Goal: Task Accomplishment & Management: Manage account settings

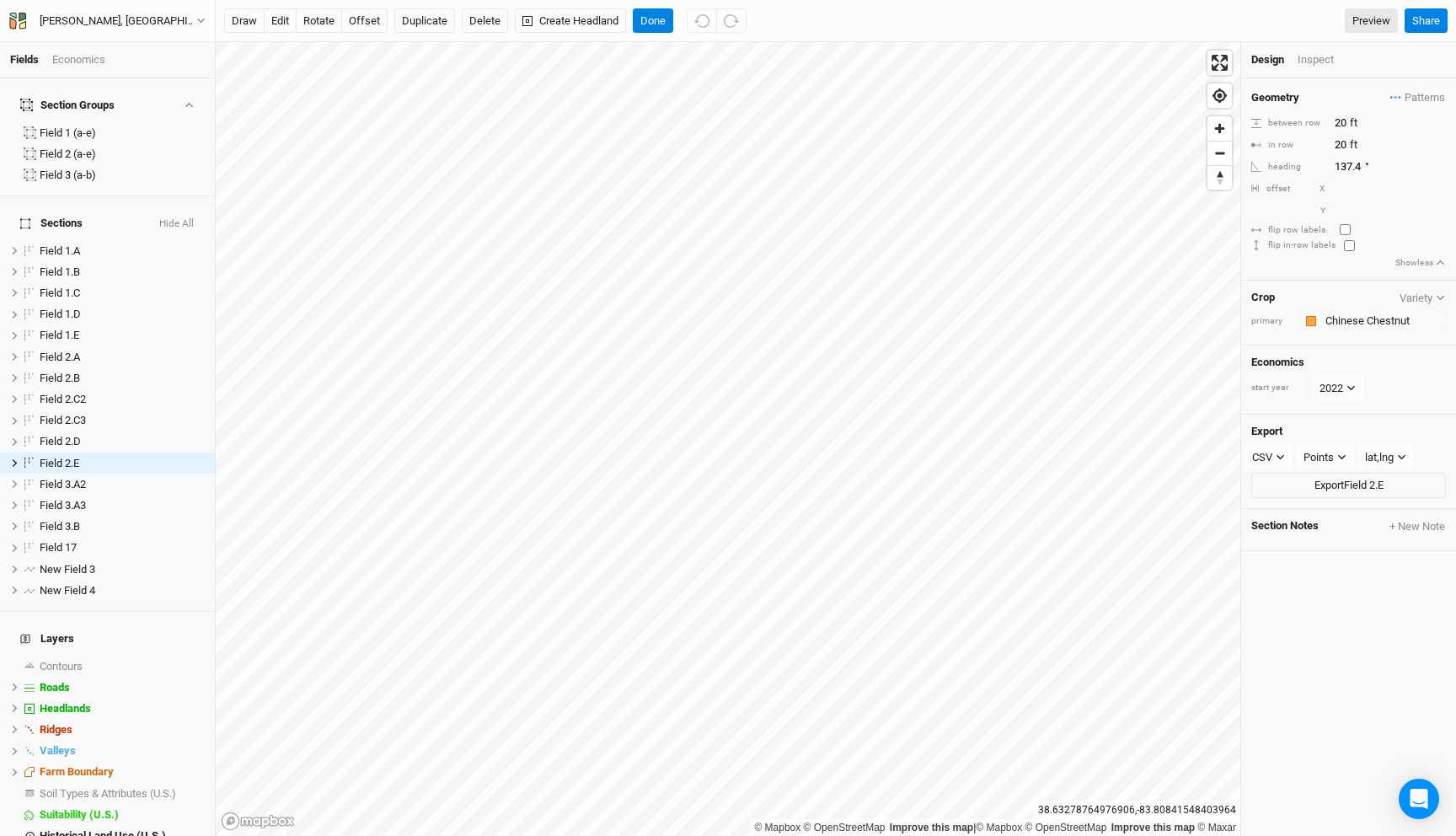
drag, startPoint x: 1326, startPoint y: 231, endPoint x: 1283, endPoint y: 222, distance: 43.9
click at [1283, 224] on div "flip row labels" at bounding box center [1291, 230] width 80 height 13
click at [1283, 231] on div "flip row labels" at bounding box center [1291, 230] width 80 height 13
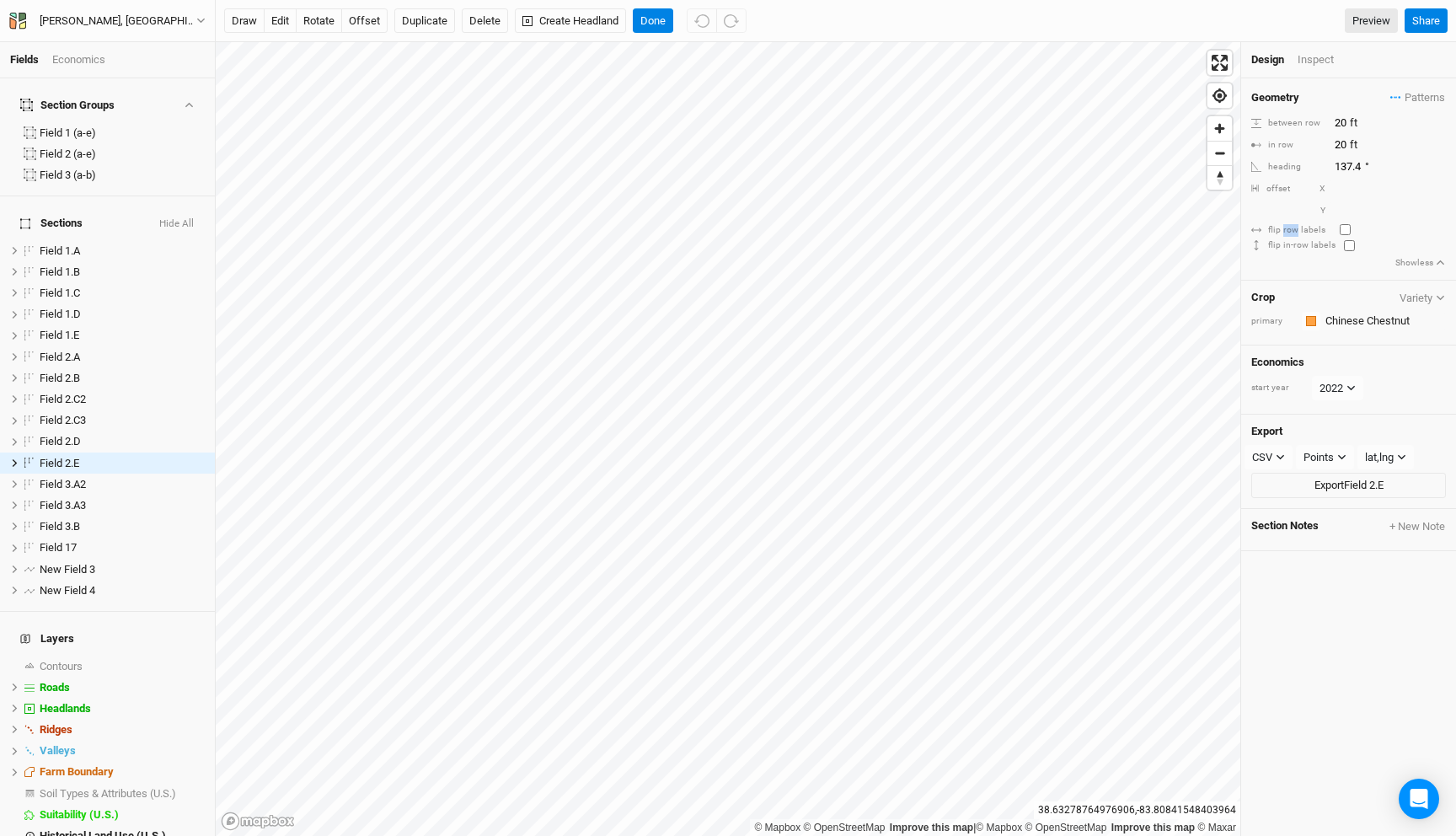
click at [1283, 231] on div "flip row labels" at bounding box center [1291, 230] width 80 height 13
click at [1344, 188] on input "number" at bounding box center [1403, 188] width 147 height 18
click at [1279, 202] on div "Y" at bounding box center [1348, 210] width 194 height 18
click at [1342, 189] on input "number" at bounding box center [1403, 188] width 147 height 18
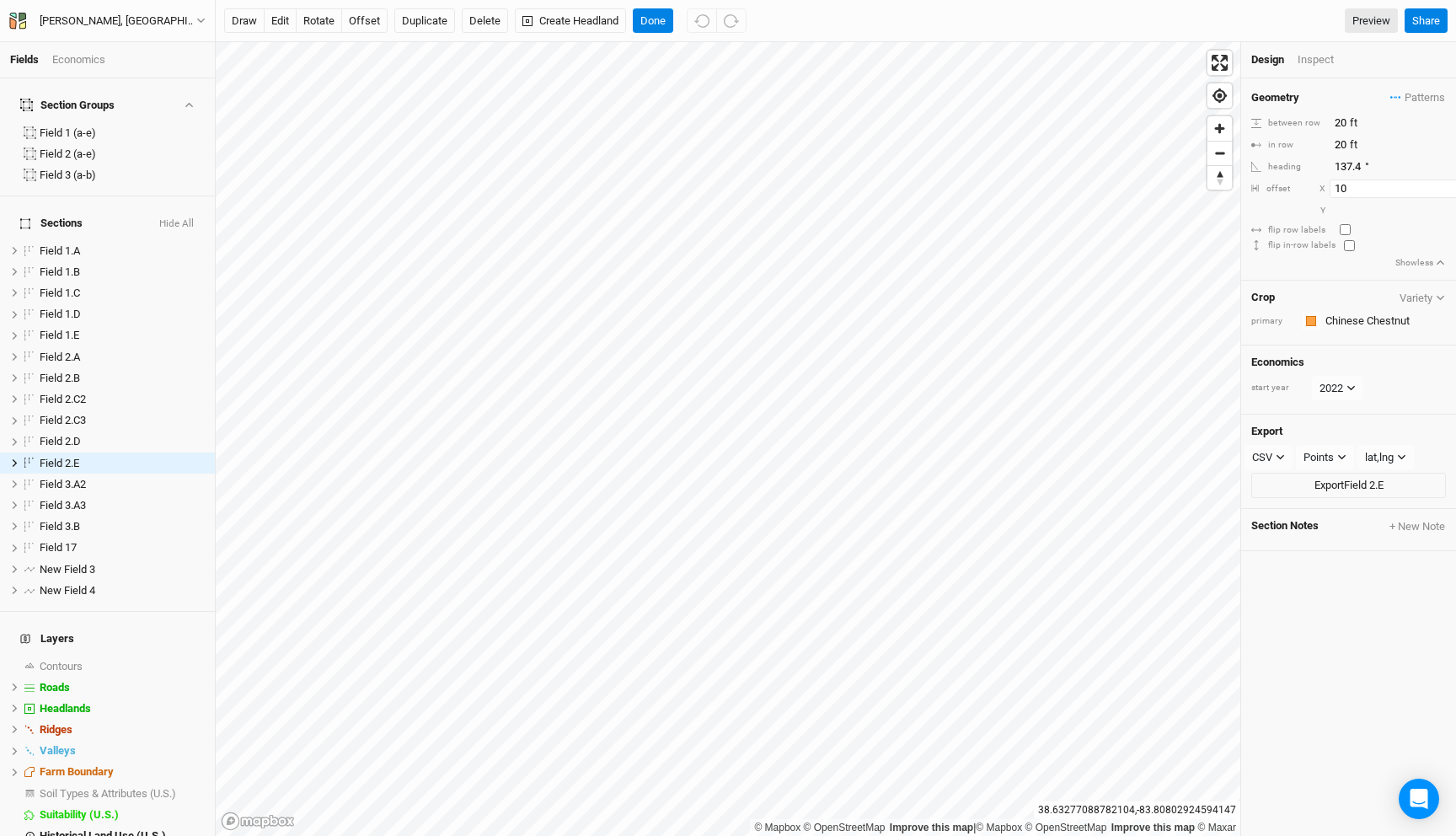
type input "10"
click at [1441, 182] on input "1" at bounding box center [1403, 188] width 147 height 18
click at [1441, 182] on input "2" at bounding box center [1403, 188] width 147 height 18
click at [1441, 182] on input "3" at bounding box center [1403, 188] width 147 height 18
click at [1441, 182] on input "4" at bounding box center [1403, 188] width 147 height 18
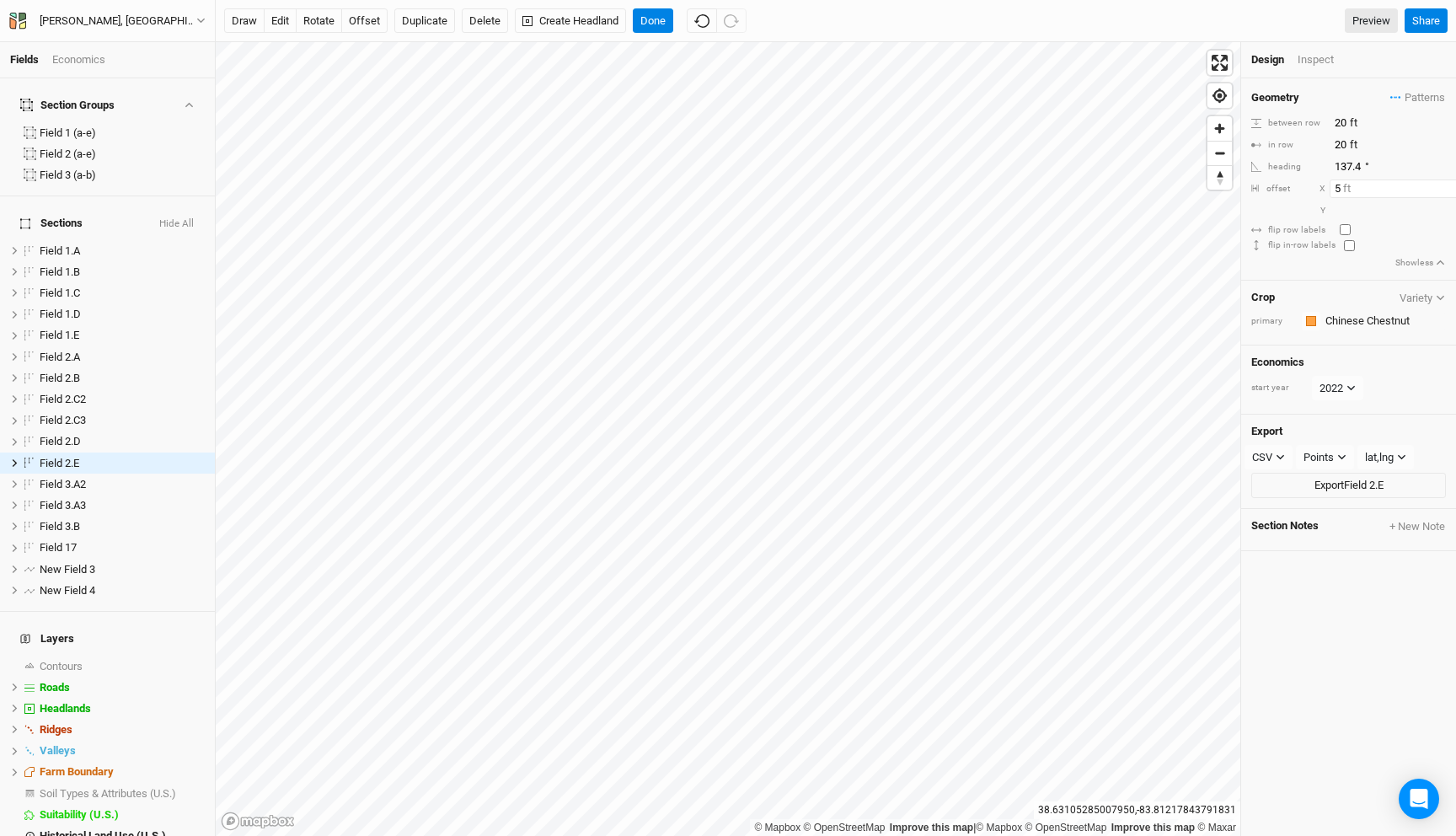
click at [1441, 182] on input "5" at bounding box center [1403, 188] width 147 height 18
click at [1441, 182] on input "6" at bounding box center [1403, 188] width 147 height 18
click at [1441, 182] on input "7" at bounding box center [1403, 188] width 147 height 18
click at [1441, 182] on input "8" at bounding box center [1403, 188] width 147 height 18
click at [1444, 191] on input "7" at bounding box center [1403, 188] width 147 height 18
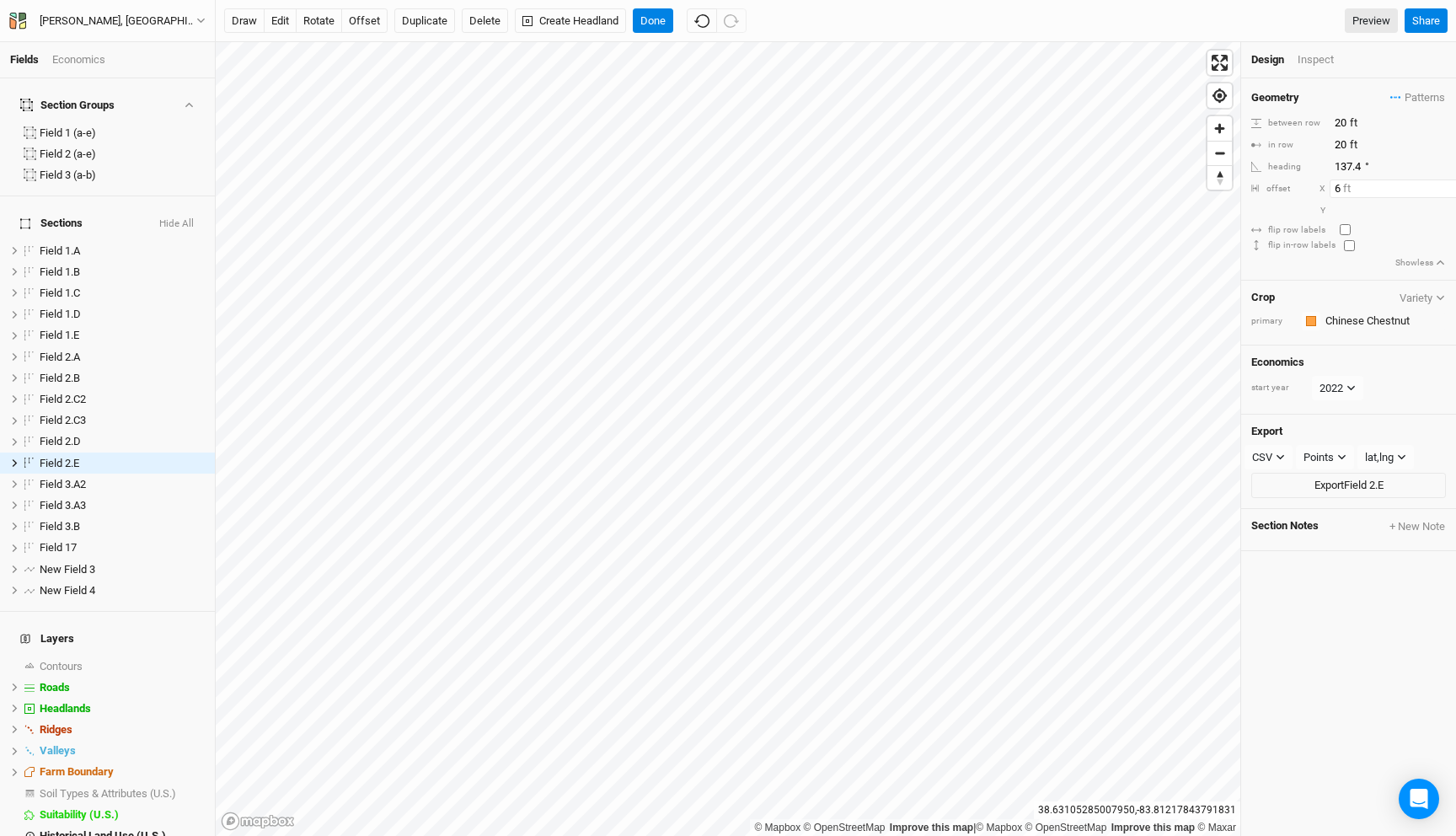
click at [1444, 191] on input "6" at bounding box center [1403, 188] width 147 height 18
click at [1444, 191] on input "5" at bounding box center [1403, 188] width 147 height 18
click at [1444, 191] on input "4" at bounding box center [1403, 188] width 147 height 18
click at [1444, 191] on input "3" at bounding box center [1403, 188] width 147 height 18
click at [1291, 207] on div "Y" at bounding box center [1296, 211] width 59 height 13
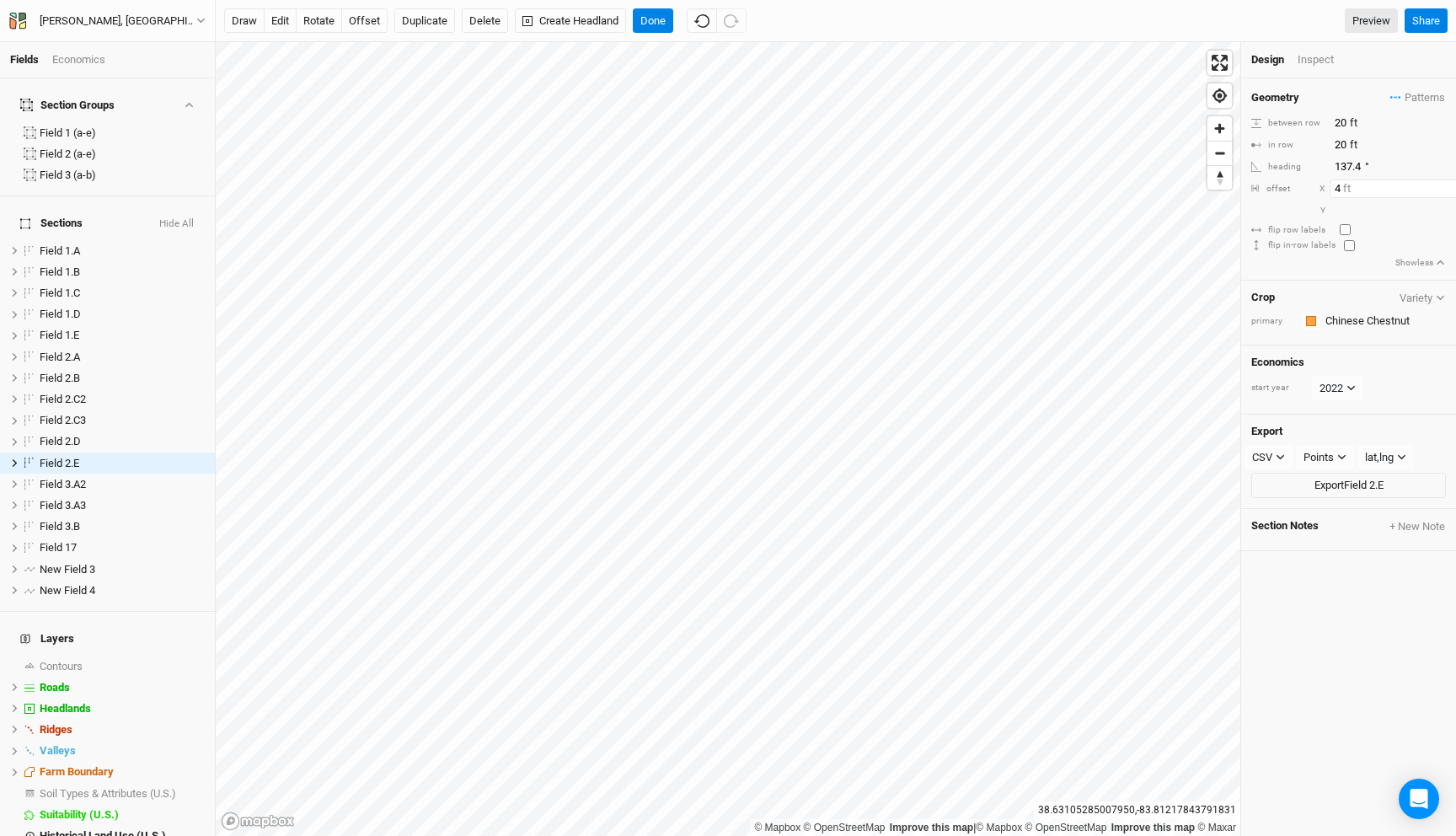
click at [1444, 182] on input "4" at bounding box center [1403, 188] width 147 height 18
click at [1444, 182] on input "5" at bounding box center [1403, 188] width 147 height 18
click at [1444, 182] on input "6" at bounding box center [1403, 188] width 147 height 18
click at [1444, 182] on input "7" at bounding box center [1403, 188] width 147 height 18
click at [1444, 182] on input "8" at bounding box center [1403, 188] width 147 height 18
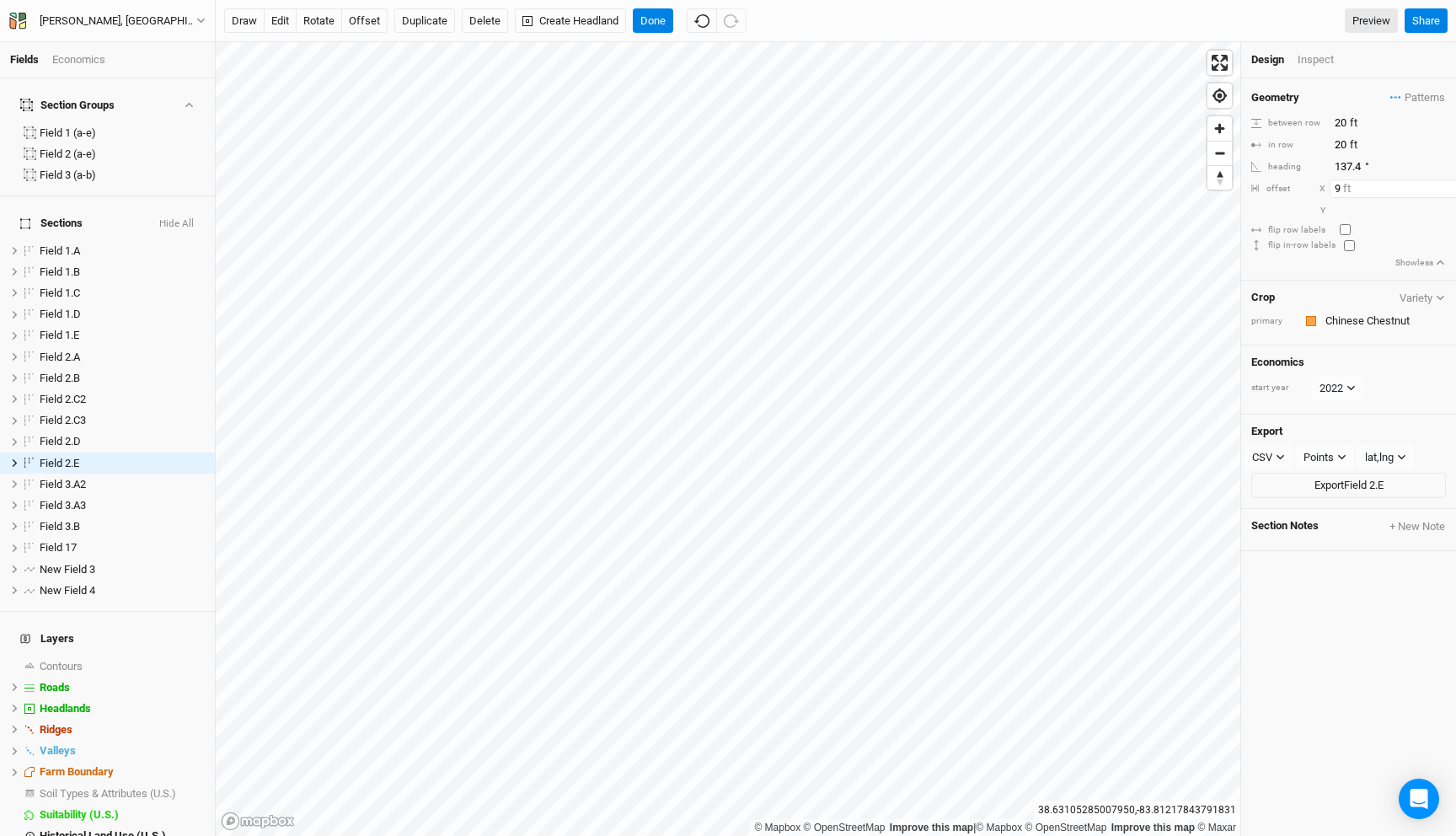
type input "9"
click at [1444, 182] on input "9" at bounding box center [1403, 188] width 147 height 18
click at [1448, 198] on div "Geometry Patterns Chestnut / Biodiversity view ＋ New in-row pattern between row…" at bounding box center [1349, 179] width 214 height 202
click at [1442, 215] on input "-1" at bounding box center [1403, 210] width 147 height 18
click at [1442, 207] on input "0" at bounding box center [1403, 210] width 147 height 18
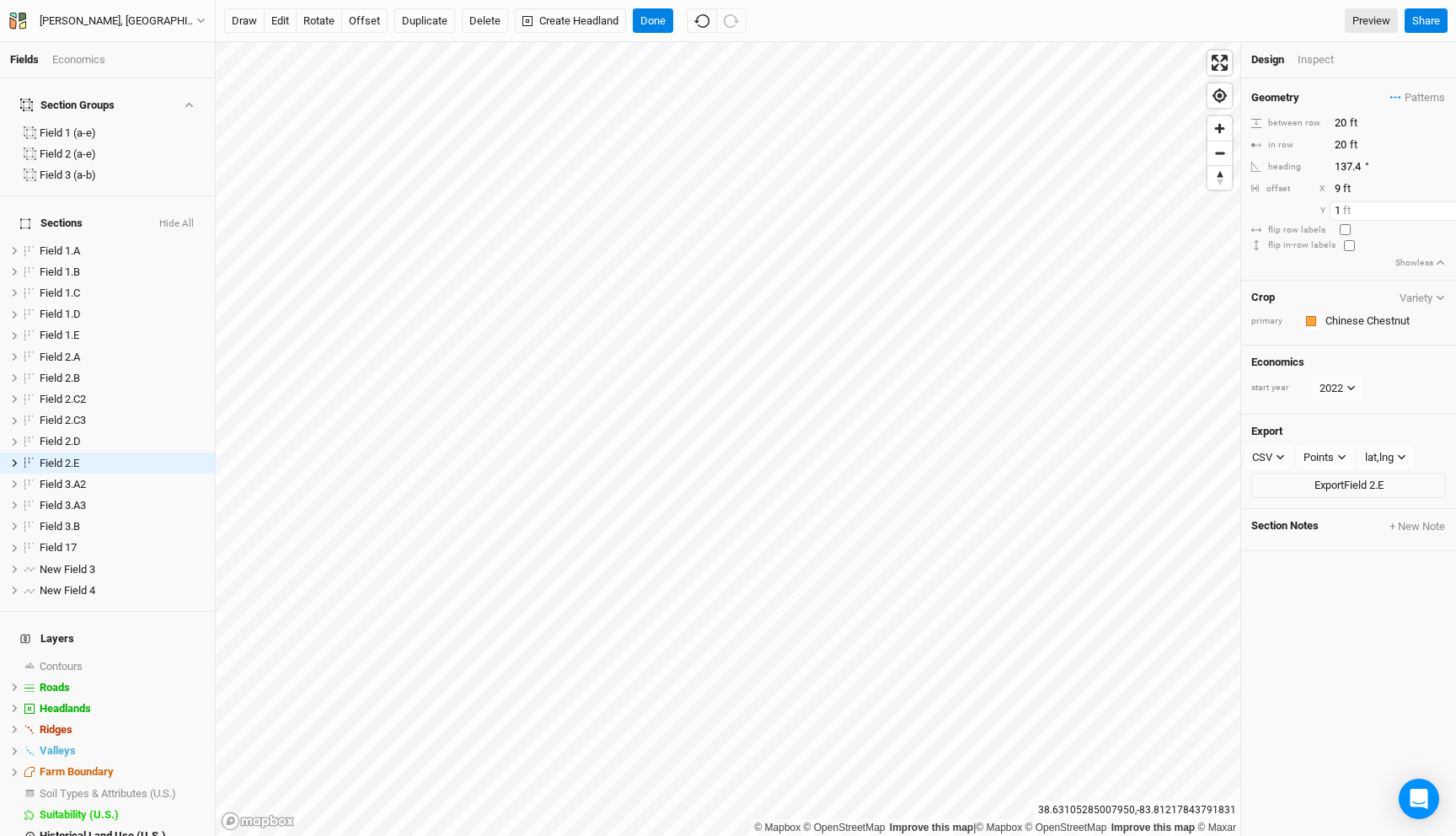
click at [1442, 207] on input "1" at bounding box center [1403, 210] width 147 height 18
click at [1442, 207] on input "2" at bounding box center [1403, 210] width 147 height 18
click at [1442, 207] on input "3" at bounding box center [1403, 210] width 147 height 18
click at [1442, 207] on input "4" at bounding box center [1403, 210] width 147 height 18
click at [1442, 207] on input "5" at bounding box center [1403, 210] width 147 height 18
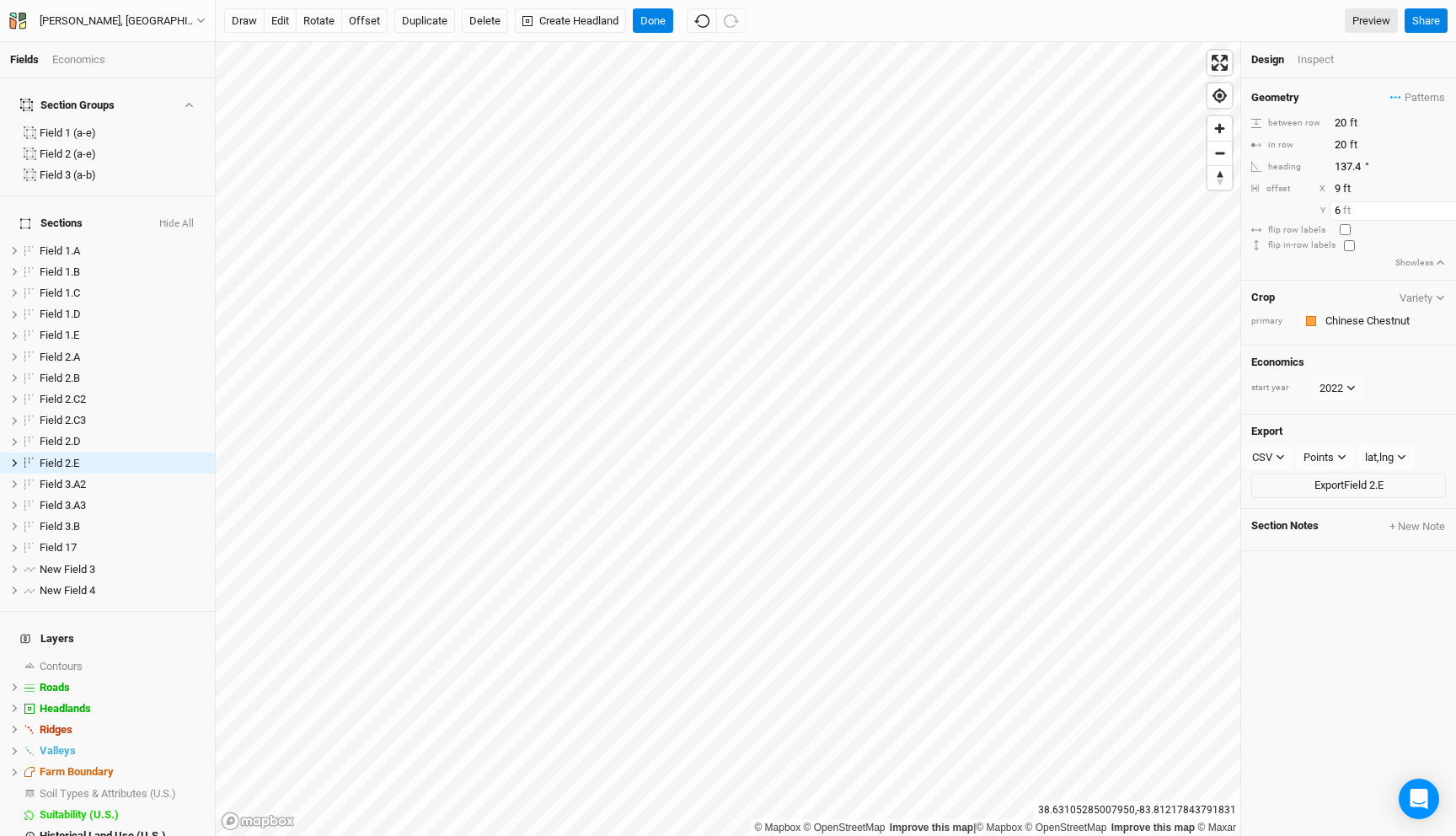
click at [1442, 207] on input "6" at bounding box center [1403, 210] width 147 height 18
click at [1442, 207] on input "7" at bounding box center [1403, 210] width 147 height 18
click at [1442, 207] on input "8" at bounding box center [1403, 210] width 147 height 18
click at [1442, 207] on input "9" at bounding box center [1403, 210] width 147 height 18
click at [1442, 207] on input "10" at bounding box center [1403, 210] width 147 height 18
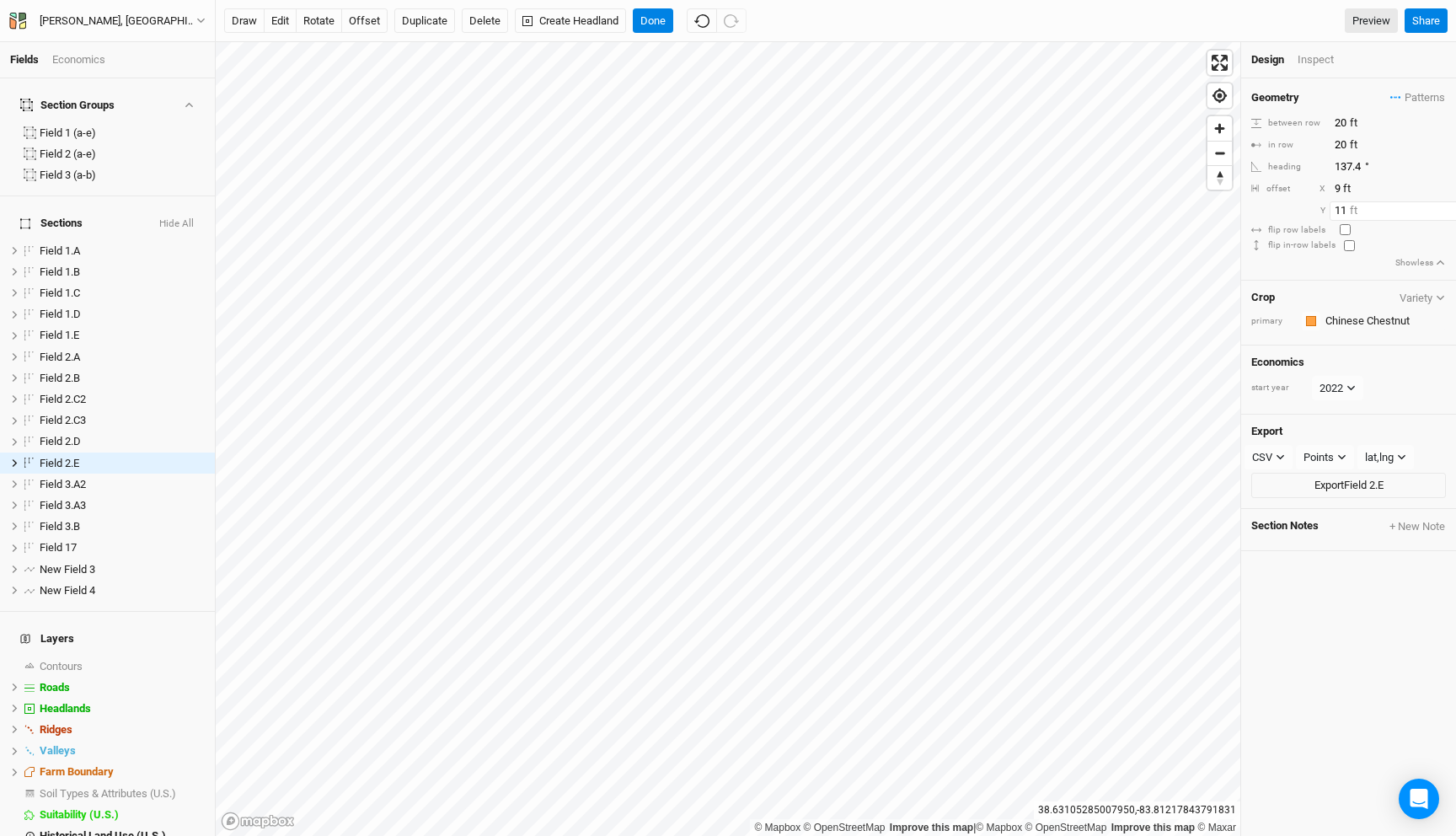
click at [1442, 207] on input "11" at bounding box center [1403, 210] width 147 height 18
click at [1442, 207] on input "12" at bounding box center [1403, 210] width 147 height 18
click at [1442, 207] on input "13" at bounding box center [1403, 210] width 147 height 18
click at [1442, 207] on input "14" at bounding box center [1403, 210] width 147 height 18
click at [1442, 207] on input "15" at bounding box center [1403, 210] width 147 height 18
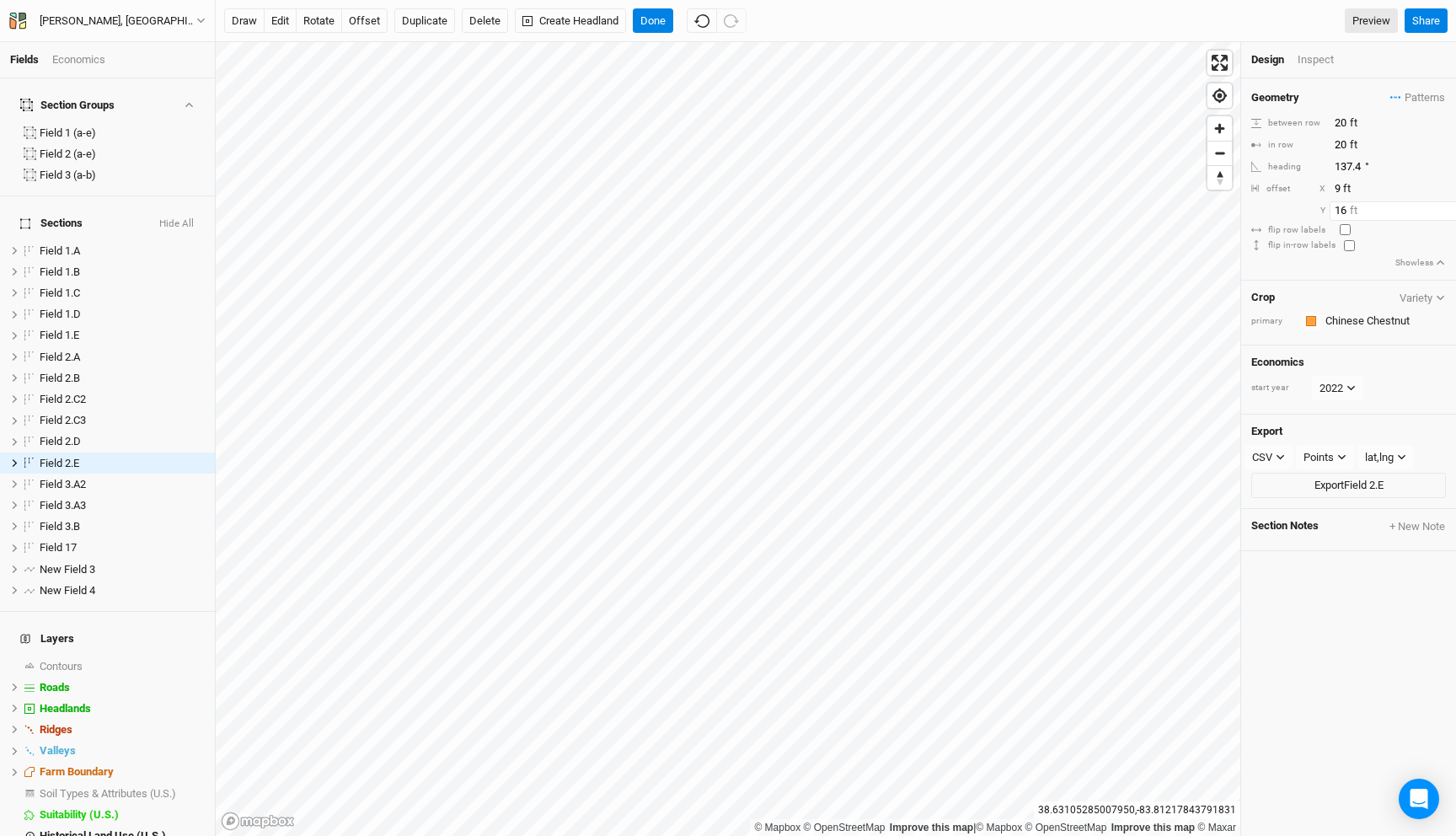
click at [1442, 207] on input "16" at bounding box center [1403, 210] width 147 height 18
click at [1442, 207] on input "17" at bounding box center [1403, 210] width 147 height 18
click at [1442, 207] on input "18" at bounding box center [1403, 210] width 147 height 18
click at [1442, 207] on input "19" at bounding box center [1403, 210] width 147 height 18
click at [1442, 207] on input "20" at bounding box center [1403, 210] width 147 height 18
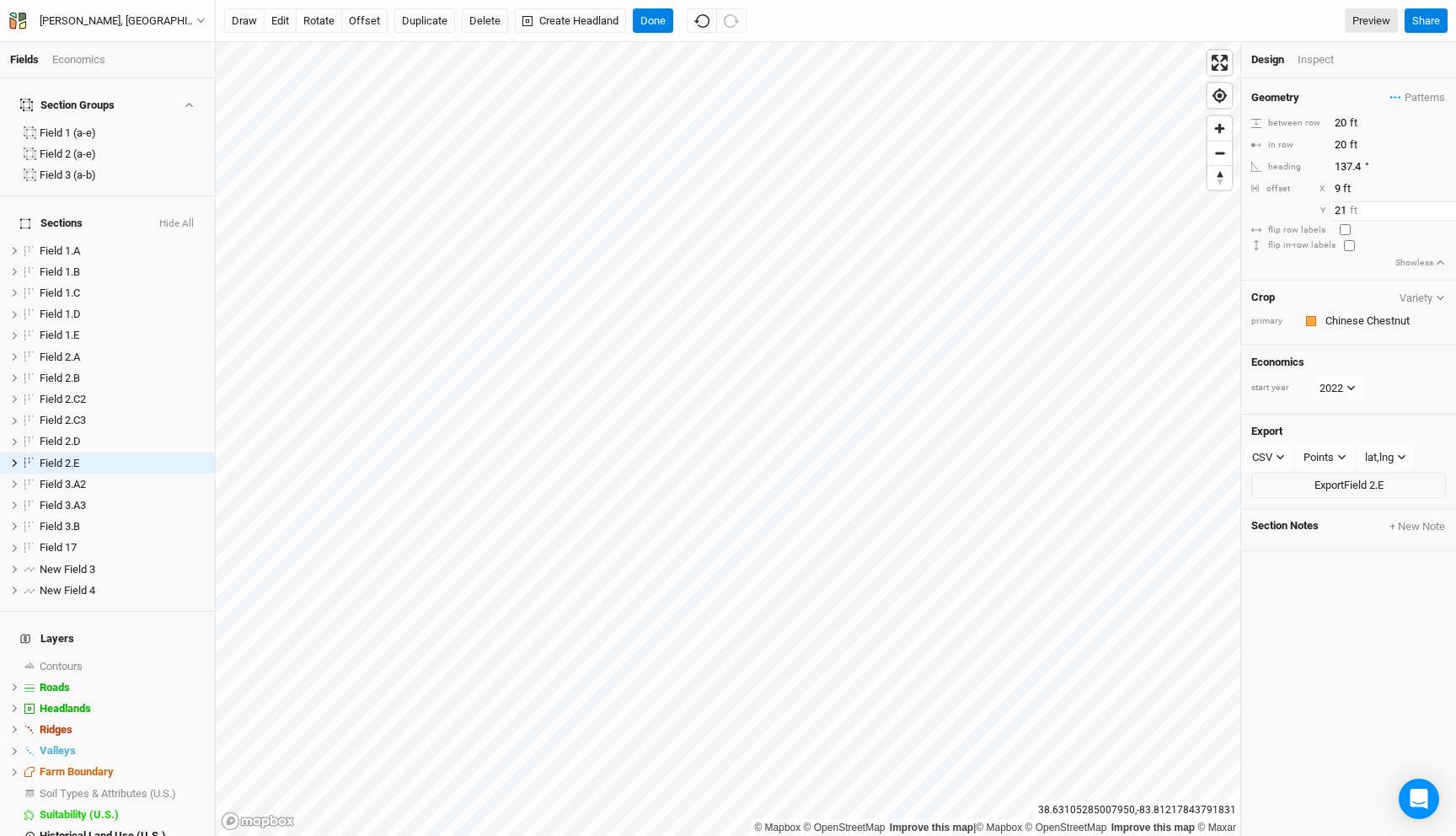
click at [1442, 207] on input "21" at bounding box center [1403, 210] width 147 height 18
type input "20"
click at [1443, 216] on input "20" at bounding box center [1403, 210] width 147 height 18
click at [371, 24] on button "offset" at bounding box center [364, 21] width 46 height 25
click at [705, 25] on icon "button" at bounding box center [702, 21] width 15 height 15
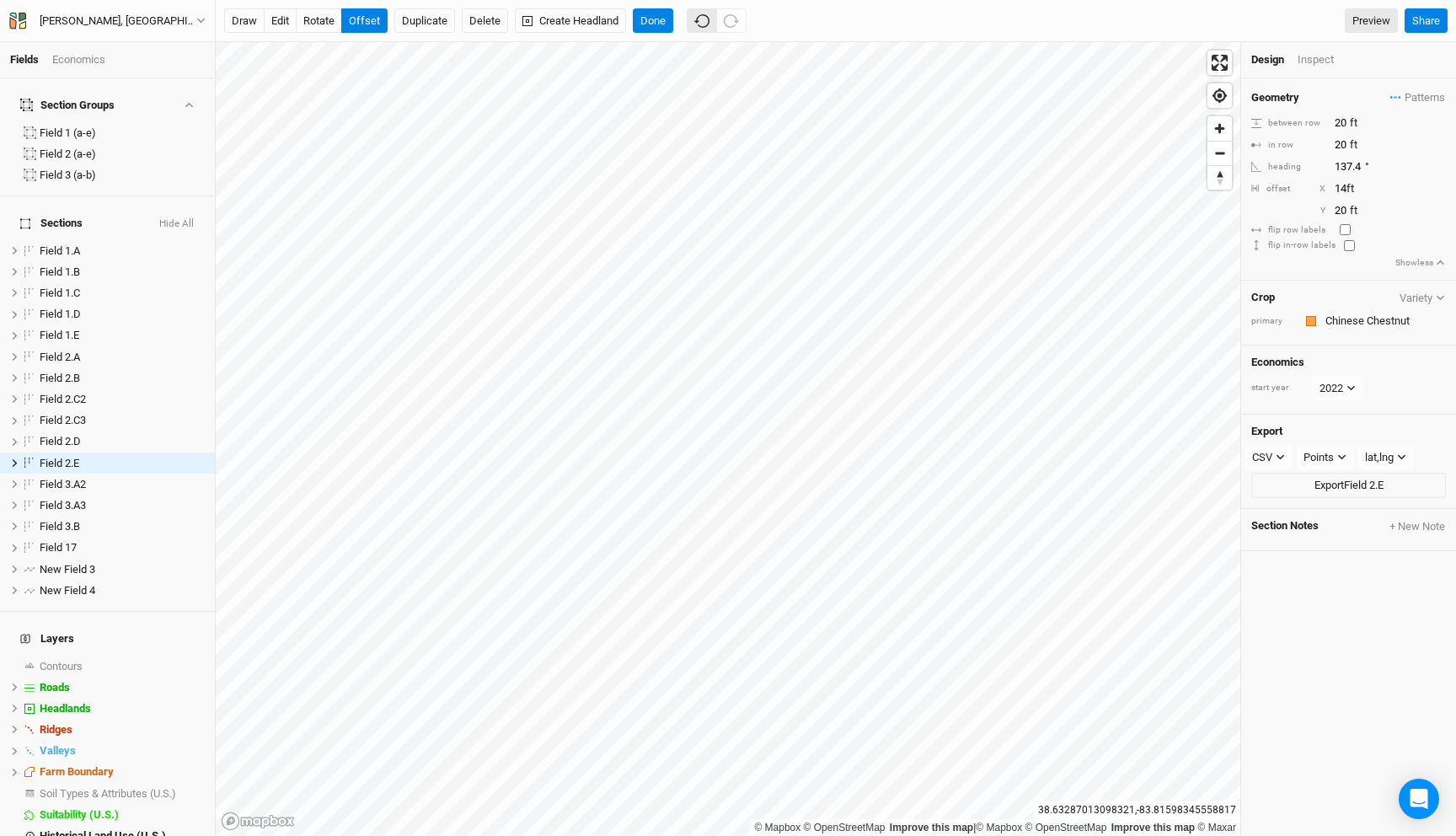
click at [705, 25] on icon "button" at bounding box center [702, 21] width 15 height 15
type input "9"
click at [705, 25] on icon "button" at bounding box center [702, 21] width 15 height 15
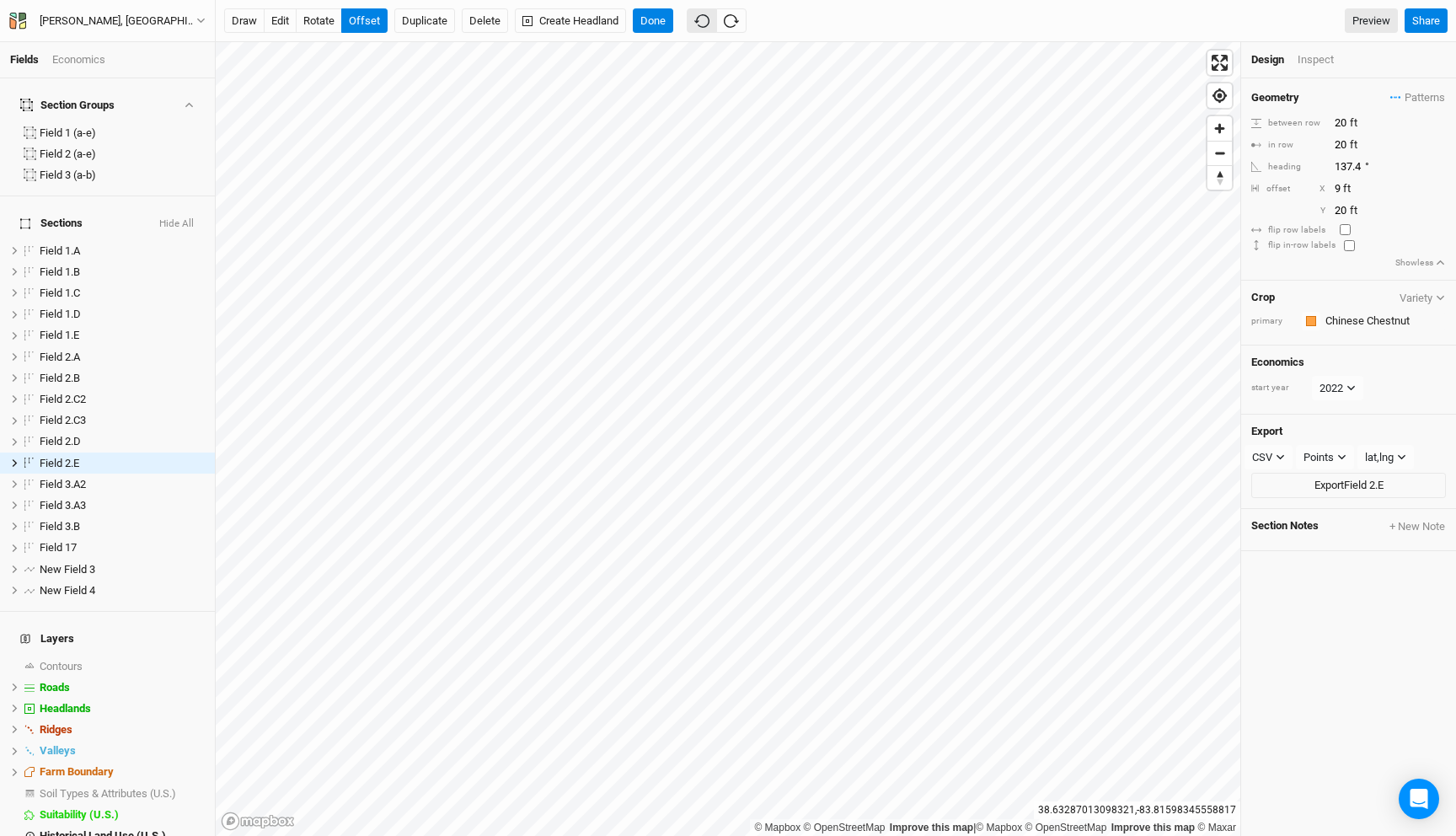
type input "-1"
click at [705, 25] on icon "button" at bounding box center [702, 21] width 15 height 15
type input "3"
click at [705, 25] on icon "button" at bounding box center [702, 21] width 15 height 15
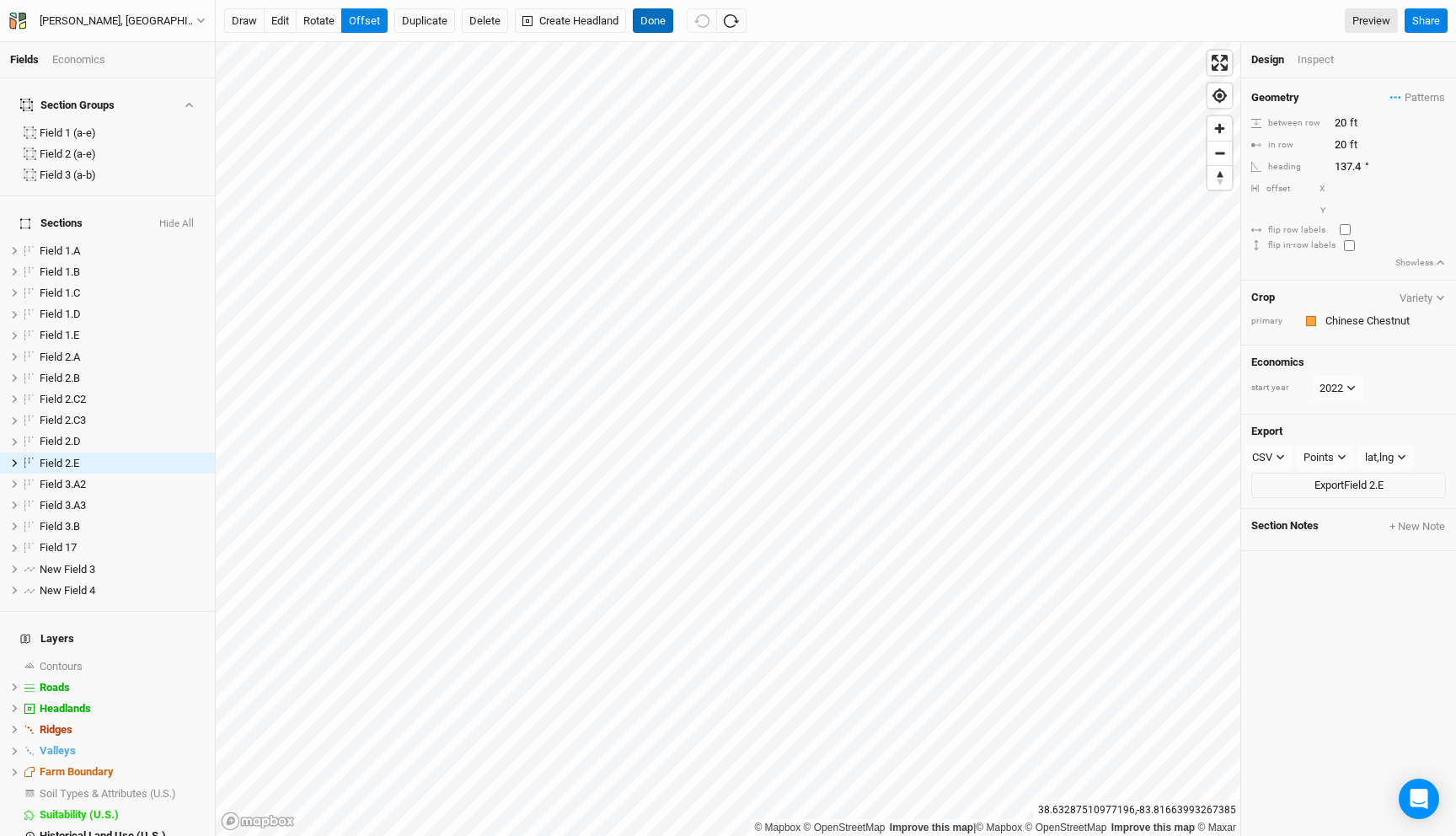
click at [652, 23] on button "Done" at bounding box center [653, 21] width 41 height 25
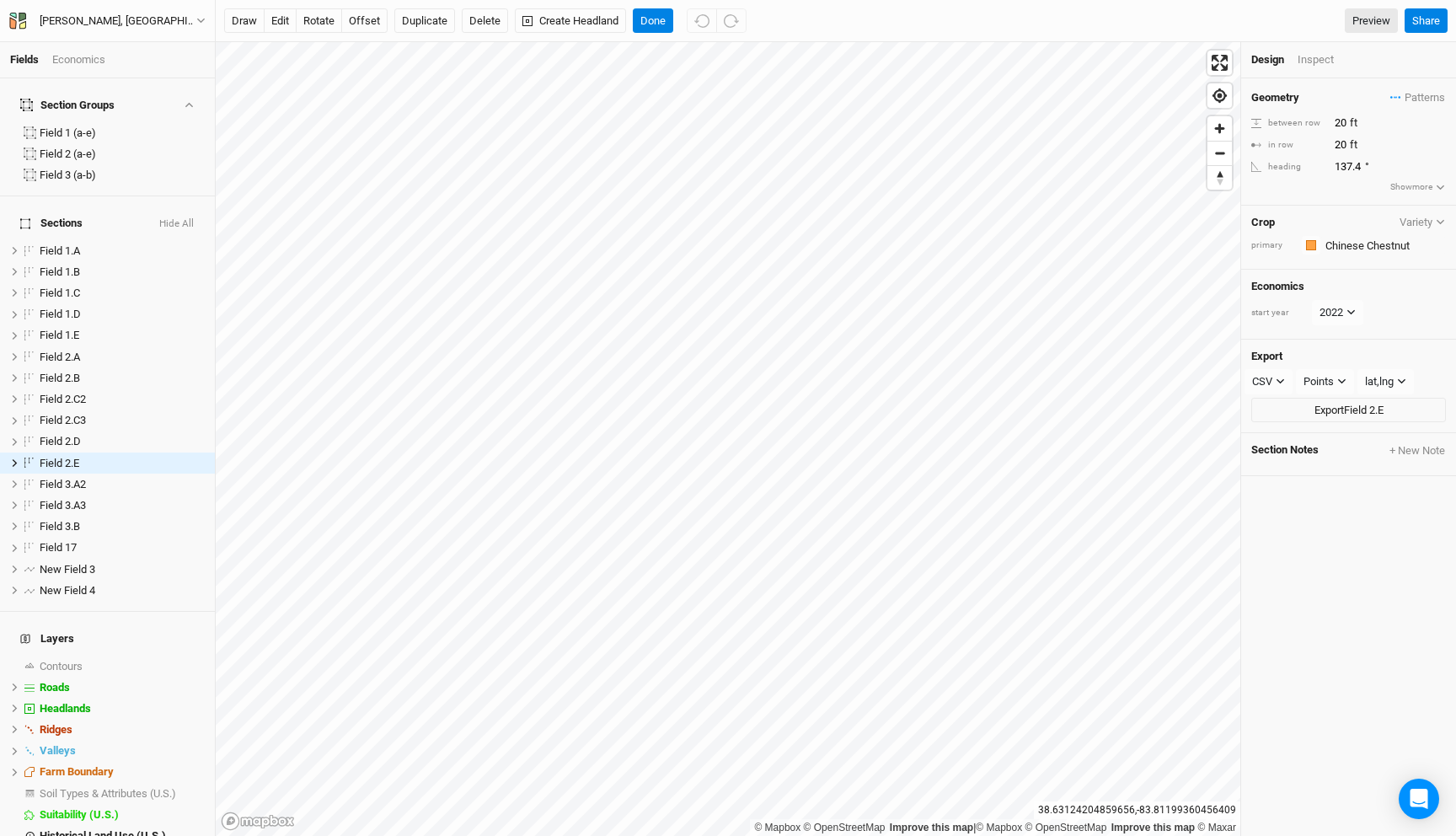
click at [1416, 183] on button "Show more" at bounding box center [1417, 187] width 56 height 15
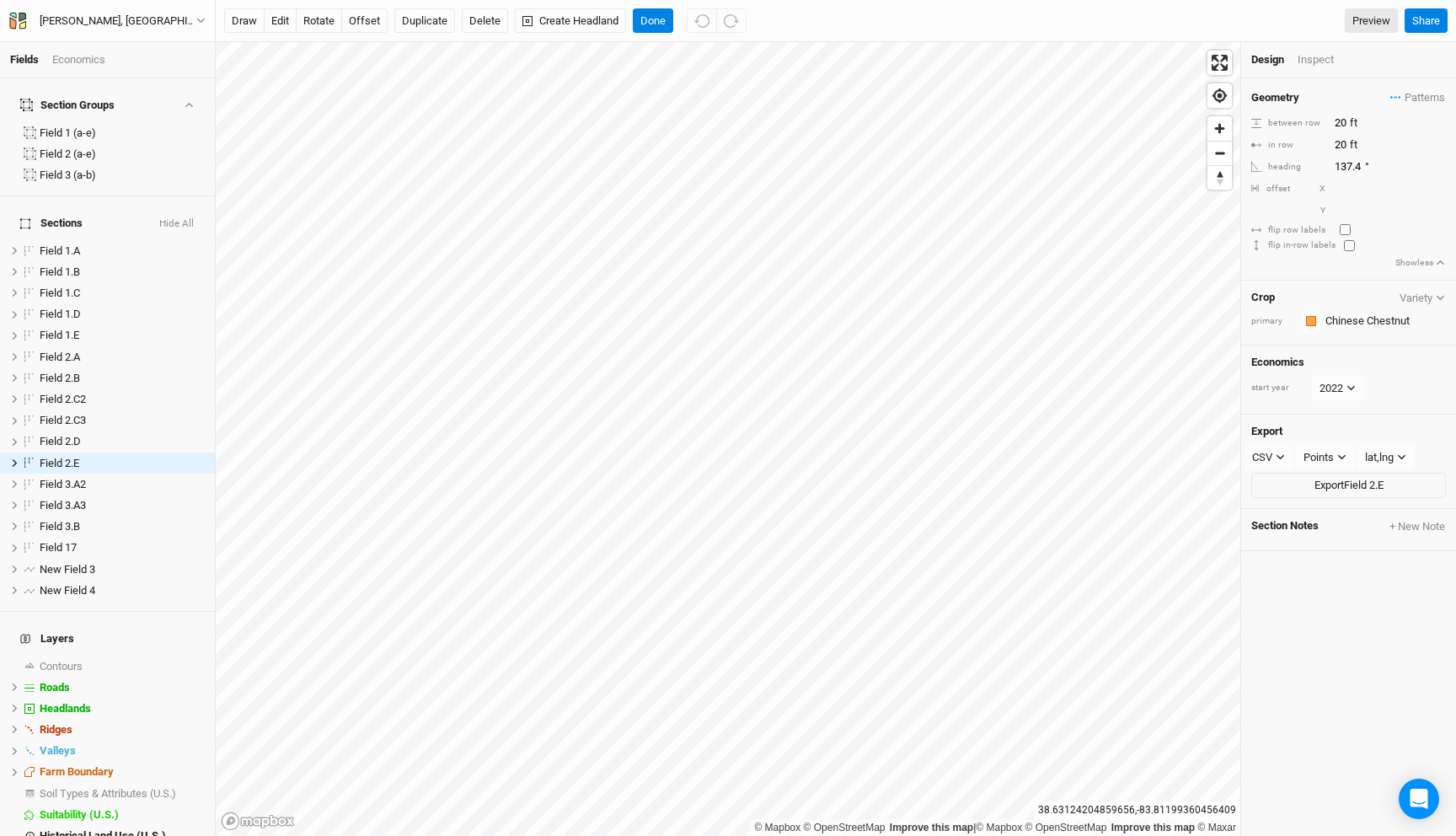
click at [1347, 228] on input "checkbox" at bounding box center [1345, 229] width 11 height 11
click at [1346, 232] on input "checkbox" at bounding box center [1345, 229] width 11 height 11
checkbox input "false"
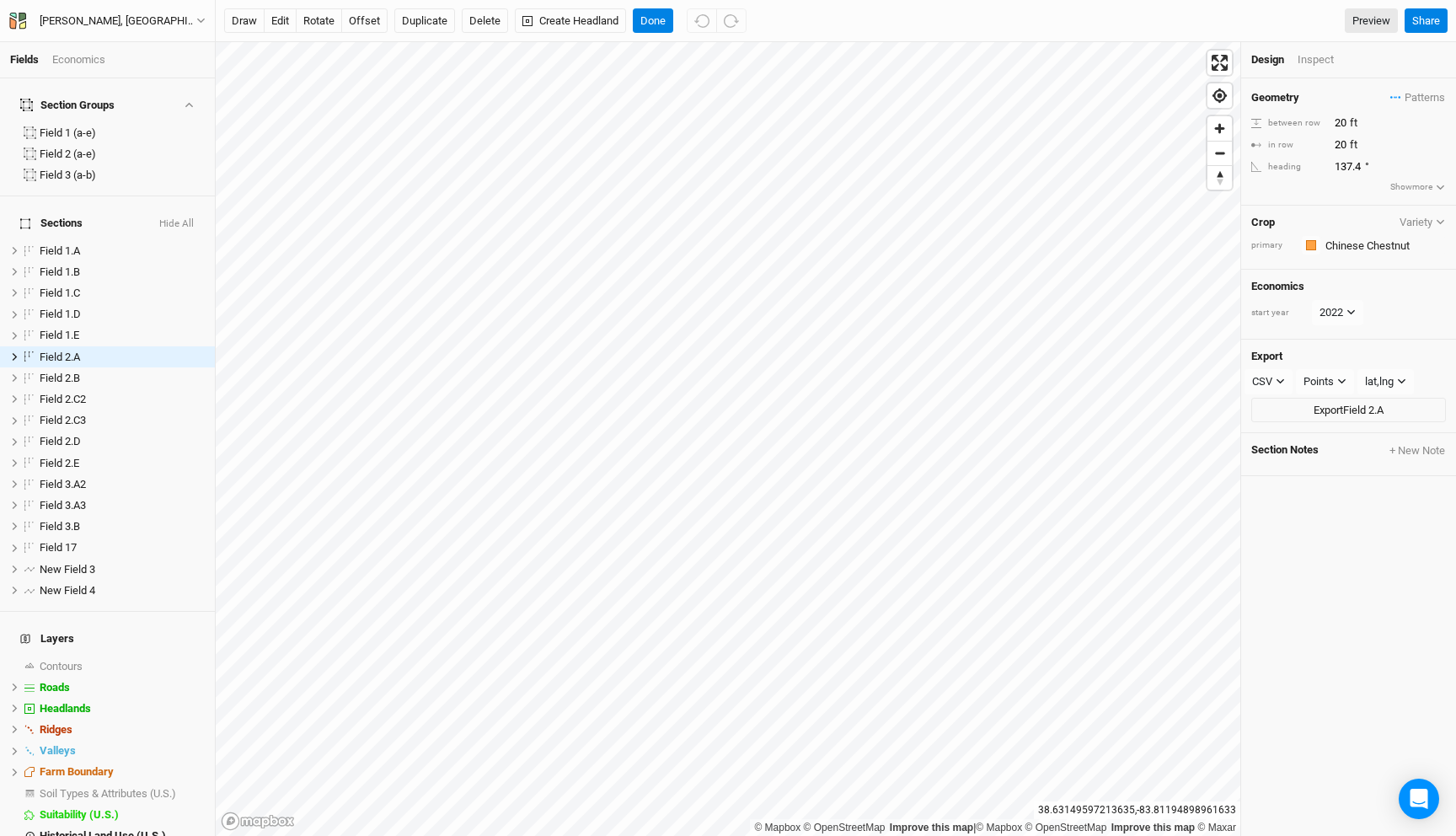
click at [1415, 188] on button "Show more" at bounding box center [1417, 187] width 56 height 15
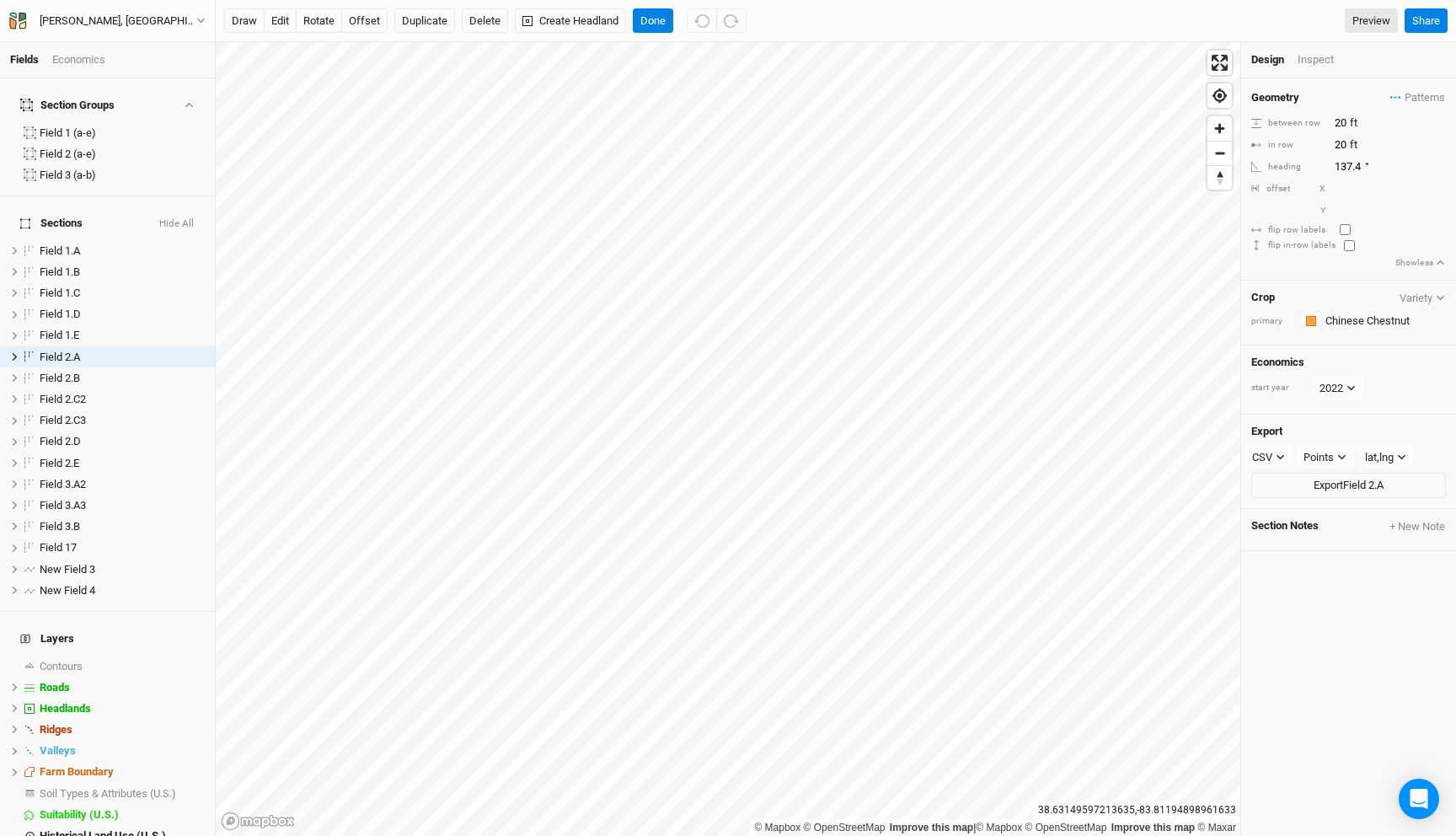
click at [1343, 228] on input "checkbox" at bounding box center [1345, 229] width 11 height 11
click at [1344, 228] on input "checkbox" at bounding box center [1345, 229] width 11 height 11
checkbox input "true"
click at [1344, 247] on input "checkbox" at bounding box center [1349, 245] width 11 height 11
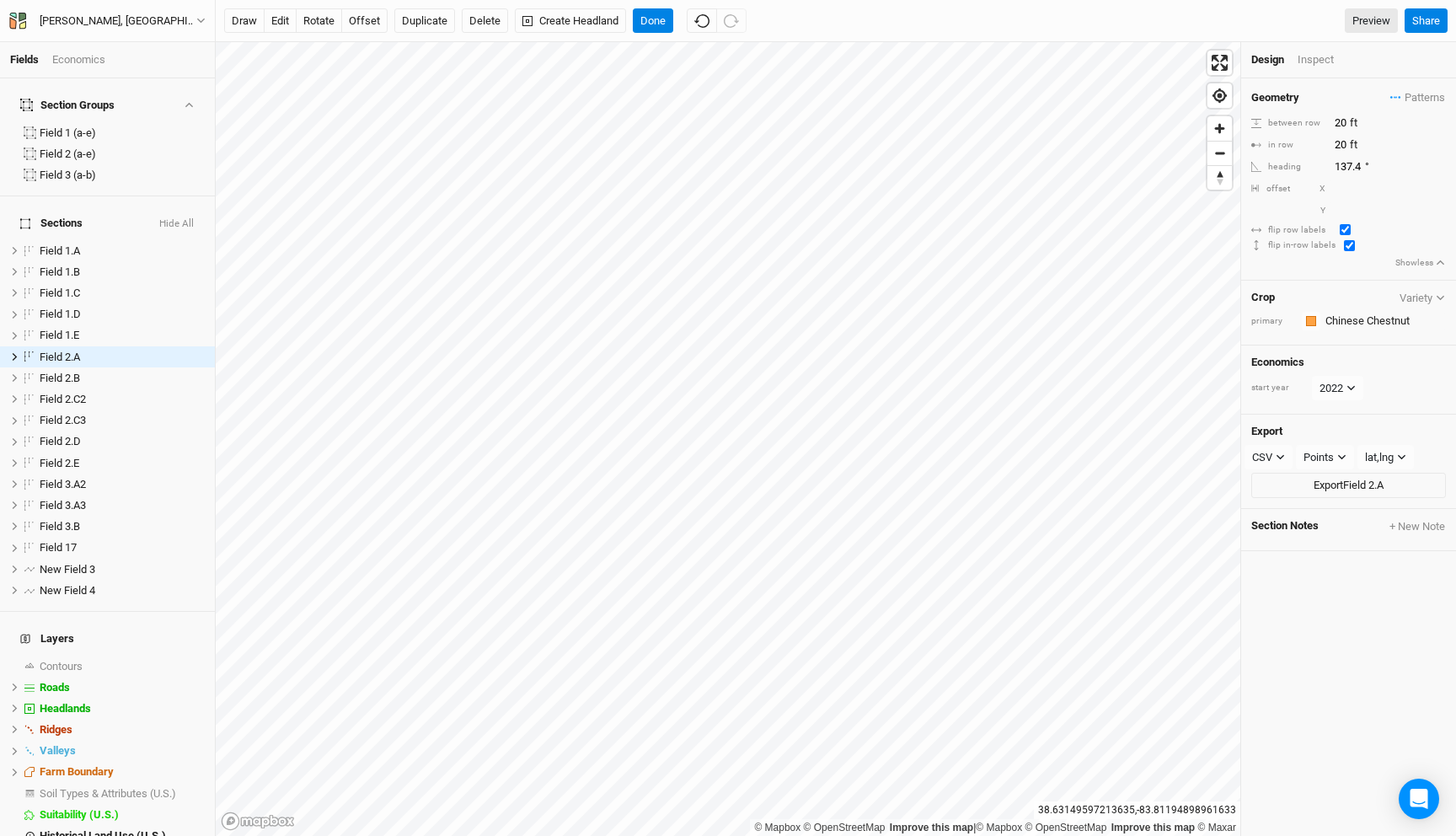
click at [1344, 247] on input "checkbox" at bounding box center [1349, 245] width 11 height 11
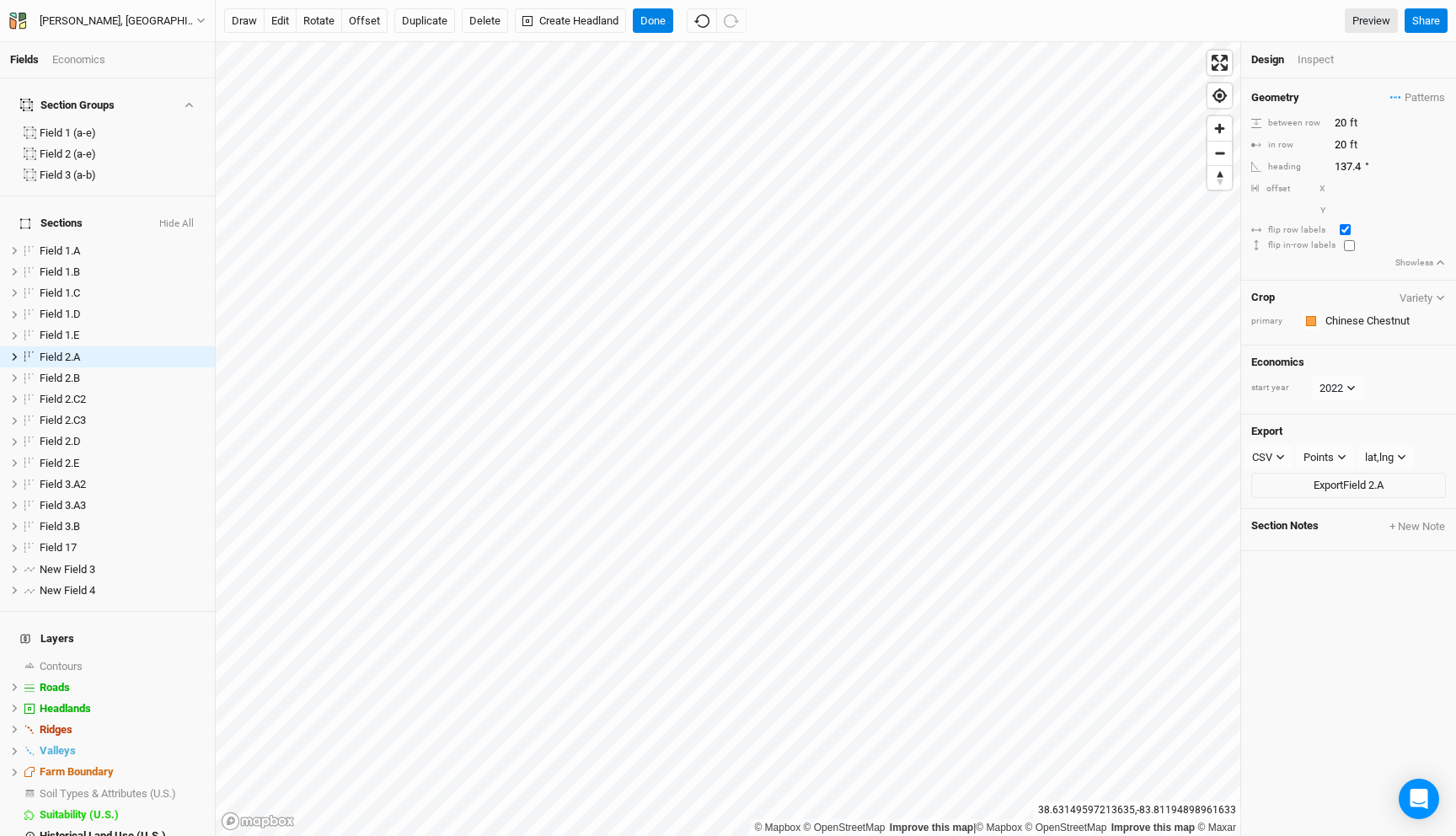
click at [1344, 247] on input "checkbox" at bounding box center [1349, 245] width 11 height 11
click at [1344, 245] on input "checkbox" at bounding box center [1349, 245] width 11 height 11
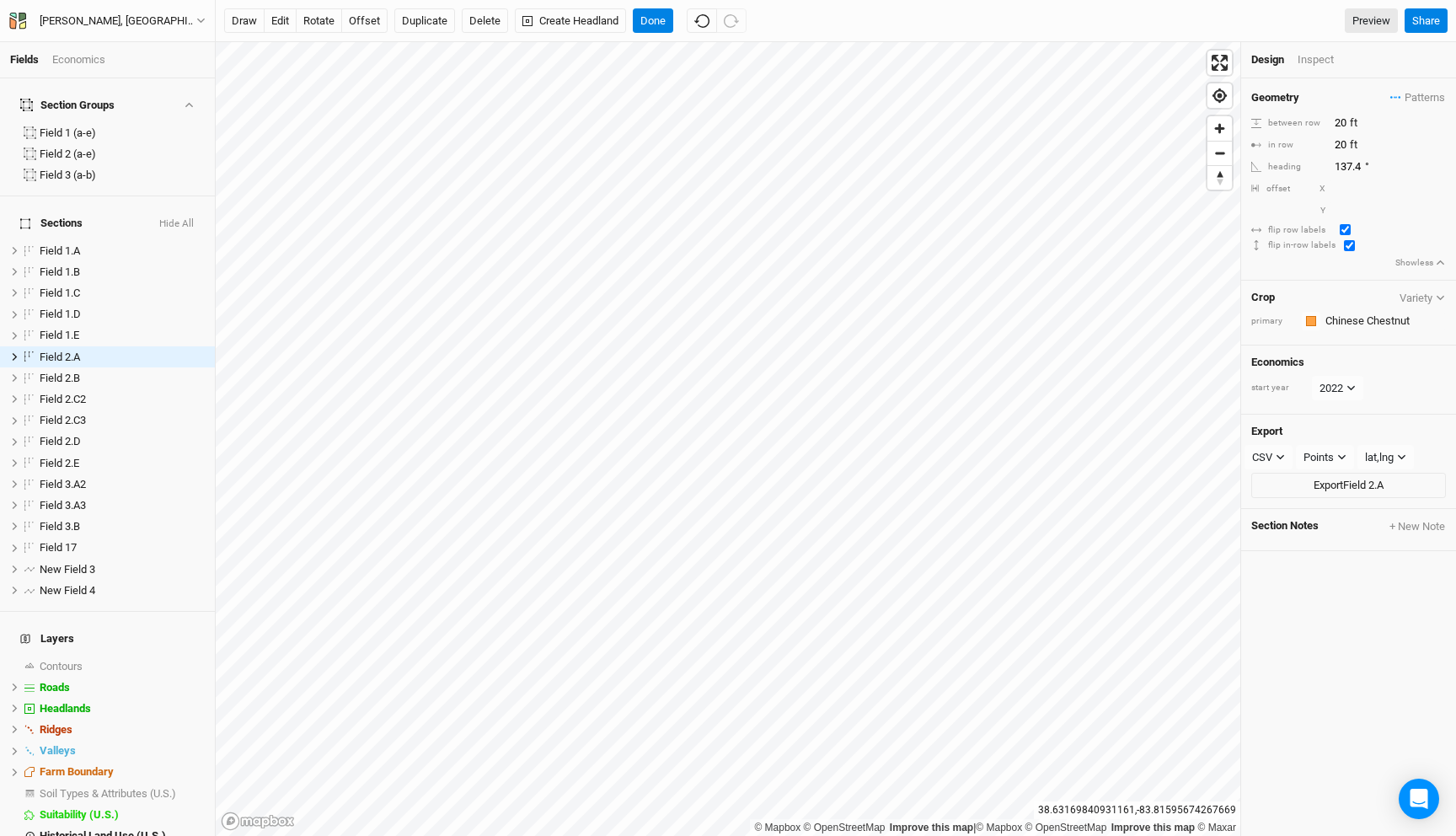
click at [1344, 245] on input "checkbox" at bounding box center [1349, 245] width 11 height 11
click at [1347, 246] on input "checkbox" at bounding box center [1349, 245] width 11 height 11
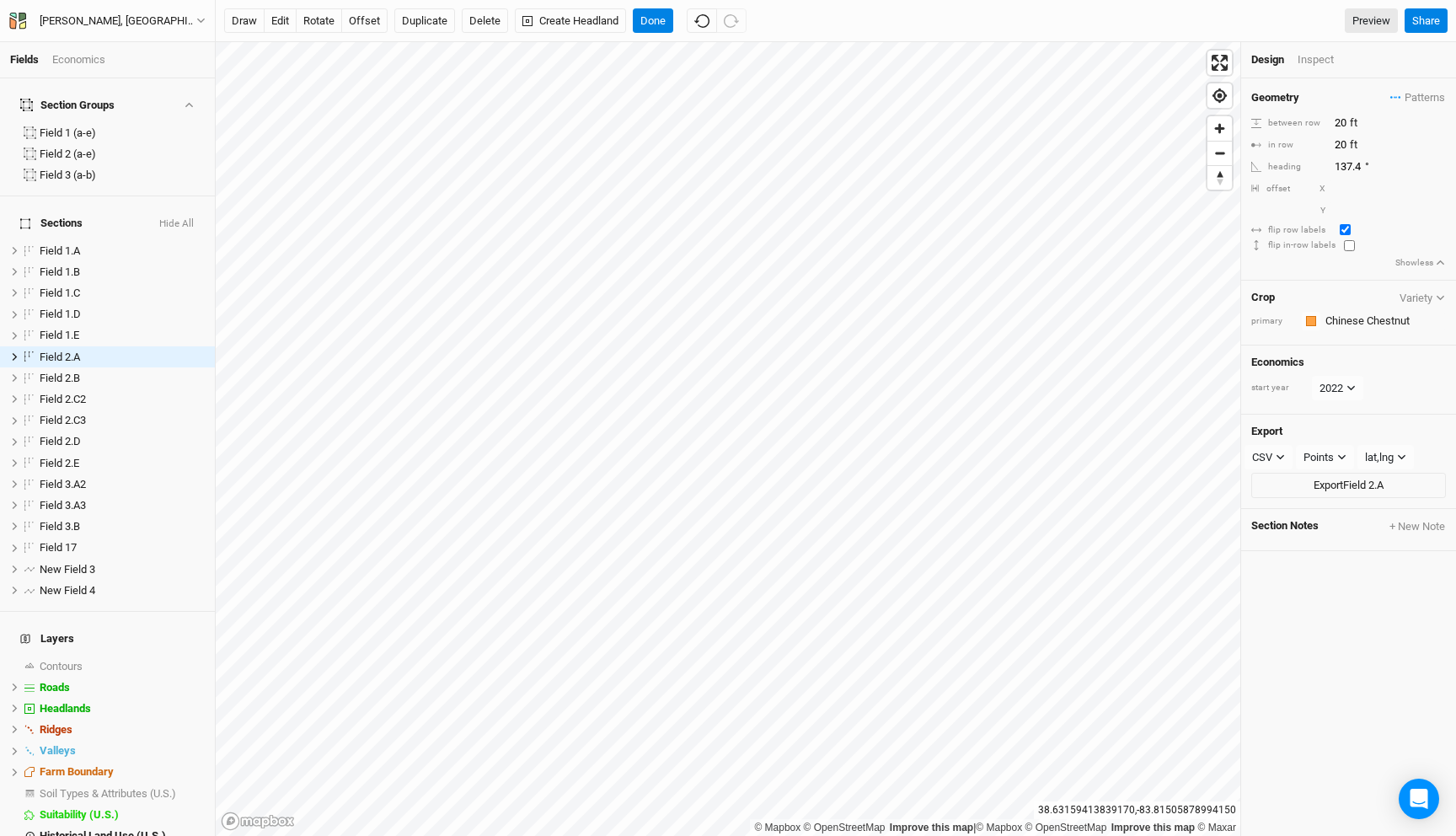
click at [1347, 246] on input "checkbox" at bounding box center [1349, 245] width 11 height 11
checkbox input "true"
click at [643, 16] on button "Done" at bounding box center [653, 21] width 41 height 25
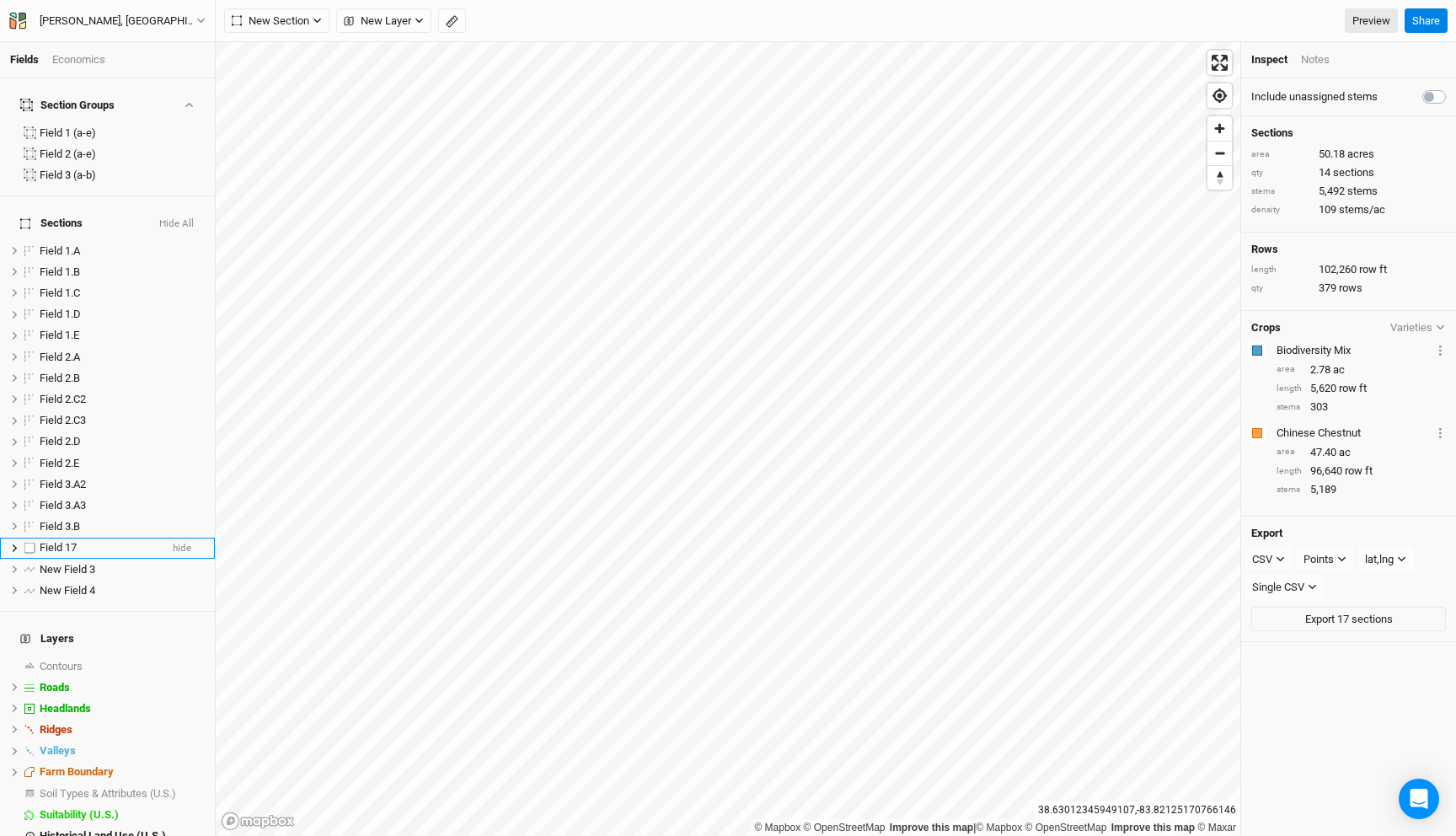
click at [99, 541] on div "Field 17" at bounding box center [100, 548] width 120 height 14
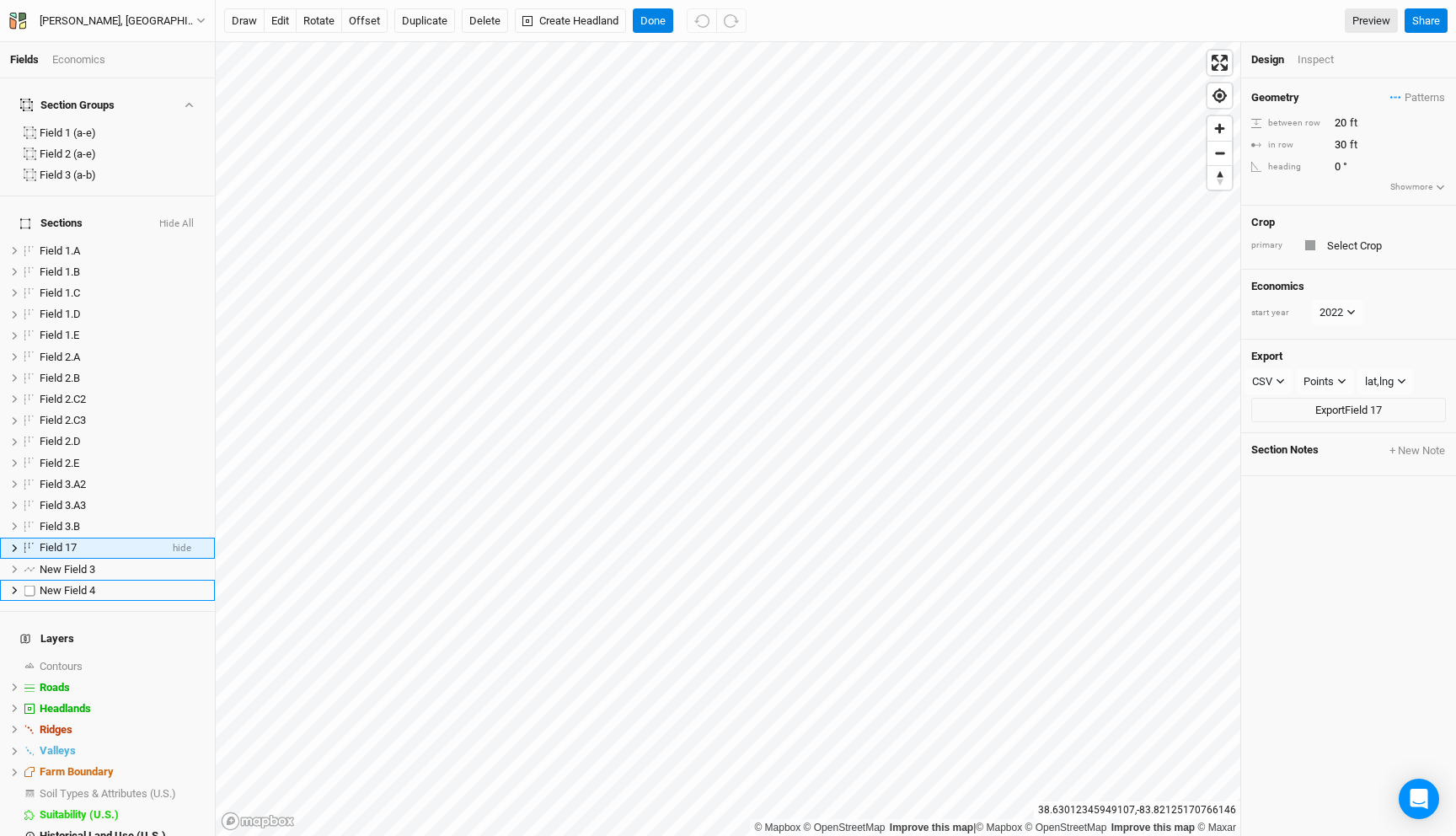
scroll to position [31, 0]
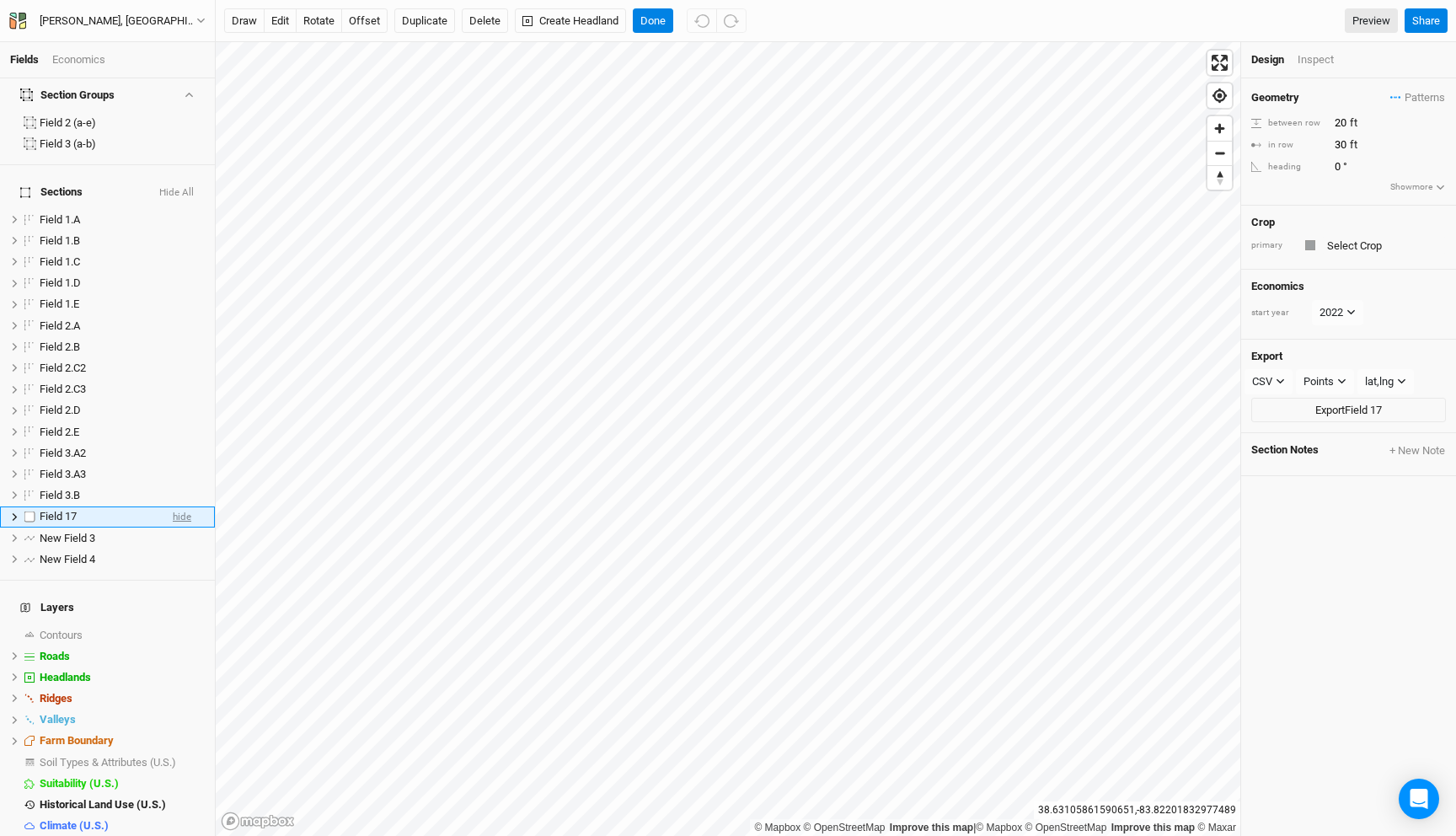
click at [186, 506] on span "hide" at bounding box center [182, 517] width 18 height 21
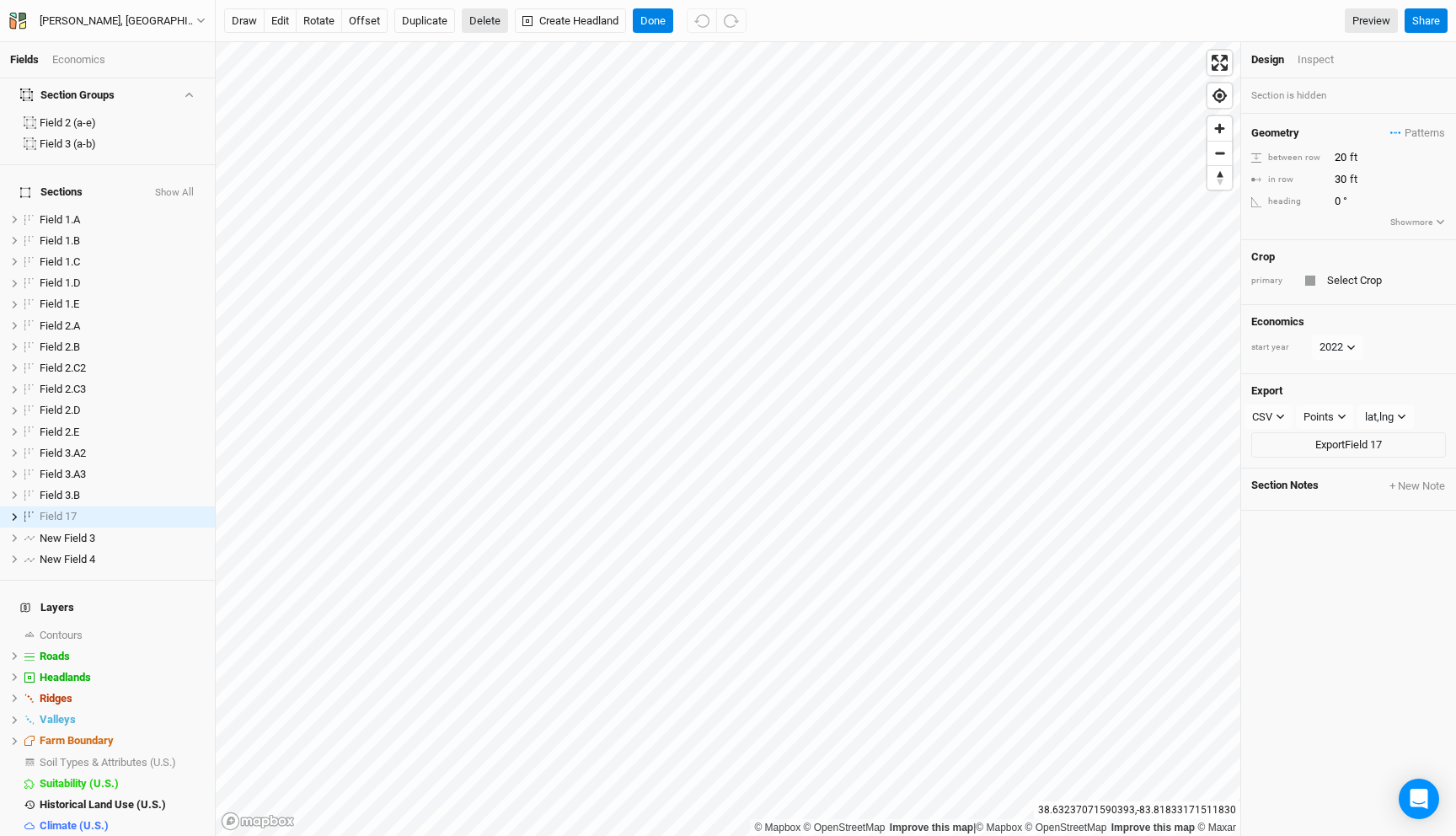
click at [489, 23] on button "Delete" at bounding box center [485, 21] width 46 height 25
click at [528, 21] on button "Confirm" at bounding box center [502, 21] width 52 height 25
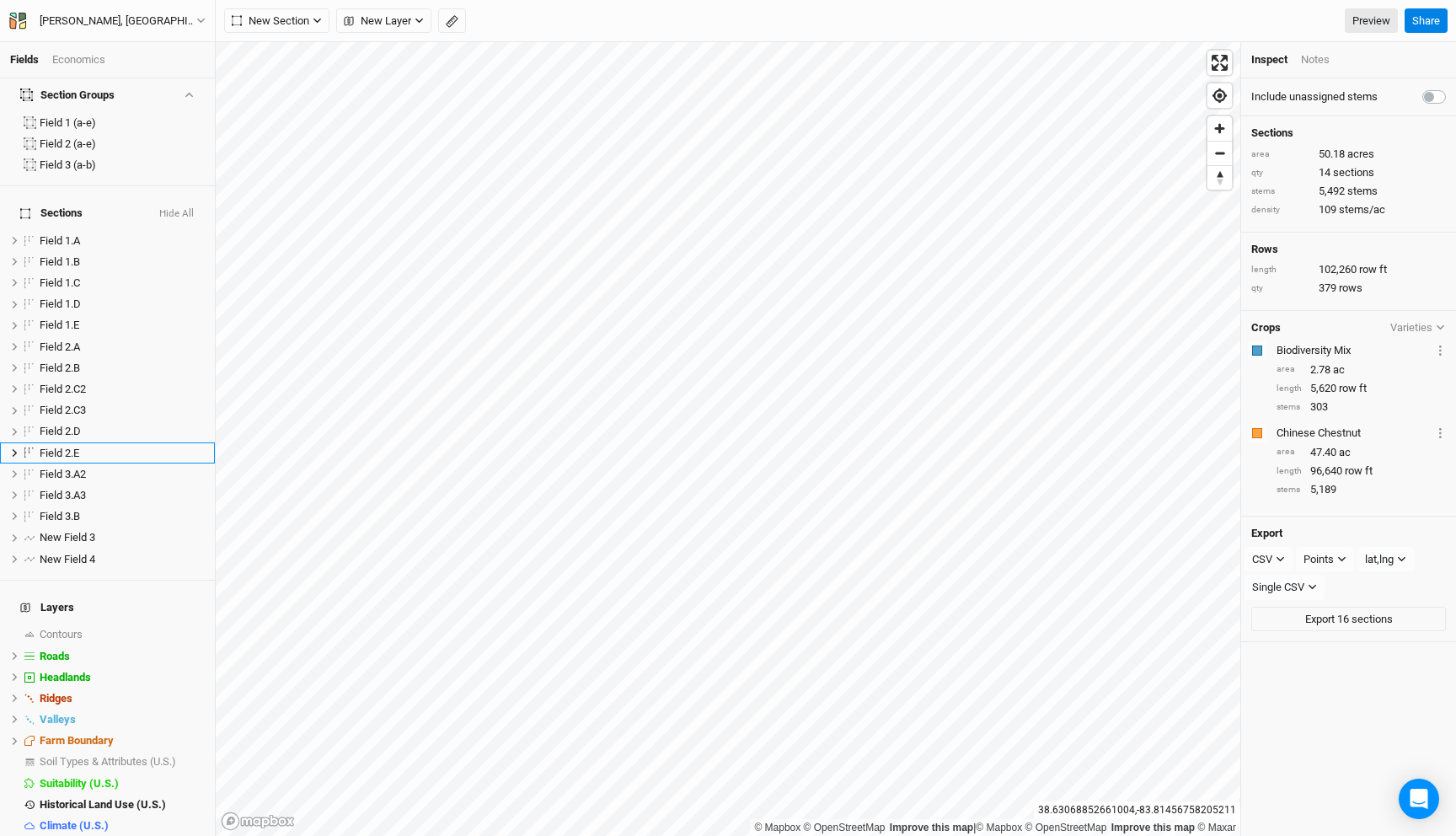
scroll to position [0, 0]
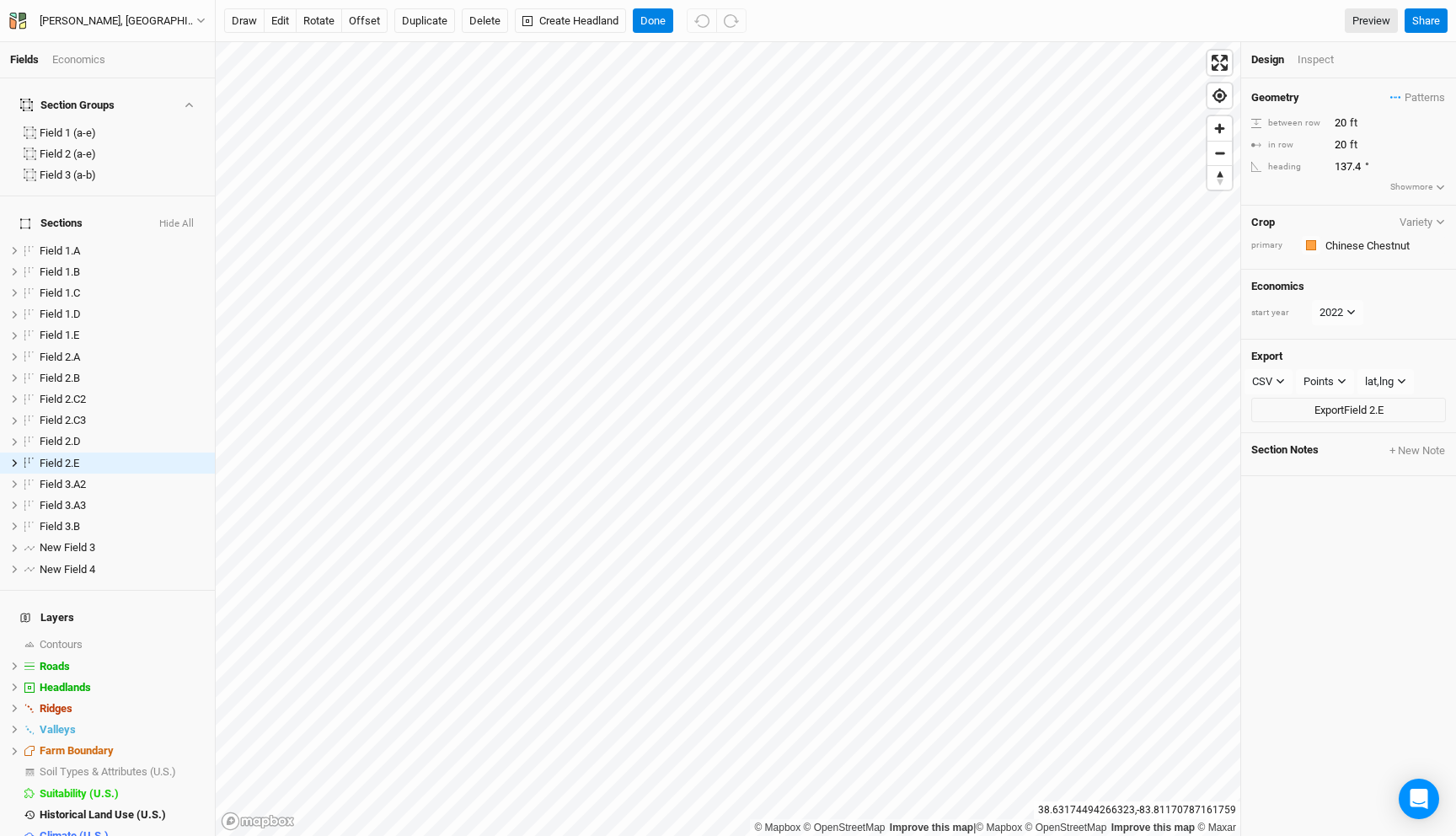
click at [1417, 190] on button "Show more" at bounding box center [1417, 187] width 56 height 15
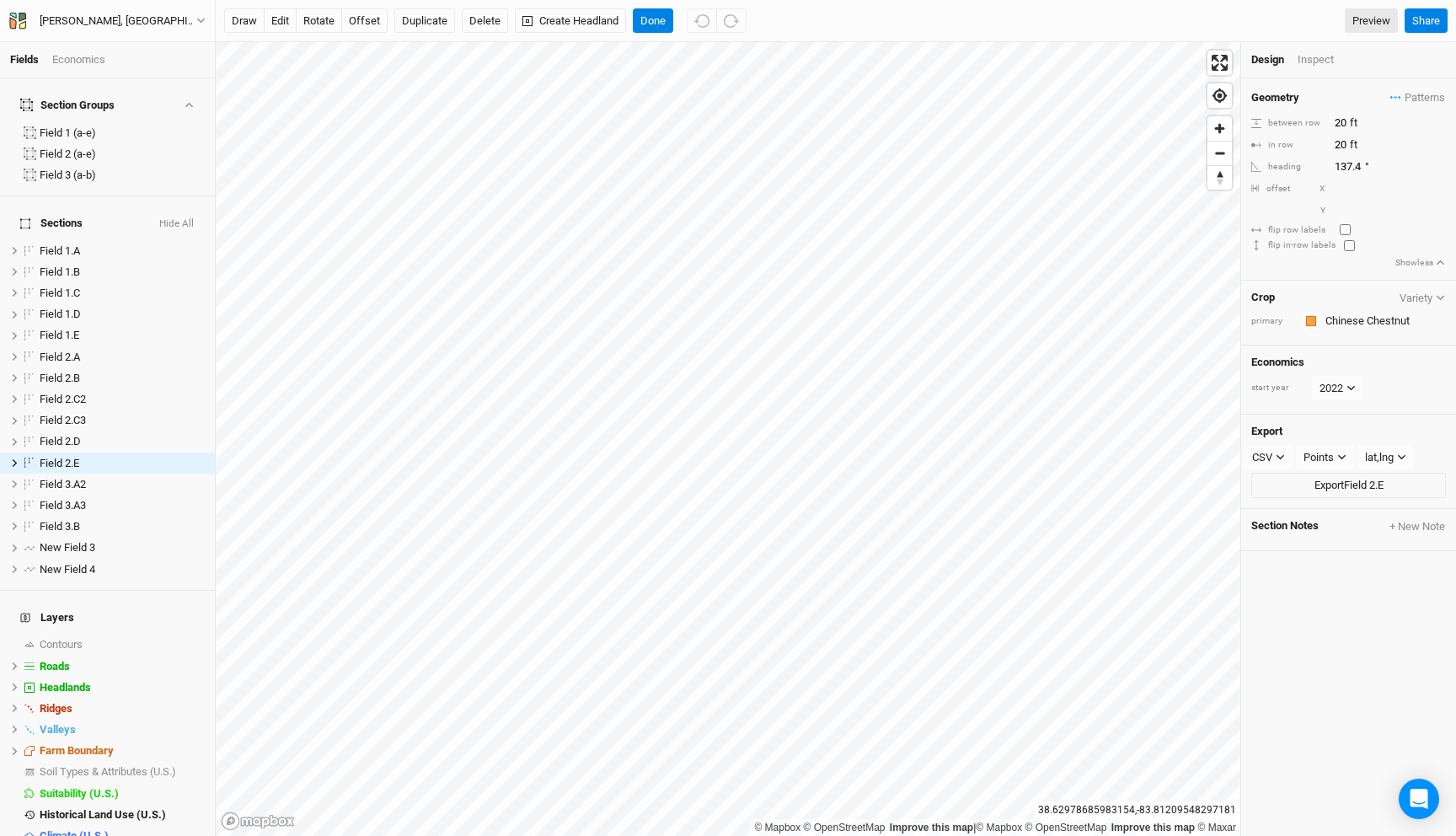
click at [1348, 230] on input "checkbox" at bounding box center [1345, 229] width 11 height 11
checkbox input "false"
click at [139, 27] on div "[PERSON_NAME], [GEOGRAPHIC_DATA] - Spring '22 - Original" at bounding box center [118, 20] width 157 height 16
click at [134, 49] on button "Back" at bounding box center [140, 47] width 133 height 22
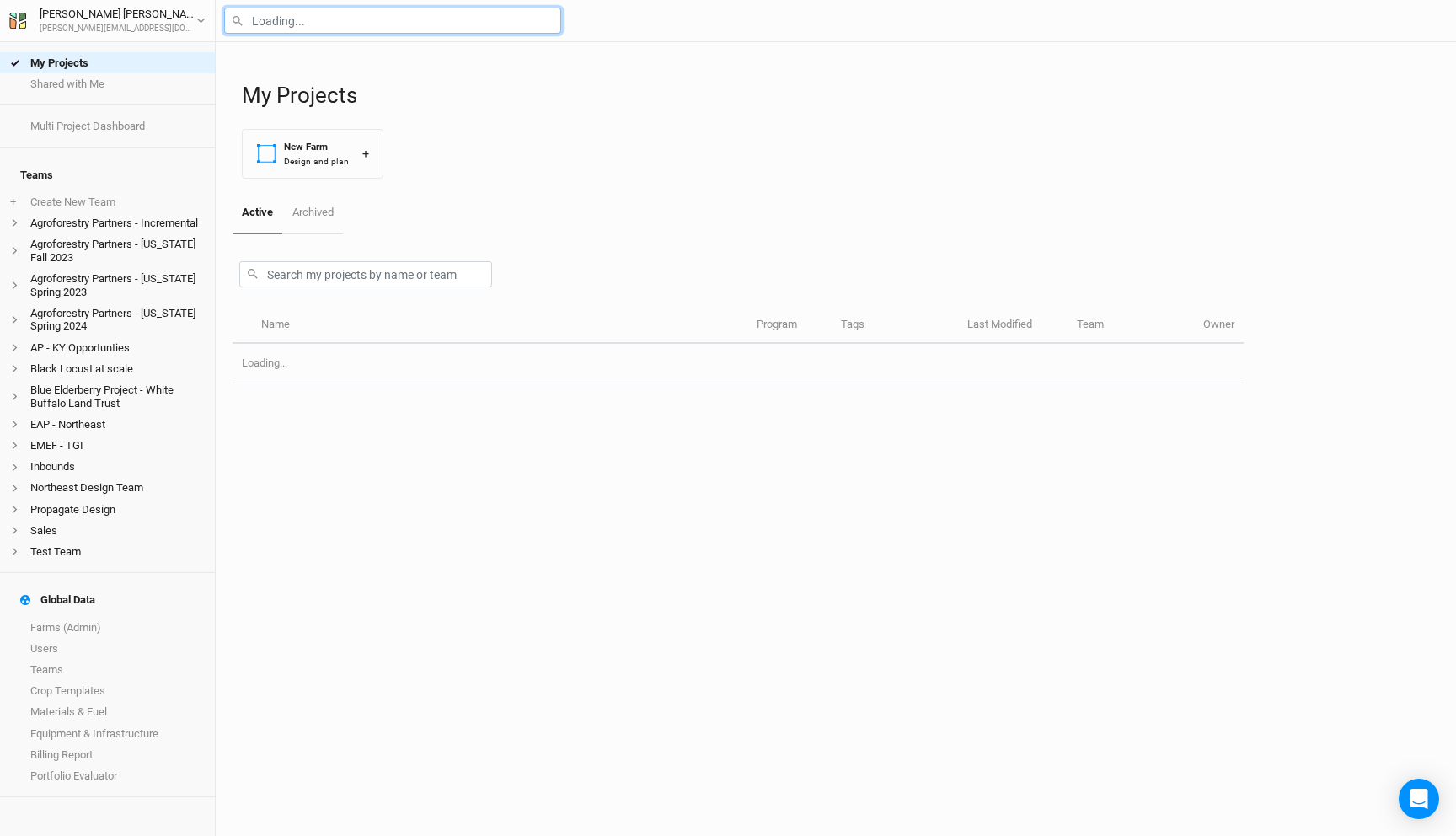
click at [278, 20] on input "text" at bounding box center [392, 20] width 337 height 26
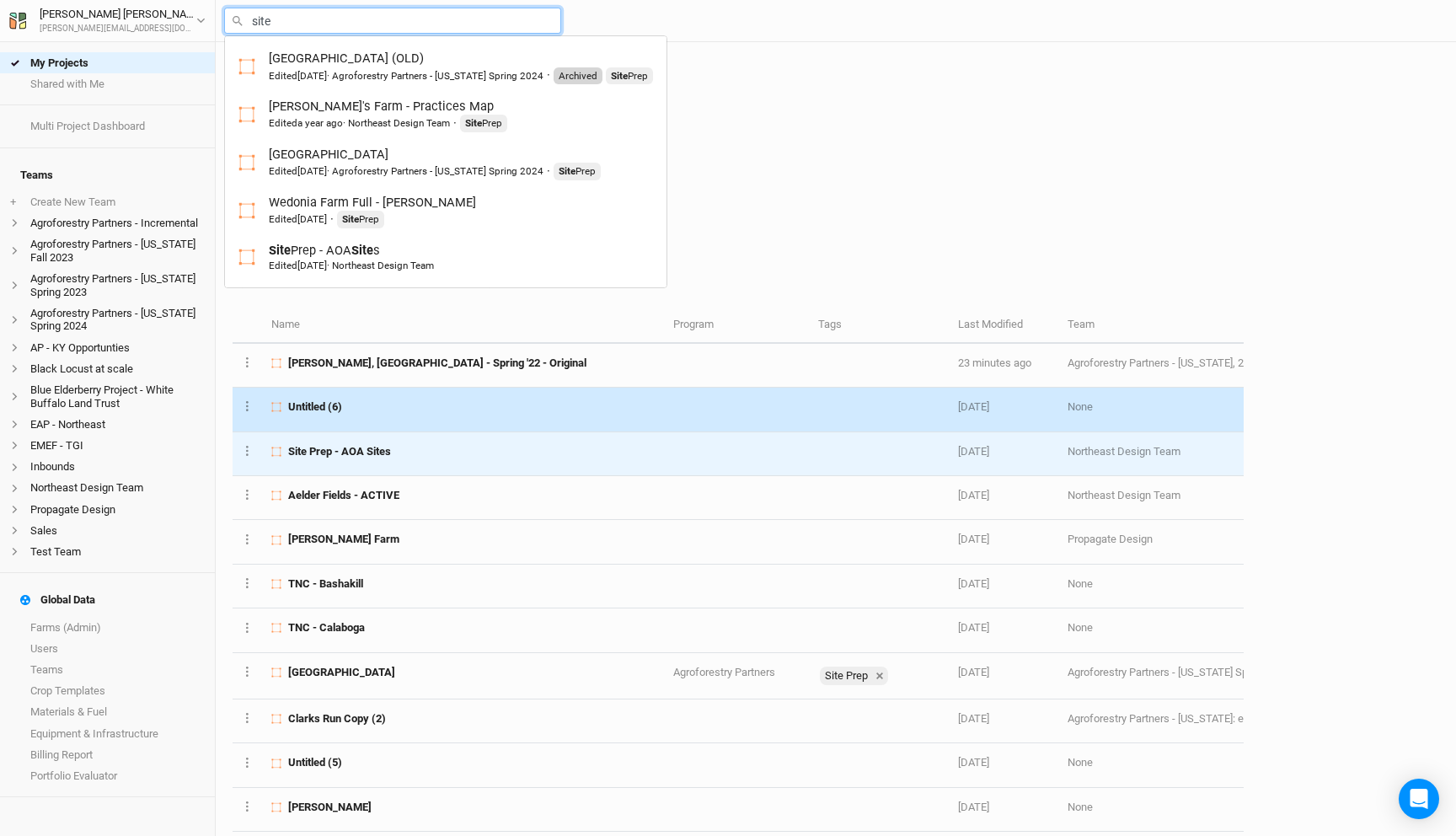
type input "site"
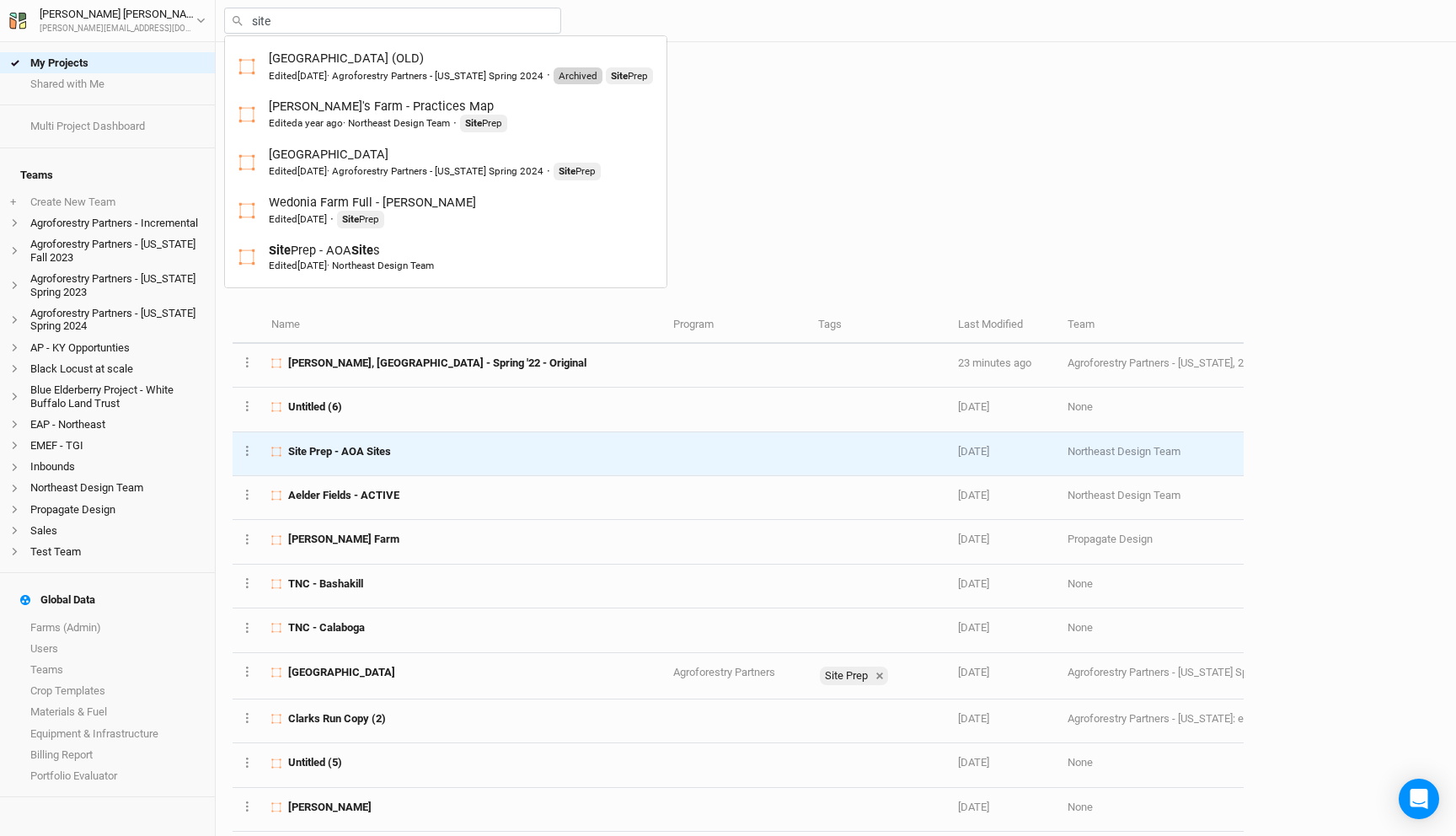
click at [361, 447] on span "Site Prep - AOA Sites" at bounding box center [339, 452] width 102 height 15
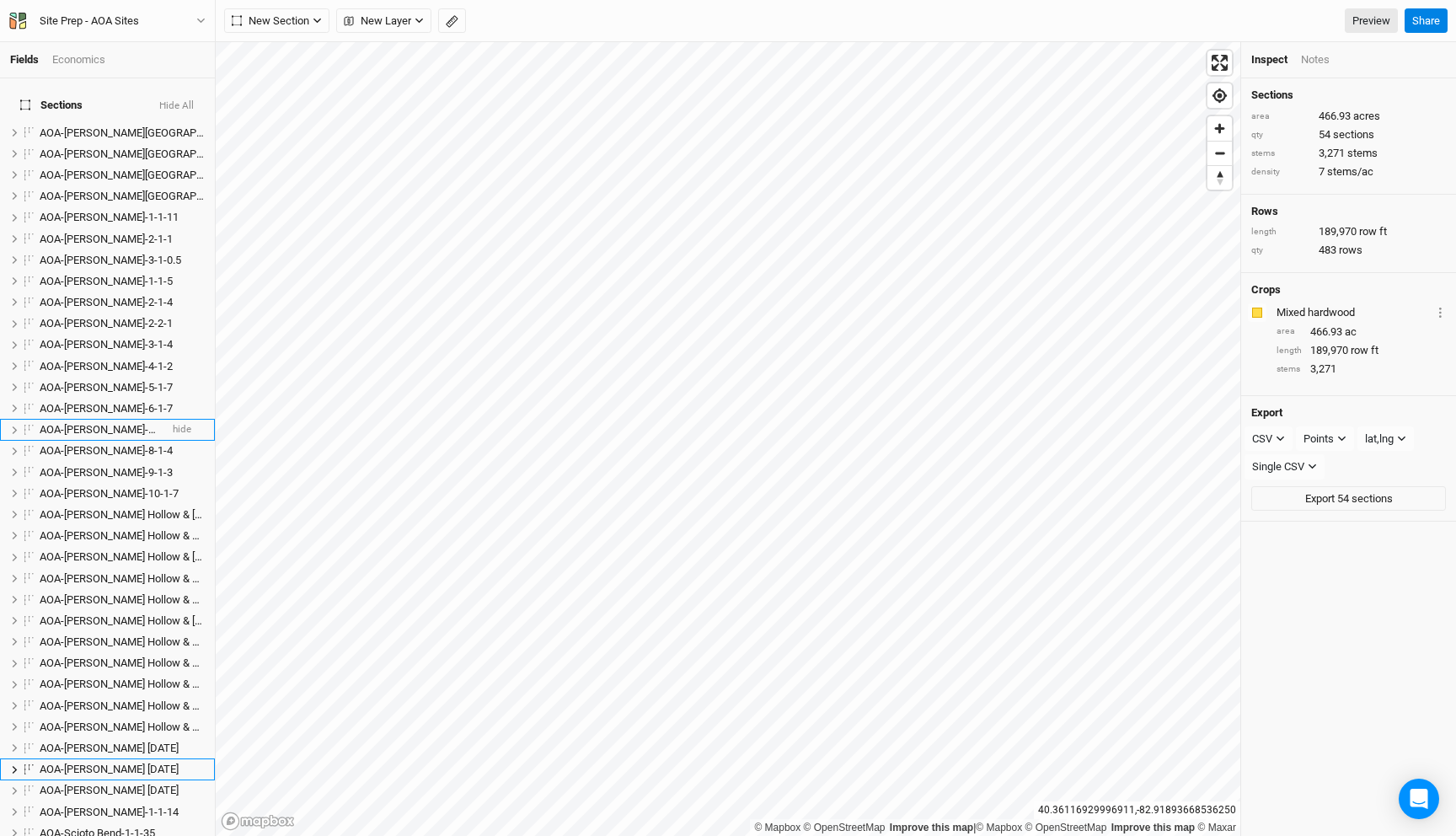
scroll to position [302, 0]
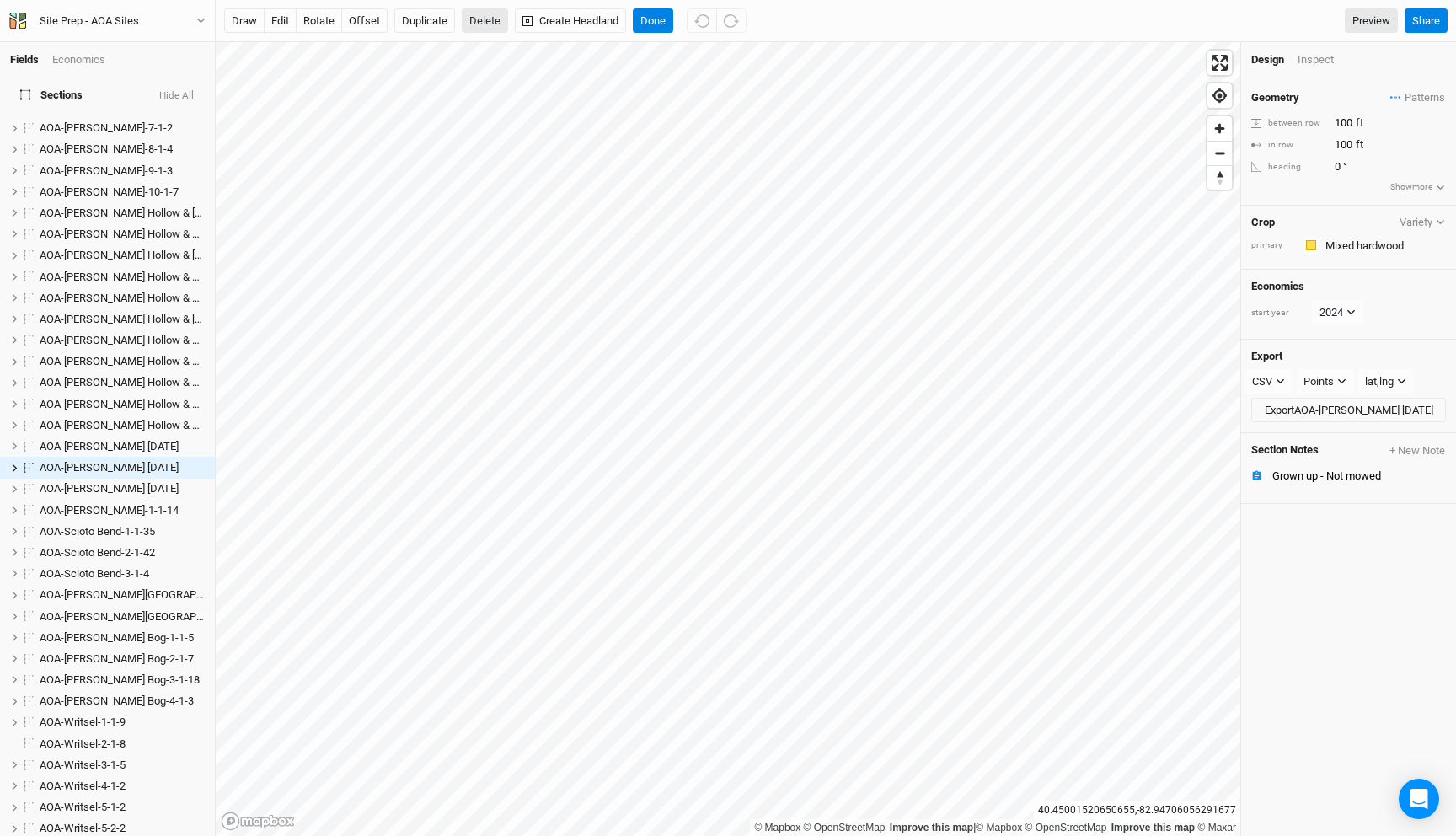
click at [476, 14] on button "Delete" at bounding box center [485, 21] width 46 height 25
click at [585, 17] on button "Confirm" at bounding box center [611, 21] width 52 height 25
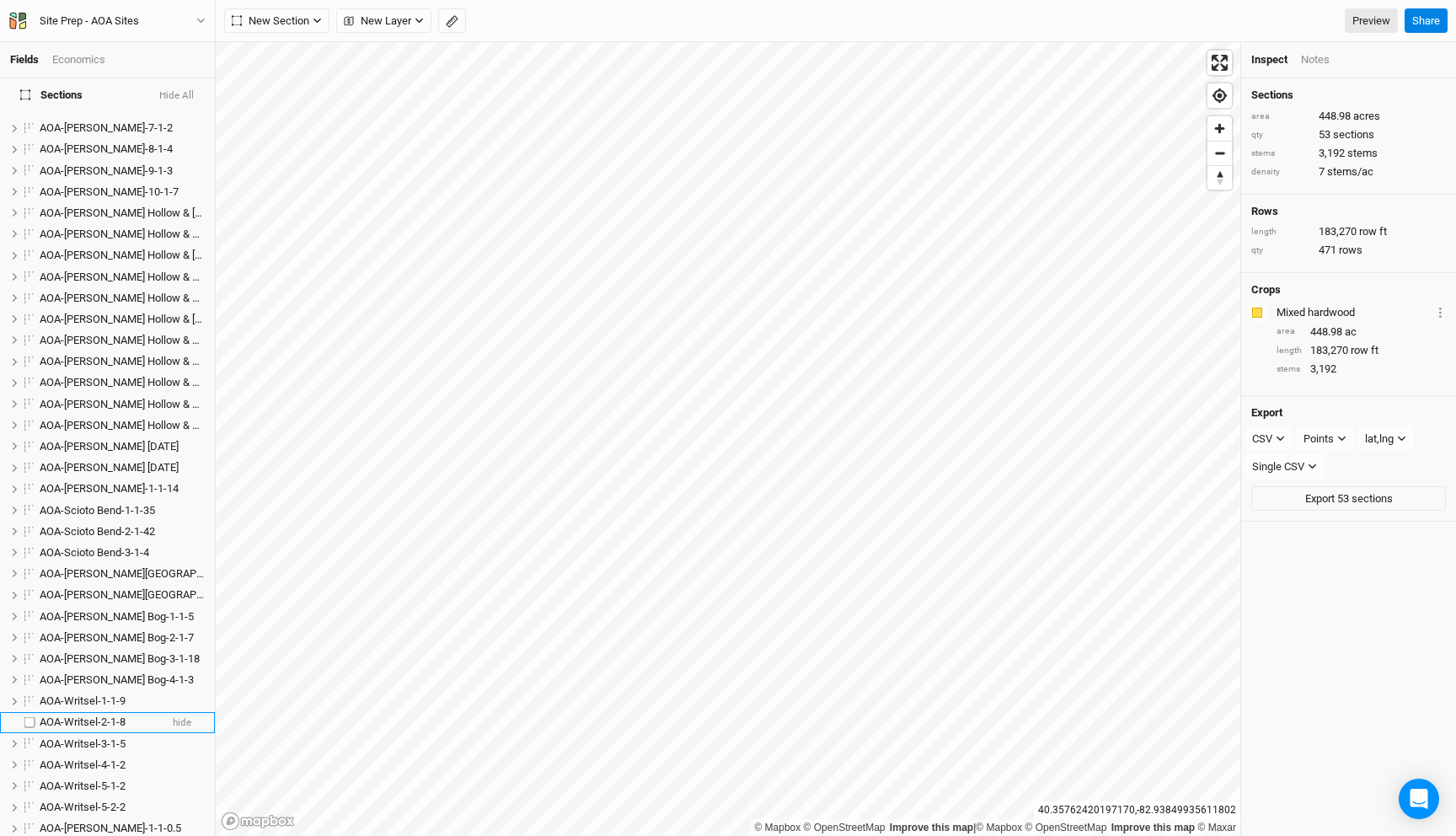
scroll to position [709, 0]
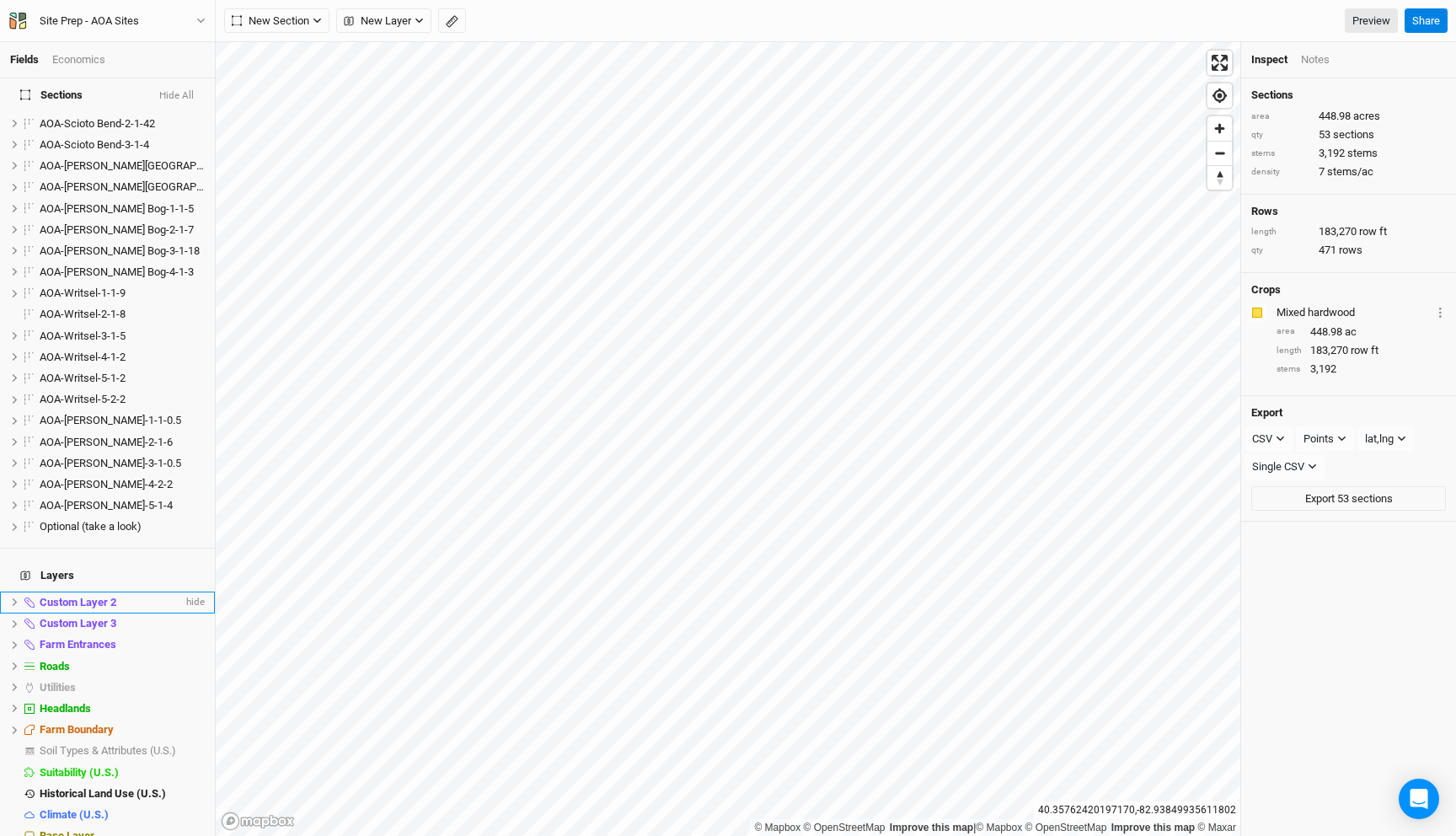
click at [114, 596] on span "Custom Layer 2" at bounding box center [77, 602] width 76 height 13
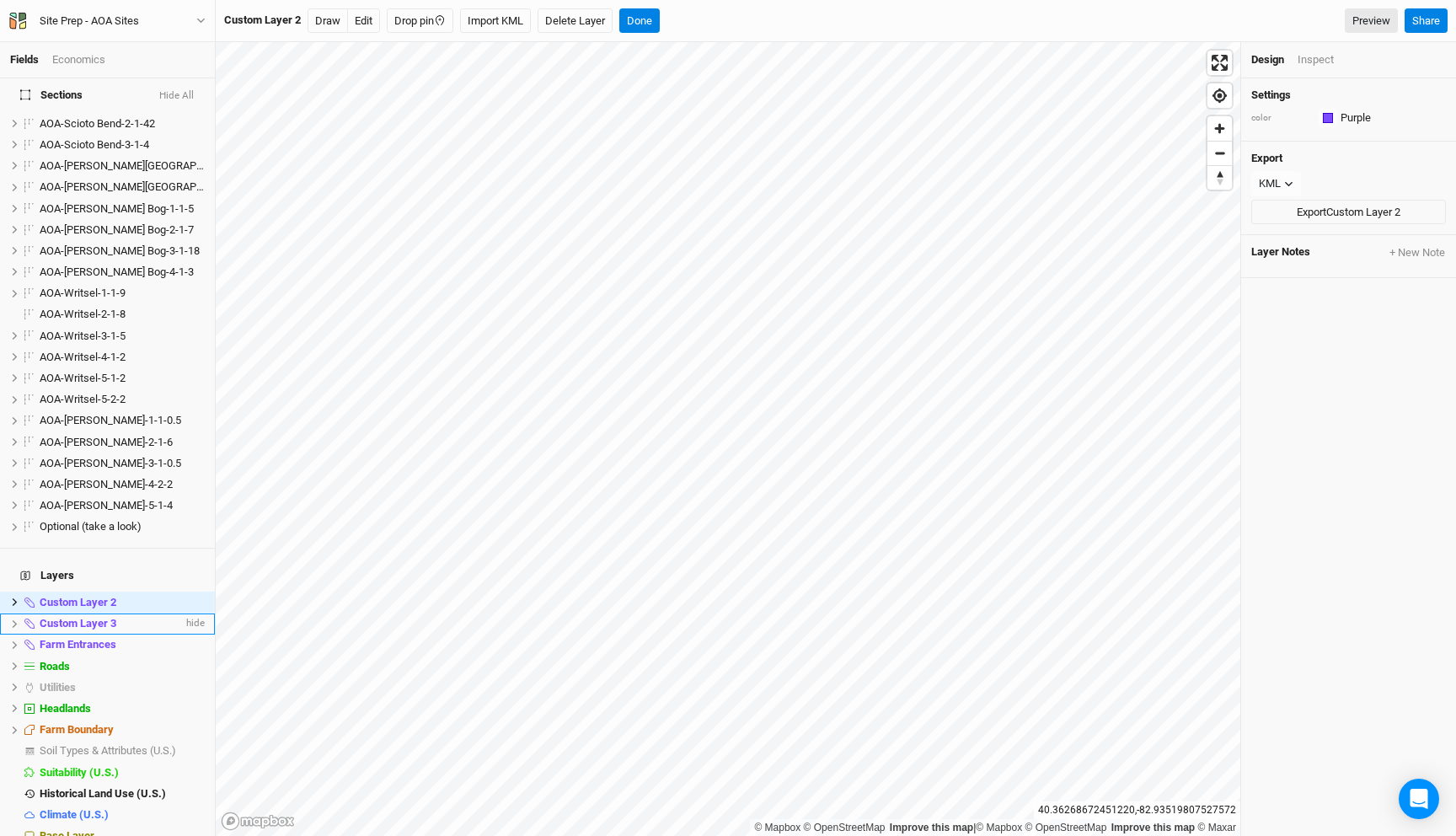
click at [71, 617] on span "Custom Layer 3" at bounding box center [77, 622] width 76 height 13
click at [109, 638] on span "Farm Entrances" at bounding box center [77, 644] width 76 height 13
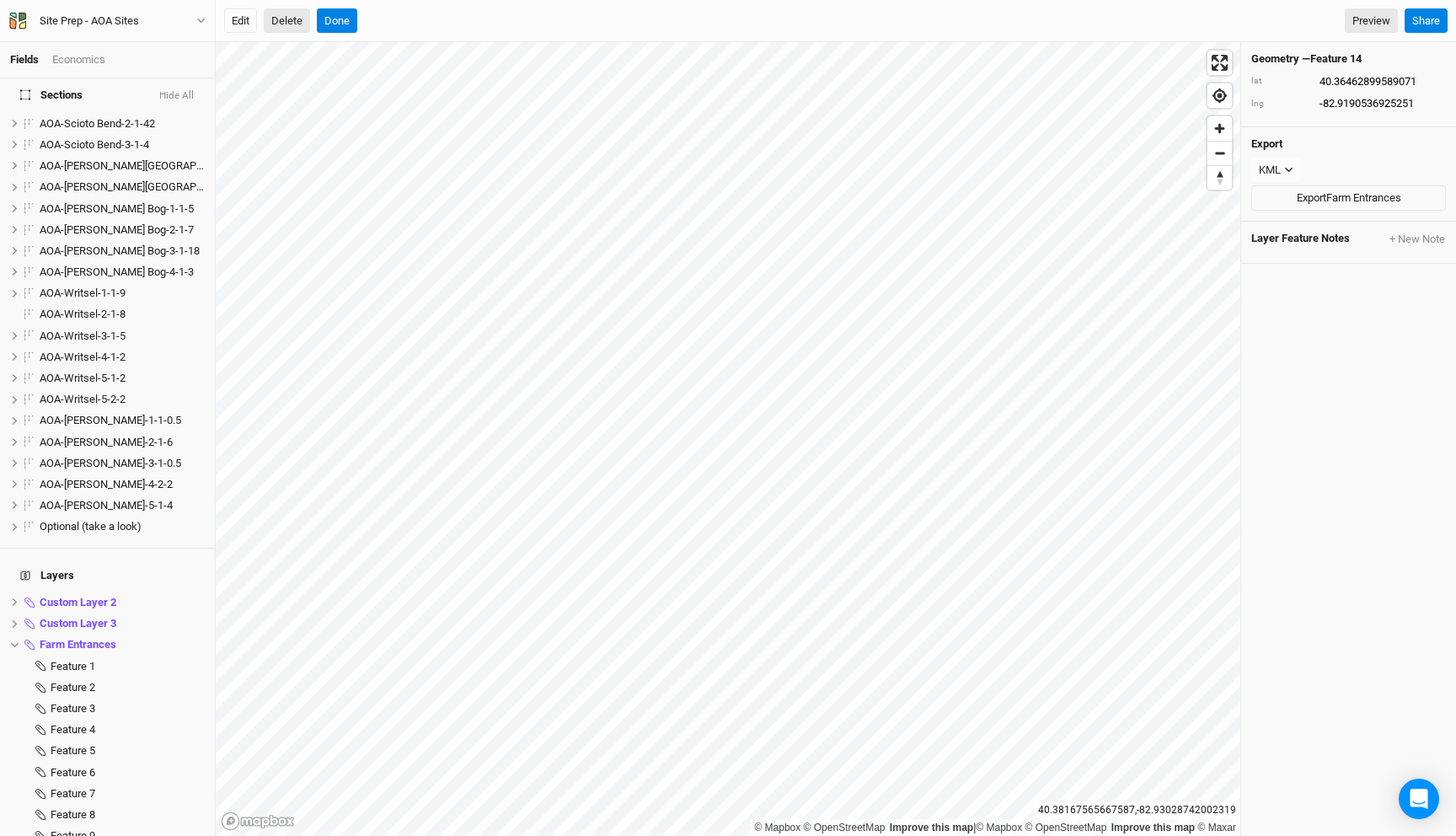
click at [274, 13] on button "Delete" at bounding box center [287, 21] width 46 height 25
click at [528, 7] on div "Are you sure you want to delete Feature 14 ? Cancel Confirm Preview Share" at bounding box center [836, 21] width 1241 height 43
click at [528, 26] on button "Confirm" at bounding box center [517, 21] width 52 height 25
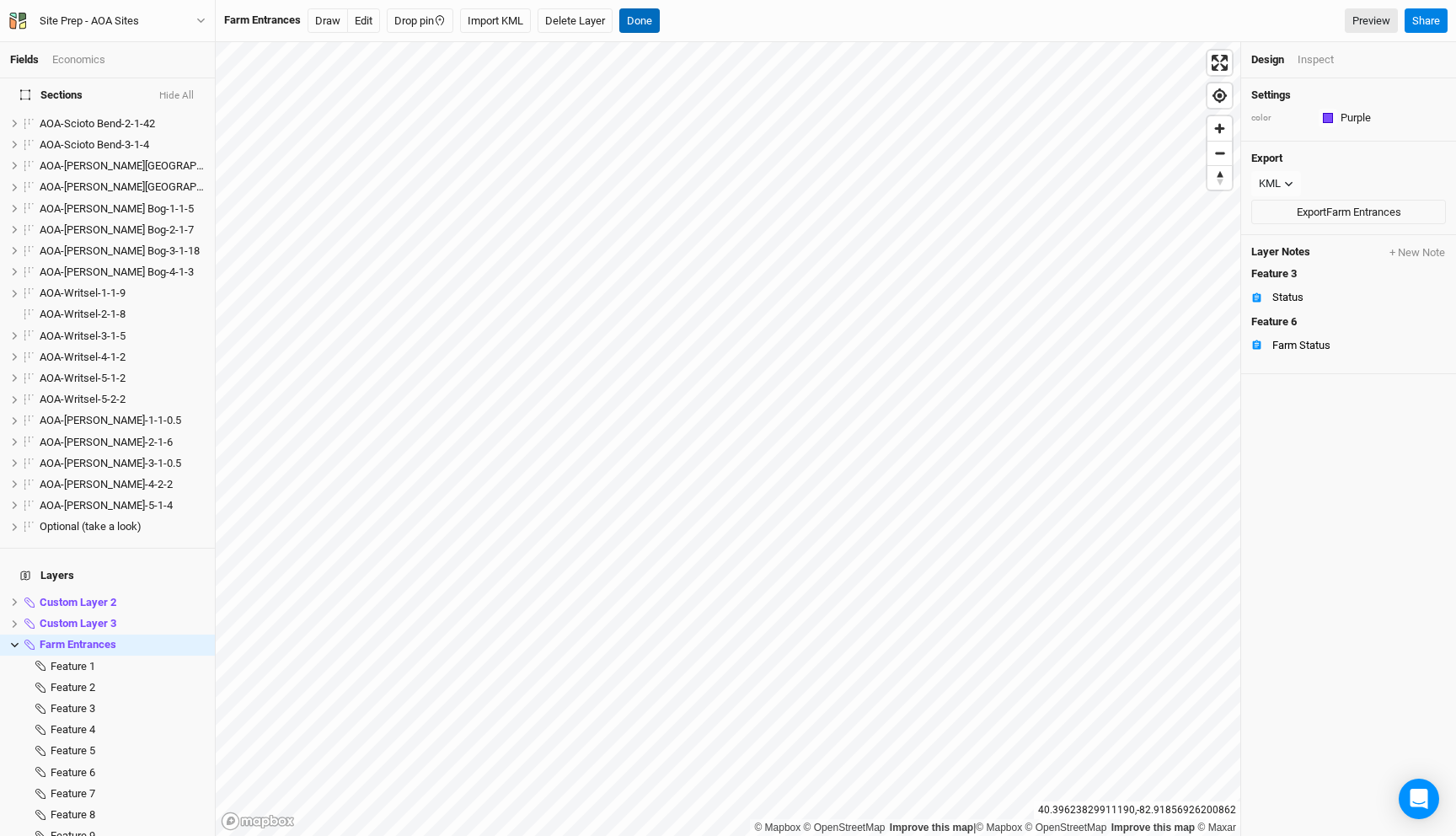
click at [647, 15] on button "Done" at bounding box center [640, 21] width 41 height 25
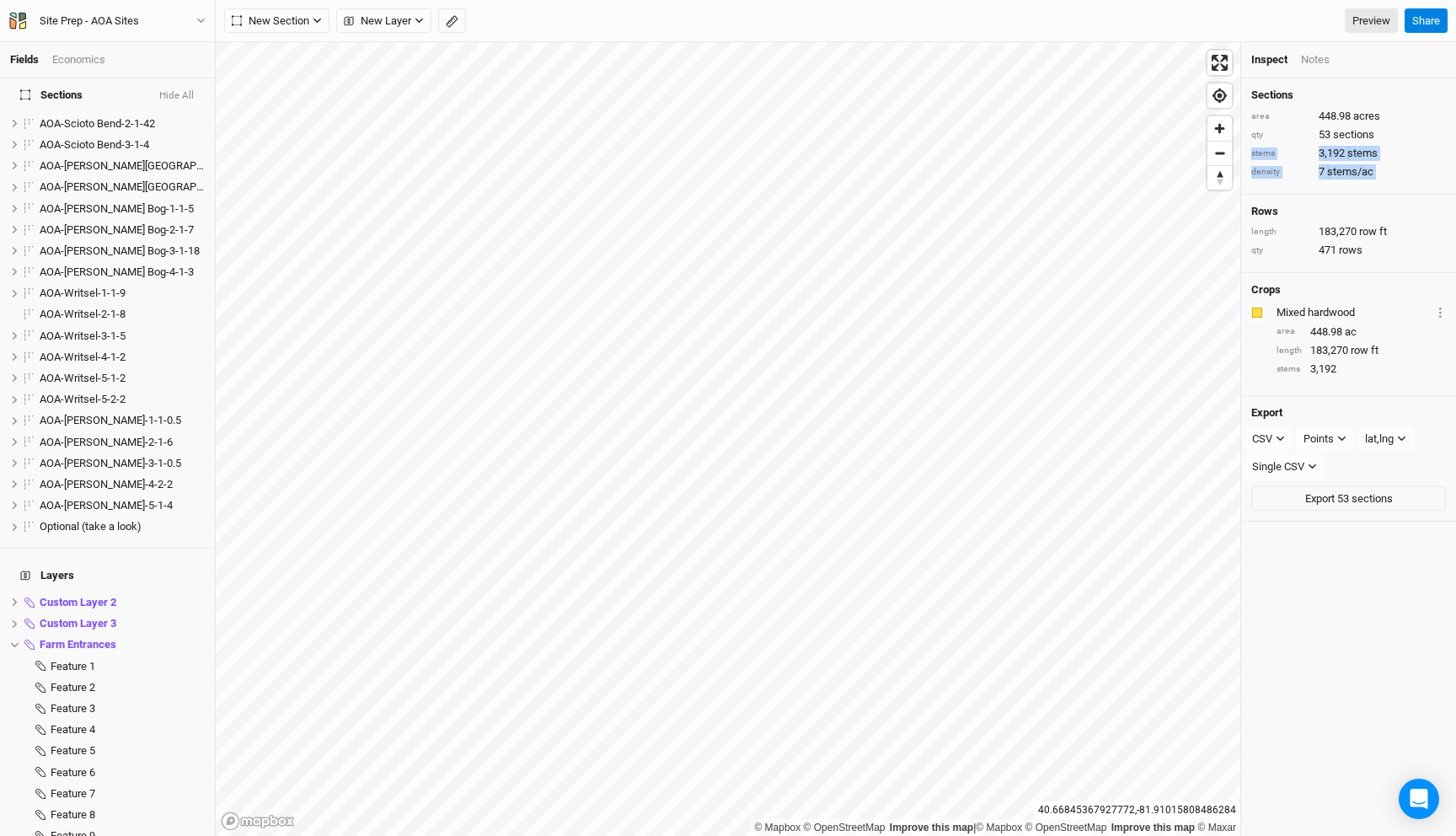
drag, startPoint x: 1407, startPoint y: 175, endPoint x: 1245, endPoint y: 153, distance: 163.5
click at [1245, 153] on div "Sections area 448.98 acres qty 53 sections stems 3,192 stems density 7 stems/ac" at bounding box center [1349, 135] width 214 height 115
copy div "stems 3,192 stems density 7 stems/ac"
click at [97, 356] on li "AOA-Writsel-4-1-2 hide" at bounding box center [107, 357] width 214 height 21
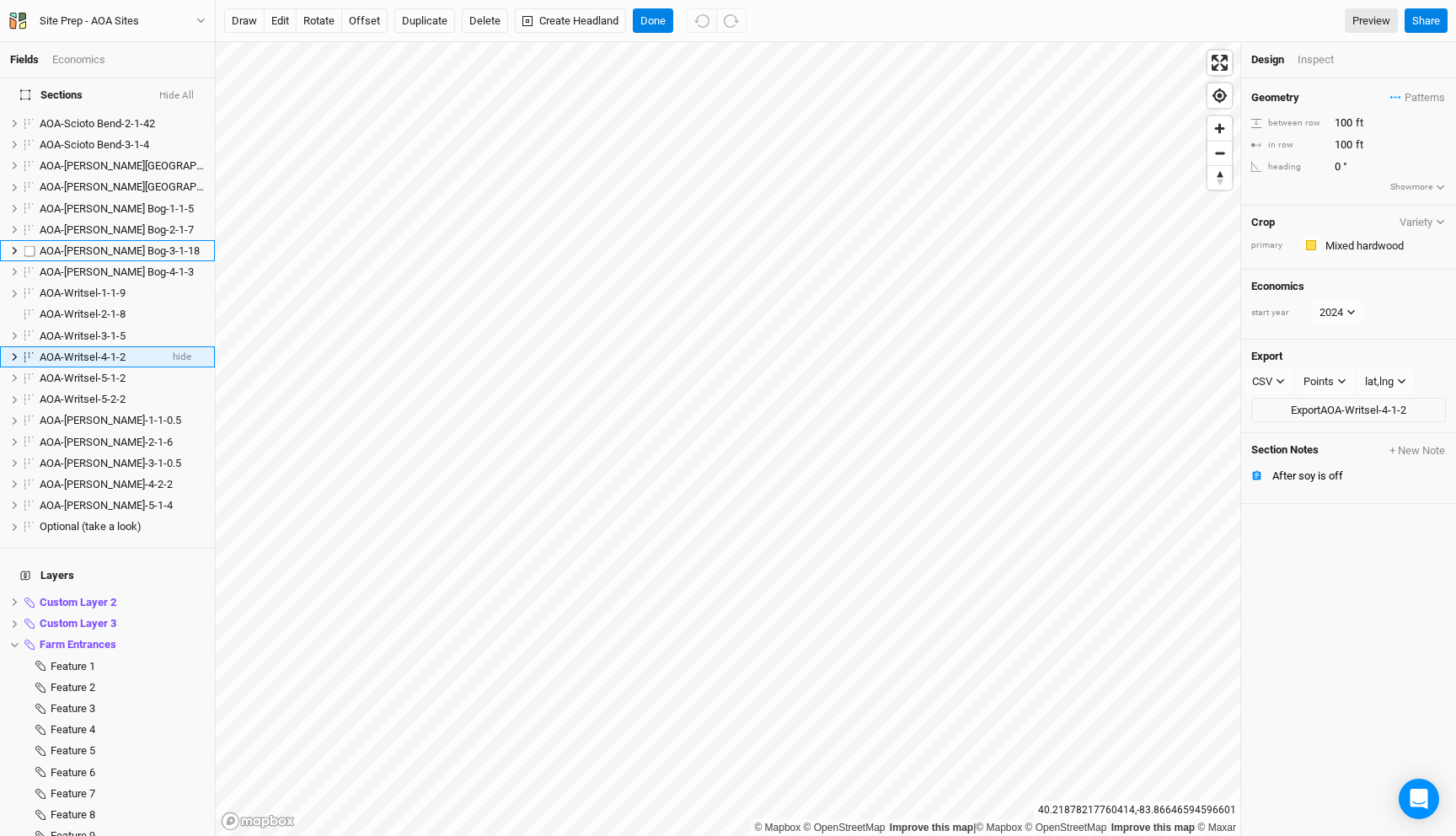
scroll to position [599, 0]
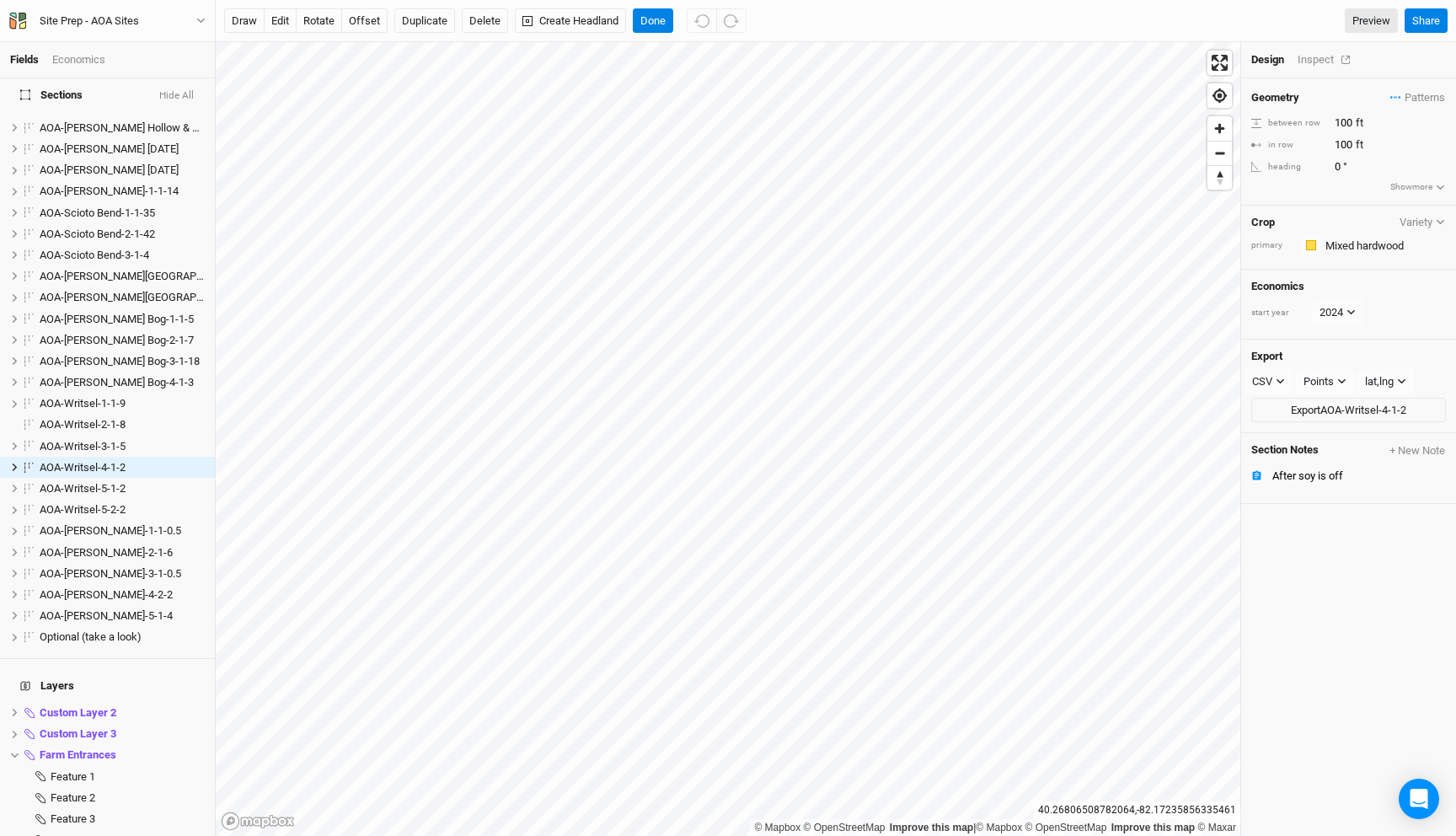
click at [1328, 56] on div "Inspect" at bounding box center [1328, 60] width 60 height 15
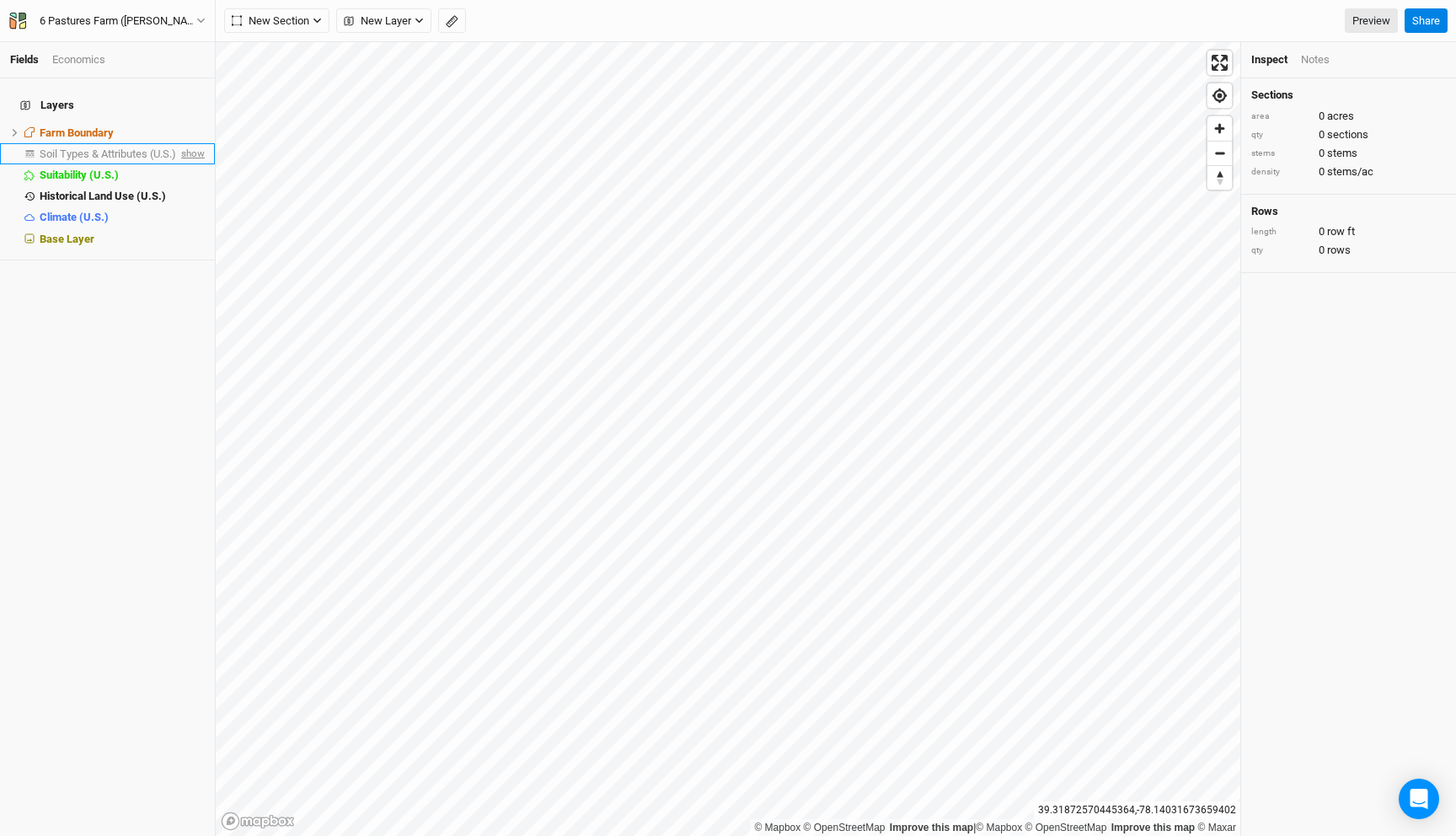
click at [200, 153] on span "show" at bounding box center [191, 154] width 27 height 21
click at [159, 143] on li "Soil Types & Attributes (U.S.) hide" at bounding box center [107, 154] width 214 height 21
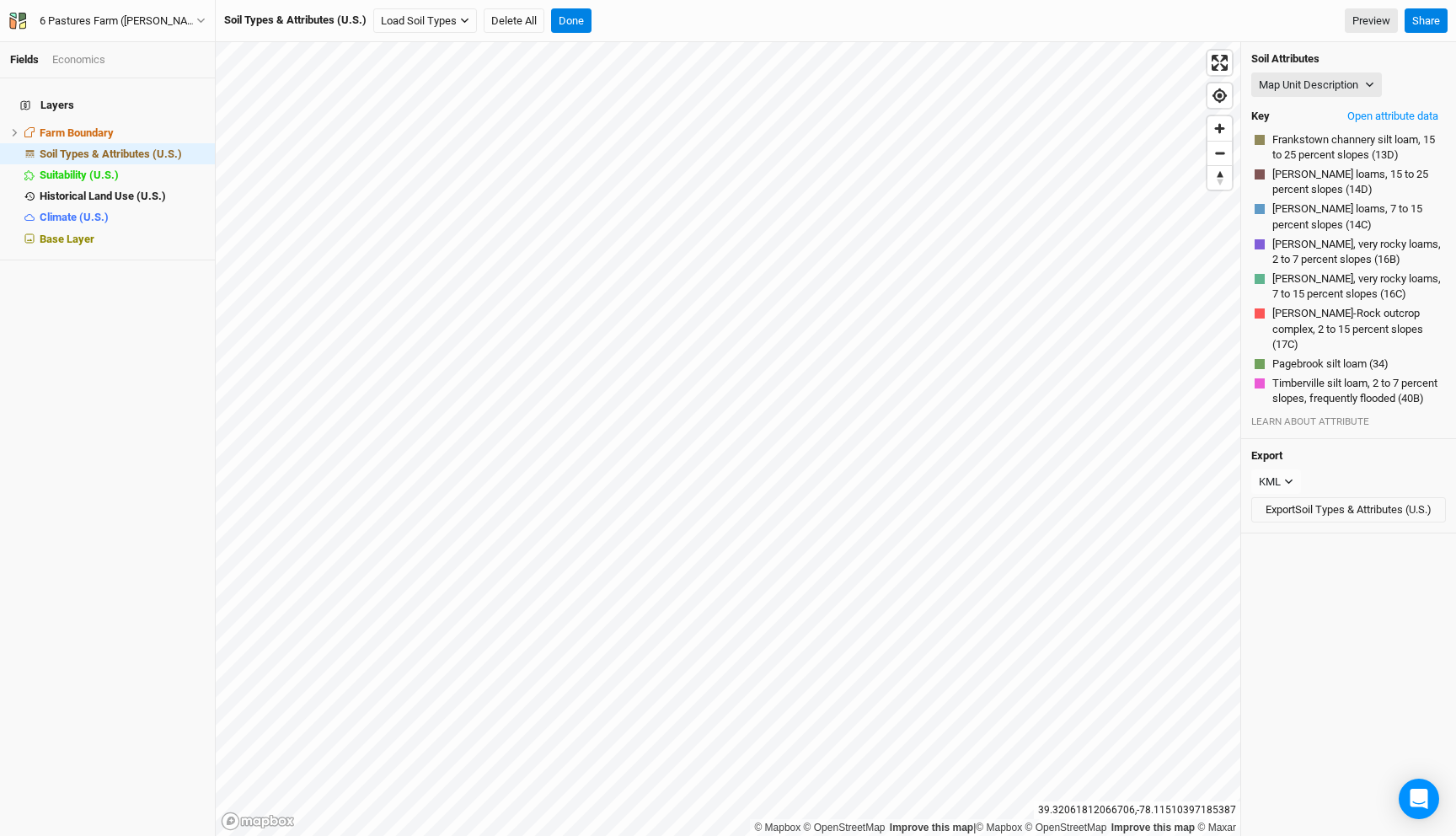
click at [1273, 99] on div "Soil Attributes Map Unit Description Map Unit Description Minor Components Phys…" at bounding box center [1349, 241] width 214 height 397
click at [1274, 89] on button "Map Unit Description" at bounding box center [1316, 85] width 130 height 25
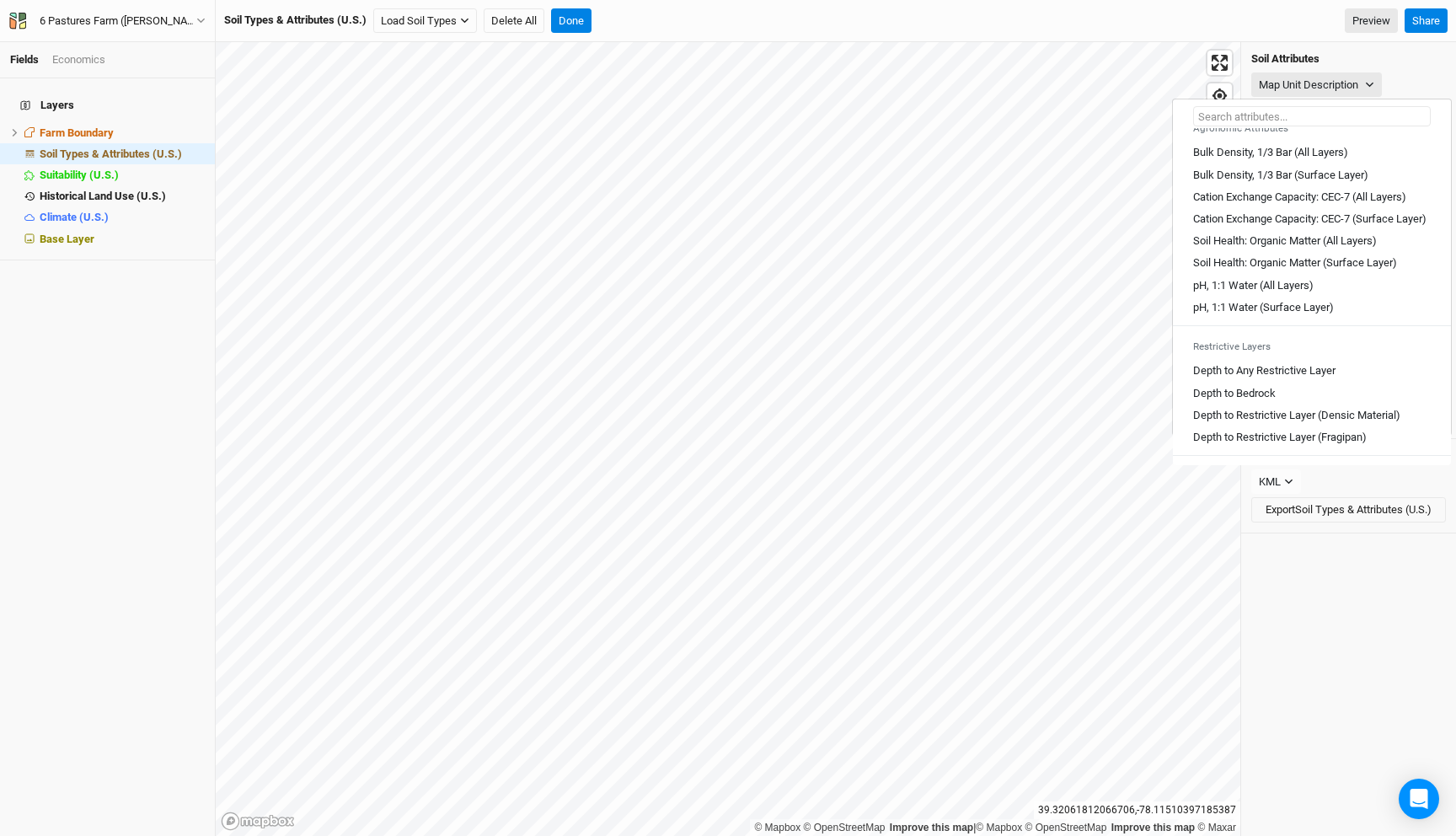
scroll to position [275, 0]
click at [1277, 378] on Layer "Depth to Any Restrictive Layer" at bounding box center [1264, 370] width 142 height 15
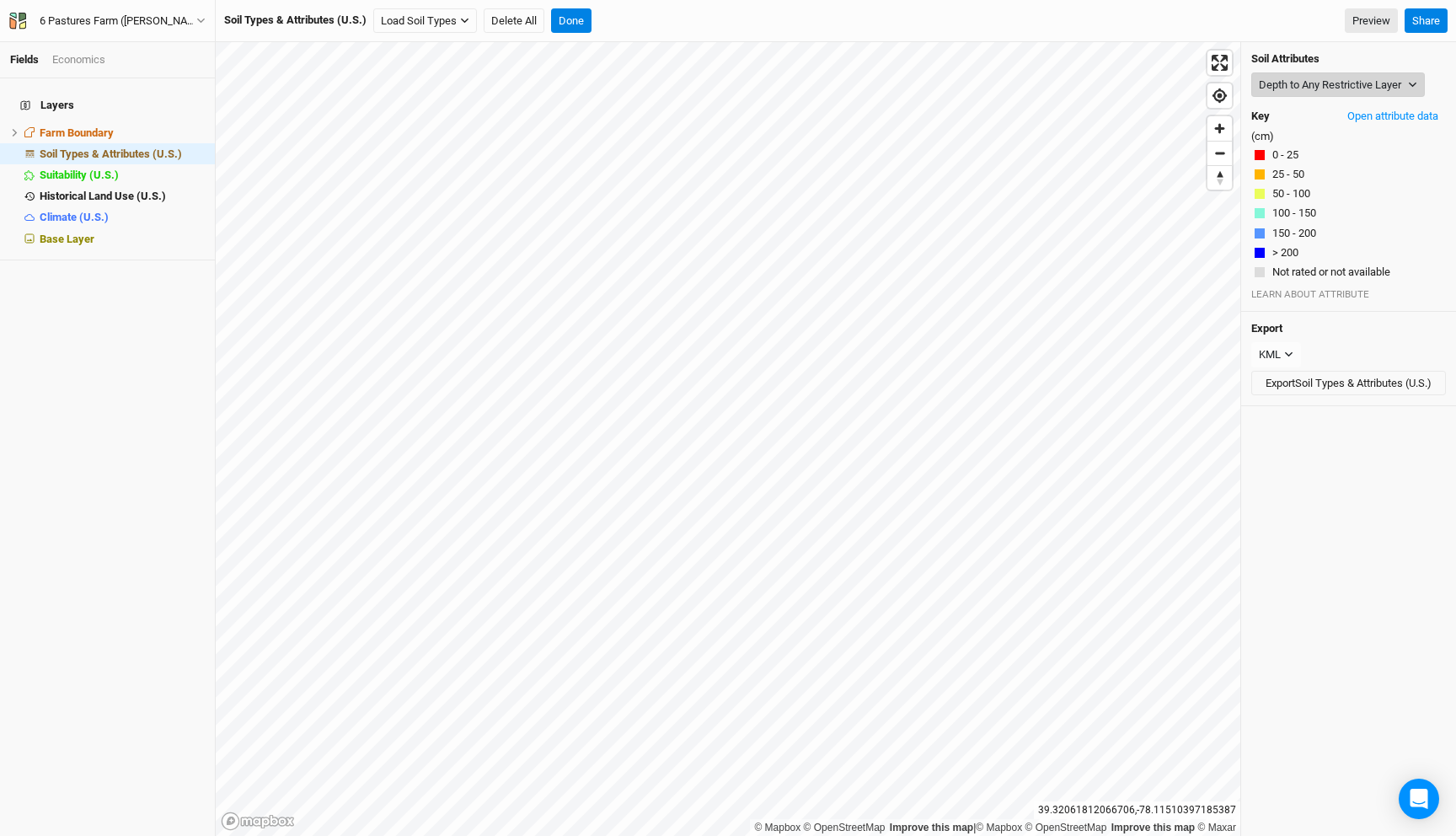
click at [1304, 79] on button "Depth to Any Restrictive Layer" at bounding box center [1338, 85] width 174 height 25
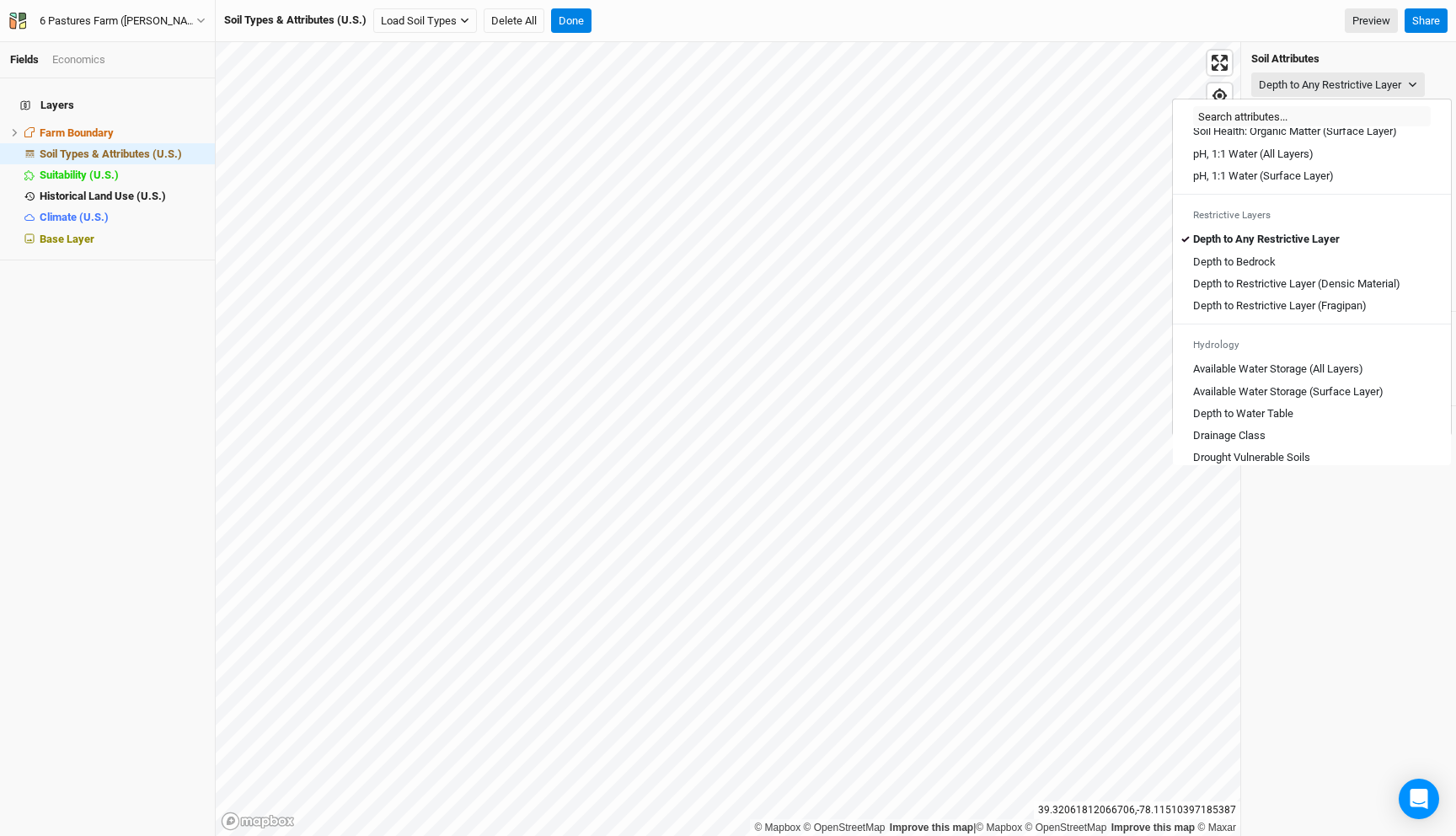
scroll to position [477, 0]
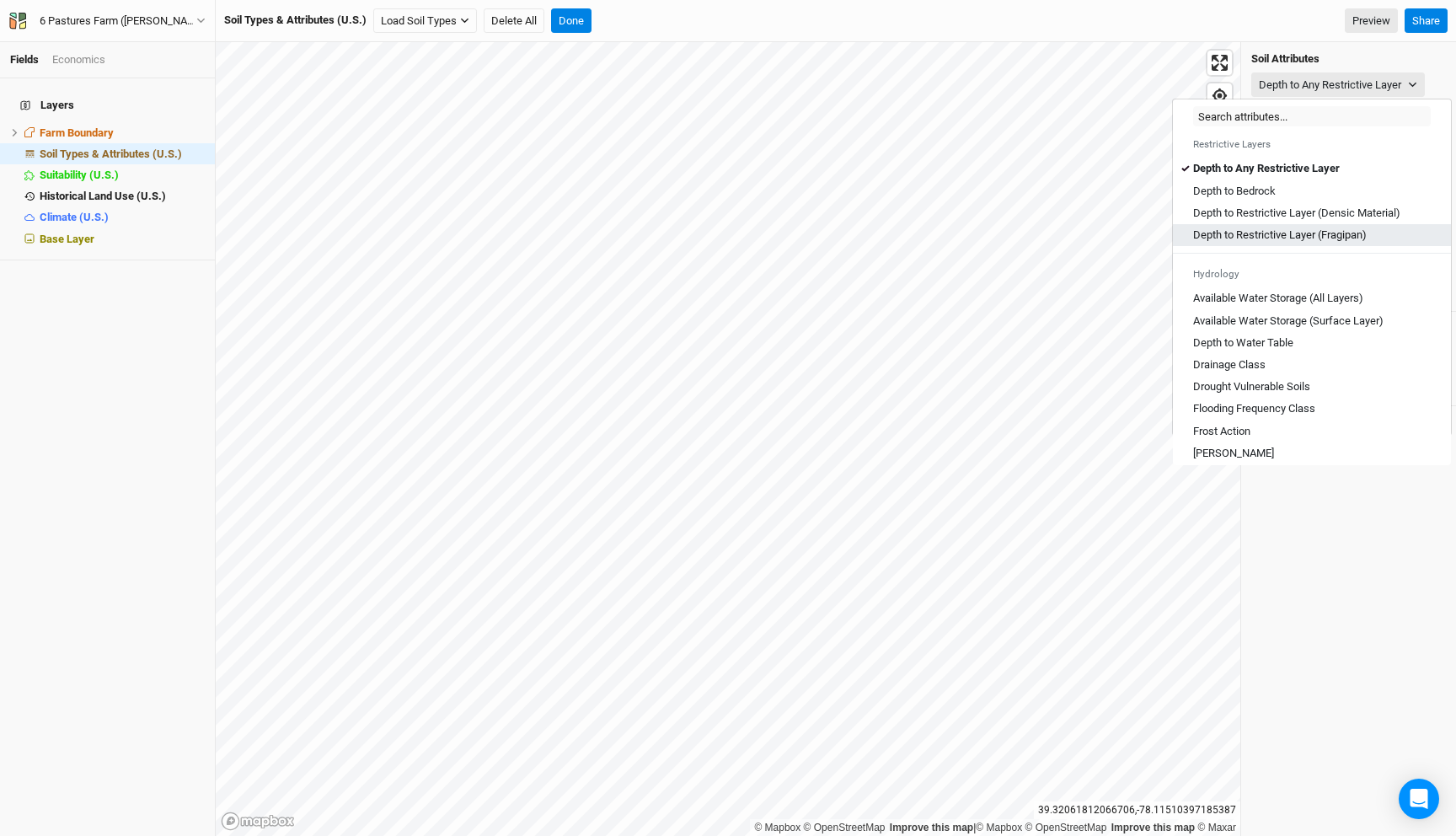
click at [1301, 243] on \(Fragipan\) "Depth to Restrictive Layer (Fragipan)" at bounding box center [1280, 235] width 174 height 15
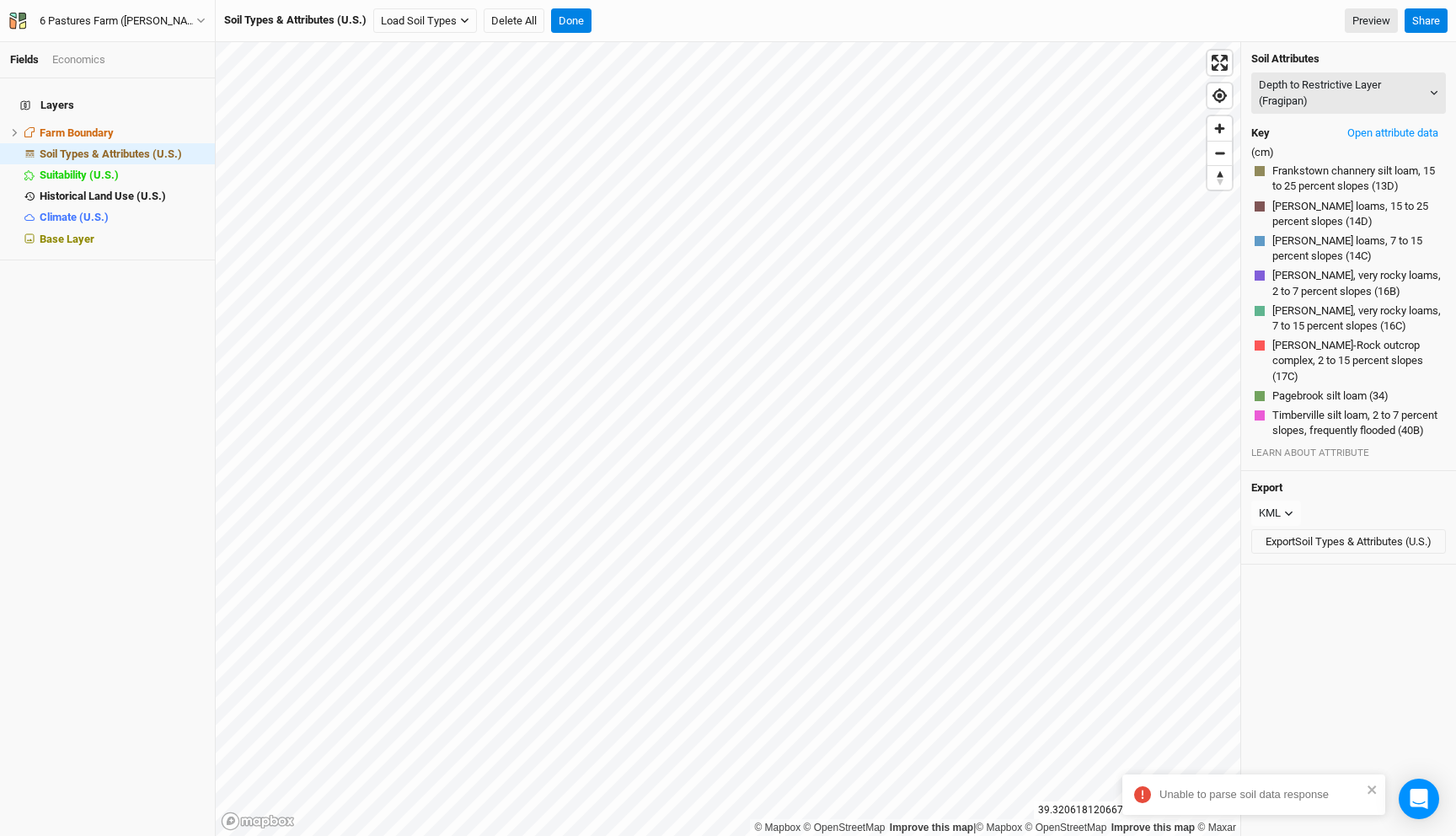
click at [1316, 117] on div "Soil Attributes Depth to Restrictive Layer (Fragipan) Map Unit Description Mino…" at bounding box center [1349, 257] width 214 height 429
click at [1316, 100] on button "Depth to Restrictive Layer (Fragipan)" at bounding box center [1348, 93] width 194 height 42
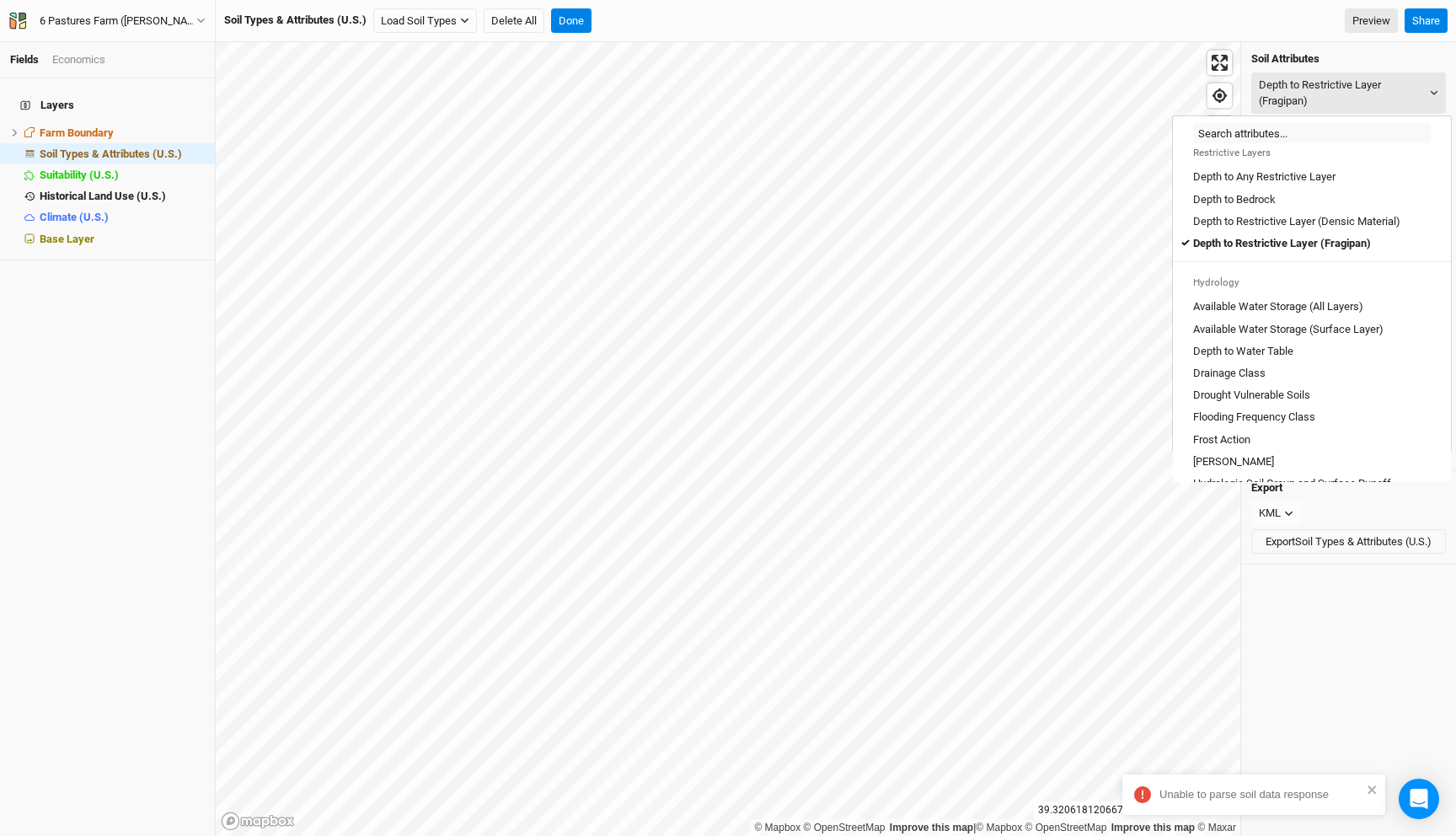
scroll to position [461, 0]
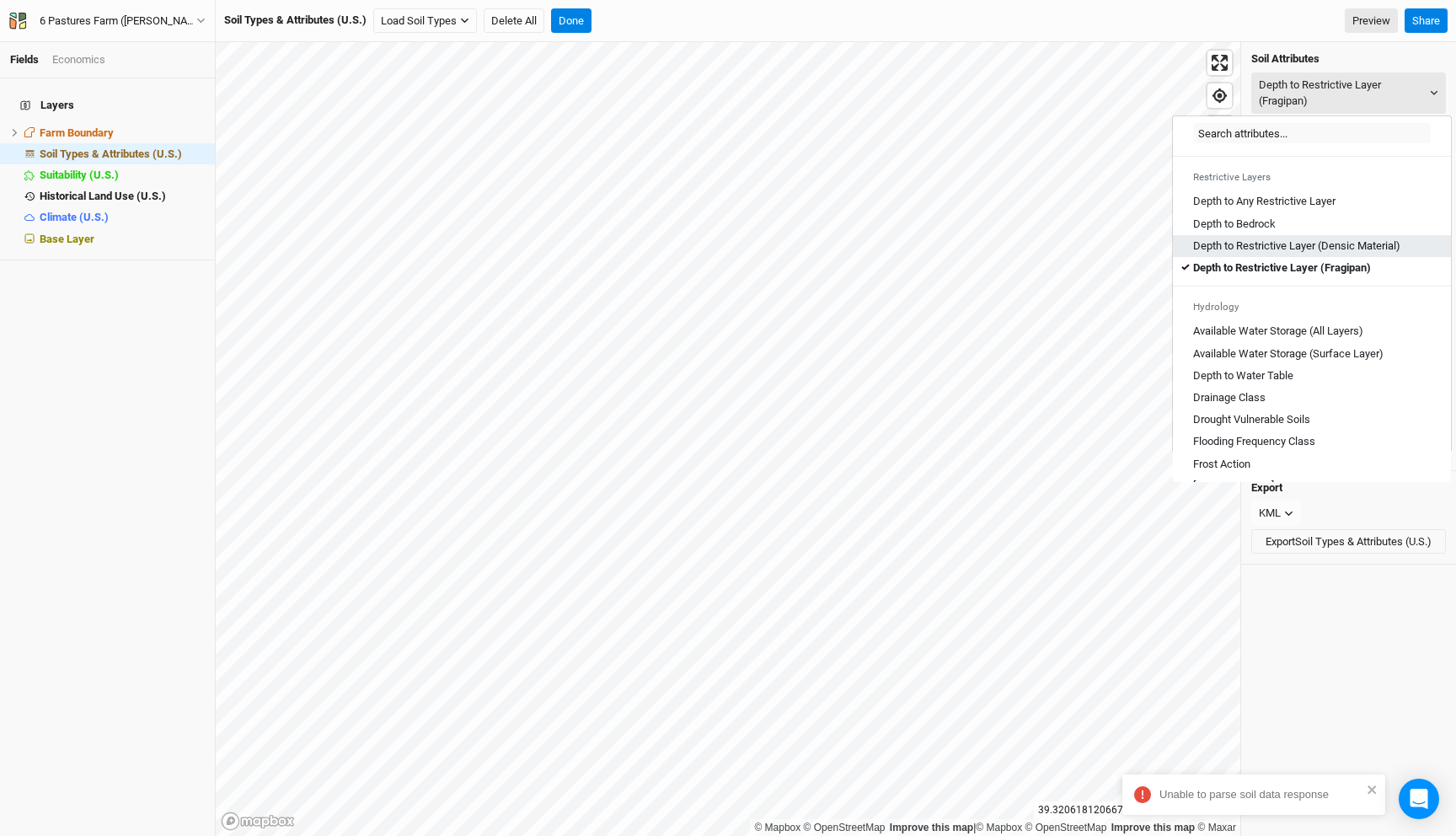
click at [1328, 250] on link "Depth to Restrictive Layer (Densic Material)" at bounding box center [1312, 245] width 278 height 22
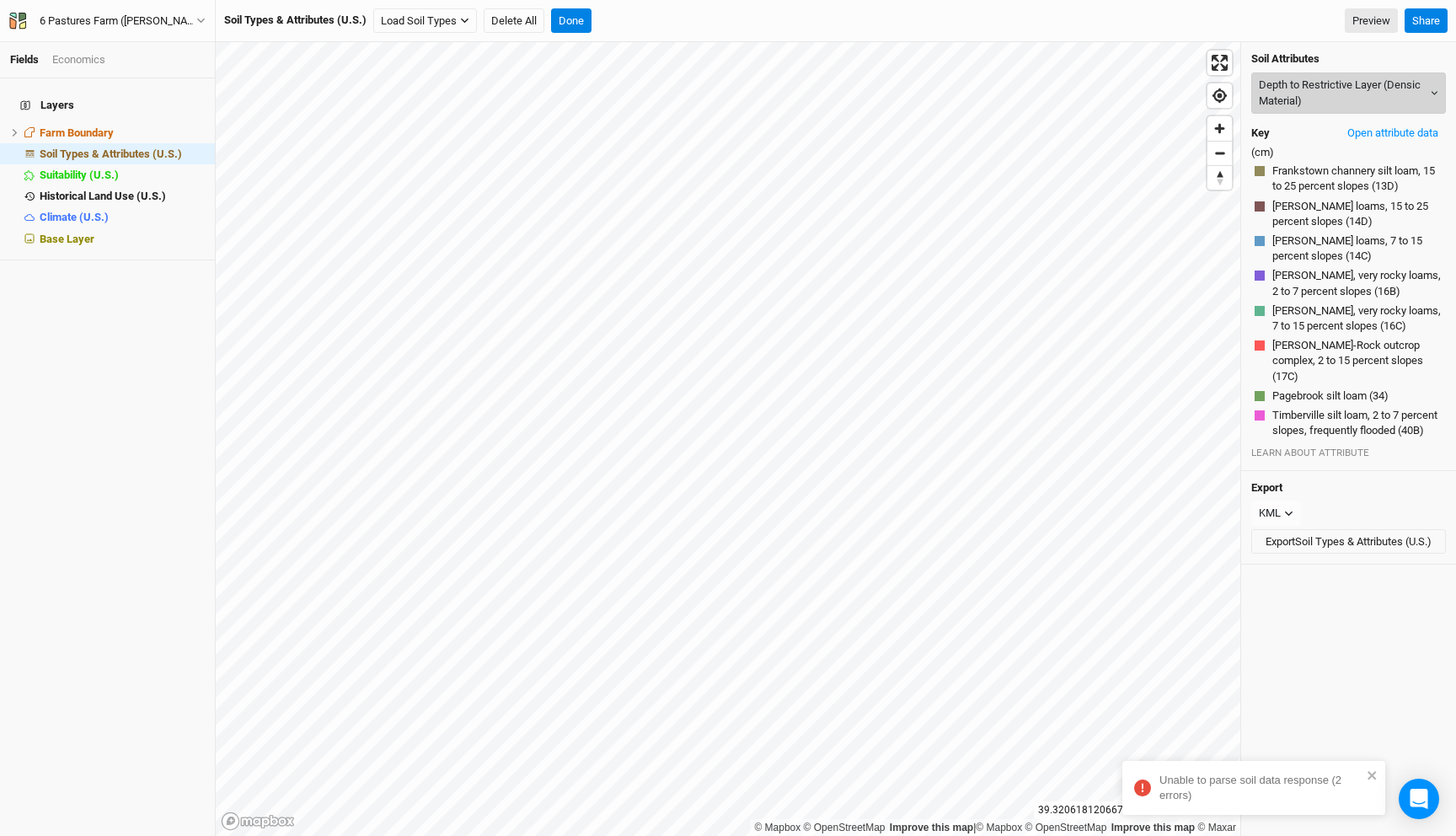
click at [1322, 92] on button "Depth to Restrictive Layer (Densic Material)" at bounding box center [1348, 93] width 194 height 42
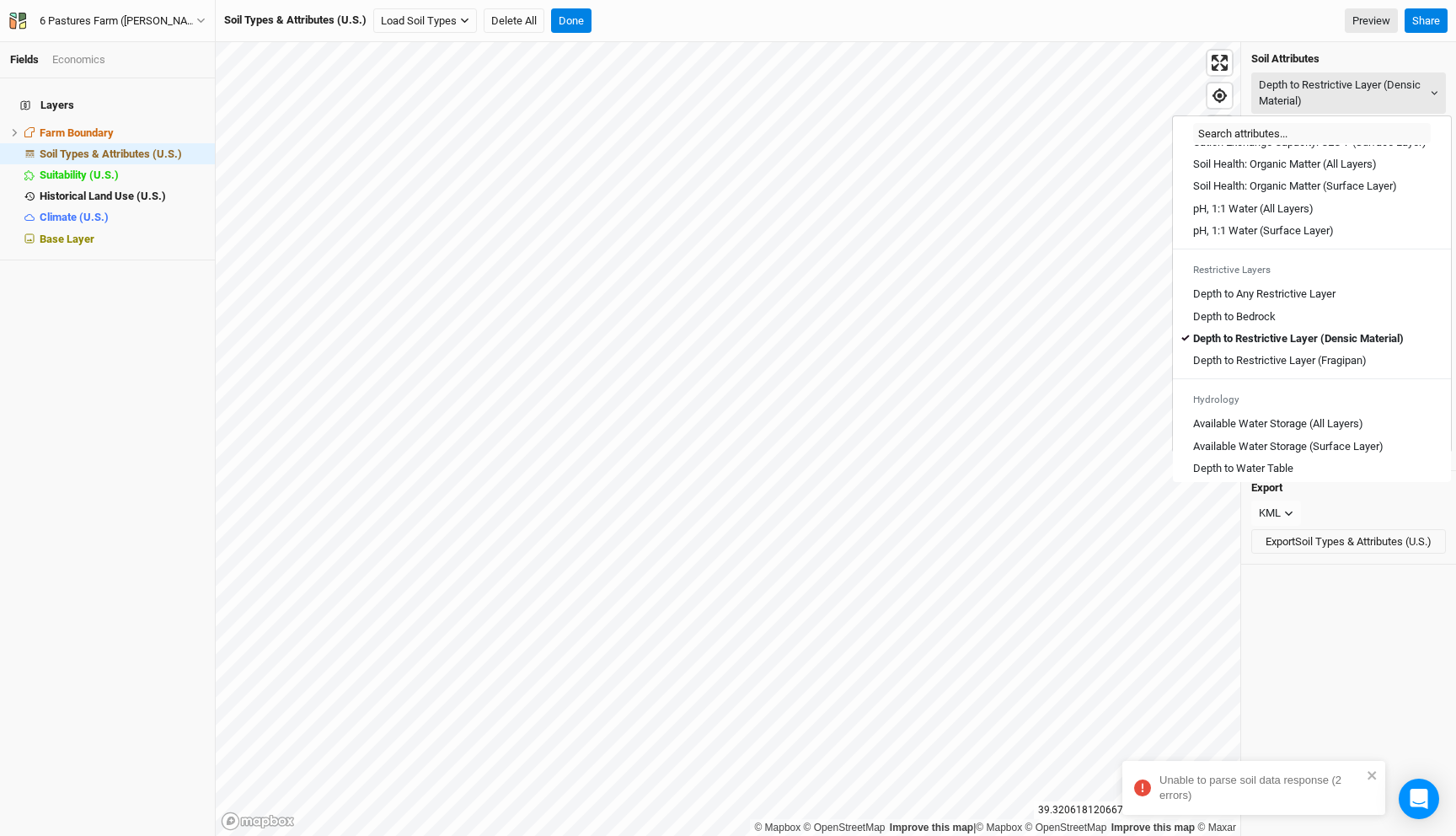
scroll to position [399, 0]
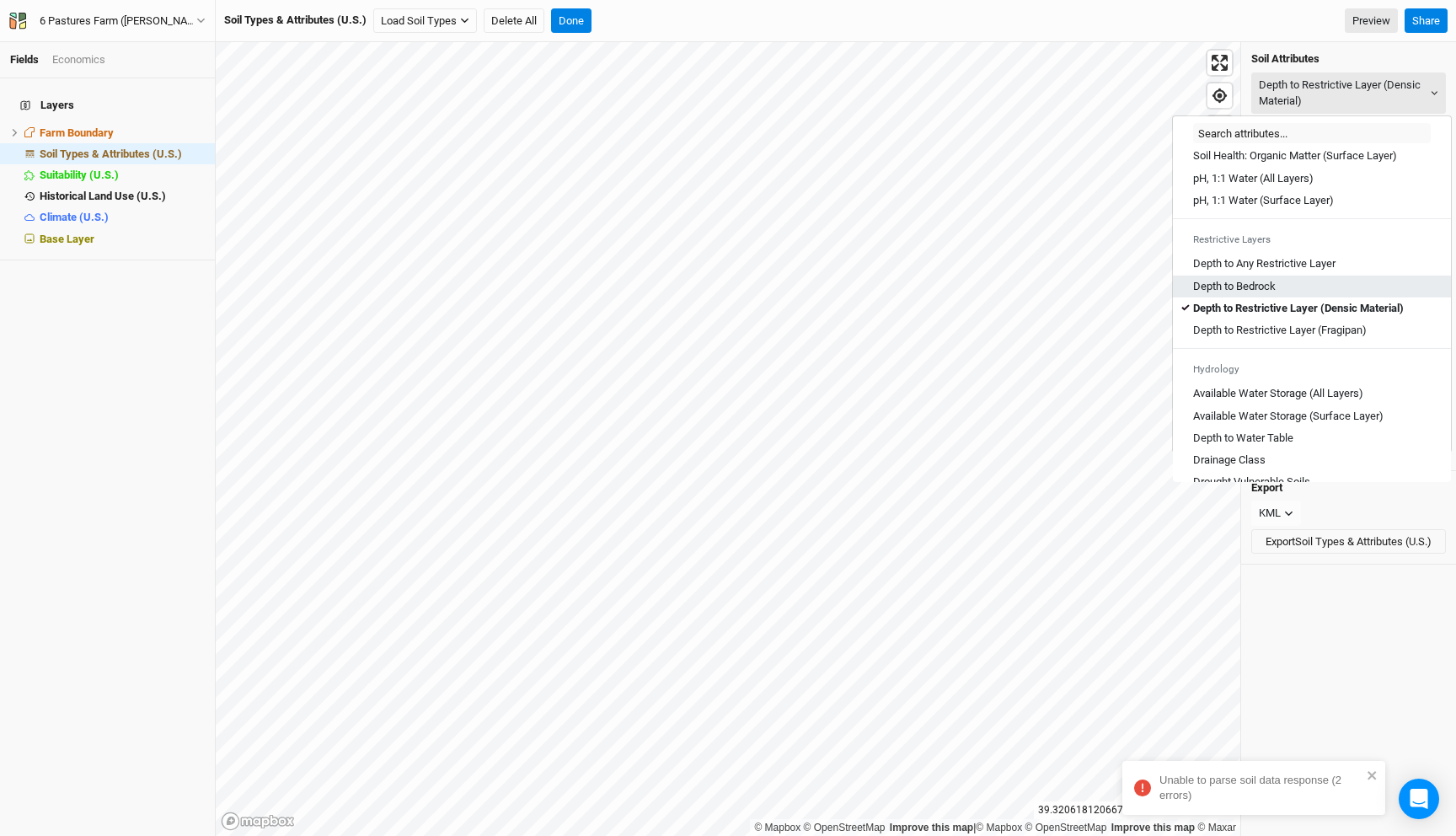
click at [1301, 294] on div "Depth to Bedrock" at bounding box center [1312, 287] width 238 height 15
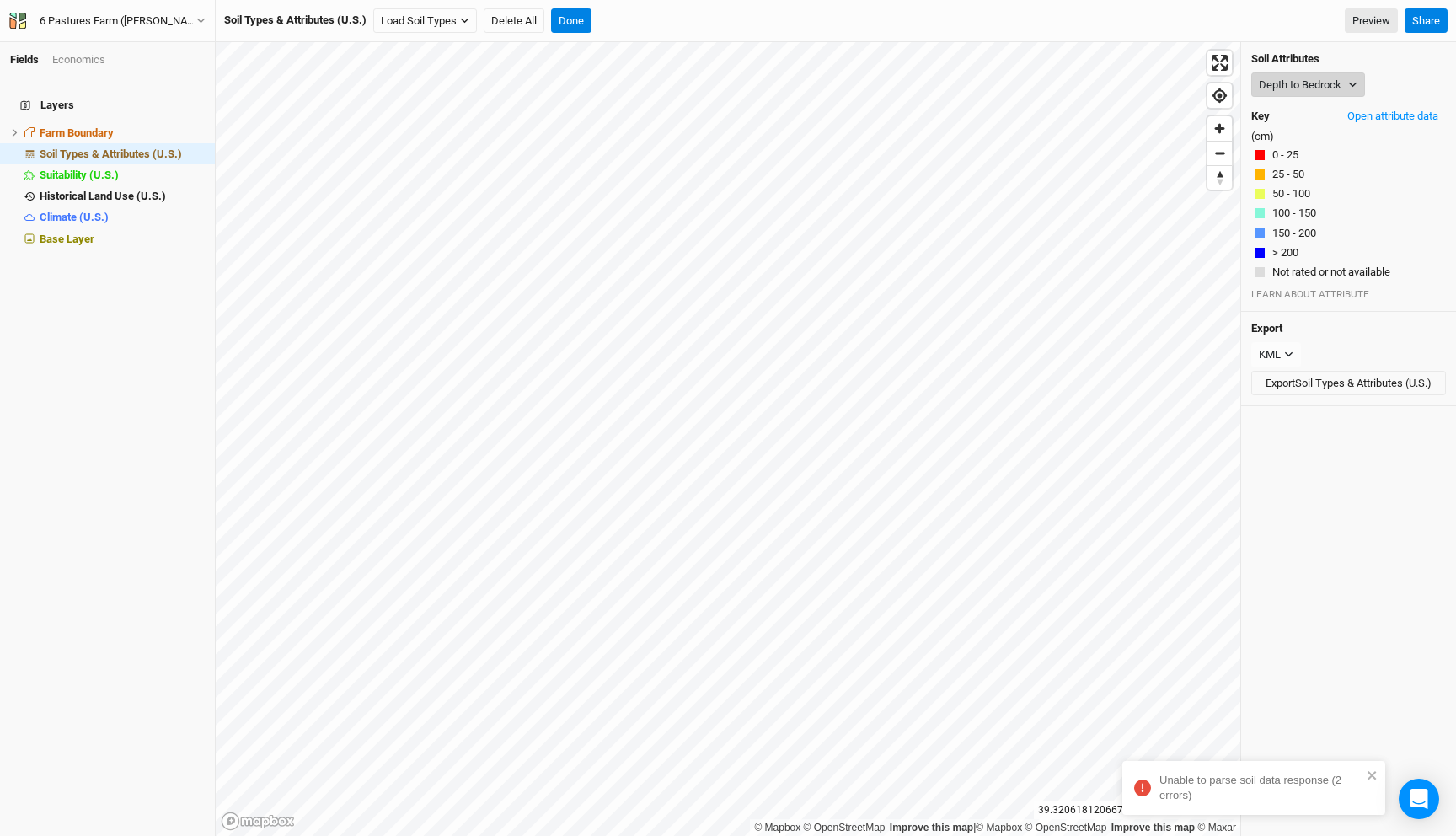
click at [1291, 82] on button "Depth to Bedrock" at bounding box center [1308, 85] width 114 height 25
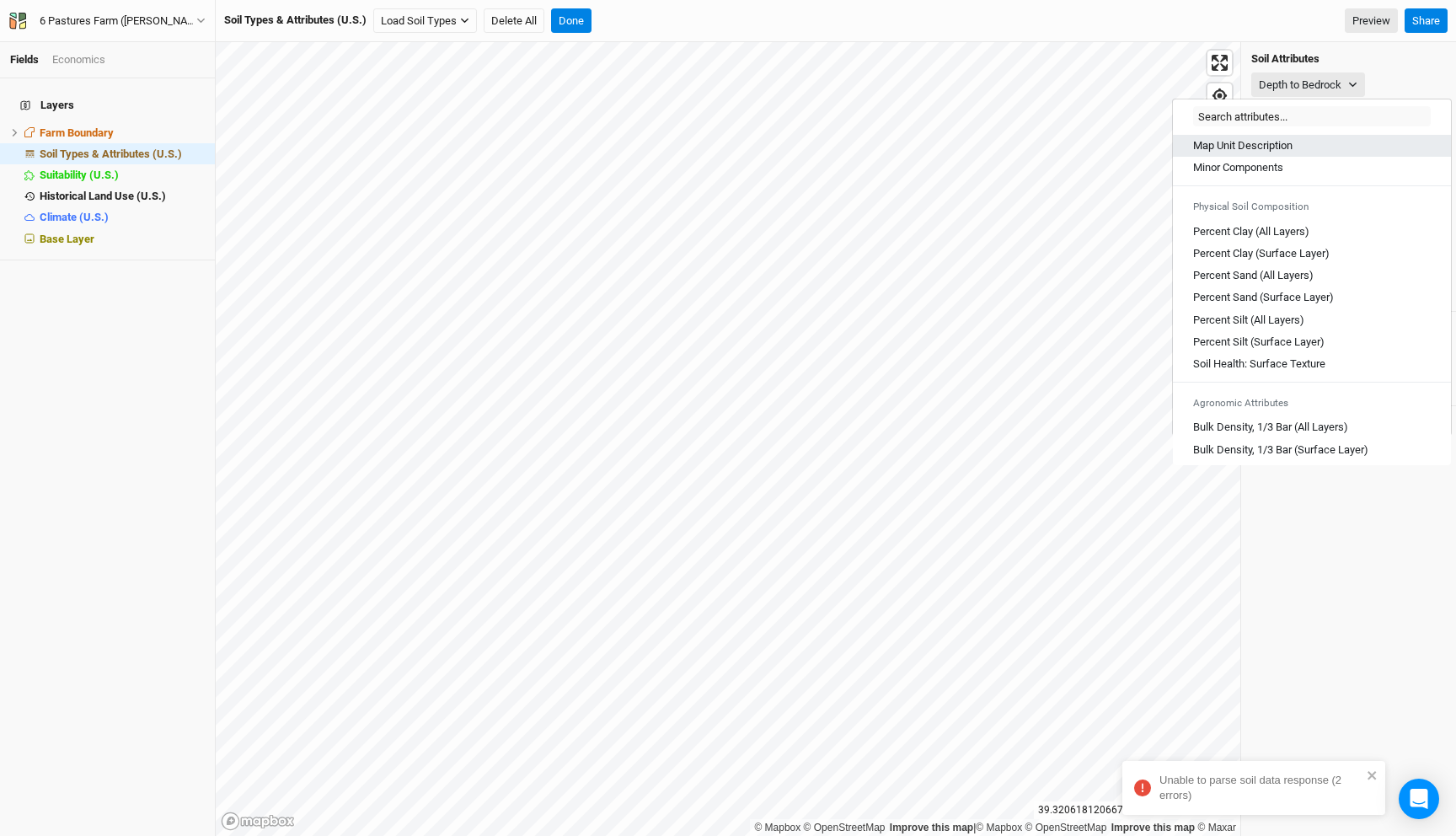
click at [1269, 138] on Description "Map Unit Description" at bounding box center [1242, 146] width 100 height 15
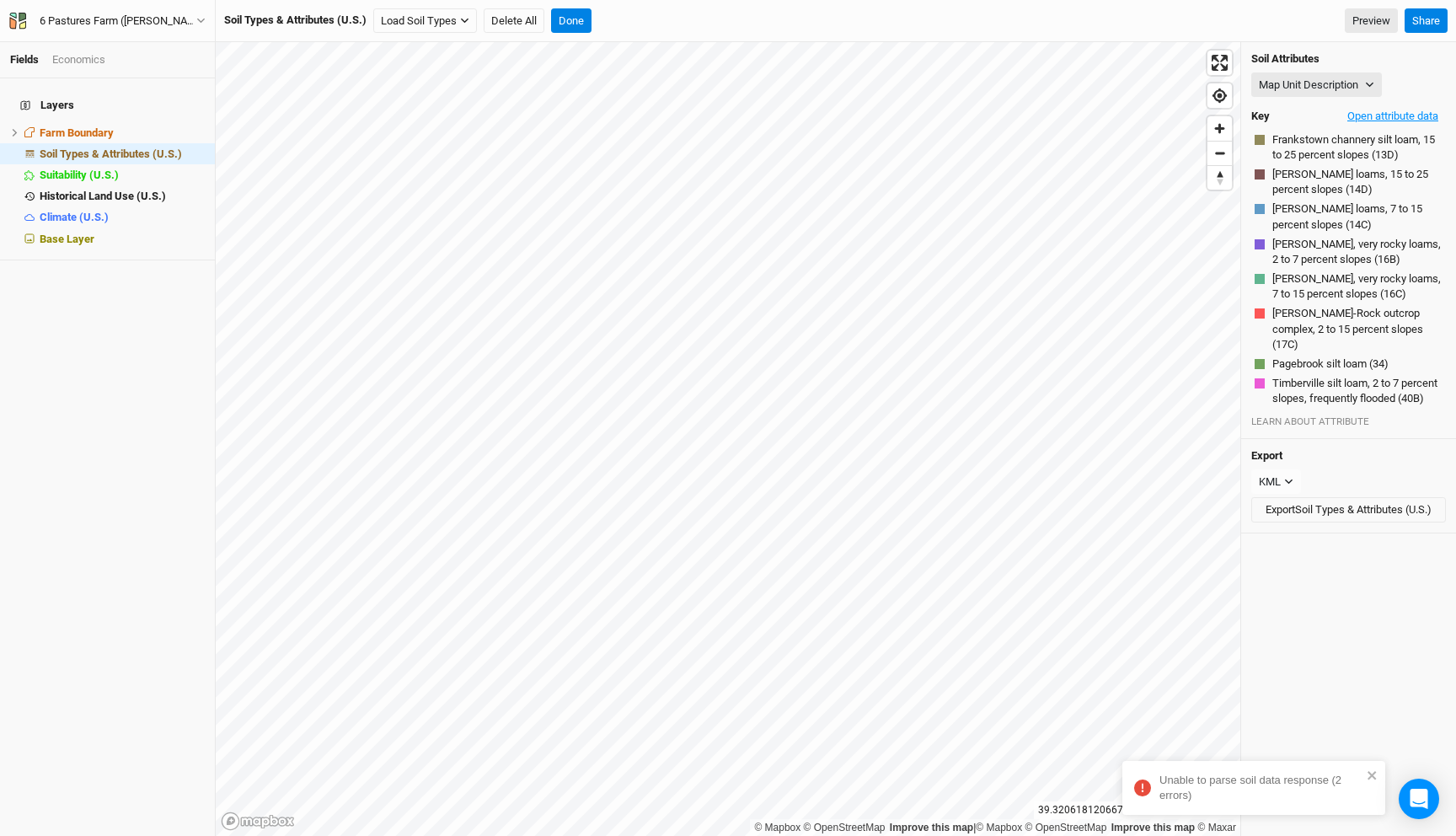
click at [1346, 109] on button "Open attribute data" at bounding box center [1393, 116] width 106 height 25
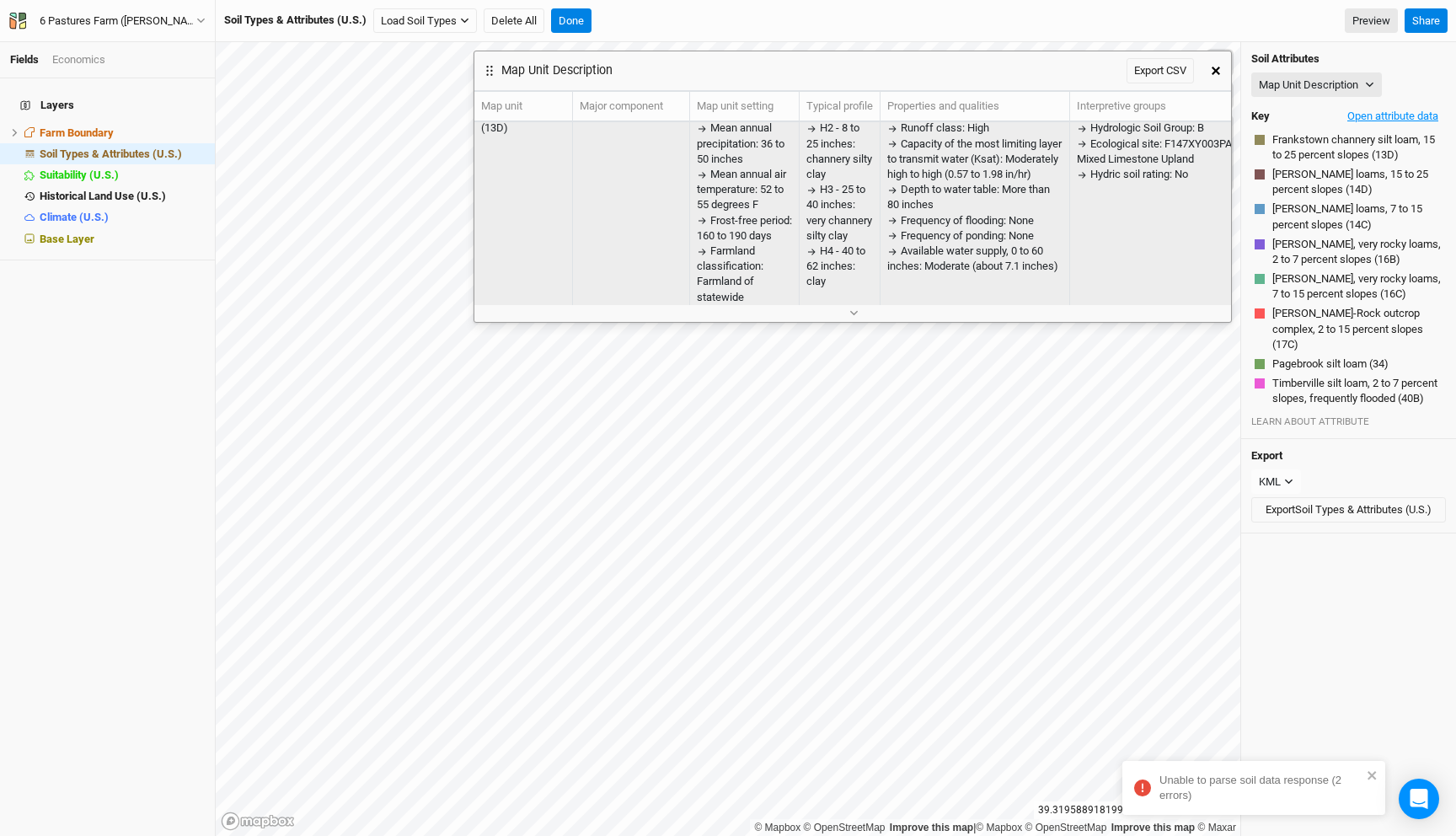
scroll to position [0, 0]
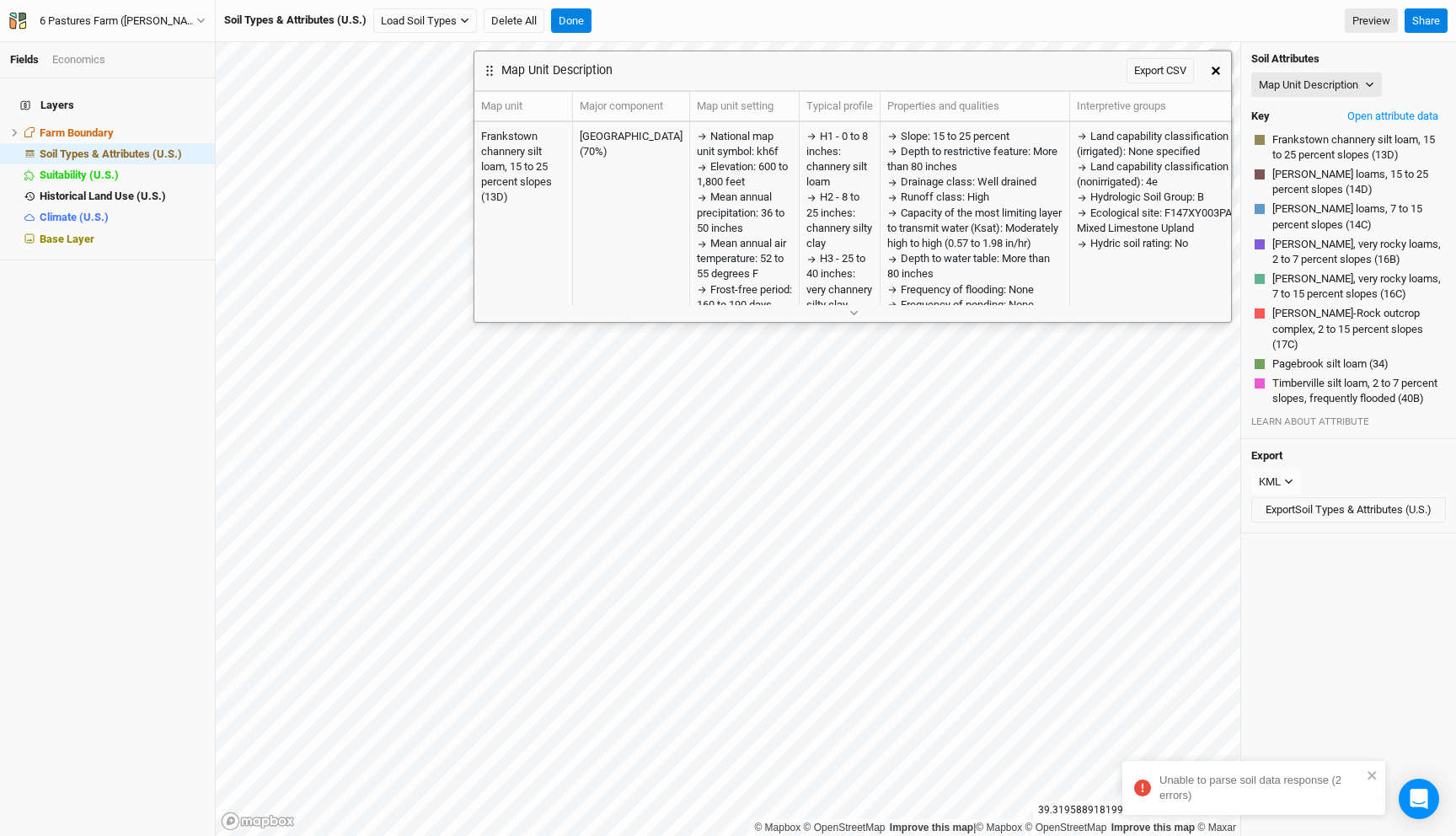
click at [1216, 69] on icon "button" at bounding box center [1215, 71] width 9 height 9
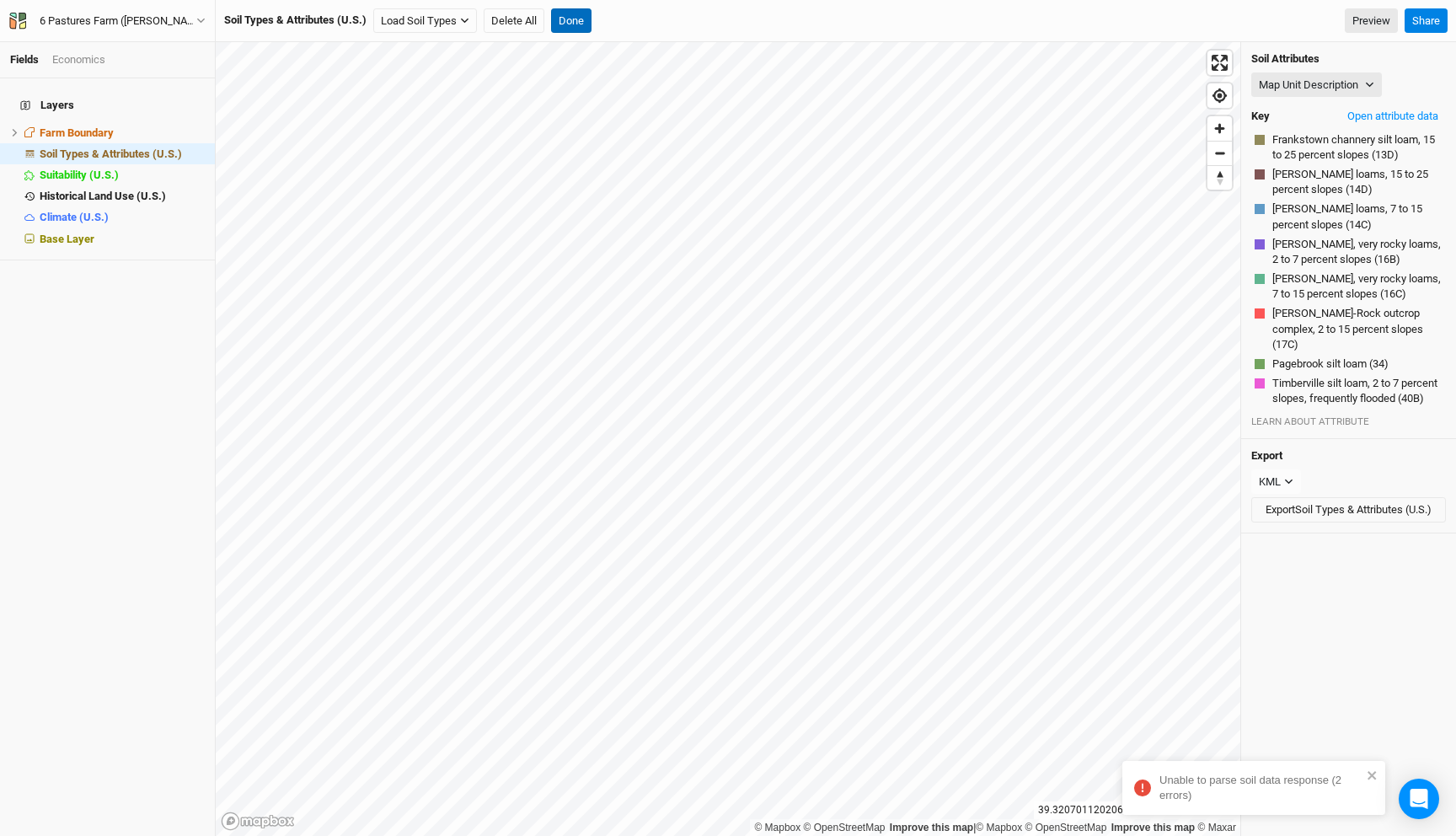
click at [586, 20] on button "Done" at bounding box center [571, 21] width 41 height 25
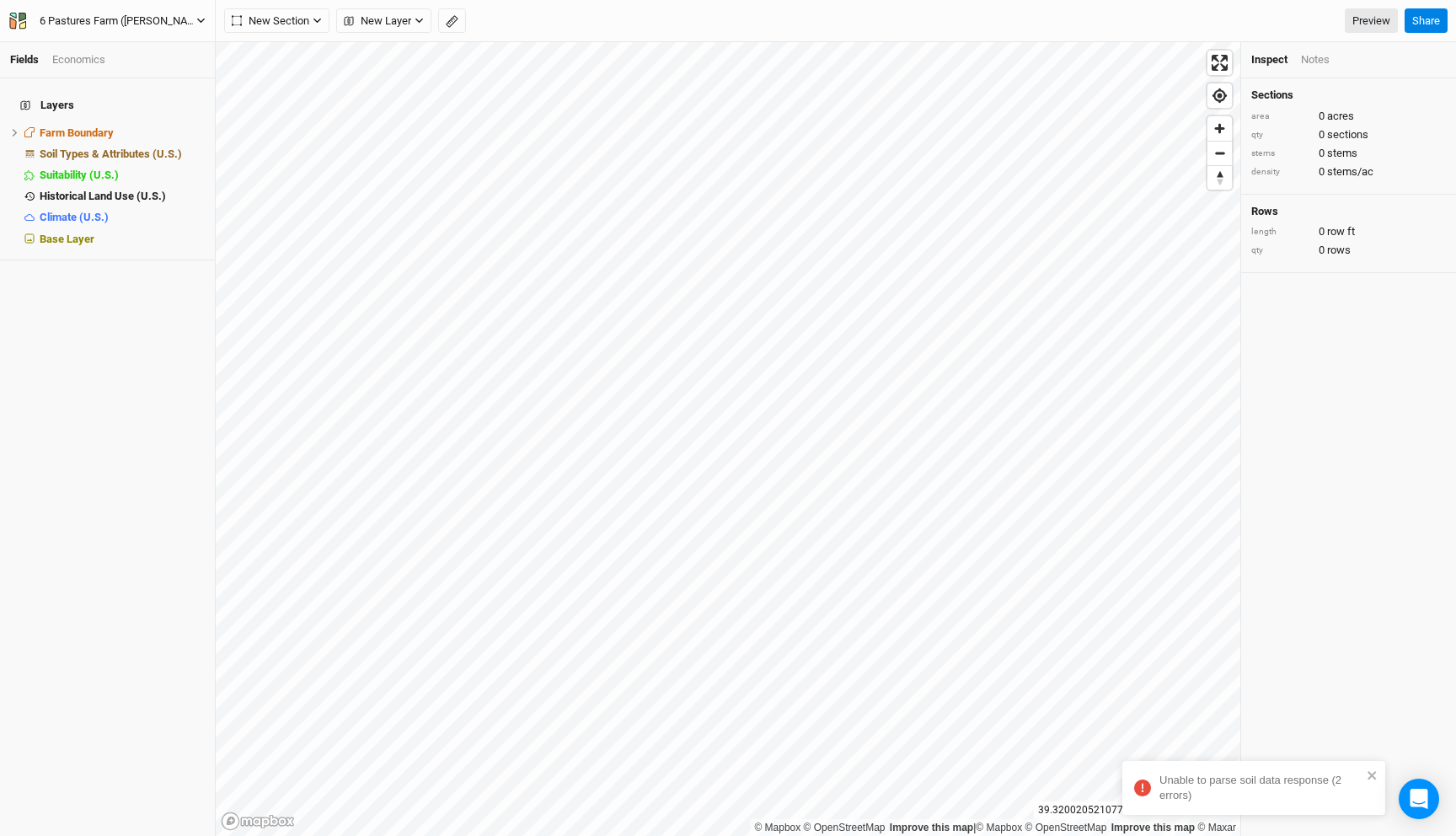
click at [177, 29] on button "6 Pastures Farm ([PERSON_NAME])" at bounding box center [107, 20] width 198 height 18
click at [160, 47] on button "Back" at bounding box center [140, 47] width 133 height 22
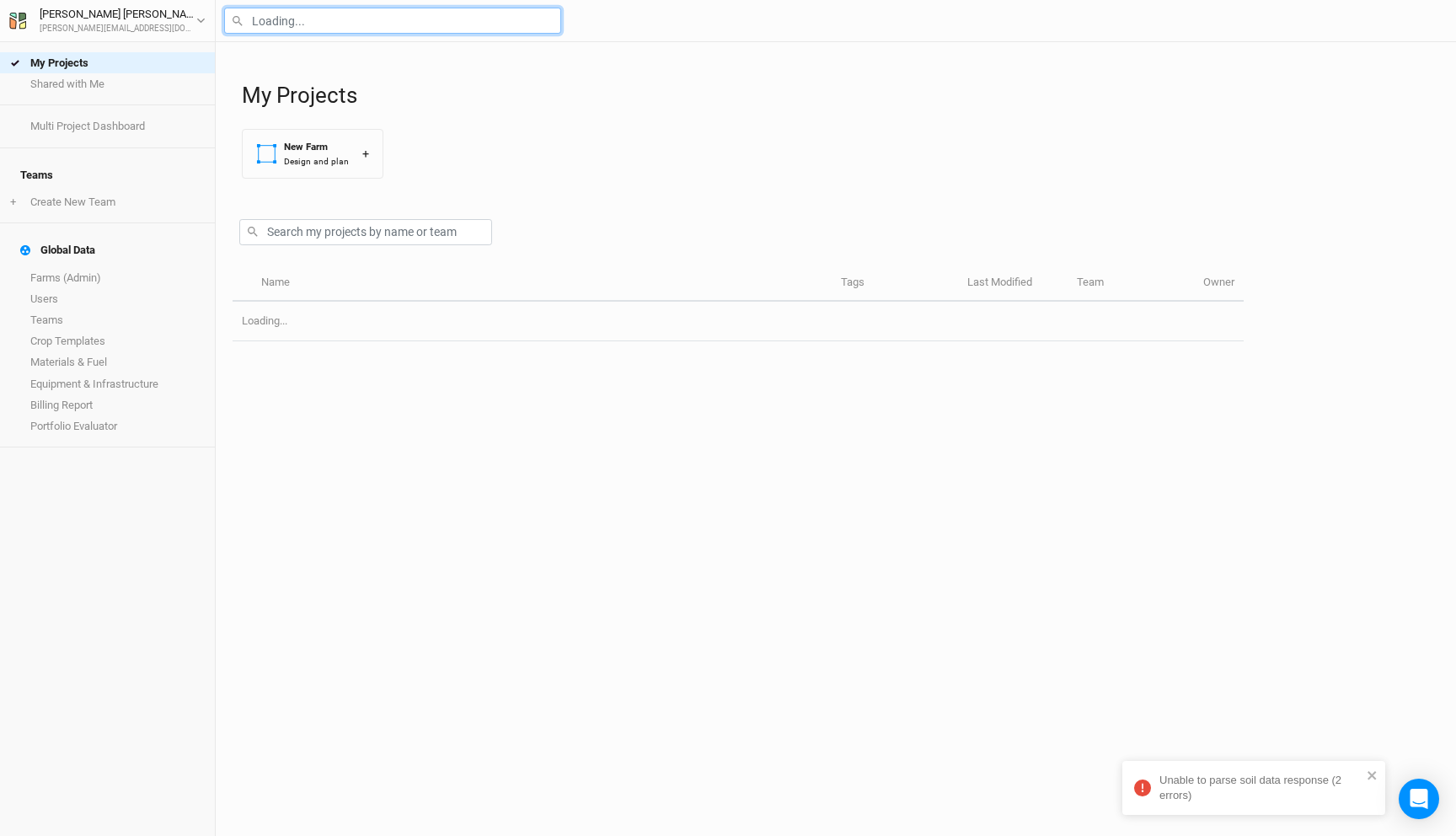
click at [320, 22] on input "text" at bounding box center [392, 20] width 337 height 26
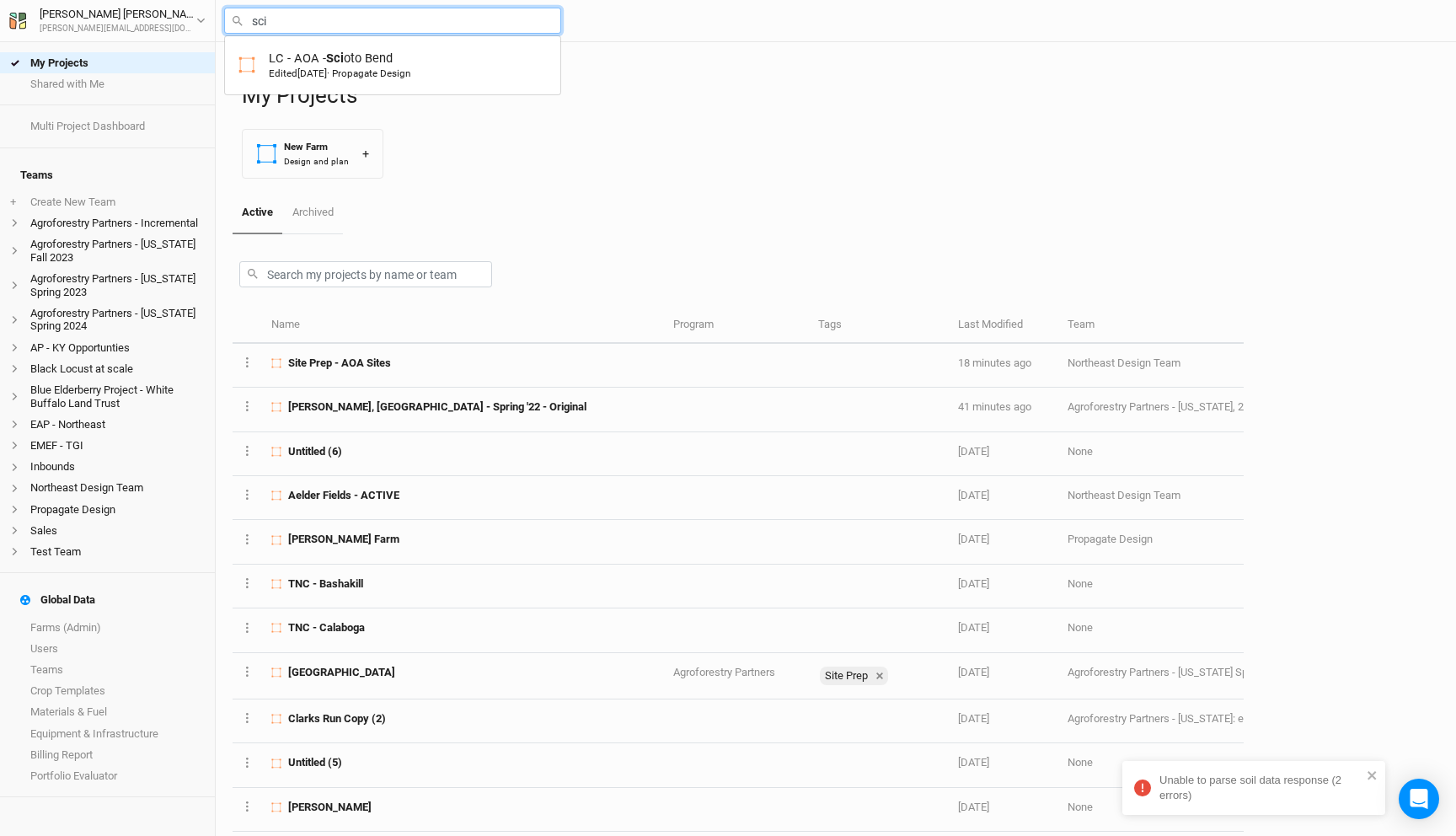
type input "scio"
click at [305, 20] on input "scio" at bounding box center [392, 20] width 337 height 26
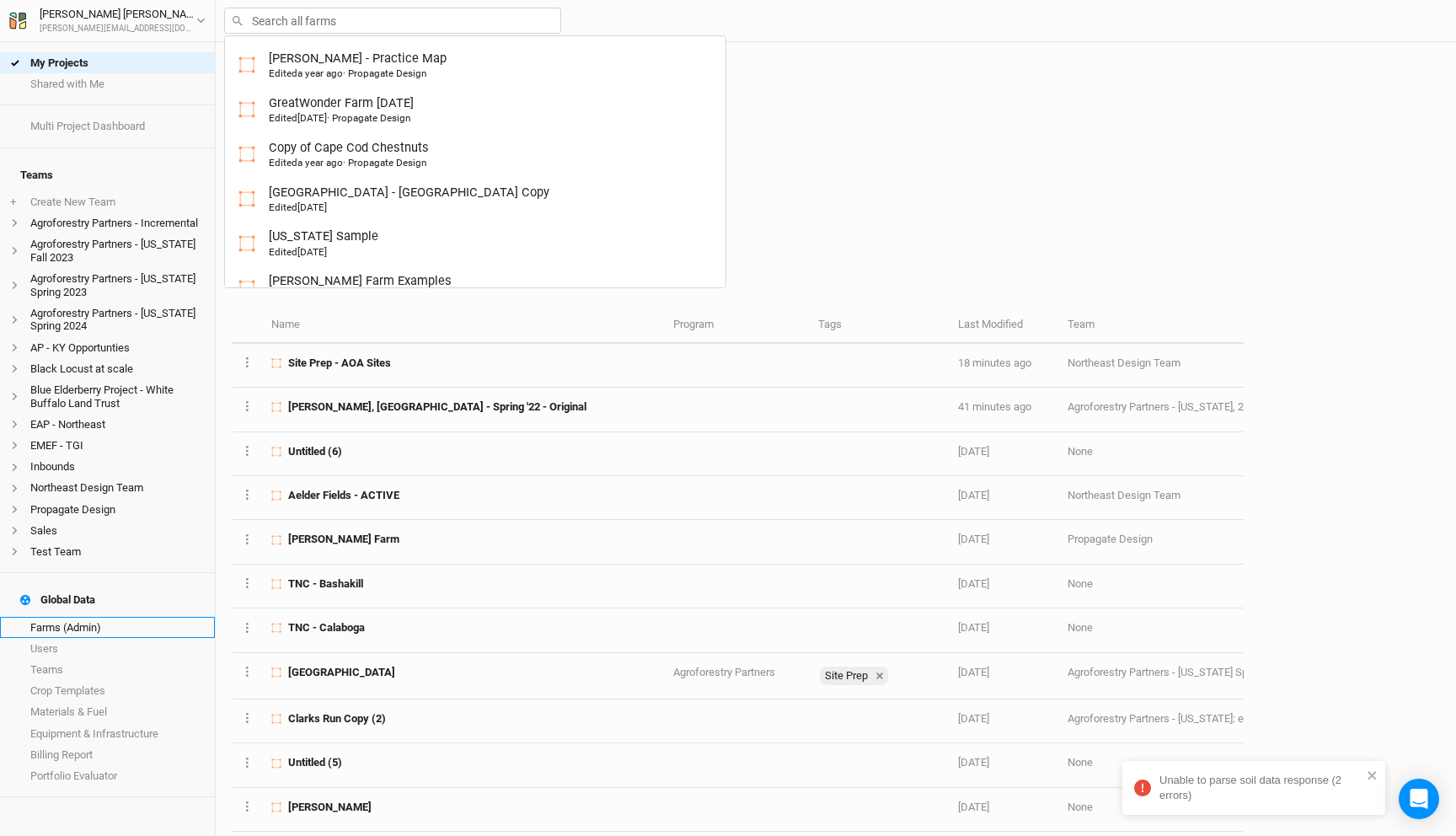
click at [139, 617] on link "Farms (Admin)" at bounding box center [107, 627] width 214 height 21
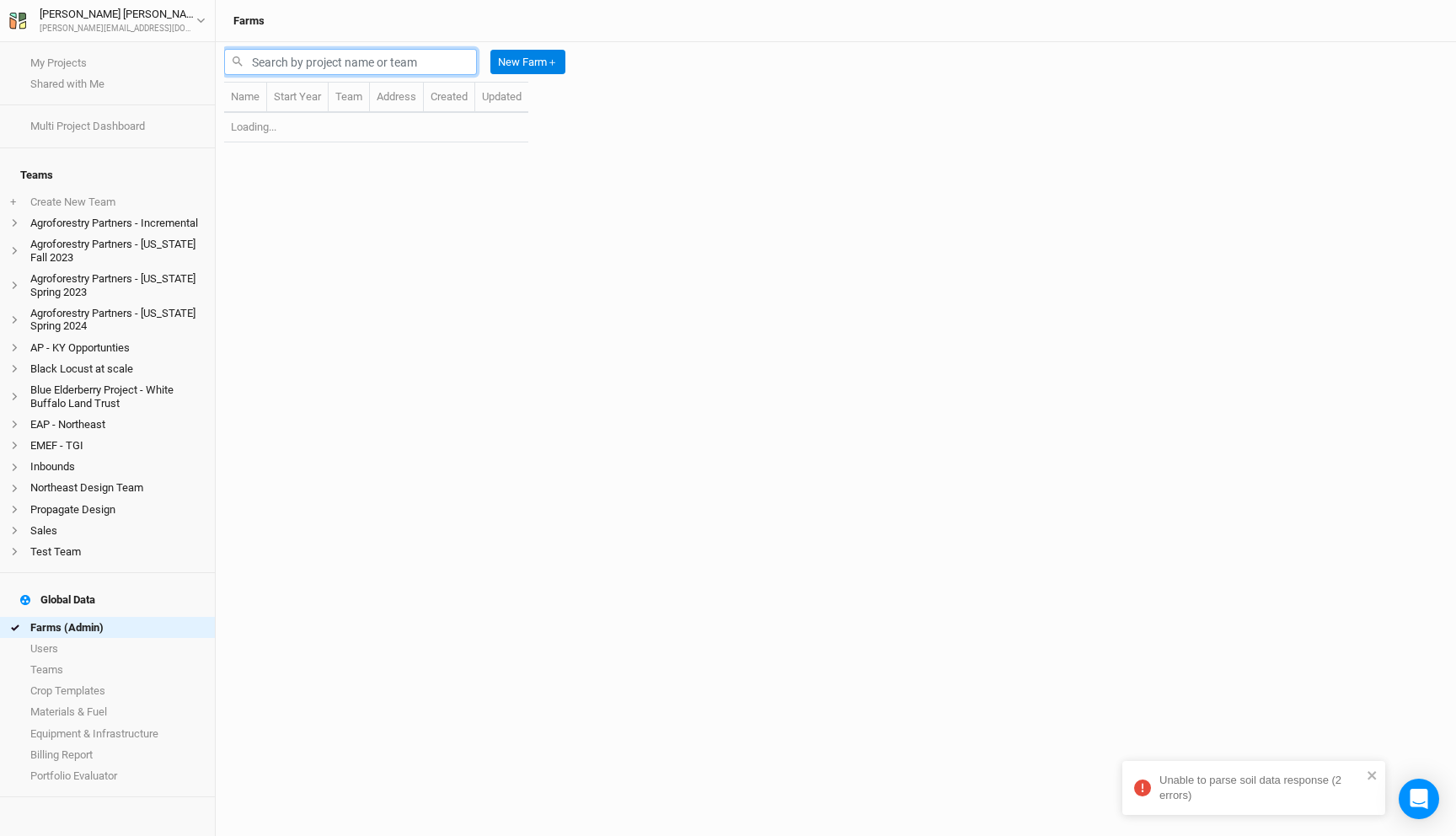
click at [404, 63] on input "text" at bounding box center [351, 62] width 253 height 26
type input "l"
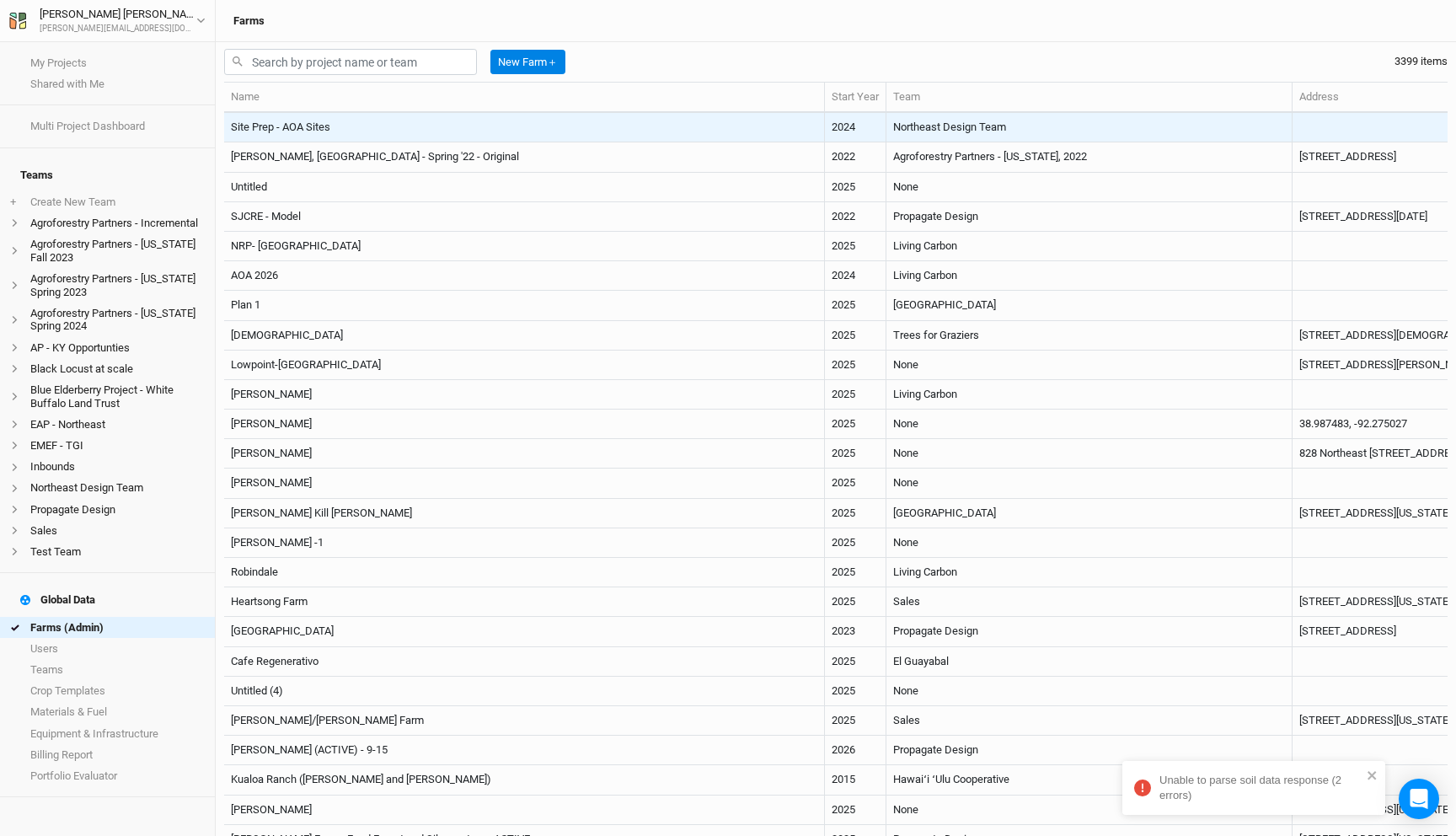
click at [414, 122] on td "Site Prep - AOA Sites" at bounding box center [525, 128] width 601 height 30
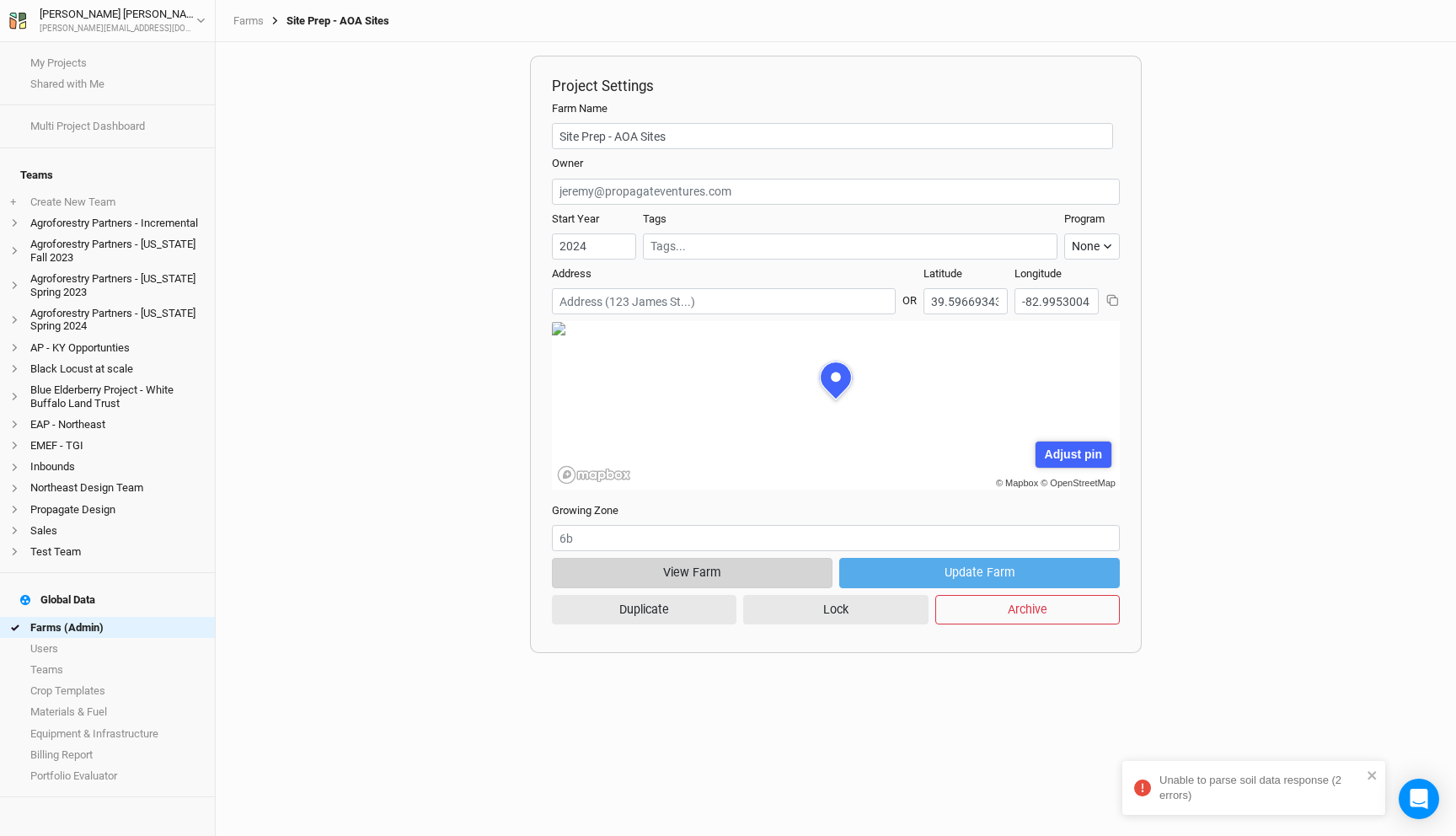
click at [740, 576] on button "View Farm" at bounding box center [692, 572] width 280 height 30
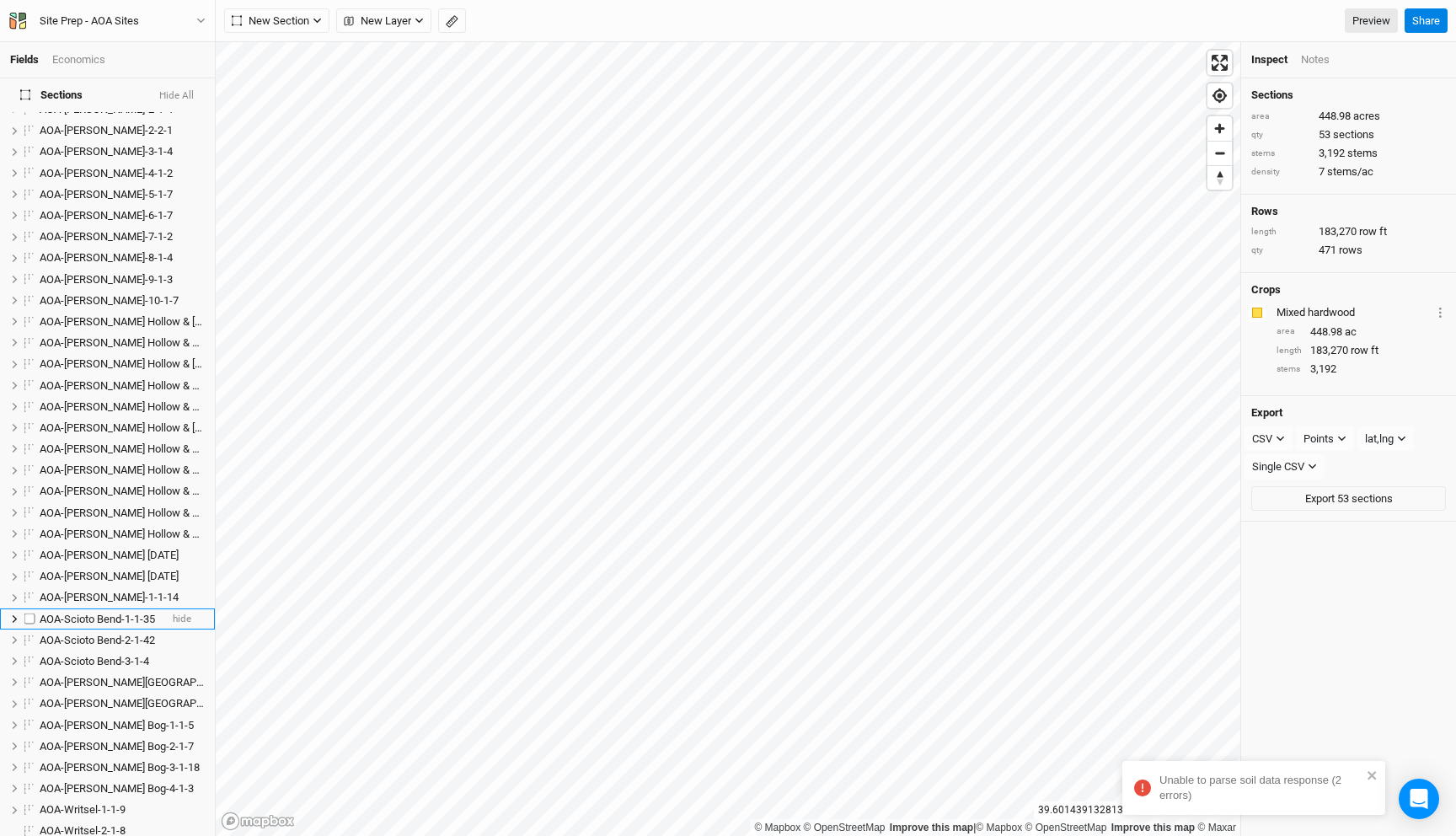
click at [91, 613] on span "AOA-Scioto Bend-1-1-35" at bounding box center [97, 619] width 115 height 13
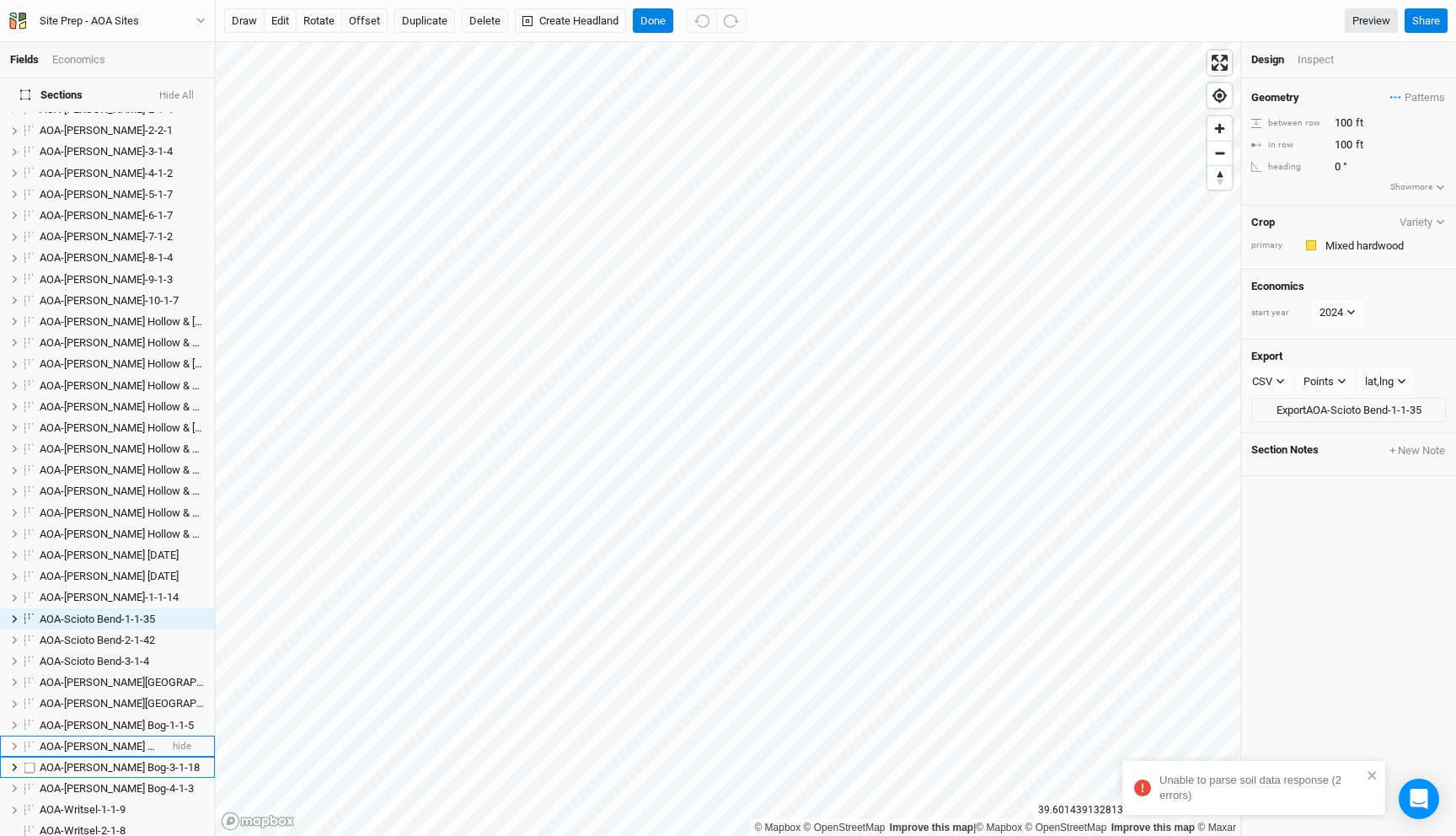
scroll to position [344, 0]
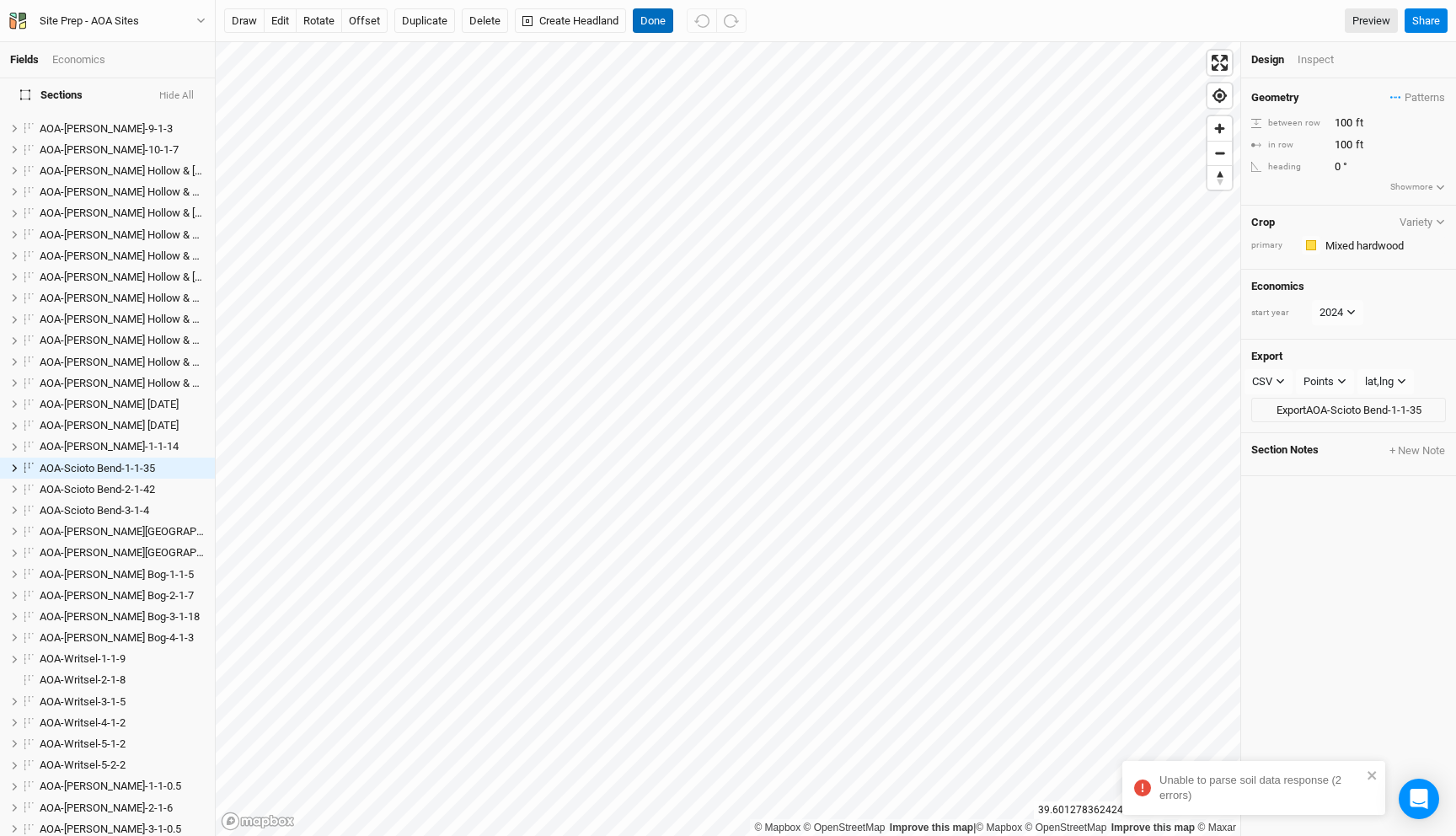
click at [659, 17] on button "Done" at bounding box center [653, 21] width 41 height 25
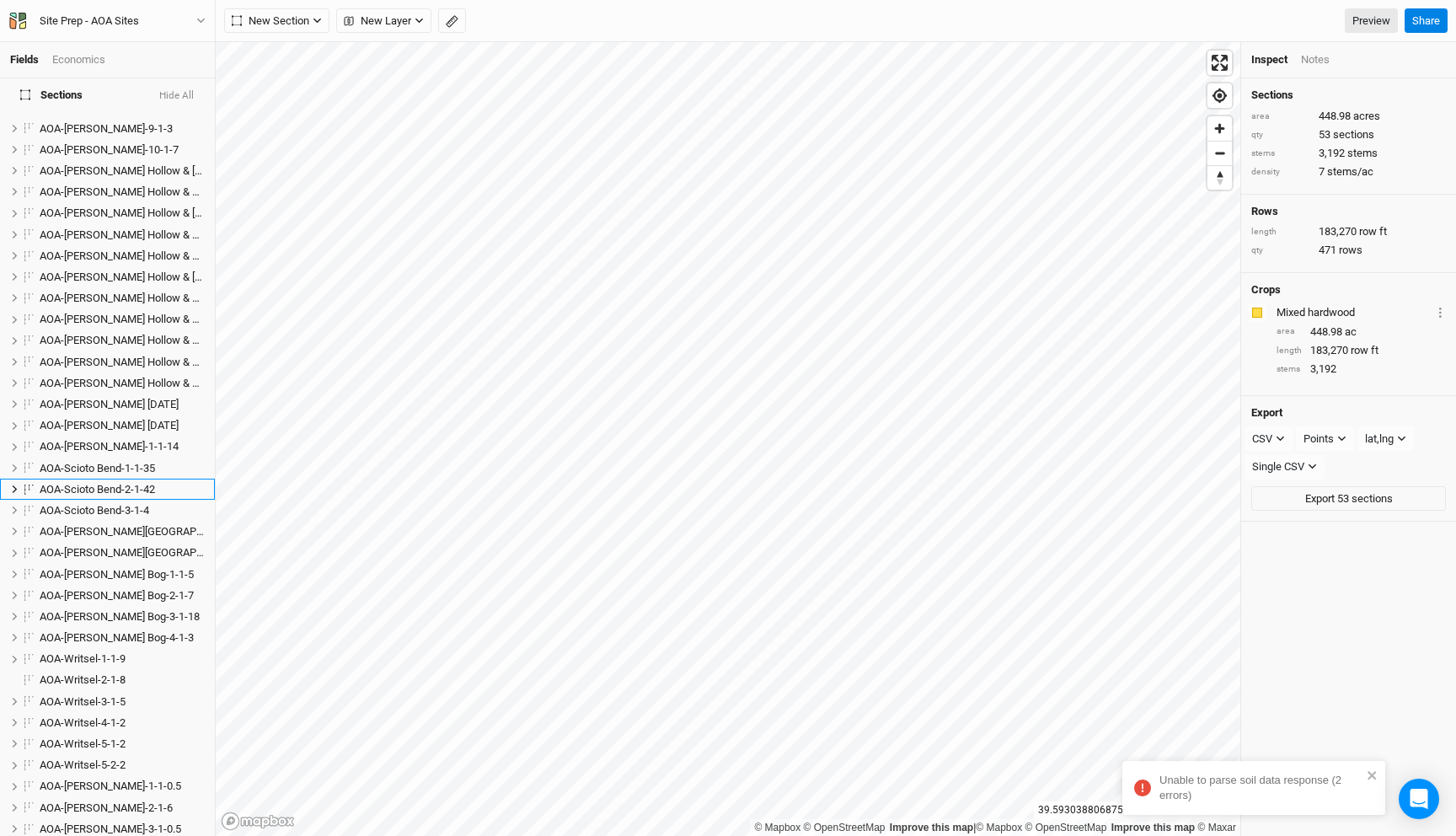
scroll to position [365, 0]
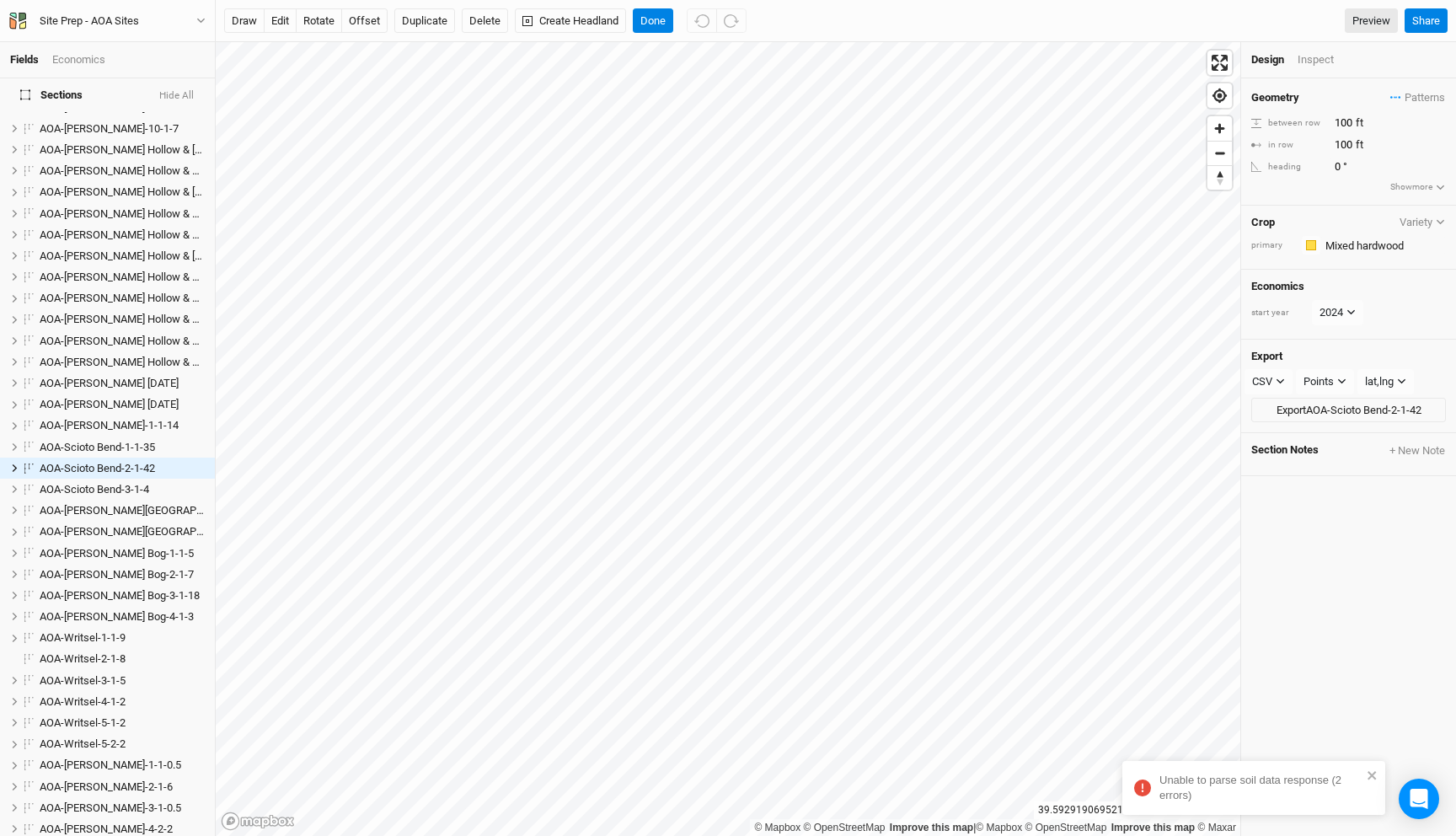
click at [1403, 433] on div "Section Notes + New Note" at bounding box center [1349, 454] width 214 height 43
click at [1401, 448] on button "+ New Note" at bounding box center [1416, 451] width 57 height 15
type input "Hold off on ripping."
click at [1181, 817] on div "Unable to parse soil data response (2 errors)" at bounding box center [1253, 792] width 270 height 68
click at [1191, 814] on response "Unable to parse soil data response (2 errors)" at bounding box center [1254, 789] width 263 height 54
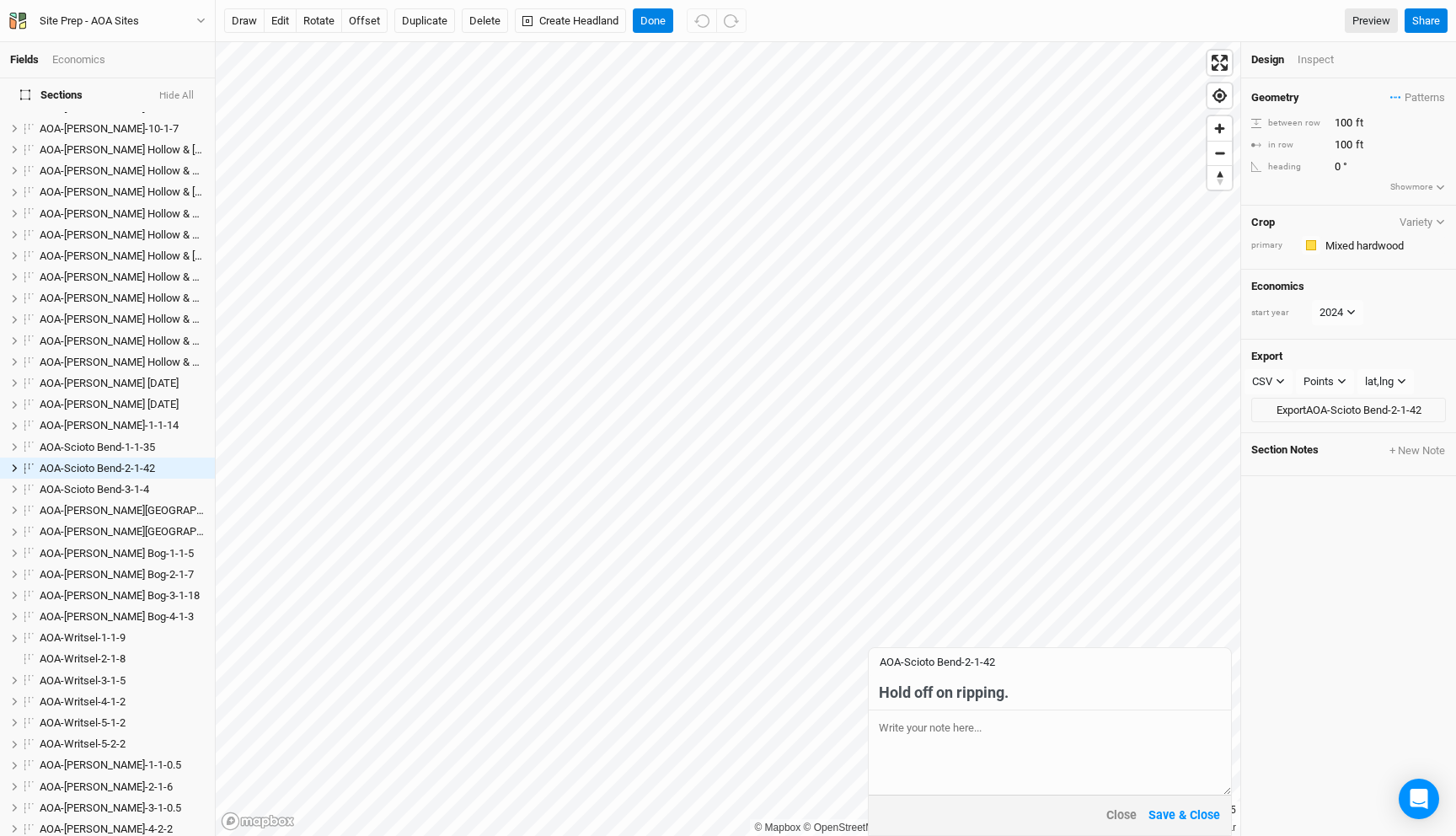
click at [1193, 818] on div "Unable to parse soil data response (2 errors)" at bounding box center [1253, 792] width 270 height 68
click at [1192, 817] on button "Save & Close" at bounding box center [1185, 816] width 73 height 19
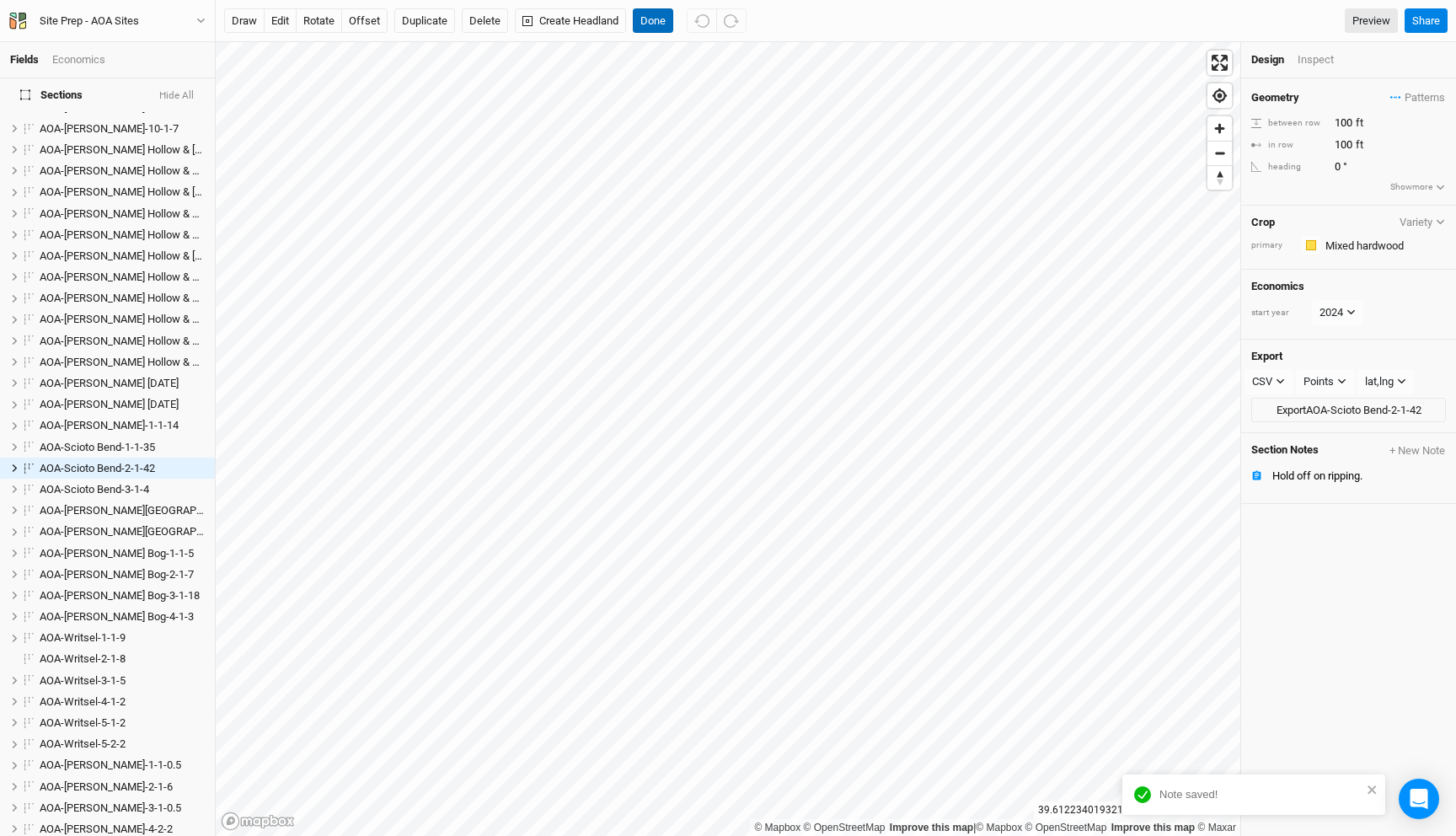
click at [659, 26] on button "Done" at bounding box center [653, 21] width 41 height 25
click at [1308, 56] on div "Inspect" at bounding box center [1328, 60] width 60 height 15
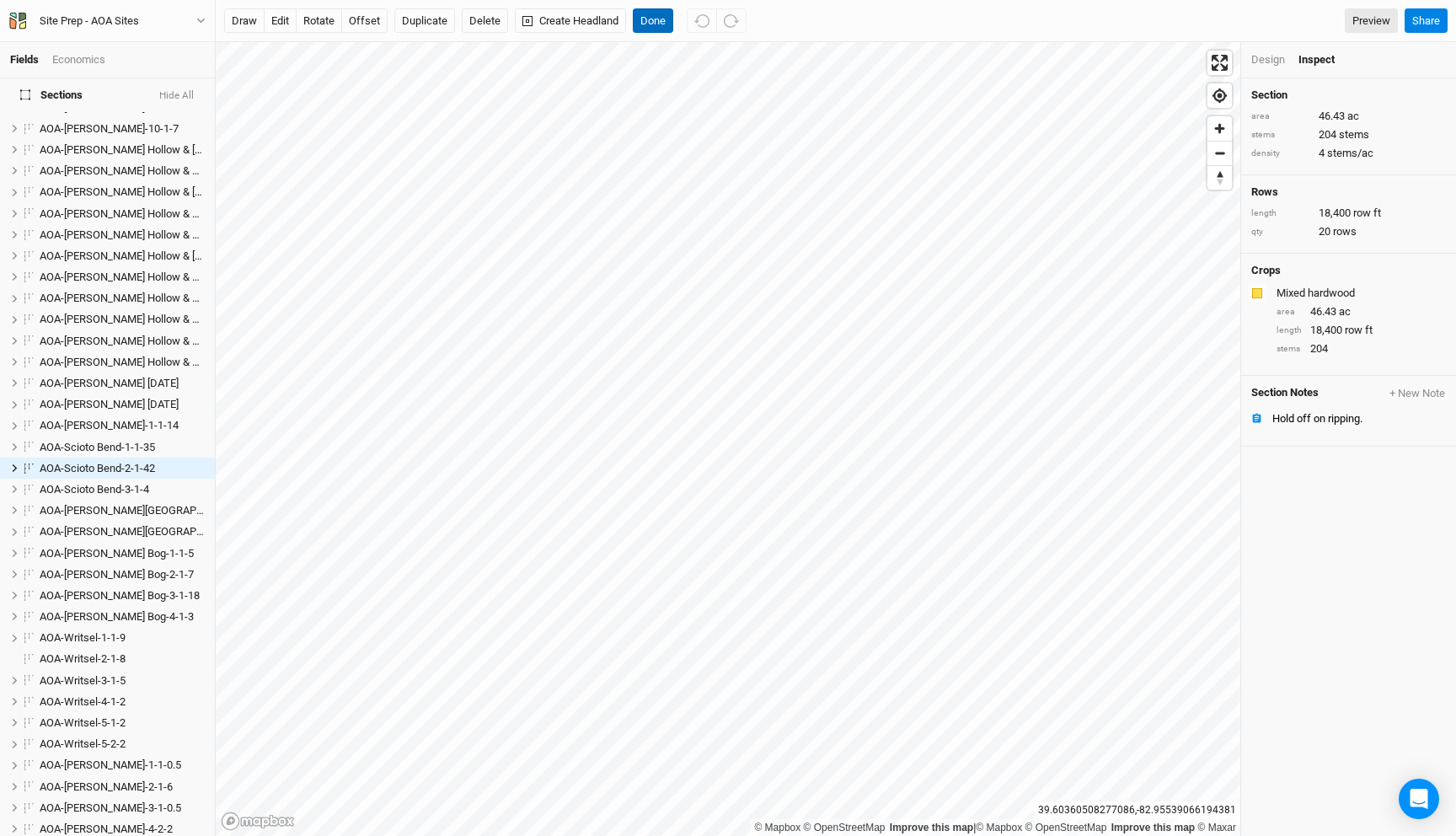
click at [658, 17] on button "Done" at bounding box center [653, 21] width 41 height 25
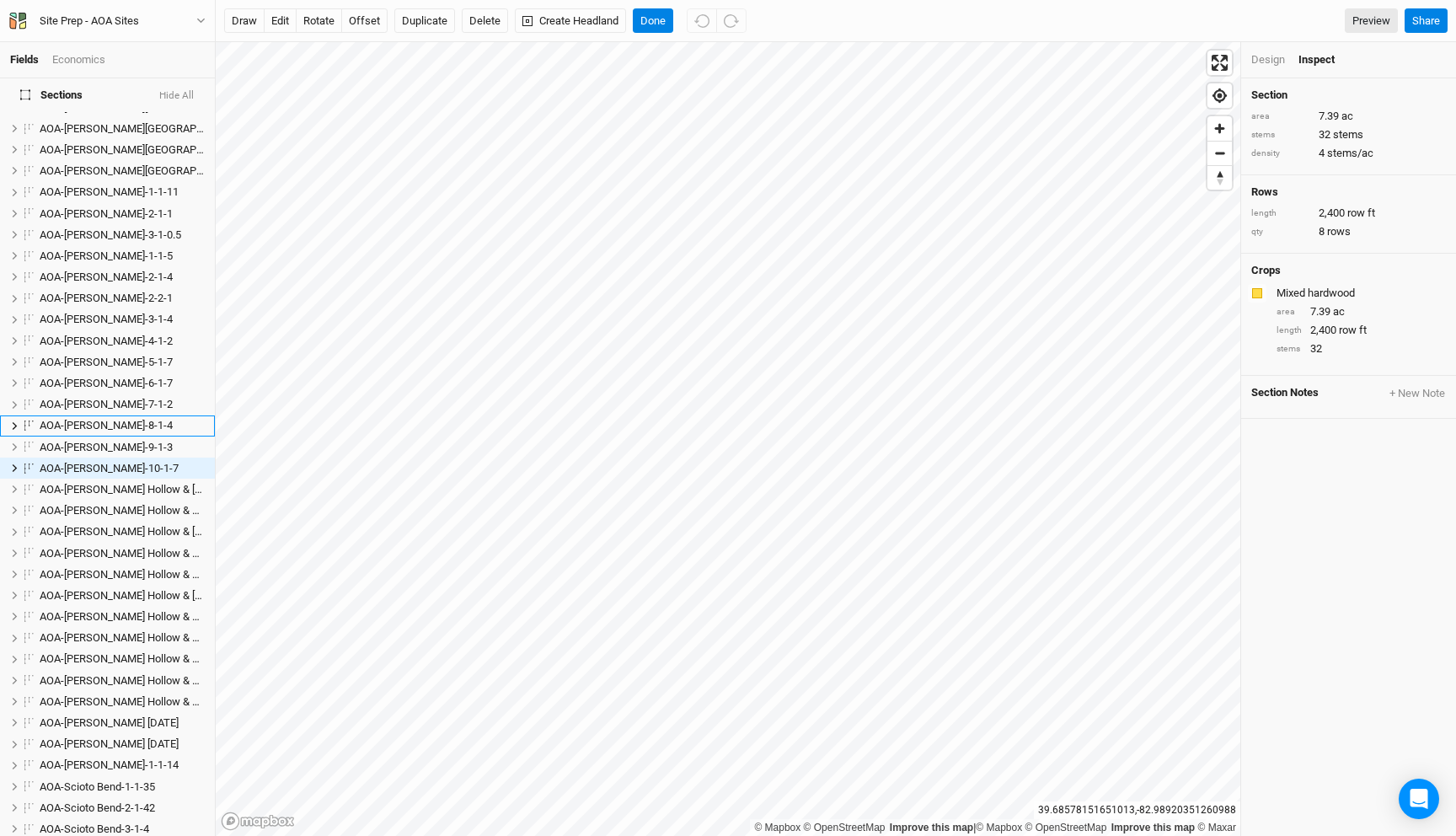
scroll to position [0, 0]
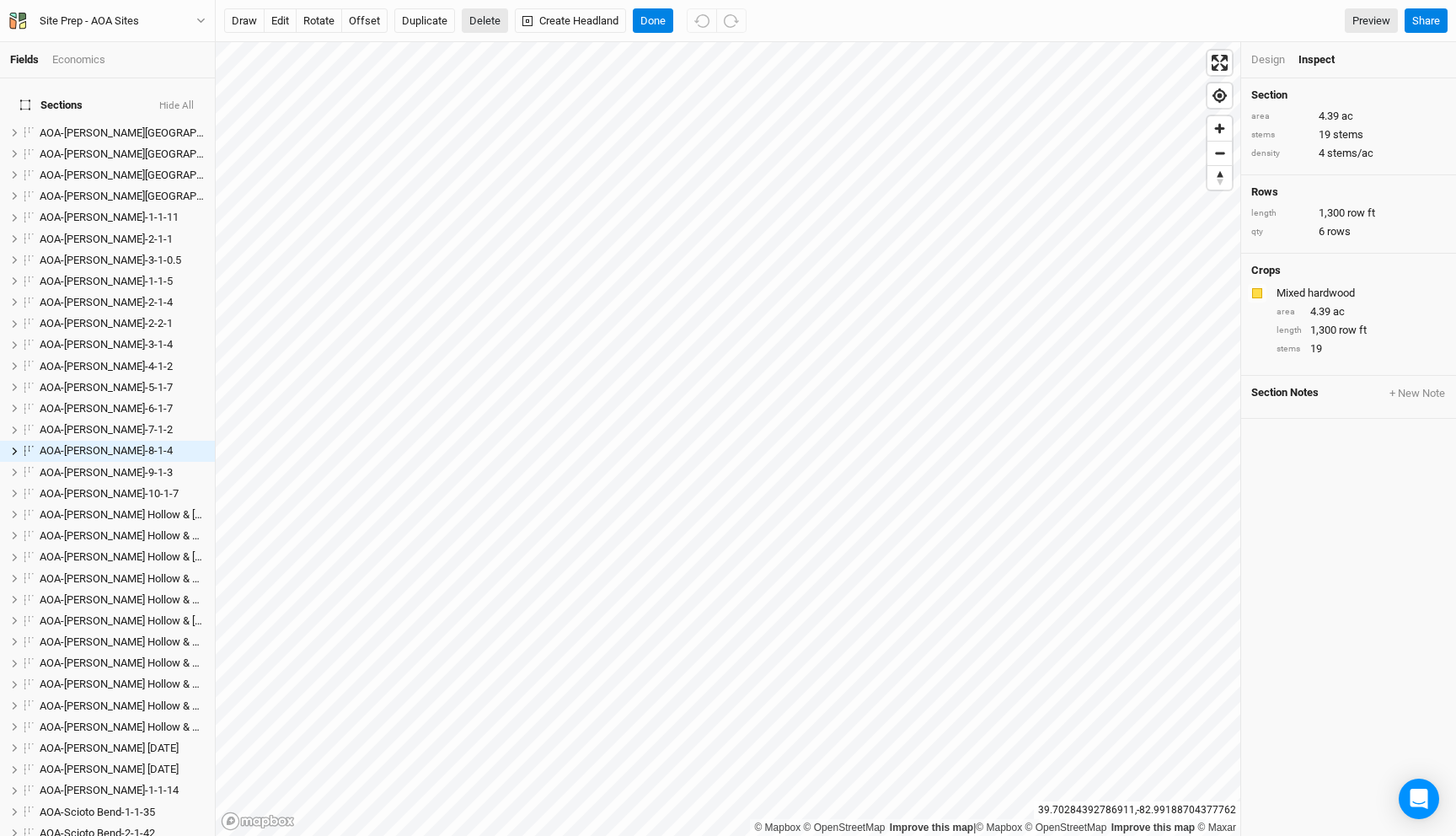
click at [486, 20] on button "Delete" at bounding box center [485, 21] width 46 height 25
click at [608, 10] on button "Confirm" at bounding box center [606, 21] width 52 height 25
click at [482, 17] on button "Delete" at bounding box center [485, 21] width 46 height 25
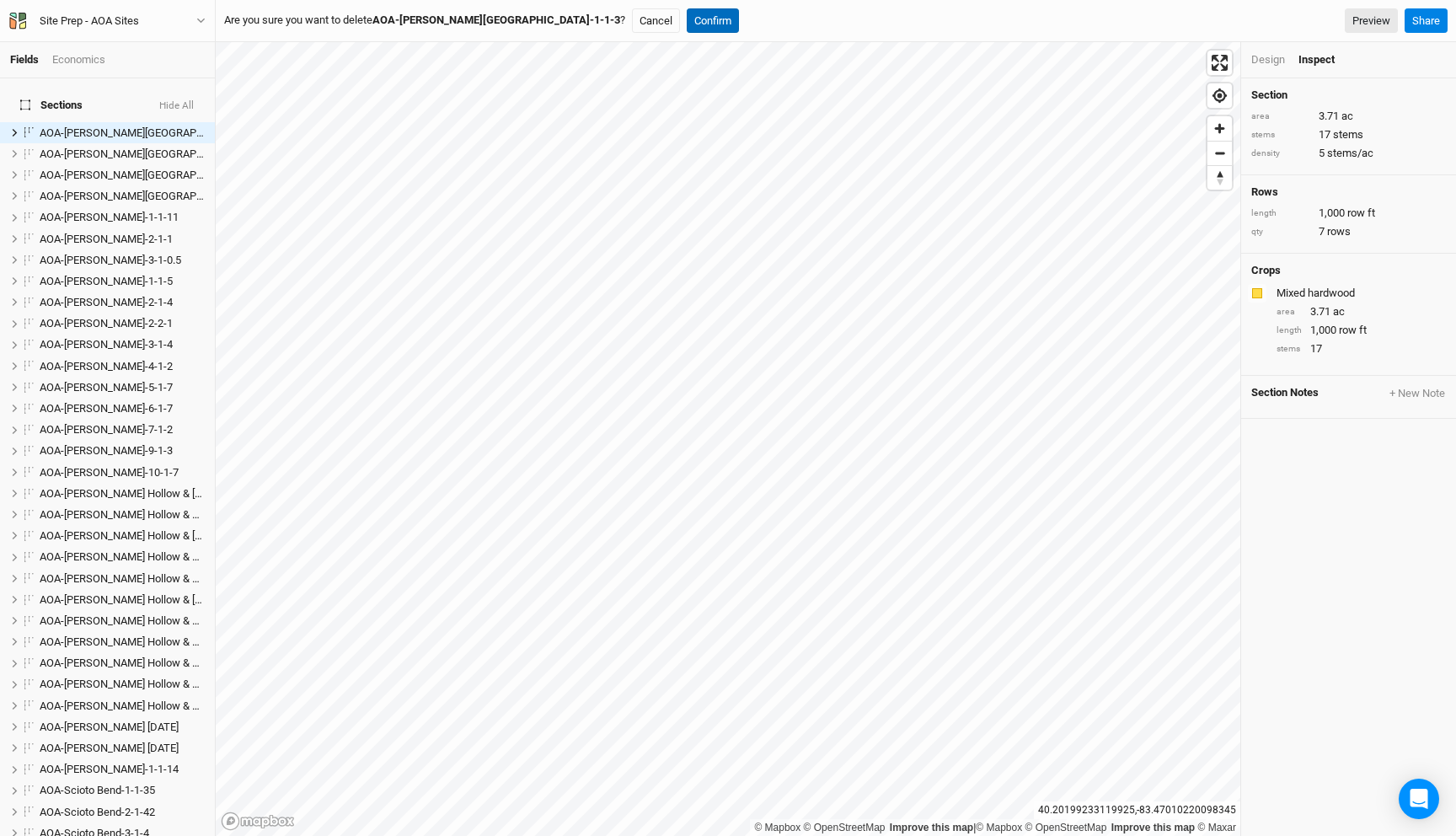
click at [687, 18] on button "Confirm" at bounding box center [713, 21] width 52 height 25
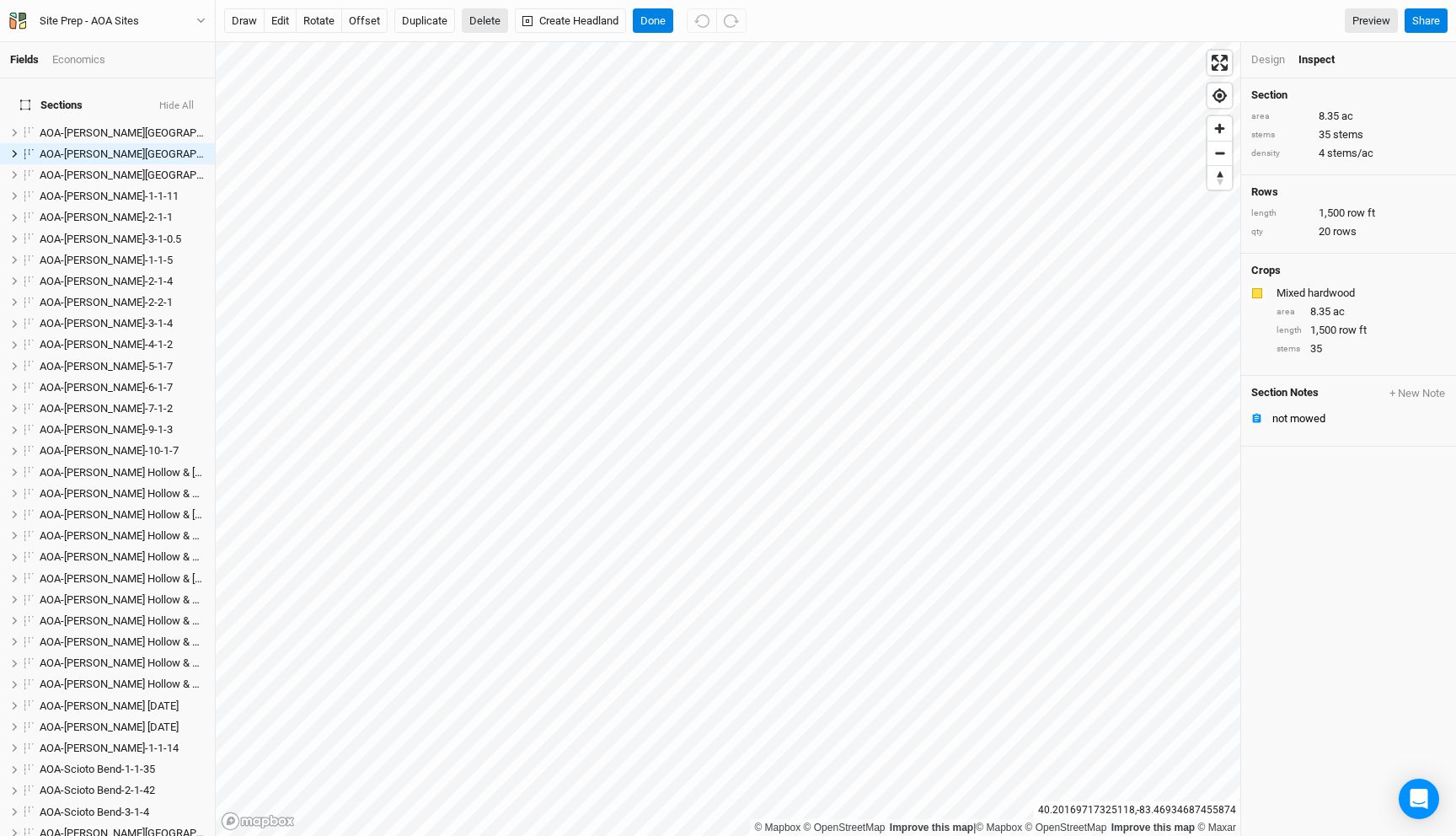
click at [485, 23] on button "Delete" at bounding box center [485, 21] width 46 height 25
click at [687, 23] on button "Confirm" at bounding box center [713, 21] width 52 height 25
click at [489, 29] on button "Delete" at bounding box center [485, 21] width 46 height 25
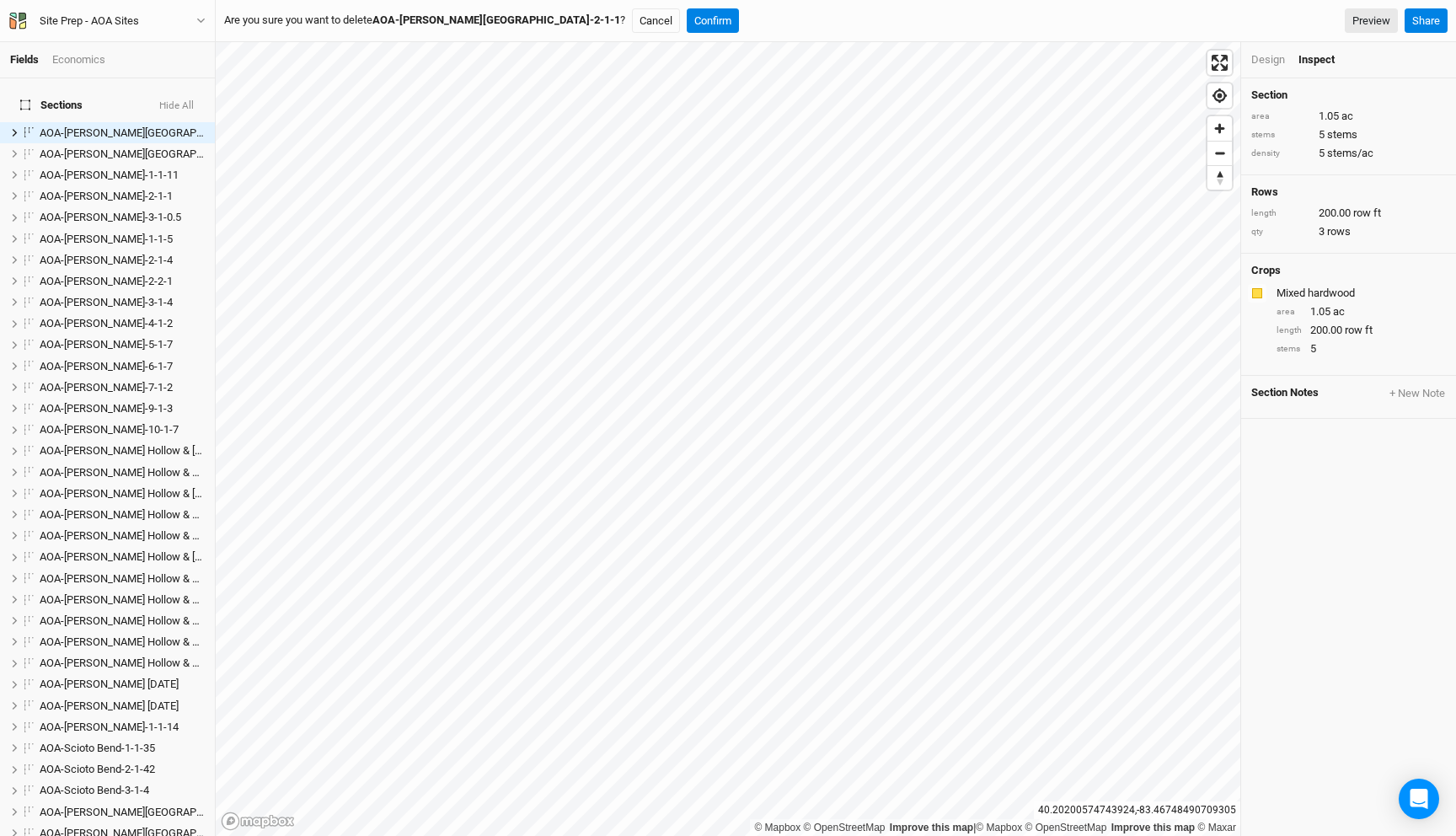
click at [636, 35] on div "Are you sure you want to delete AOA-Darby Lakes Preserve-2-1-1 ? Cancel Confirm…" at bounding box center [836, 21] width 1241 height 43
click at [687, 18] on button "Confirm" at bounding box center [713, 21] width 52 height 25
click at [492, 16] on button "Delete" at bounding box center [485, 21] width 46 height 25
click at [687, 25] on button "Confirm" at bounding box center [713, 21] width 52 height 25
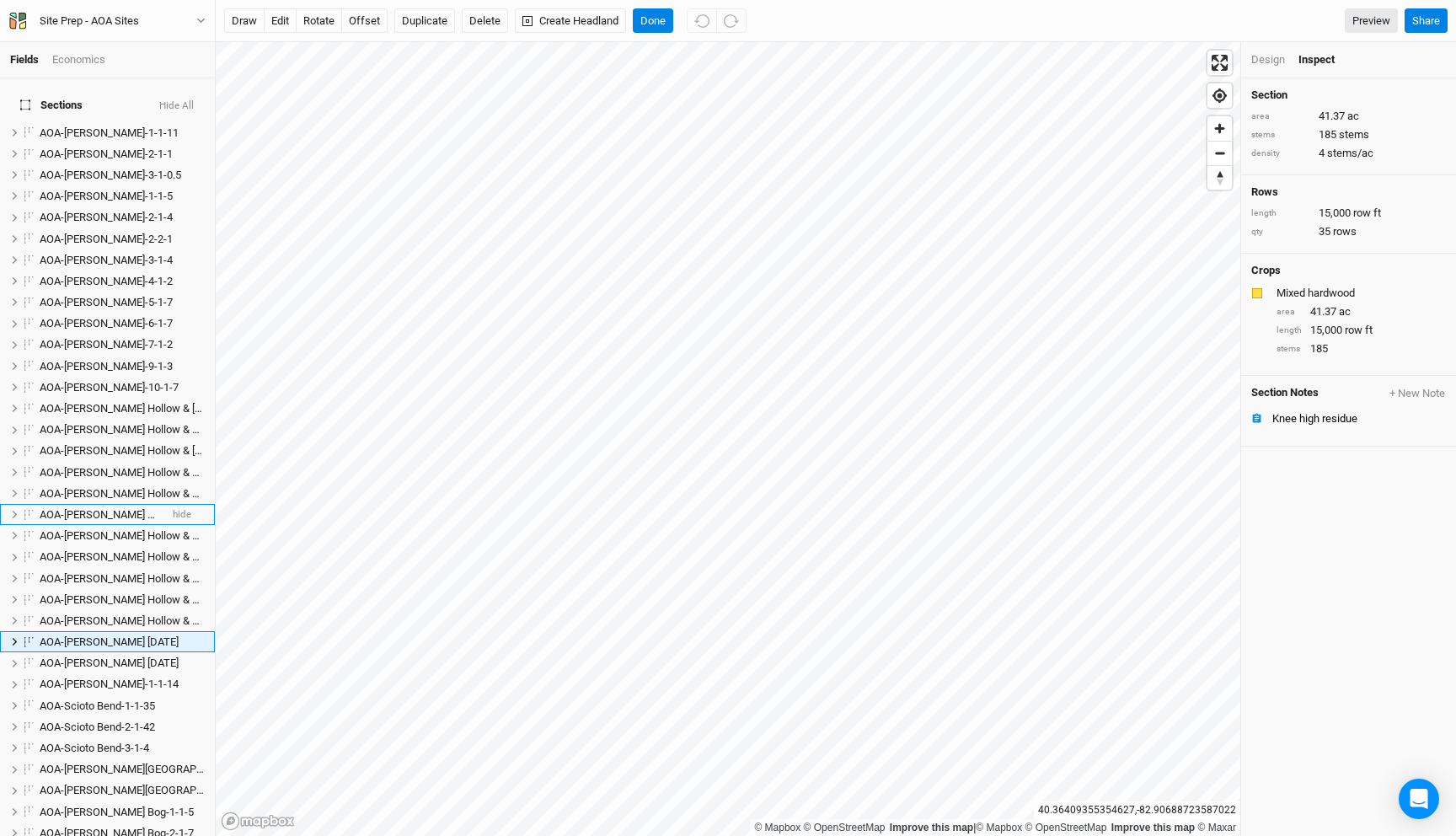
scroll to position [175, 0]
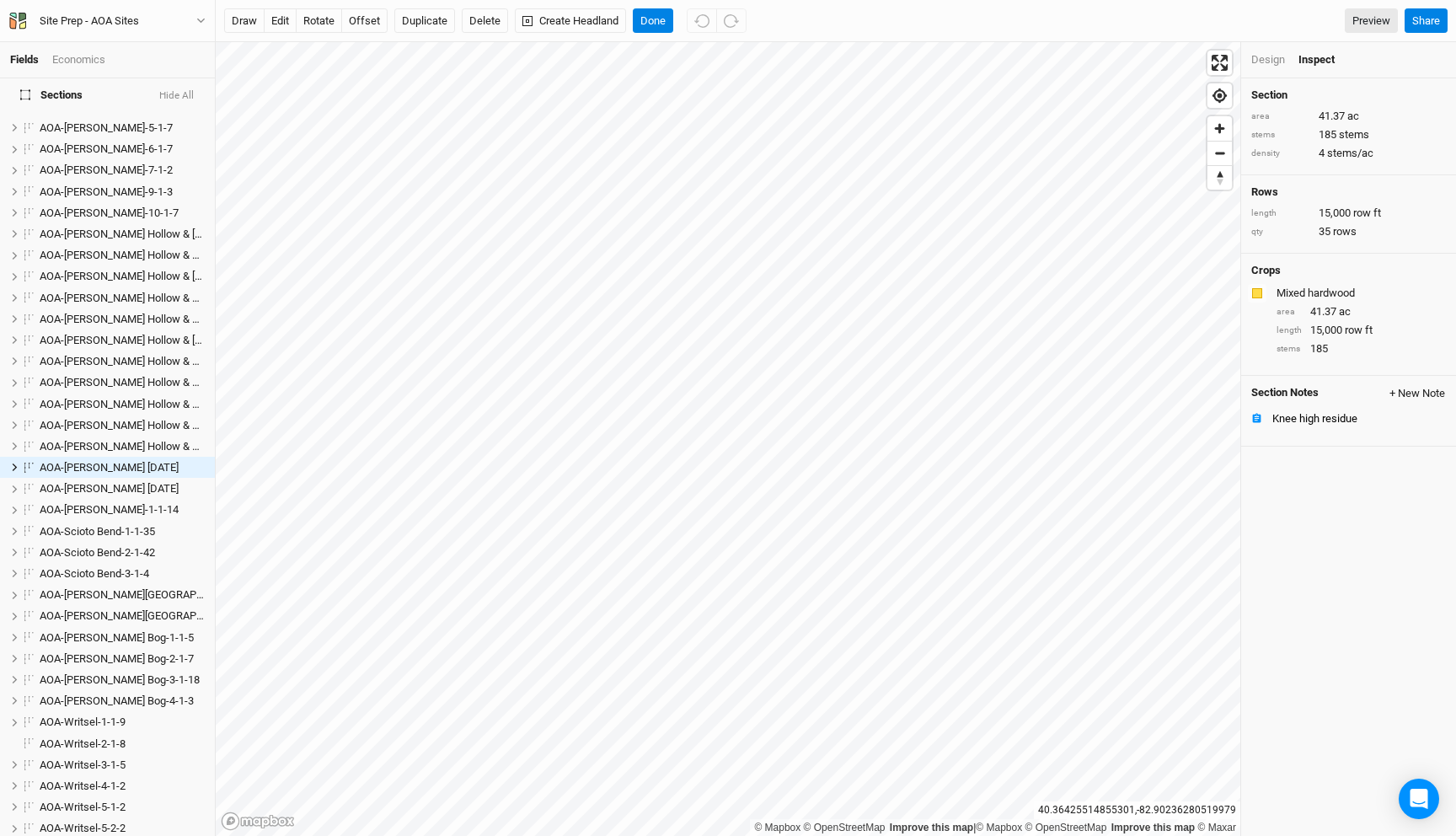
click at [1400, 388] on button "+ New Note" at bounding box center [1416, 393] width 57 height 15
type input "h"
type input "needs a carve out"
click at [1175, 811] on button "Save & Close" at bounding box center [1185, 816] width 73 height 19
click at [1347, 413] on div "Knee high residue" at bounding box center [1359, 419] width 174 height 14
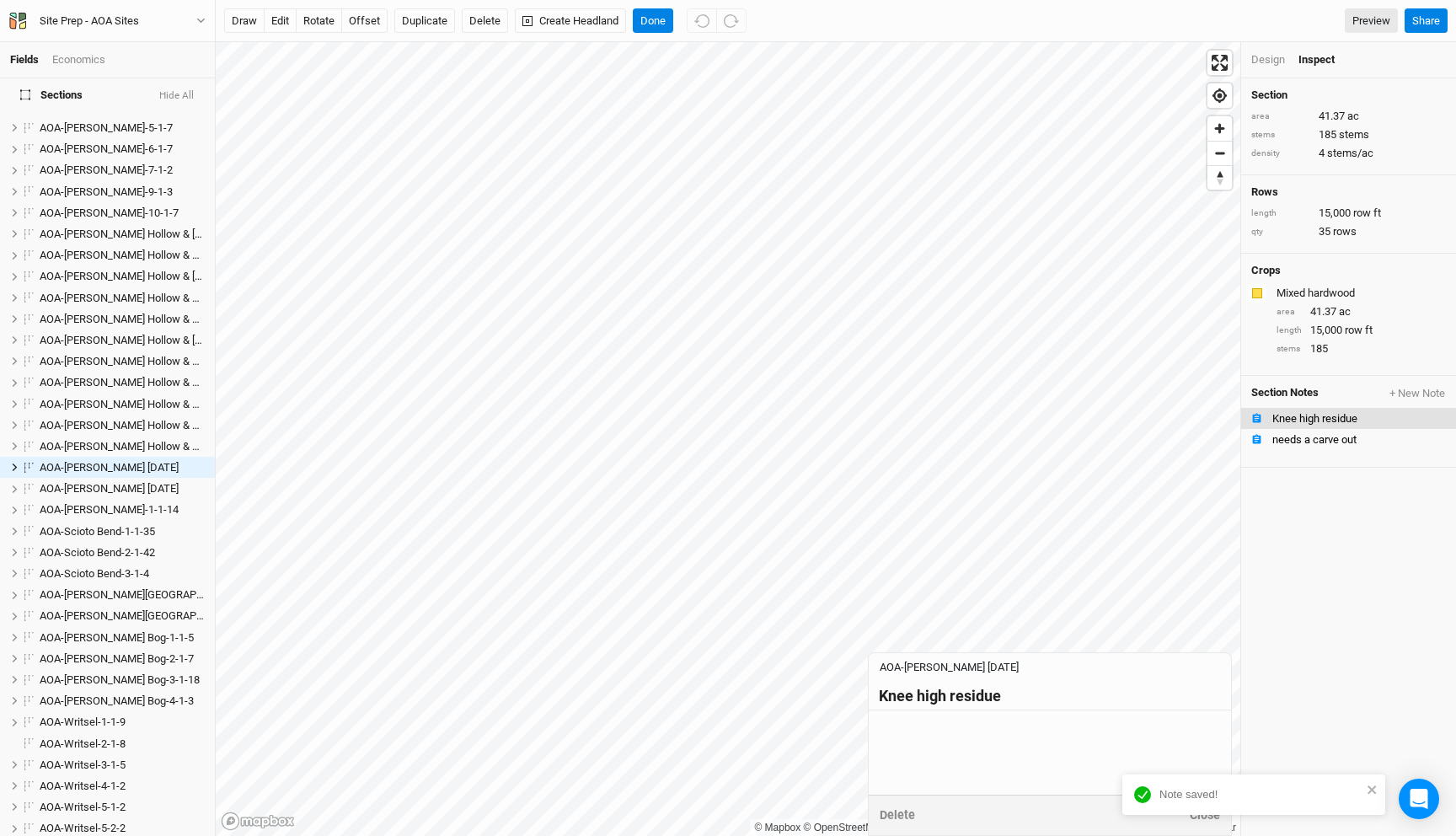
click at [1196, 821] on div "Note saved!" at bounding box center [1253, 798] width 270 height 54
click at [1123, 815] on div "notification timer" at bounding box center [1123, 813] width 0 height 4
click at [1201, 819] on button "Close" at bounding box center [1205, 816] width 32 height 19
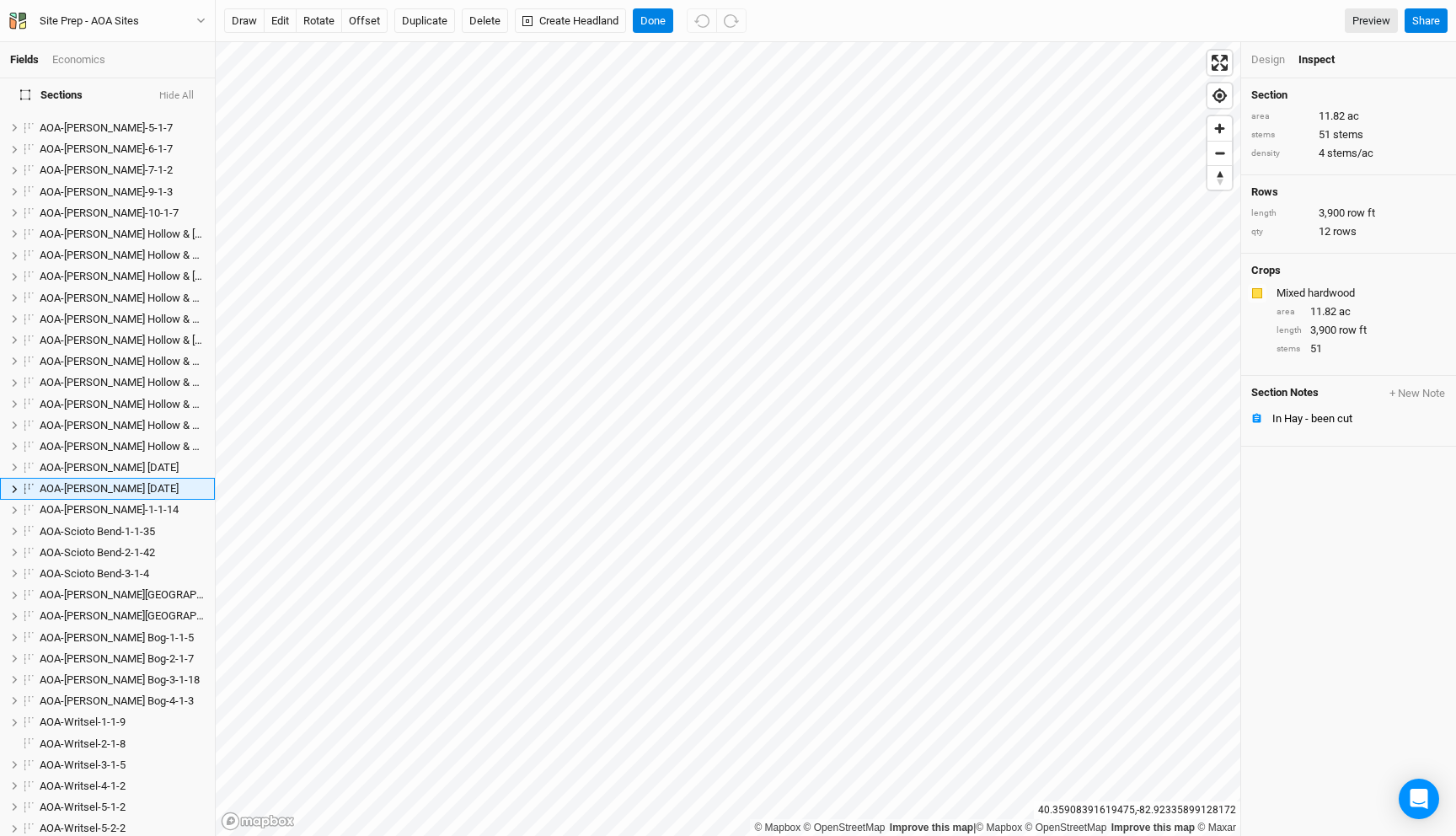
scroll to position [195, 0]
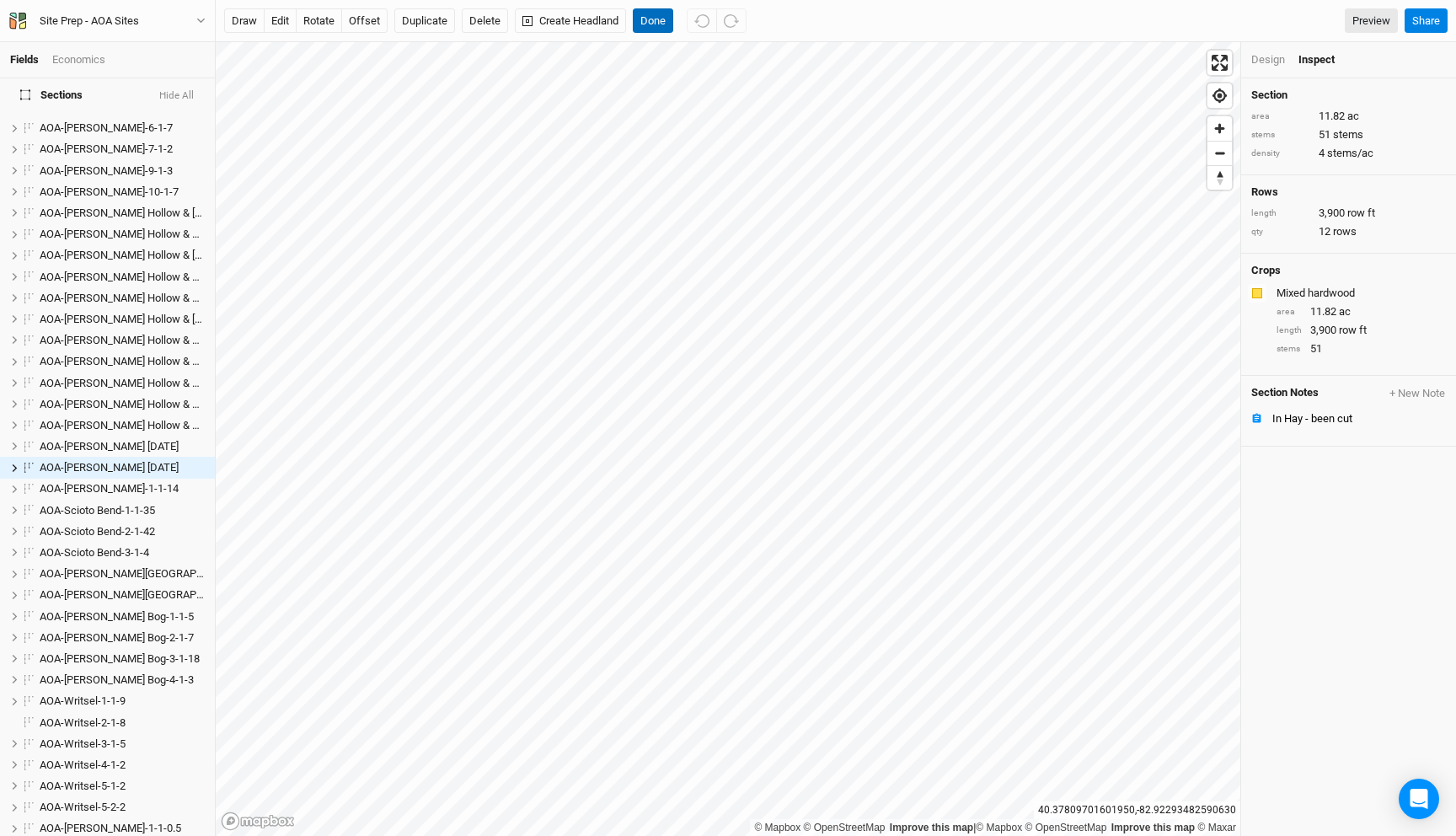
click at [663, 23] on button "Done" at bounding box center [653, 21] width 41 height 25
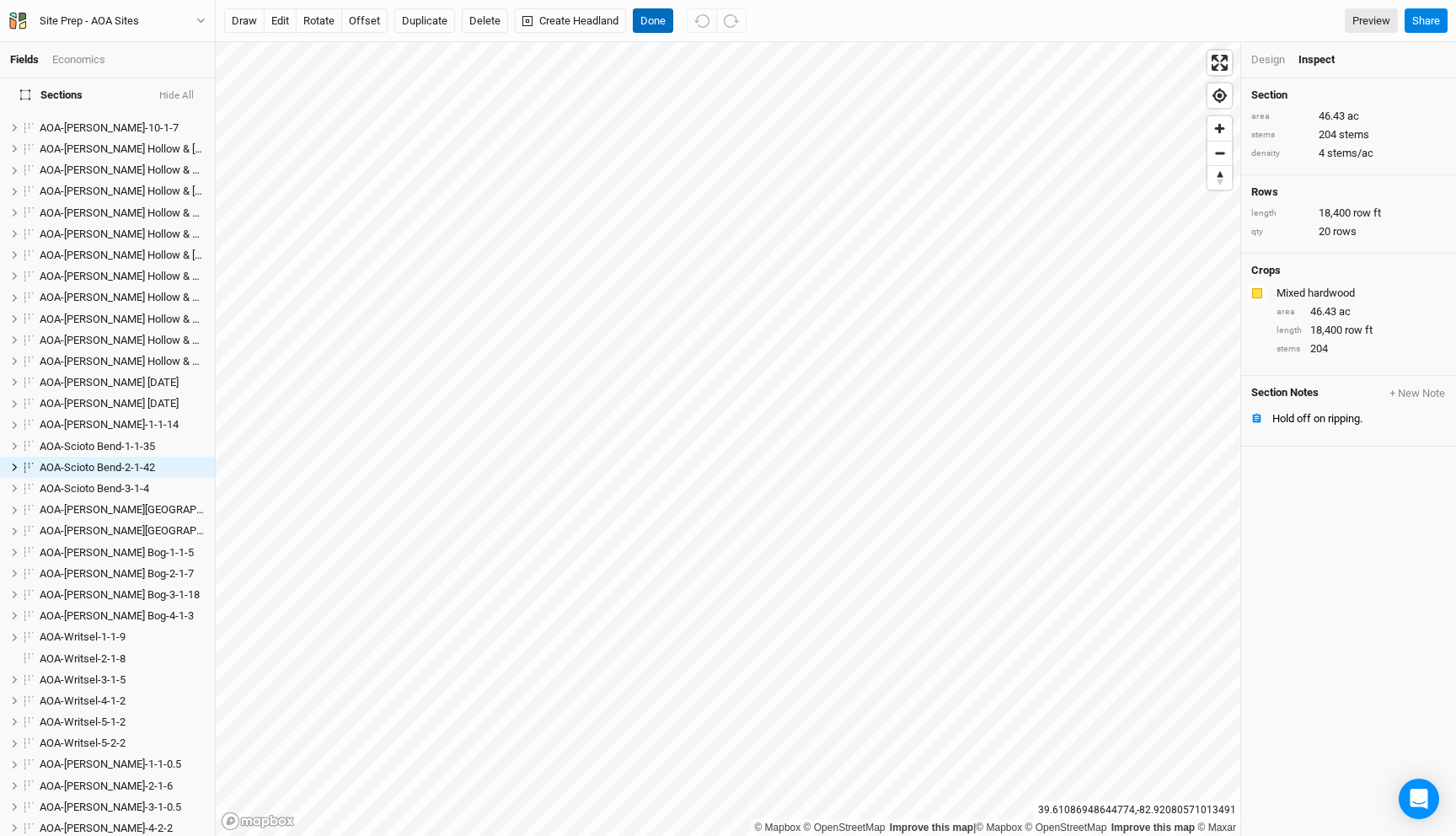
click at [651, 17] on button "Done" at bounding box center [653, 21] width 41 height 25
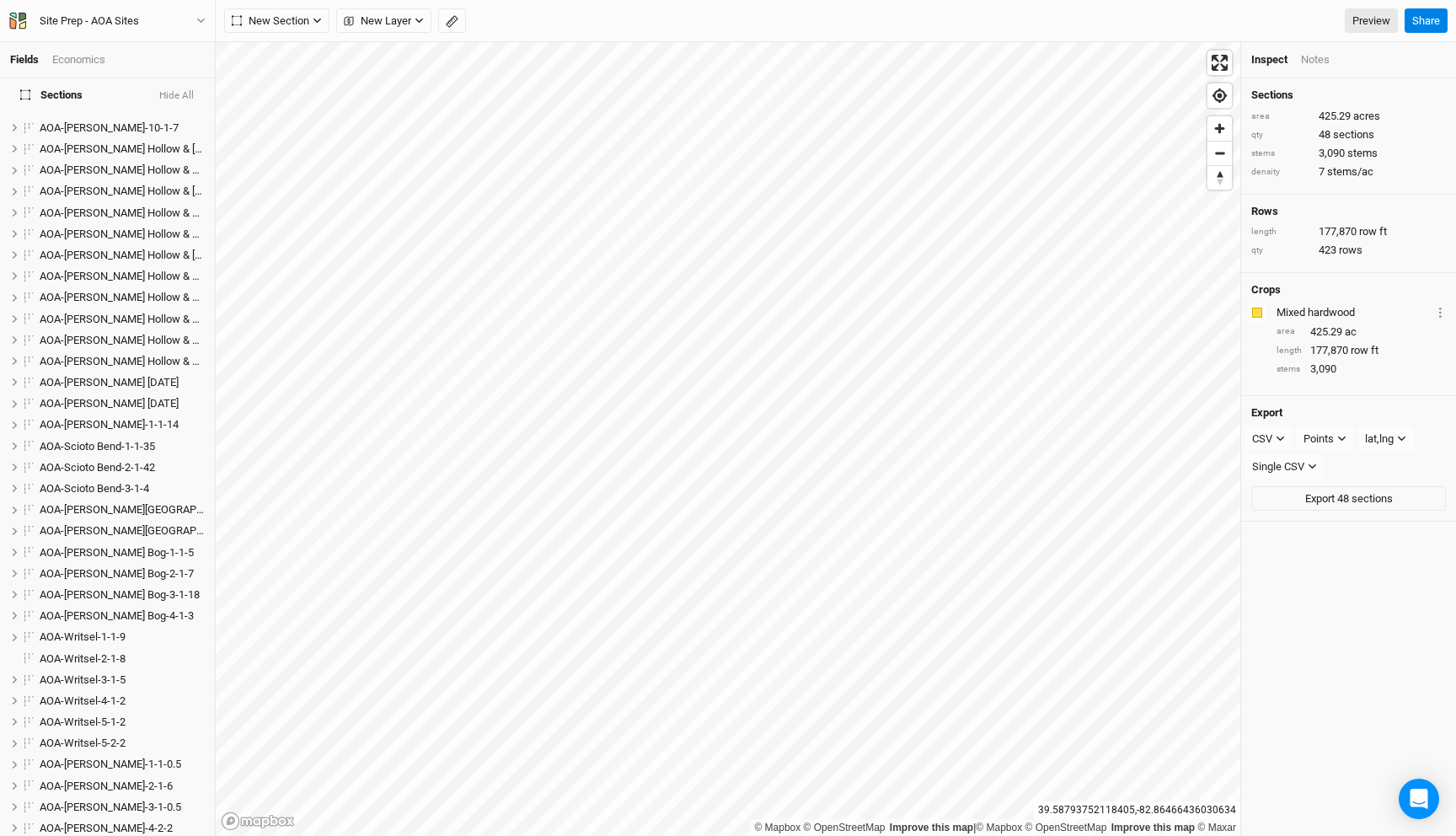
click at [1314, 56] on div "Notes" at bounding box center [1316, 60] width 29 height 15
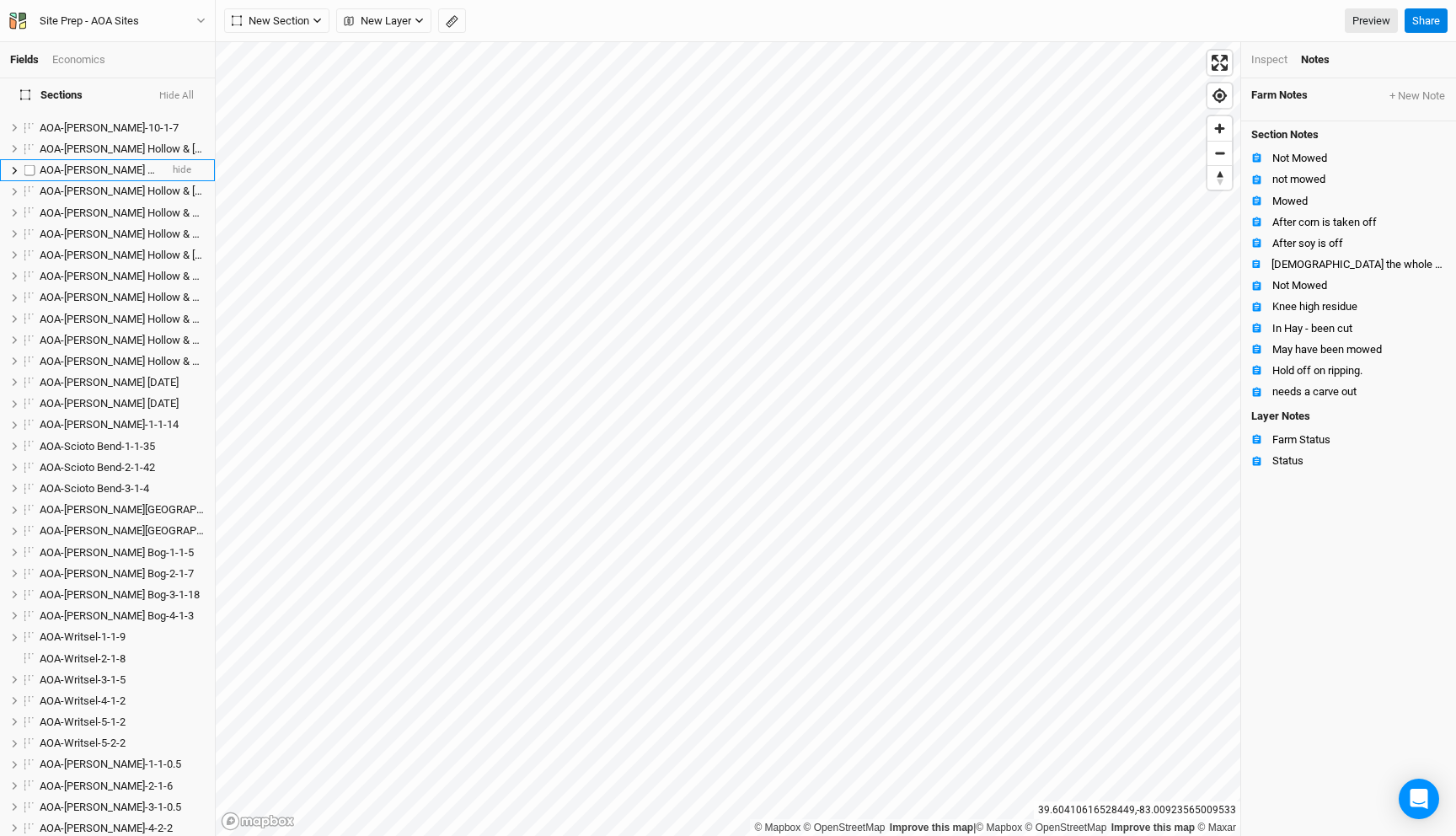
scroll to position [0, 0]
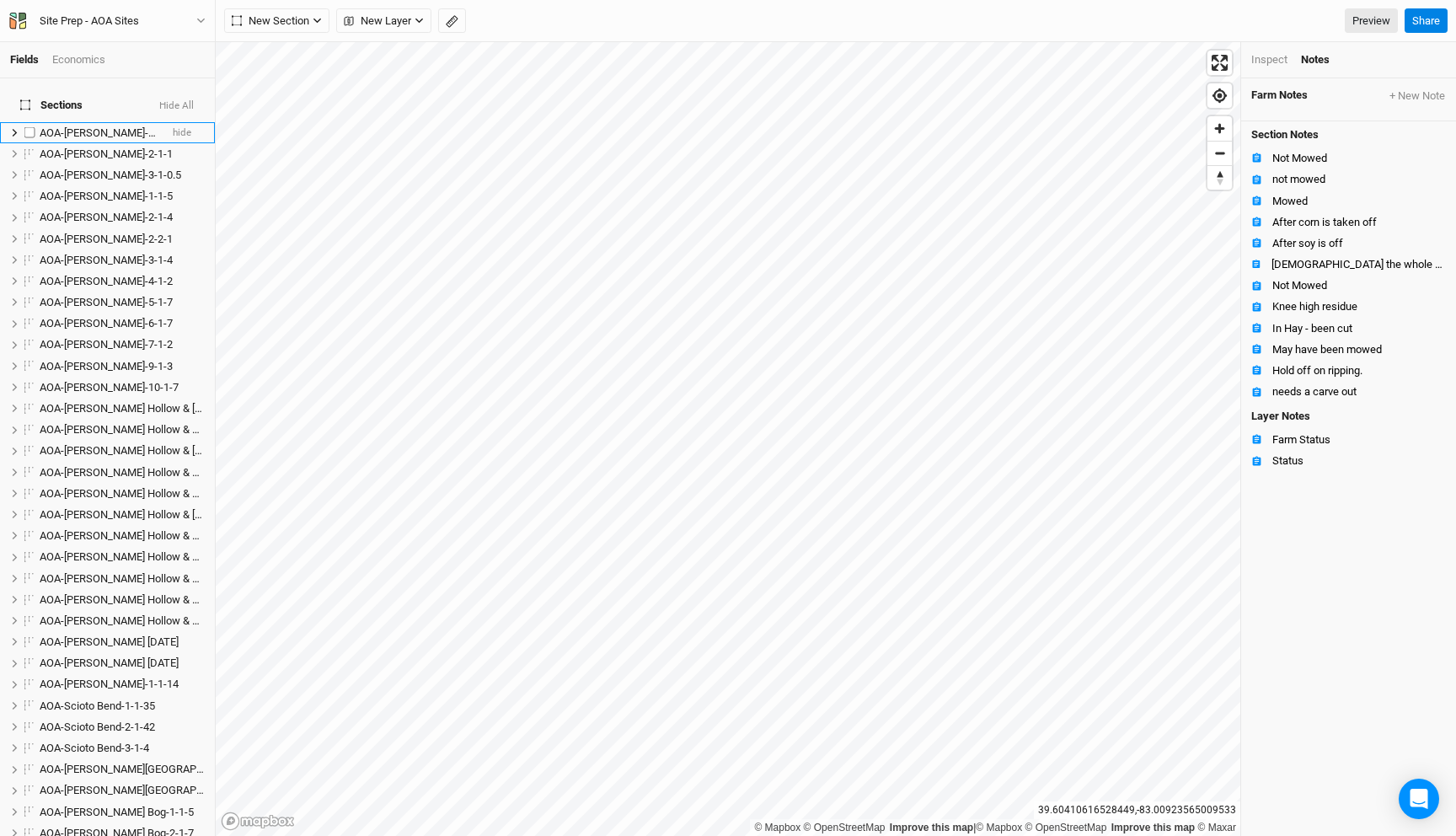
click at [31, 123] on label at bounding box center [30, 132] width 21 height 21
click at [31, 128] on input "checkbox" at bounding box center [29, 132] width 11 height 11
checkbox input "true"
click at [486, 23] on button "Cancel" at bounding box center [481, 21] width 48 height 25
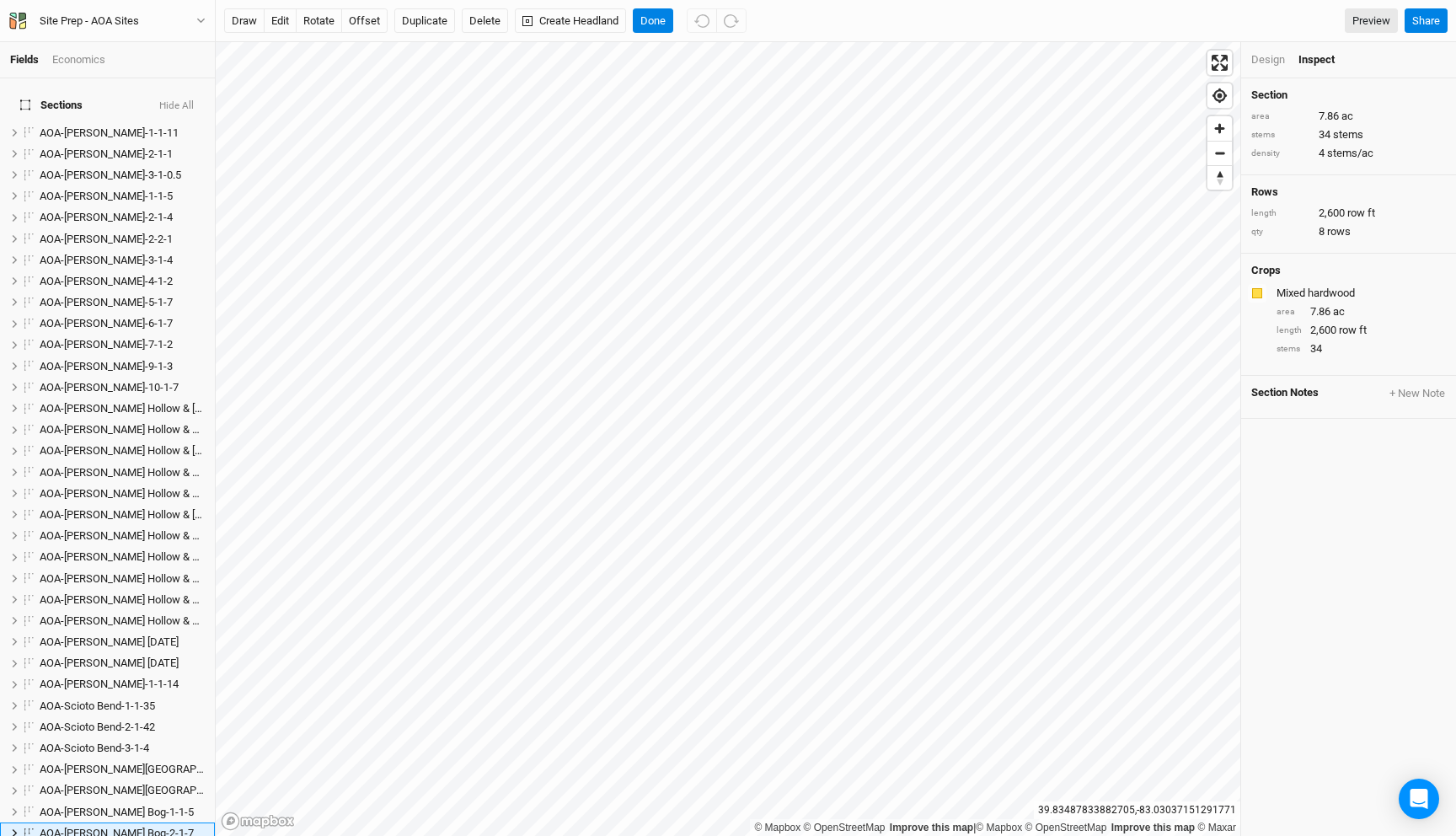
scroll to position [365, 0]
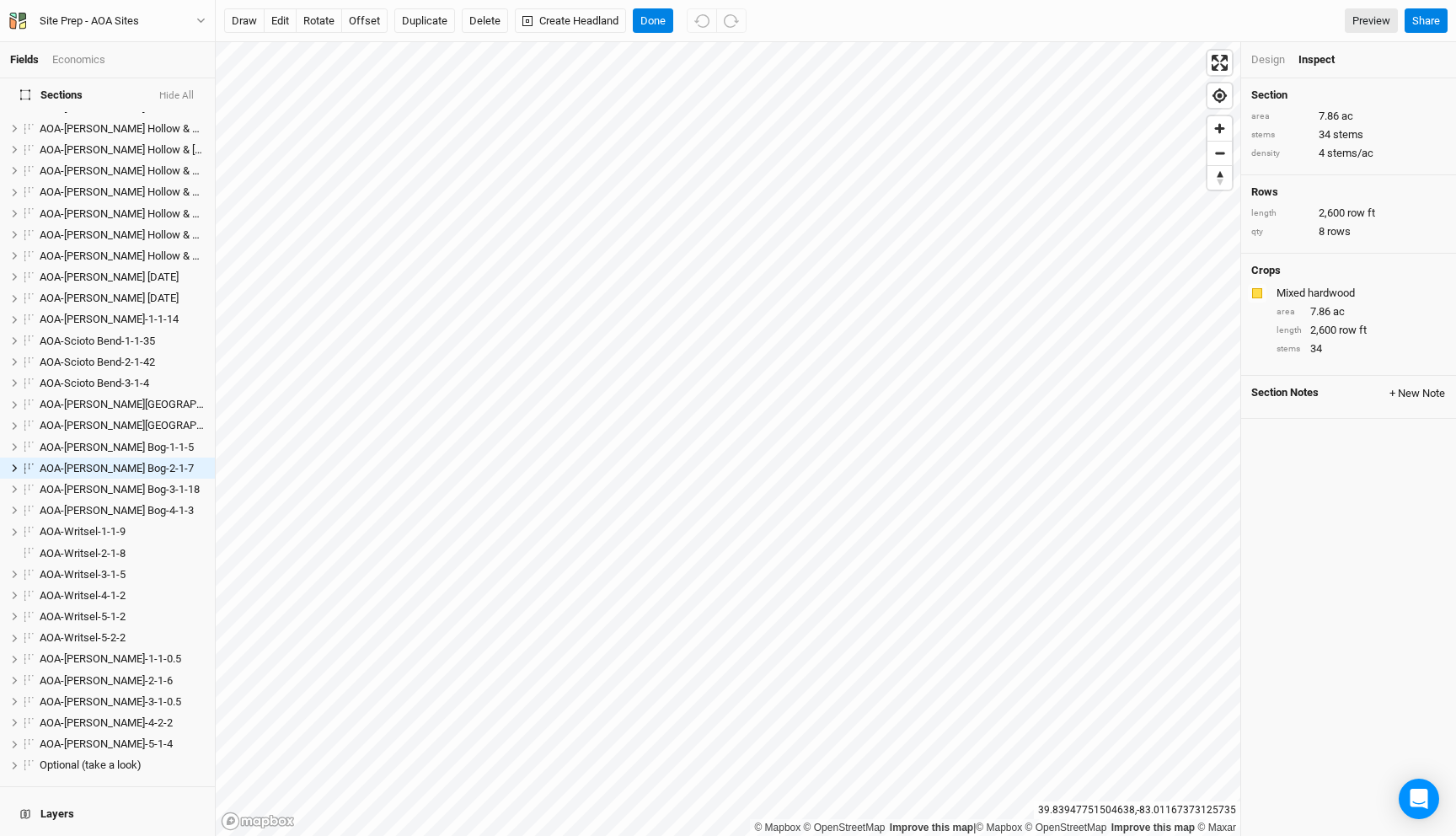
click at [1414, 390] on button "+ New Note" at bounding box center [1416, 393] width 57 height 15
type input "Update on acres"
click at [1197, 811] on button "Save & Close" at bounding box center [1185, 816] width 73 height 19
click at [651, 23] on button "Done" at bounding box center [653, 21] width 41 height 25
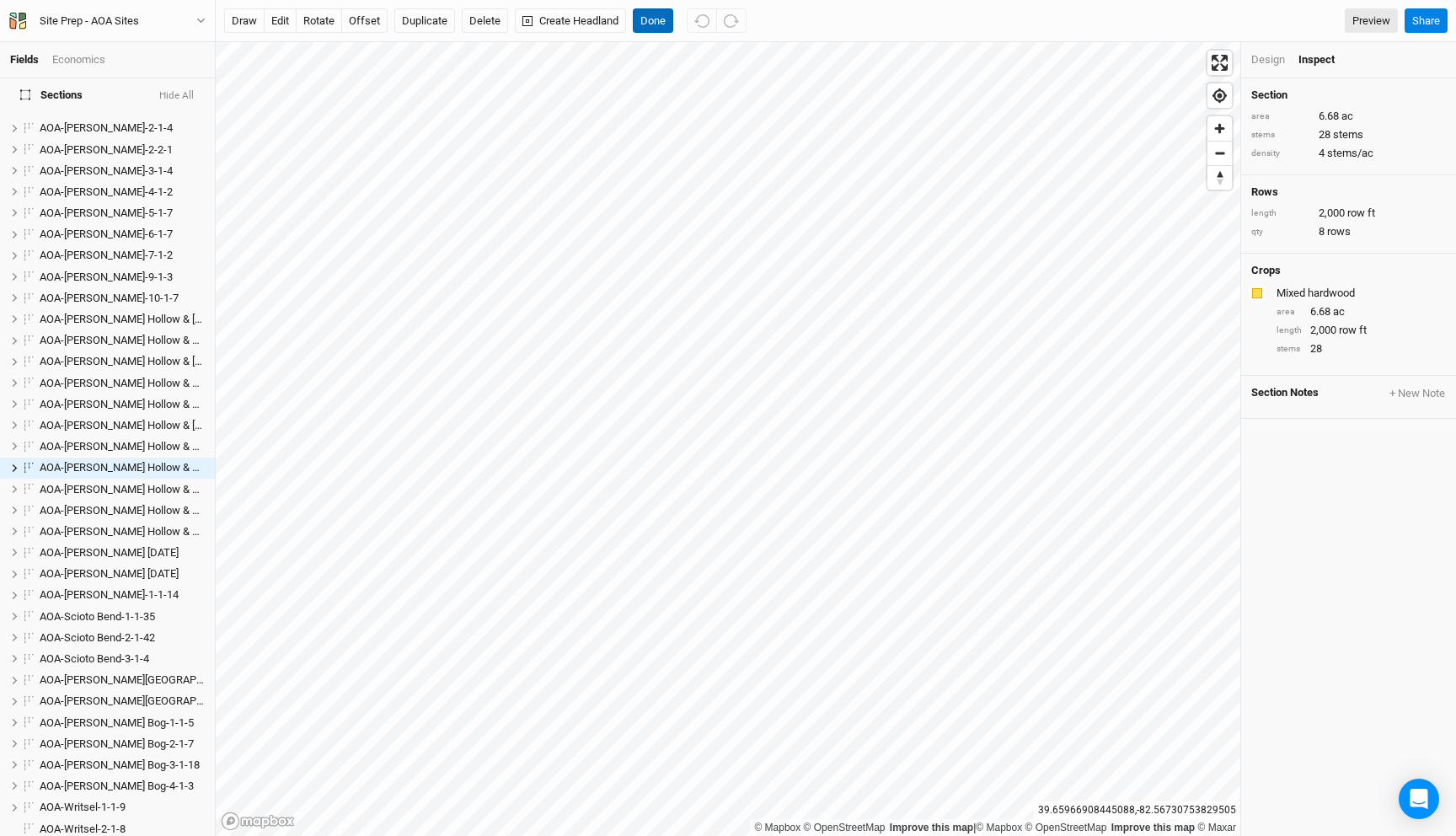
click at [653, 28] on button "Done" at bounding box center [653, 21] width 41 height 25
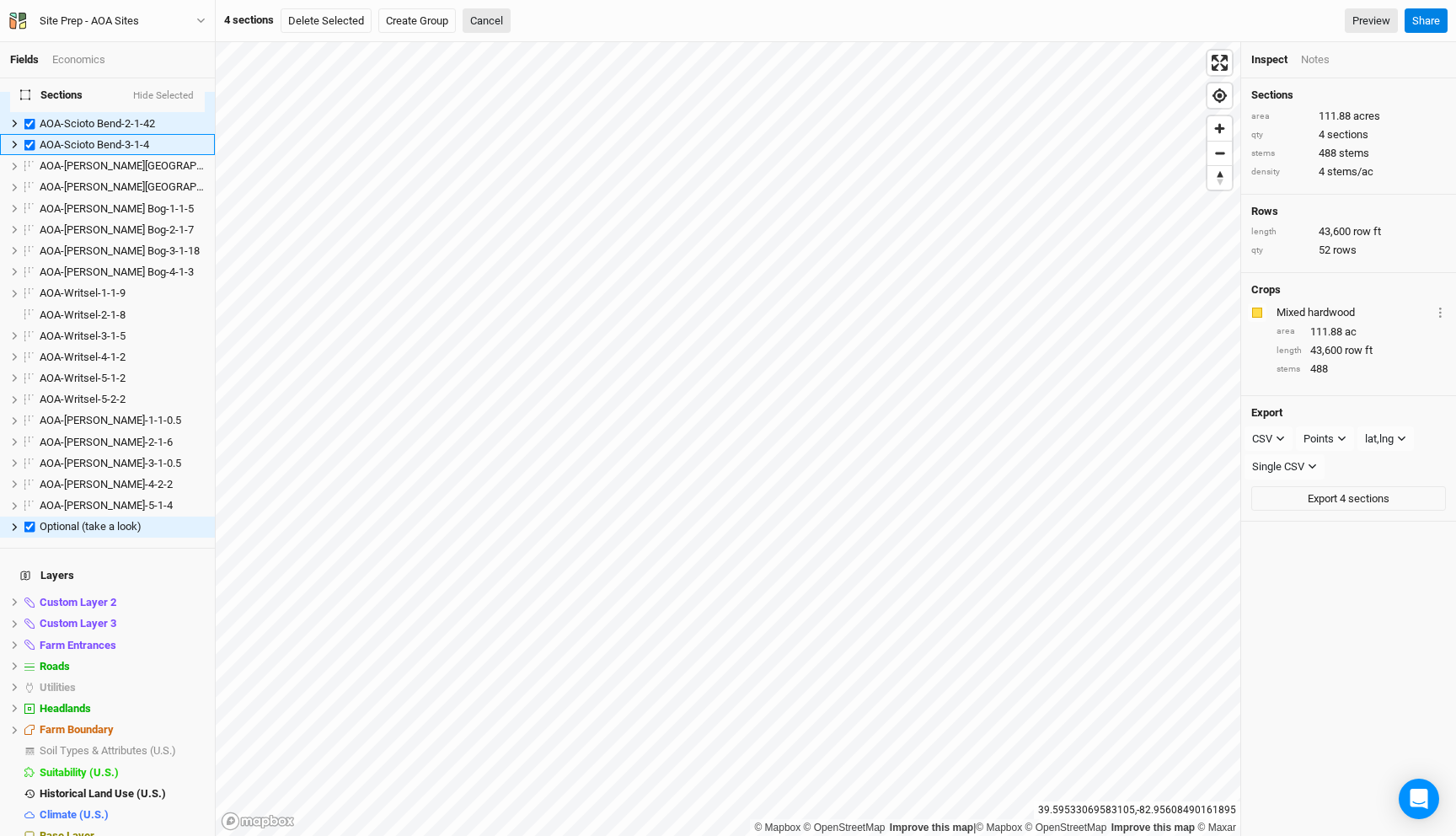
scroll to position [280, 0]
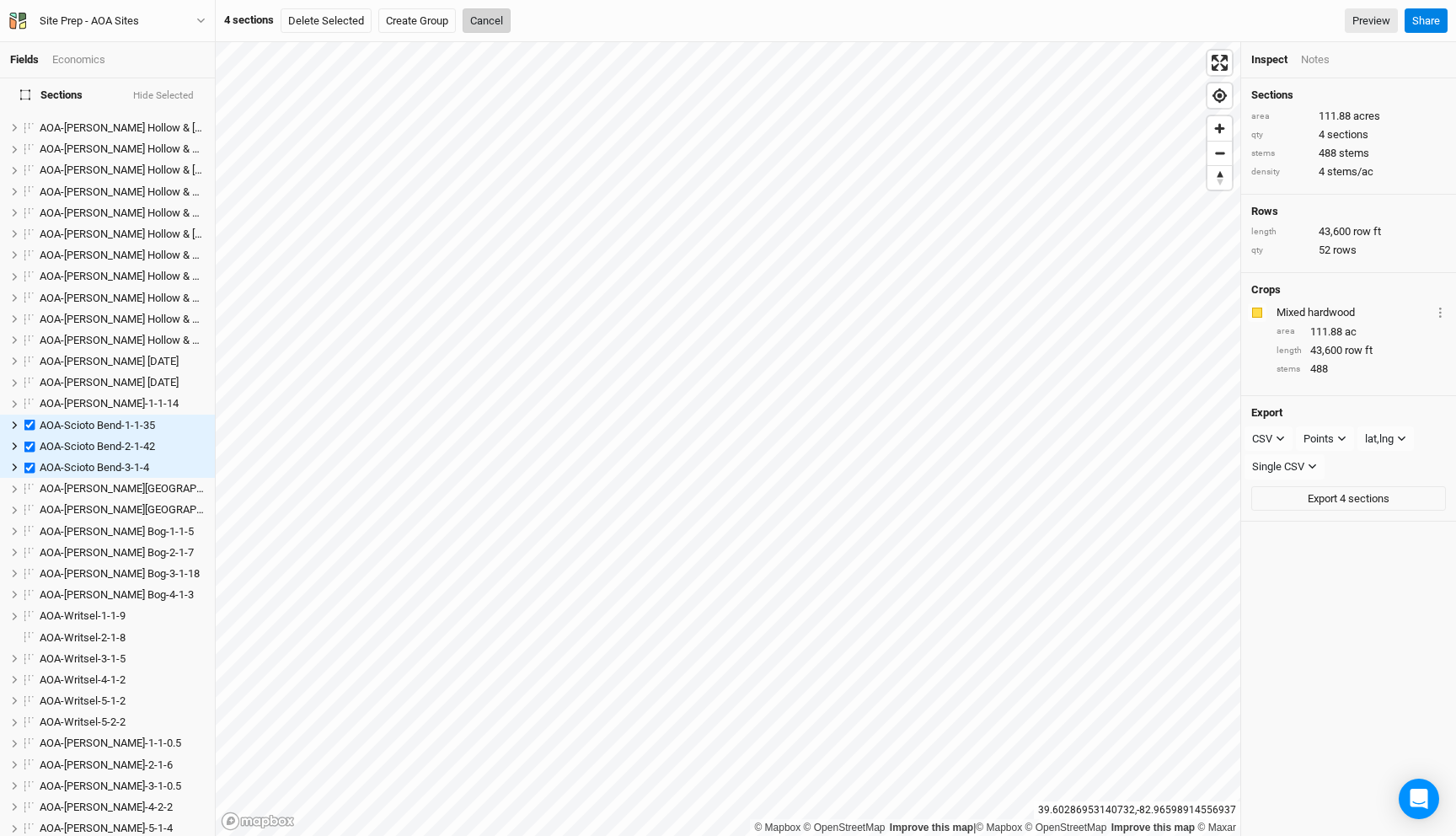
click at [488, 14] on button "Cancel" at bounding box center [487, 21] width 48 height 25
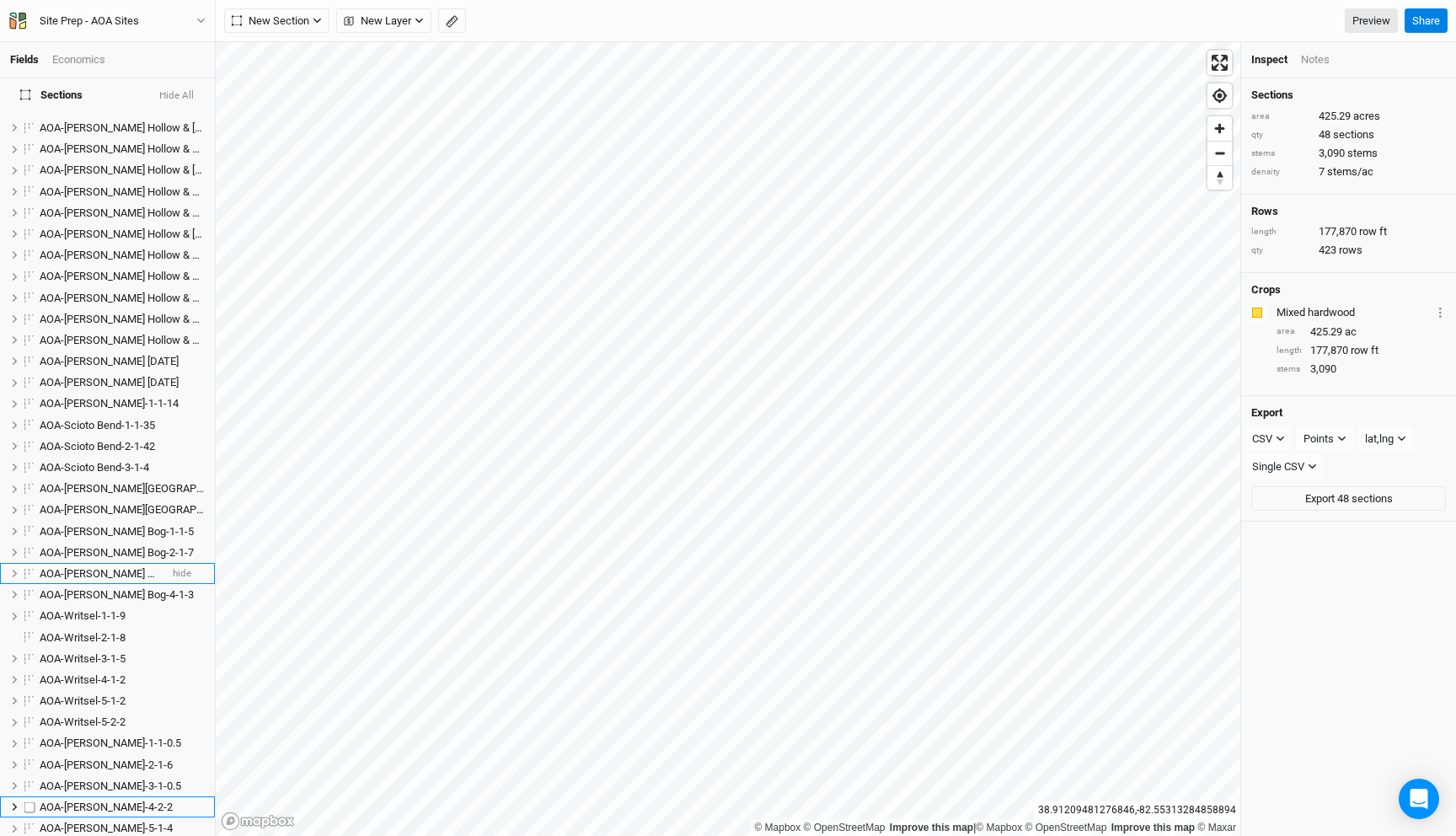
scroll to position [603, 0]
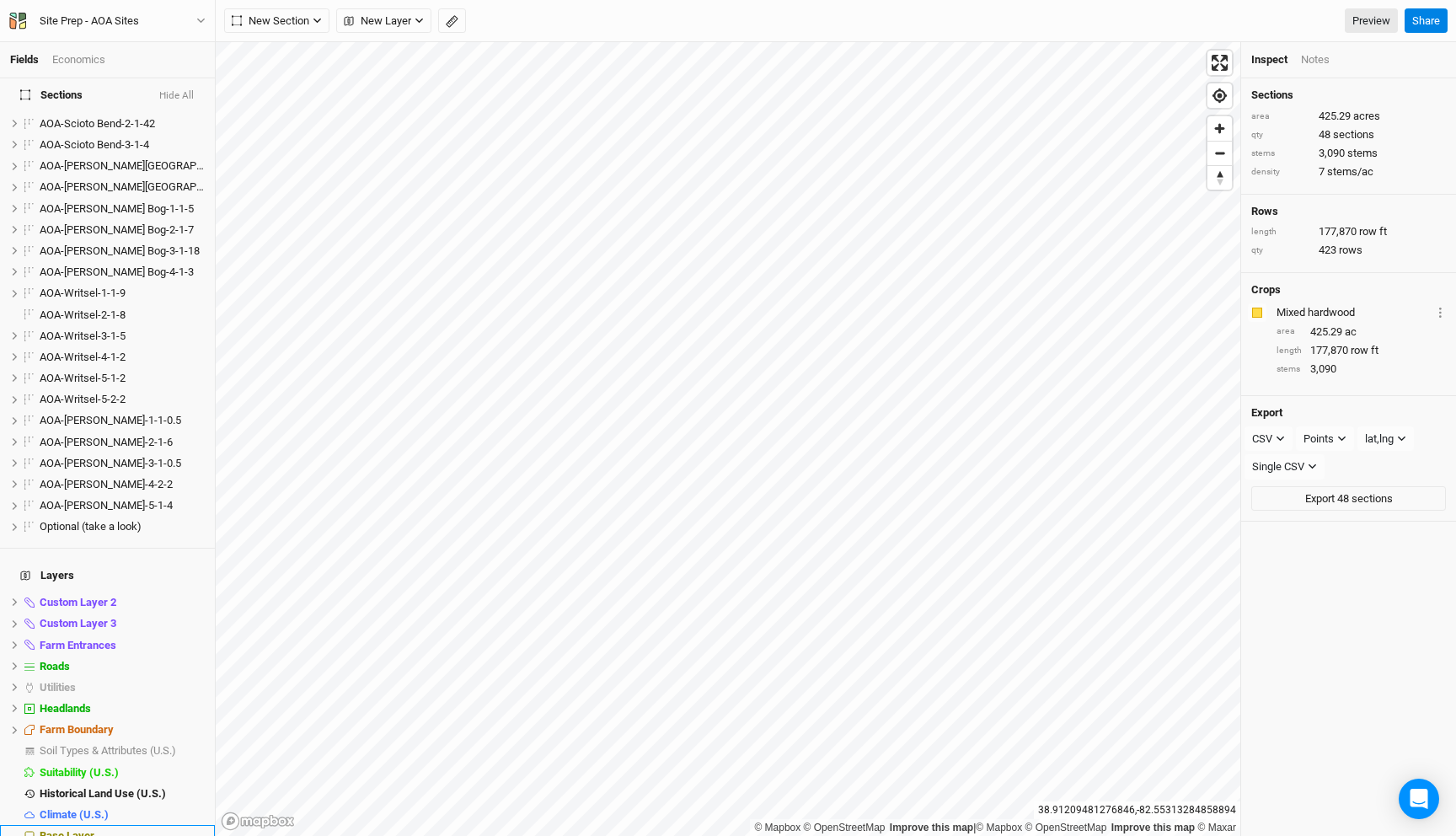
click at [110, 829] on div "Base Layer" at bounding box center [122, 836] width 165 height 14
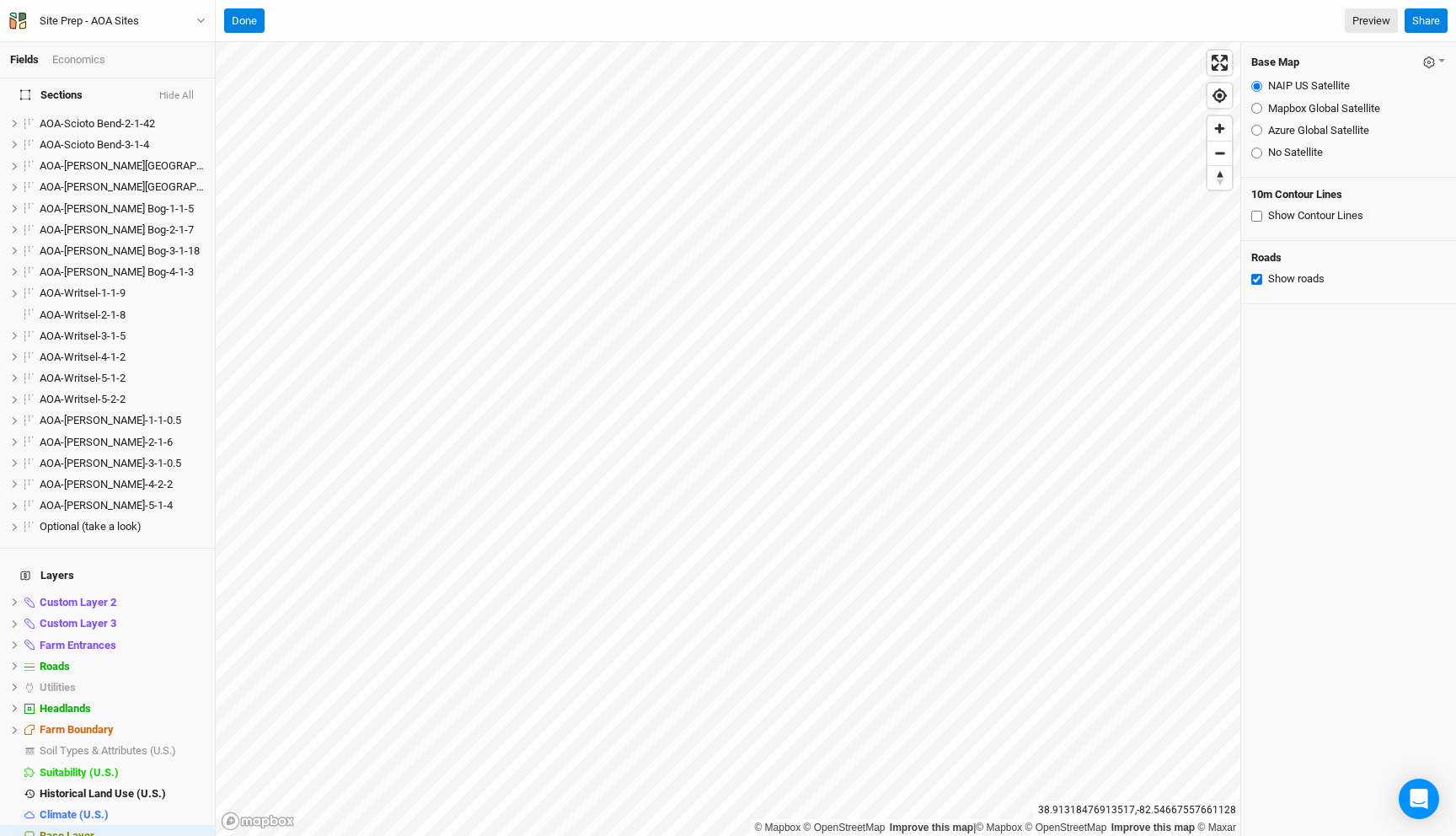
click at [1258, 130] on input "Azure Global Satellite" at bounding box center [1256, 130] width 11 height 11
radio input "true"
click at [239, 13] on button "Done" at bounding box center [244, 21] width 41 height 25
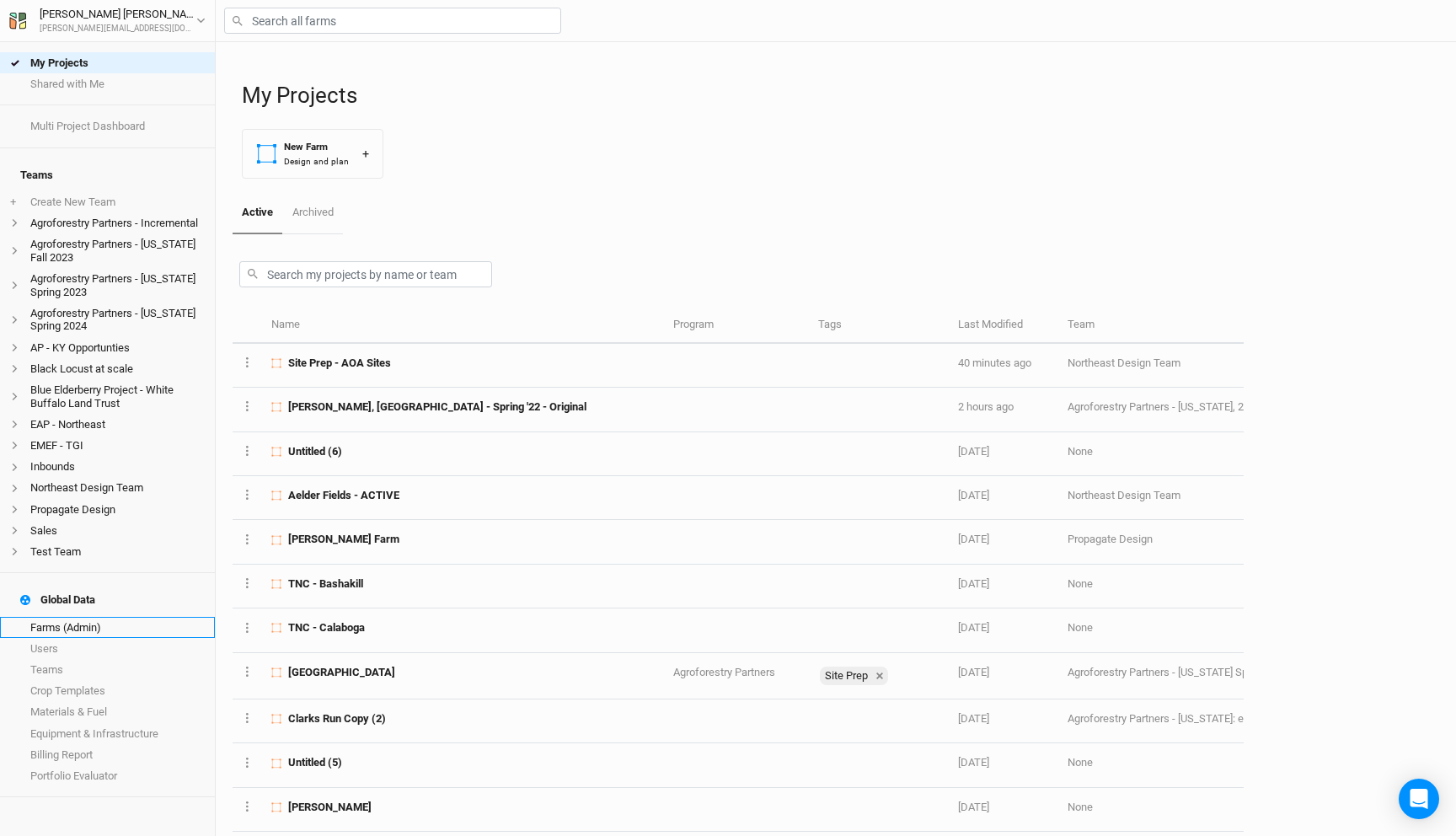
click at [93, 617] on link "Farms (Admin)" at bounding box center [107, 627] width 214 height 21
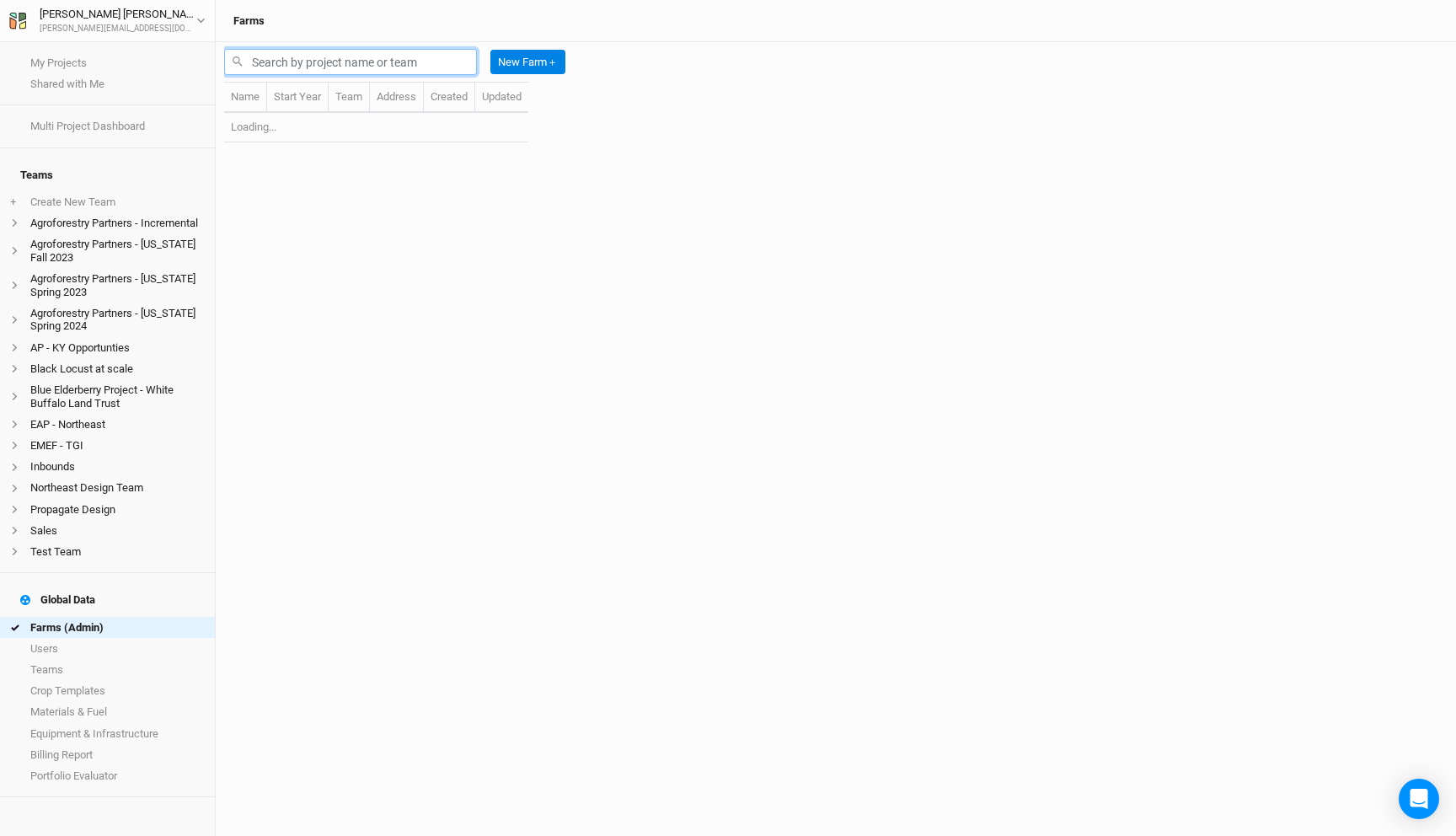
click at [365, 54] on input "text" at bounding box center [351, 62] width 253 height 26
click at [303, 60] on input "savannah" at bounding box center [351, 62] width 253 height 26
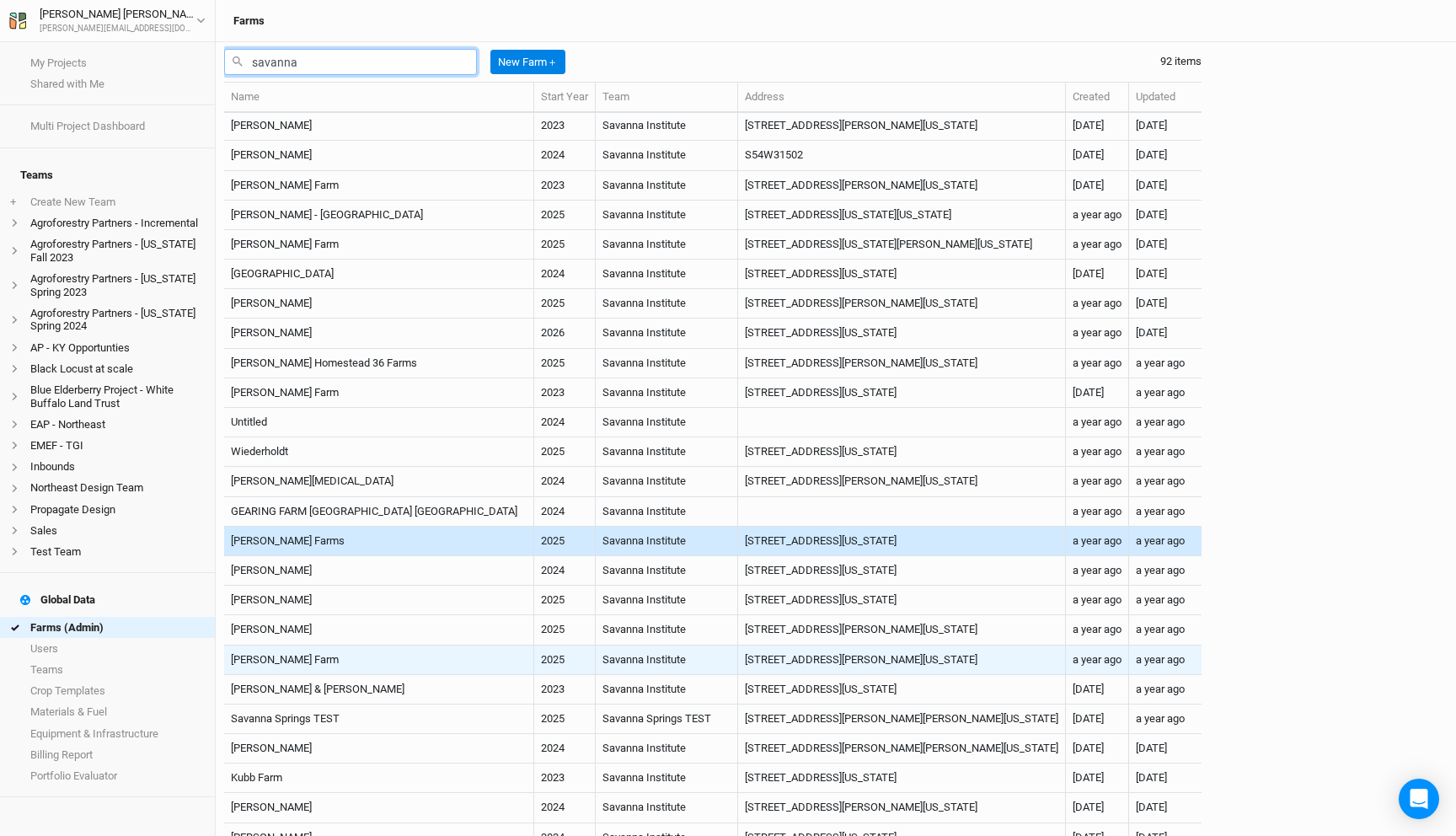
scroll to position [1571, 0]
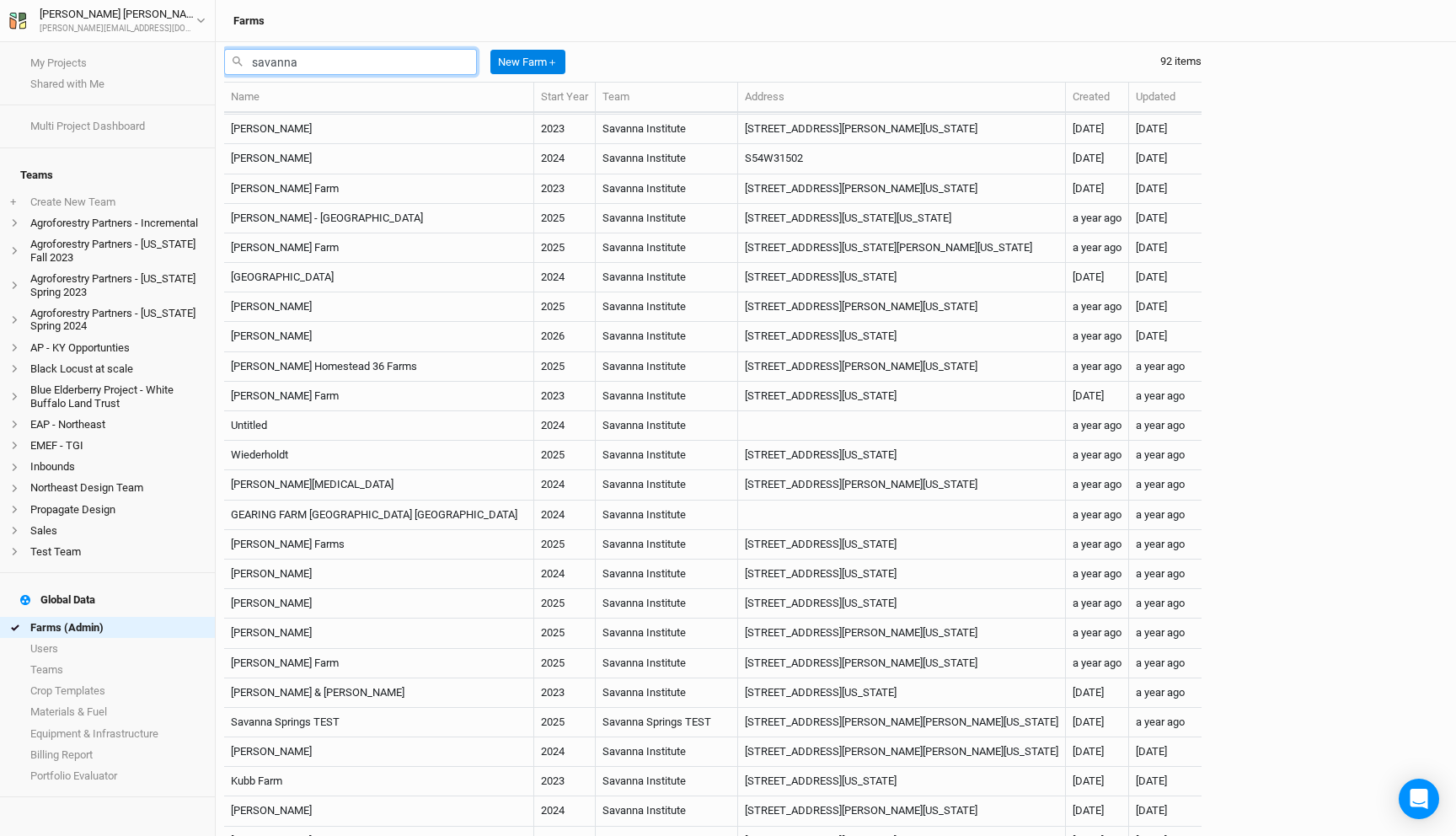
click at [295, 62] on input "savanna" at bounding box center [351, 62] width 253 height 26
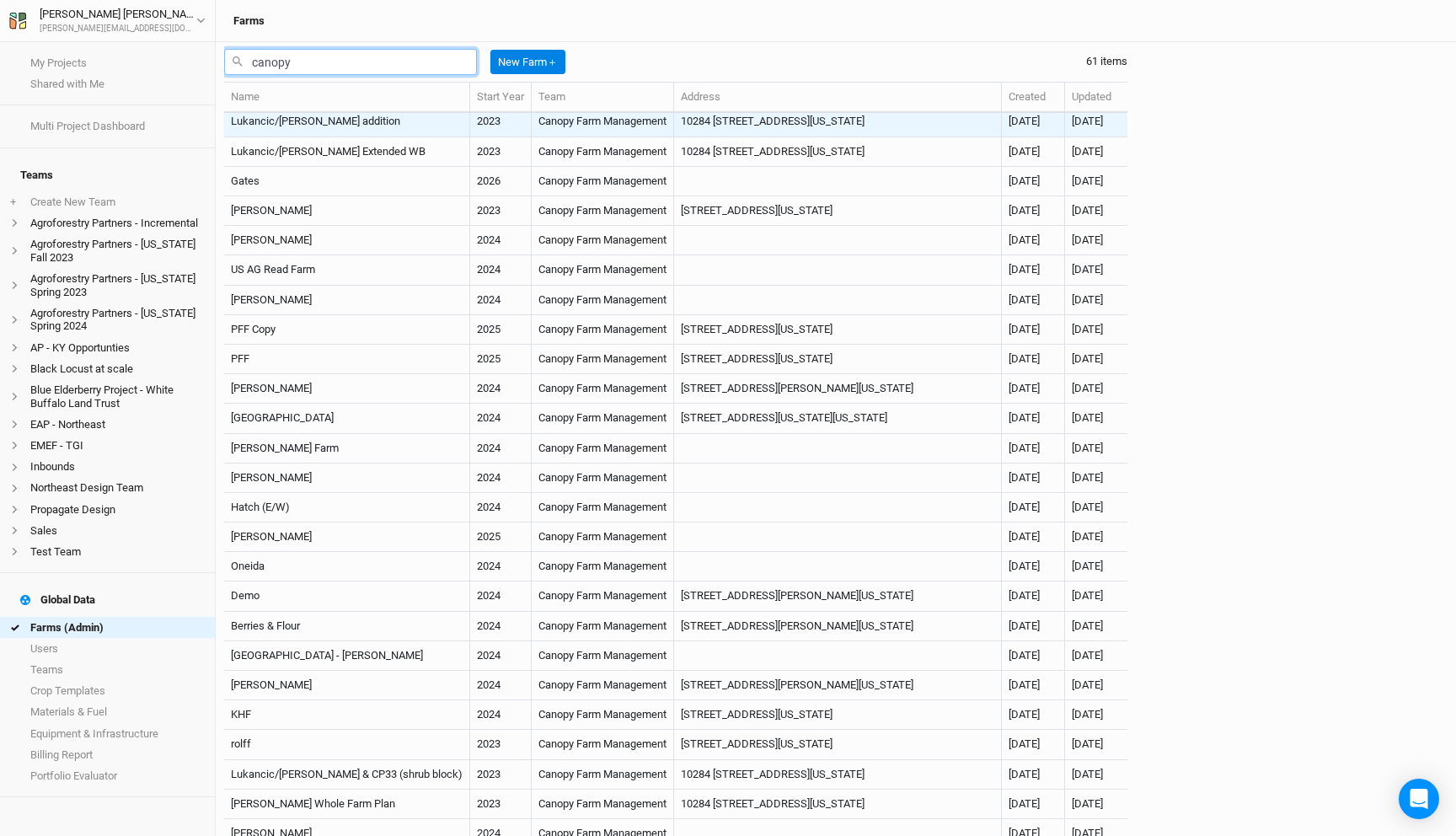
scroll to position [841, 0]
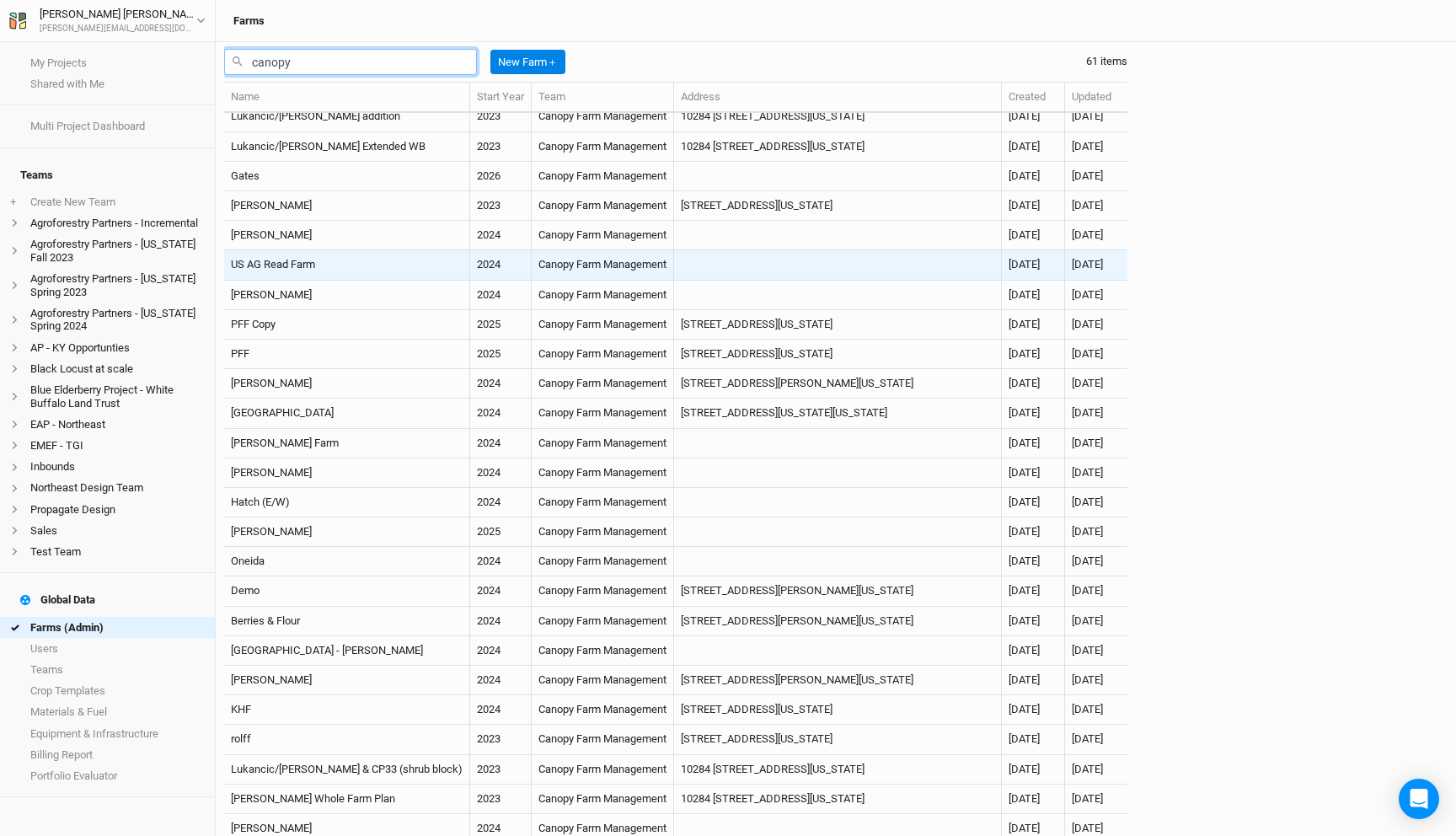
type input "canopy"
click at [315, 270] on td "US AG Read Farm" at bounding box center [347, 265] width 246 height 30
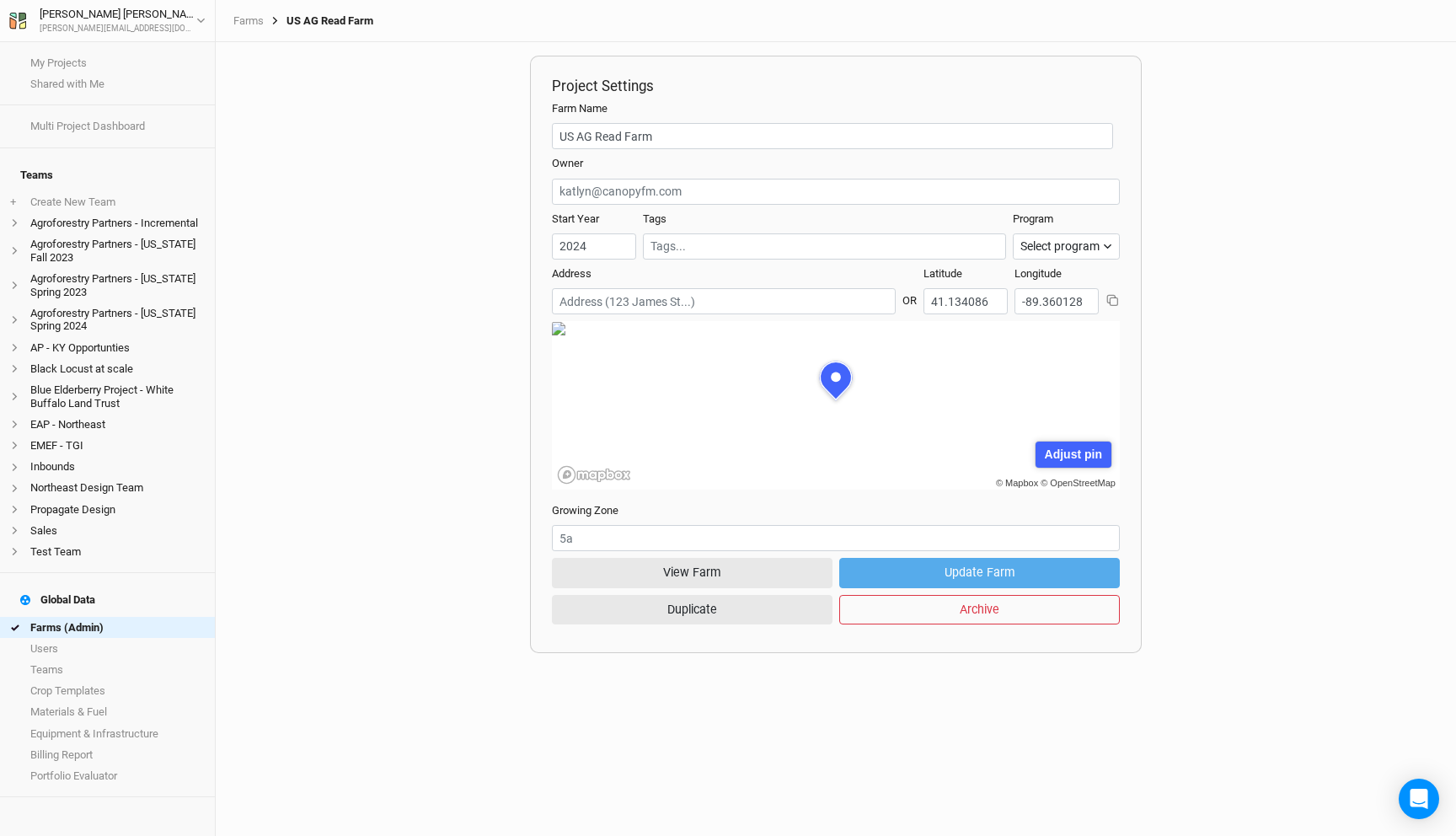
scroll to position [84, 255]
click at [703, 560] on button "View Farm" at bounding box center [692, 572] width 280 height 30
click at [108, 617] on link "Farms (Admin)" at bounding box center [107, 627] width 214 height 21
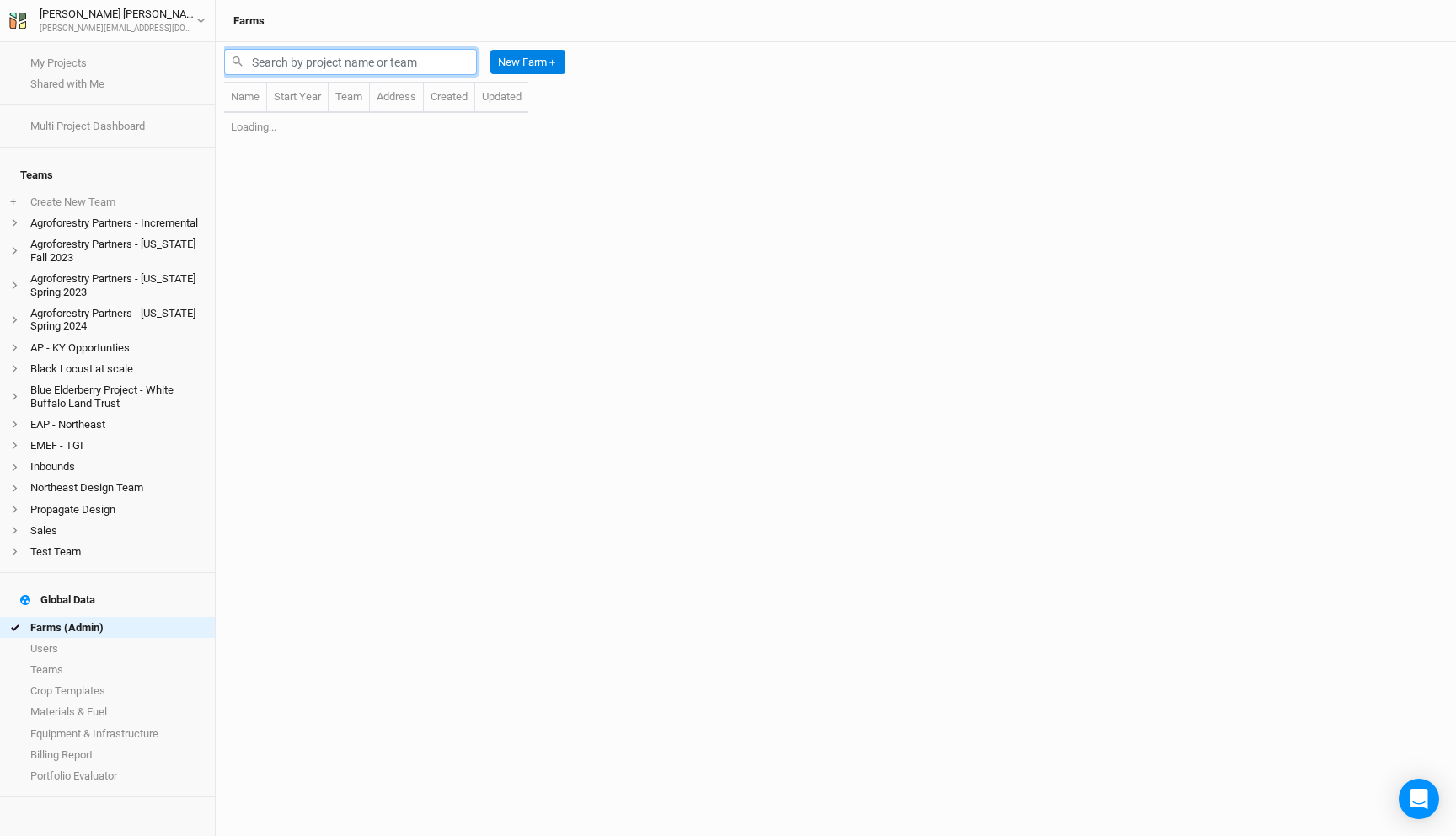
click at [382, 68] on input "text" at bounding box center [351, 62] width 253 height 26
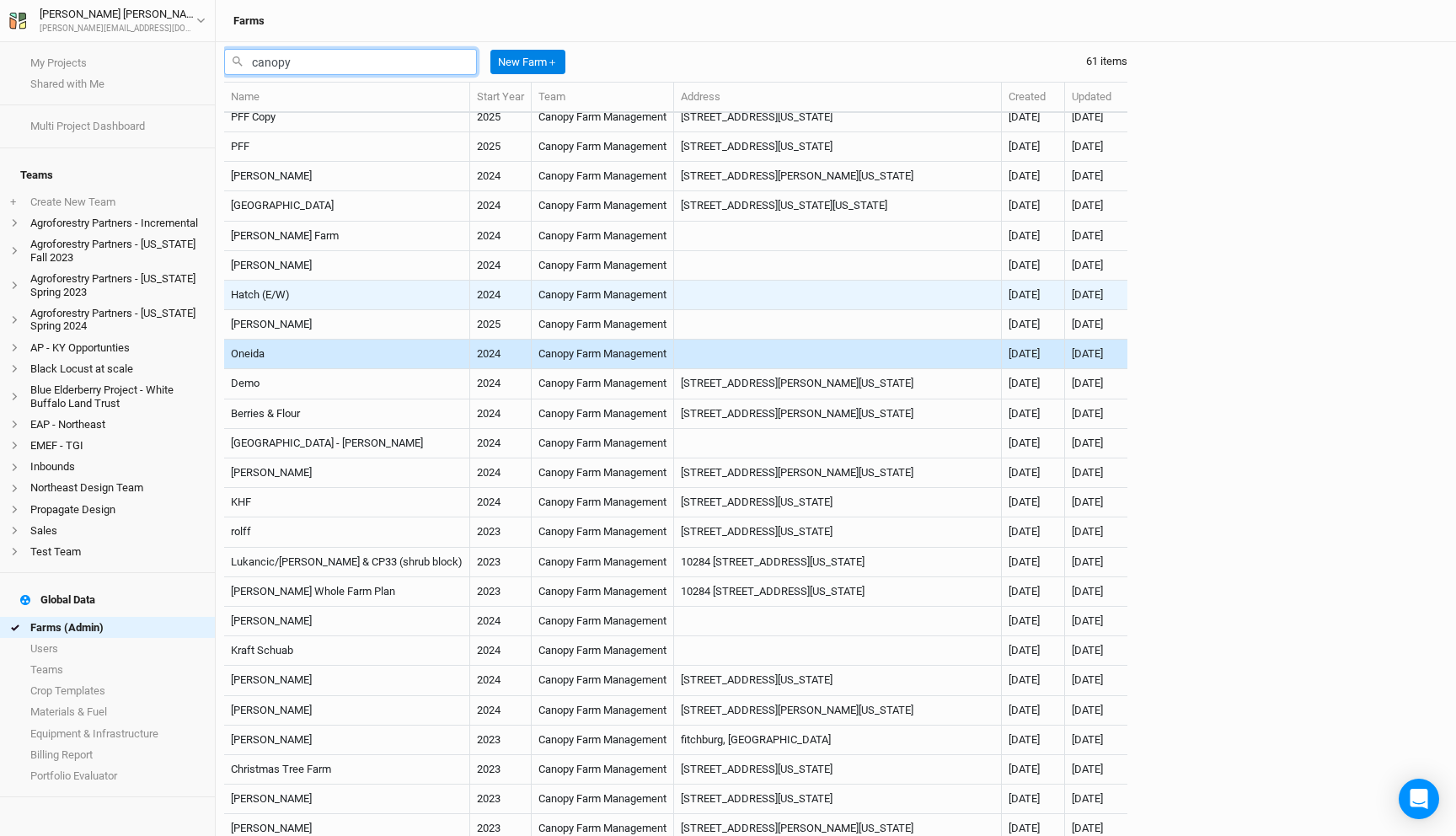
scroll to position [1062, 0]
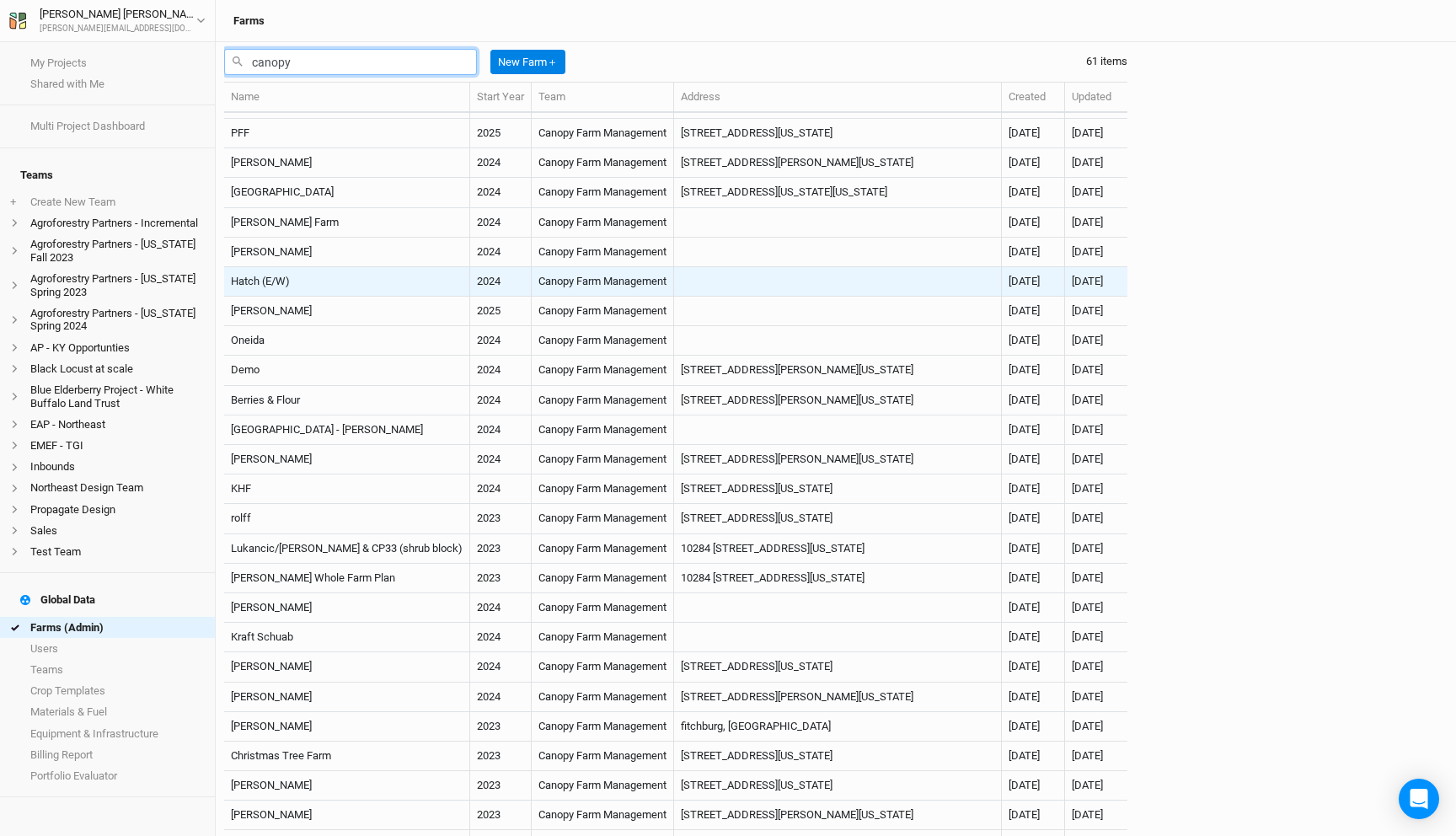
type input "canopy"
click at [531, 287] on td "Canopy Farm Management" at bounding box center [602, 281] width 142 height 30
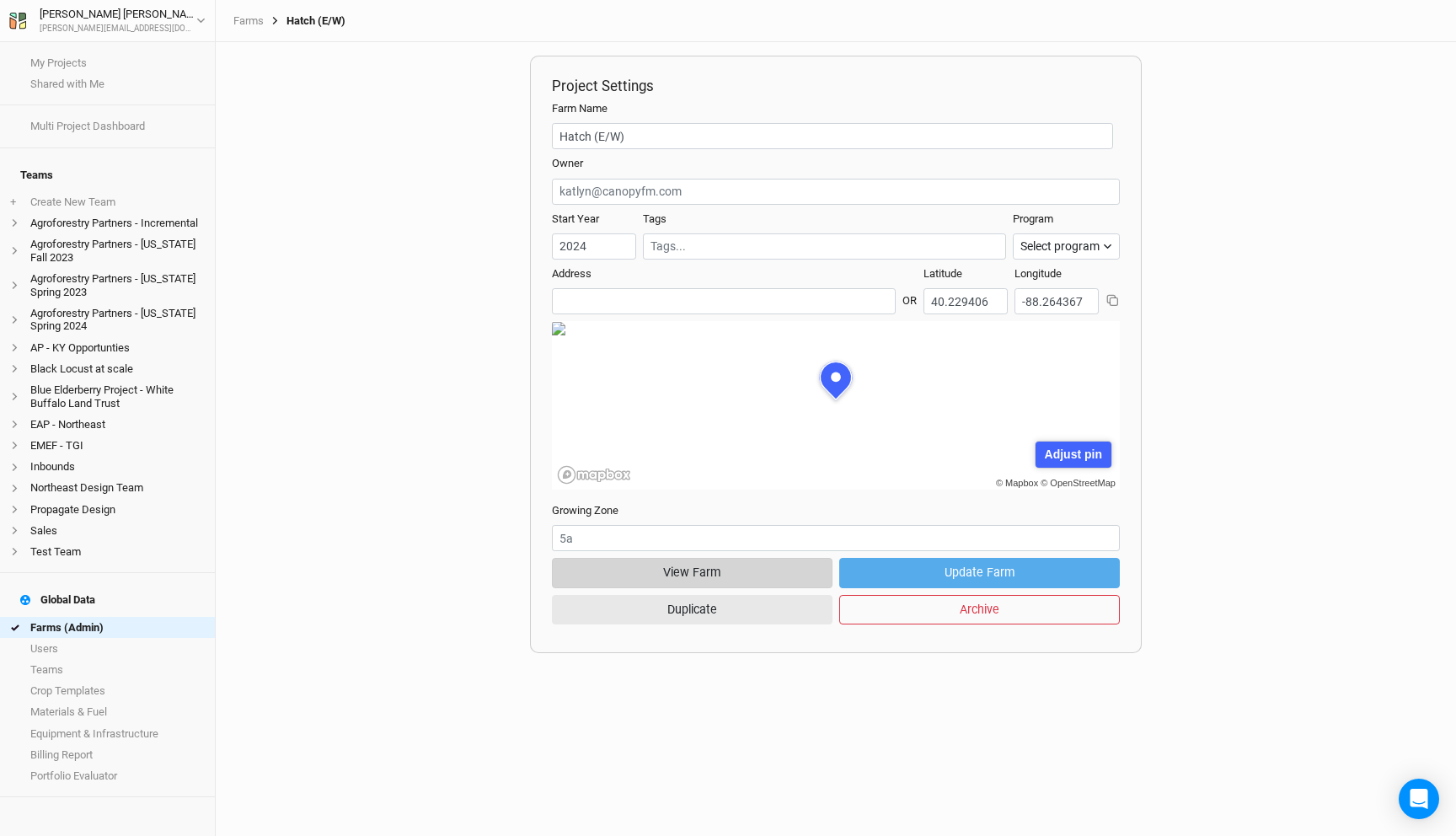
scroll to position [84, 255]
click at [668, 575] on button "View Farm" at bounding box center [692, 572] width 280 height 30
click at [88, 249] on li "Agroforestry Partners - [US_STATE] Fall 2023" at bounding box center [107, 251] width 214 height 35
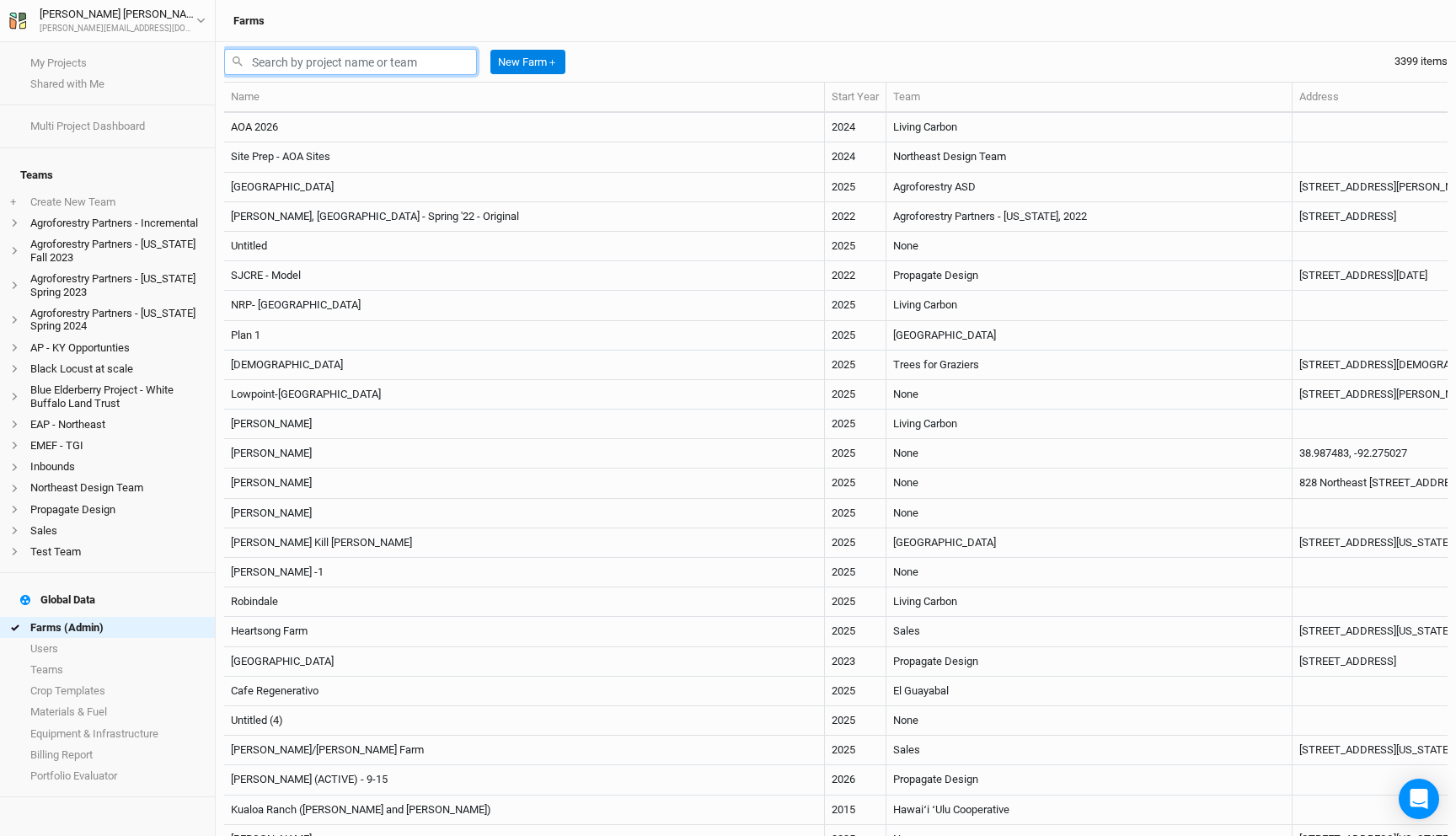
click at [332, 63] on input "text" at bounding box center [351, 62] width 253 height 26
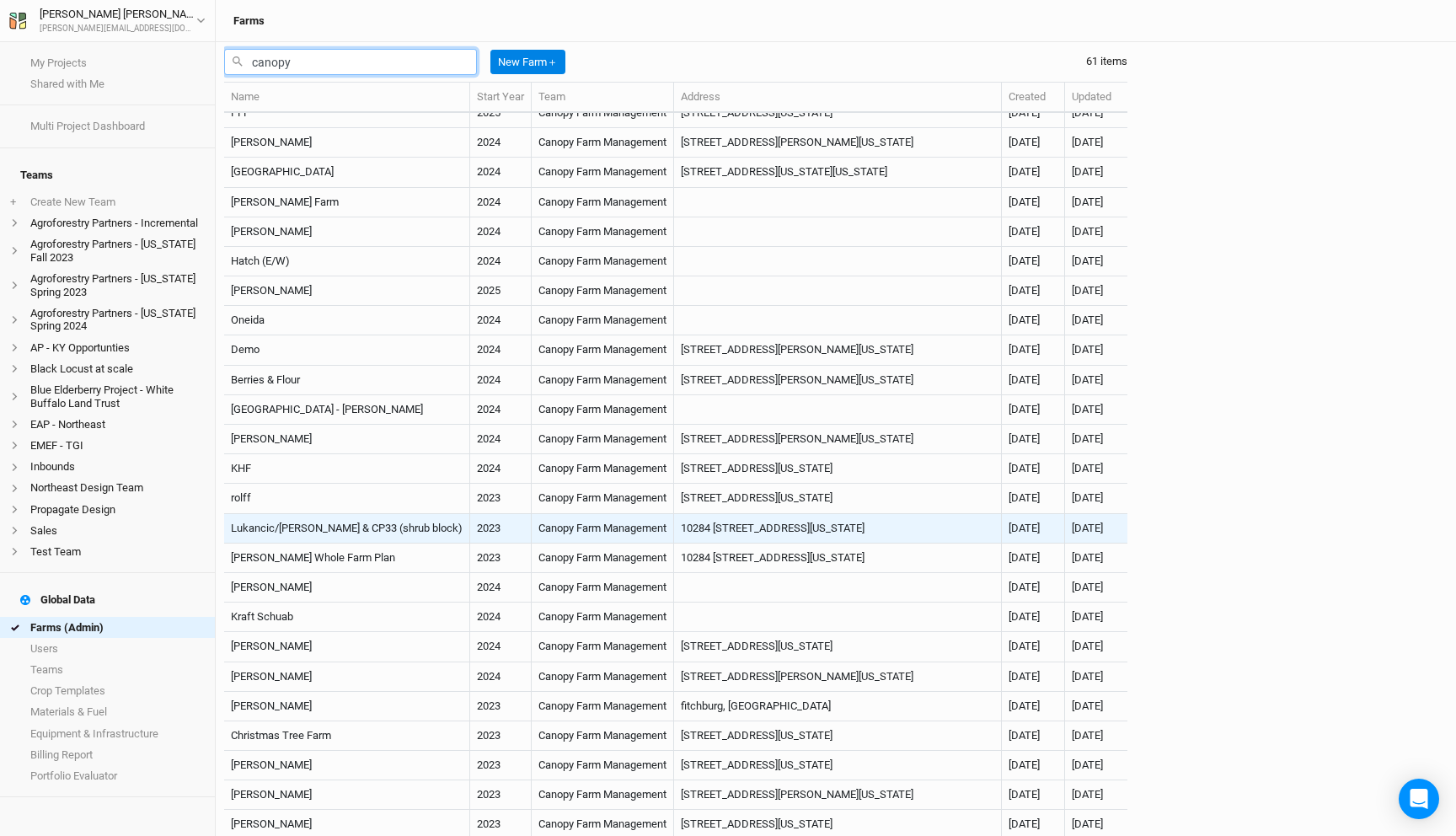
scroll to position [1100, 0]
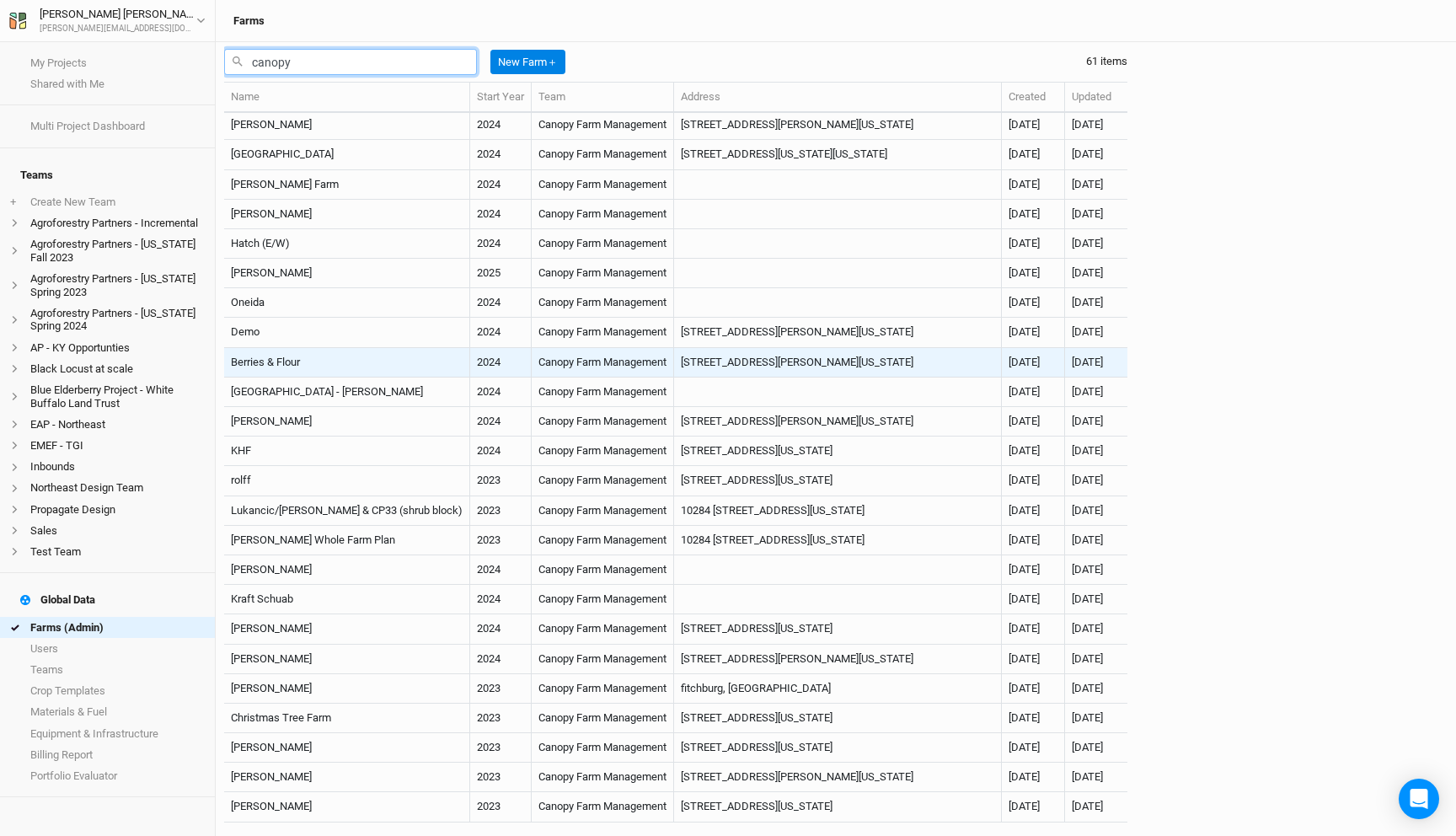
type input "canopy"
click at [388, 361] on td "Berries & Flour" at bounding box center [347, 362] width 246 height 30
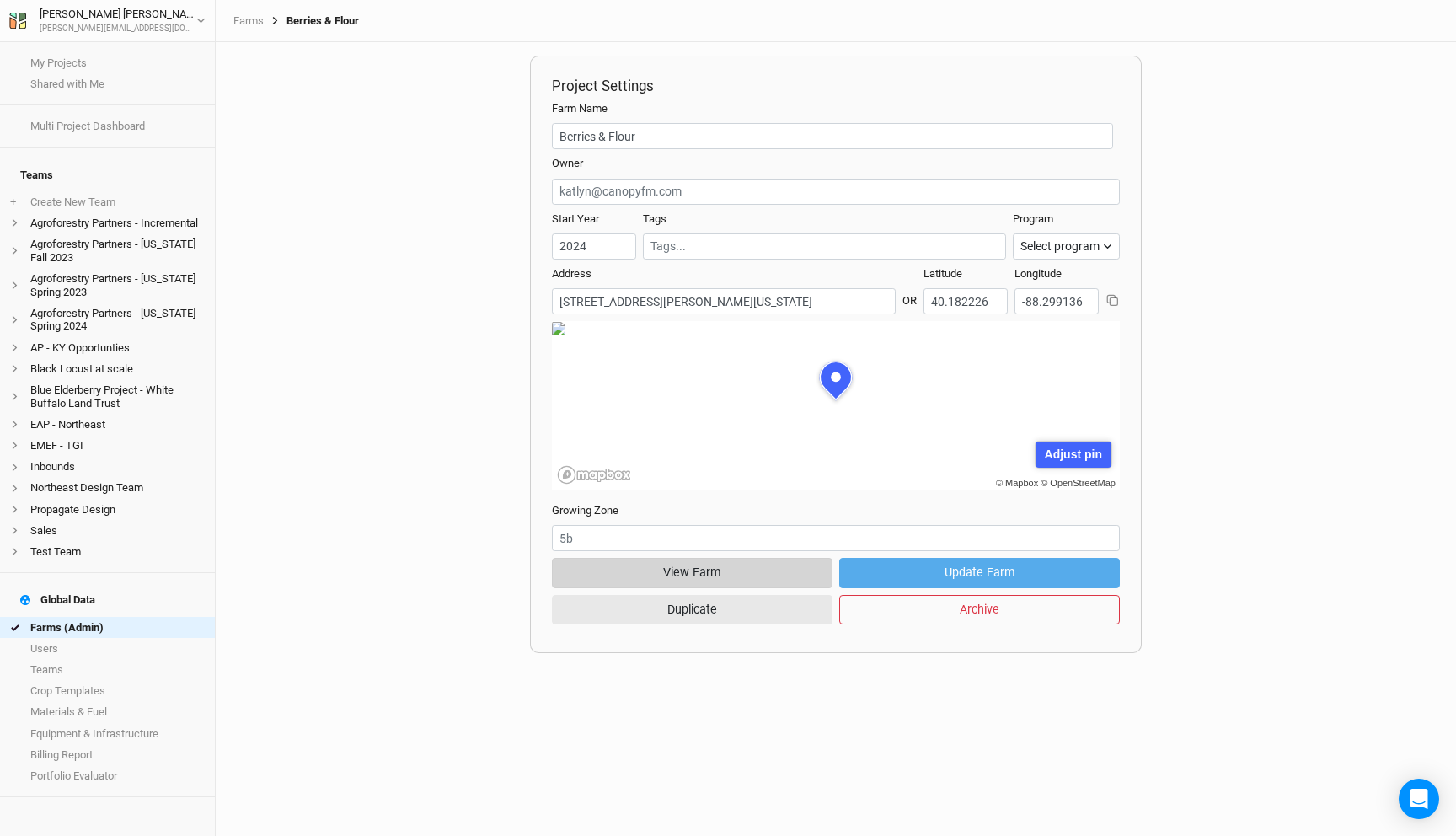
scroll to position [84, 255]
click at [728, 577] on button "View Farm" at bounding box center [692, 572] width 280 height 30
click at [133, 617] on link "Farms (Admin)" at bounding box center [107, 627] width 214 height 21
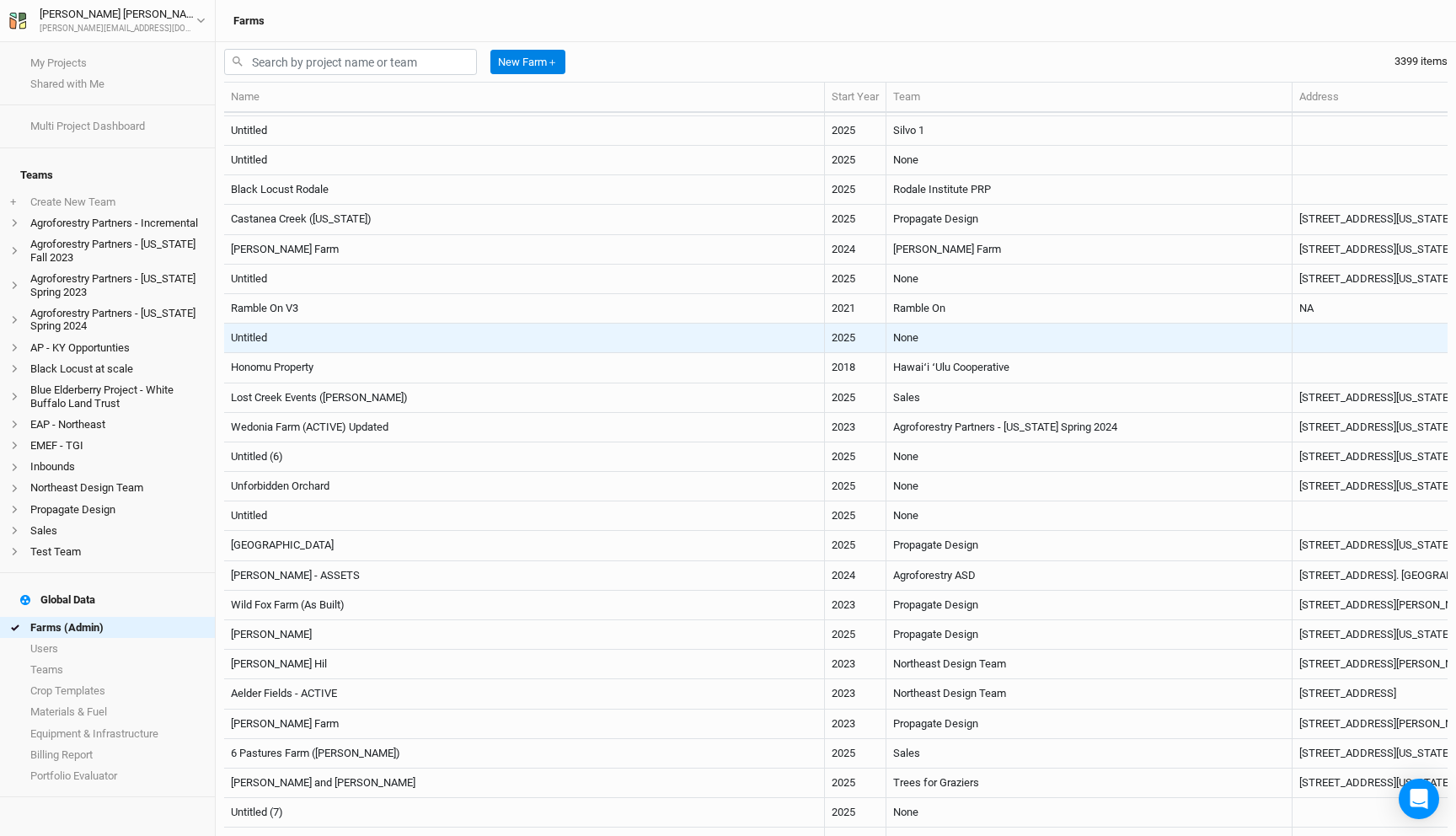
scroll to position [894, 0]
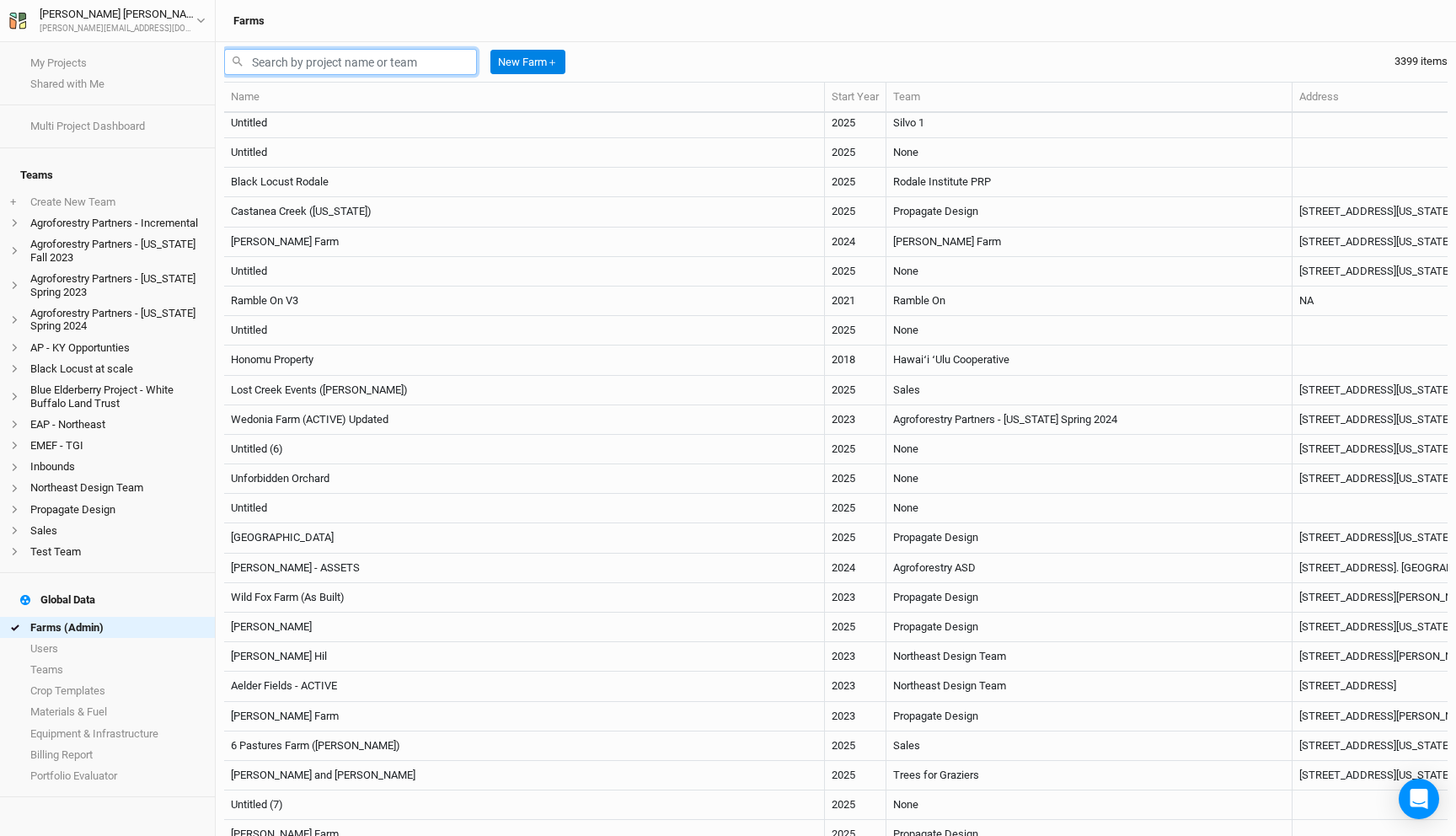
click at [406, 56] on input "text" at bounding box center [351, 62] width 253 height 26
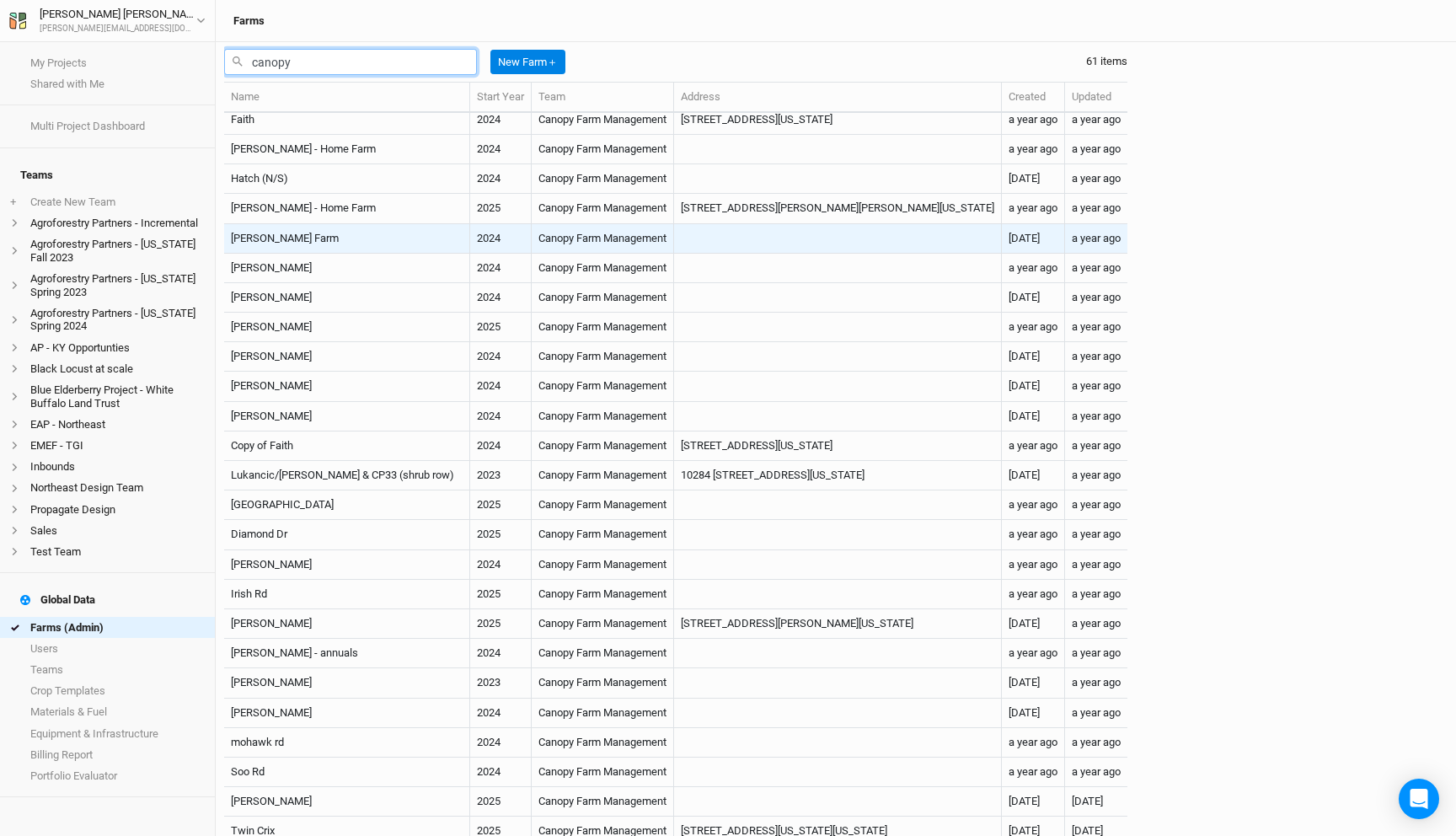
scroll to position [115, 0]
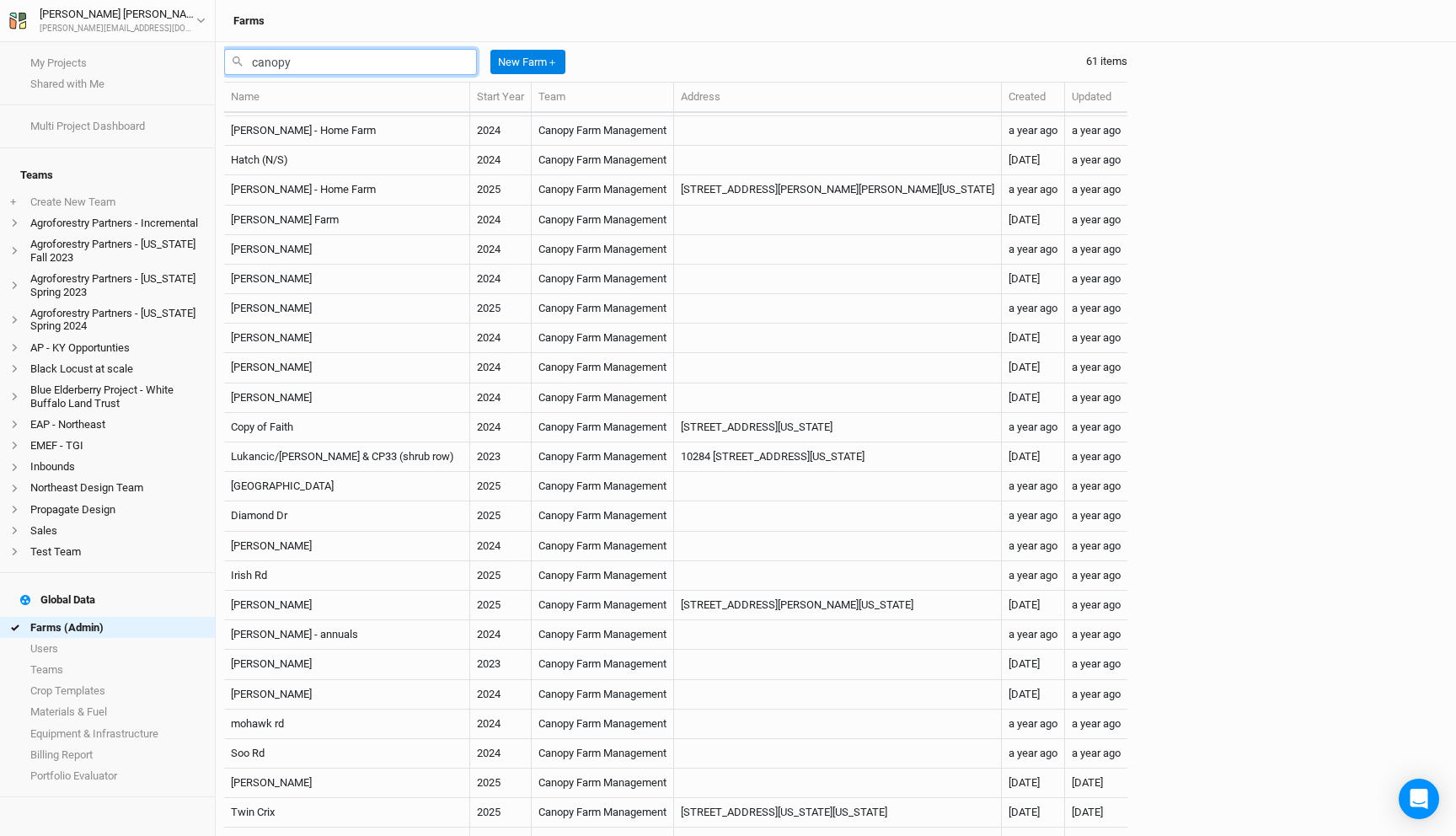
type input "canopy"
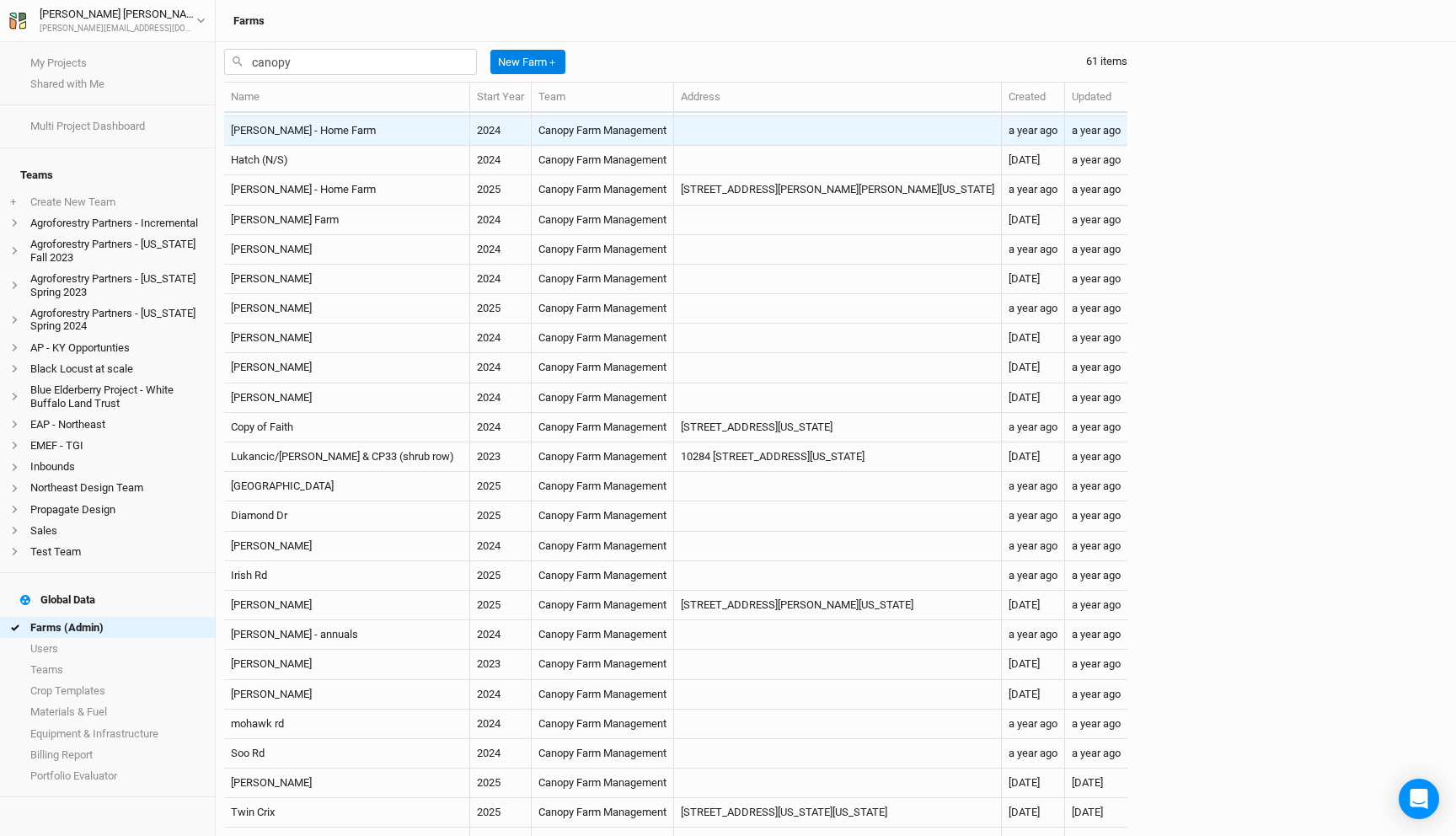
click at [385, 129] on td "[PERSON_NAME] - Home Farm" at bounding box center [347, 130] width 246 height 30
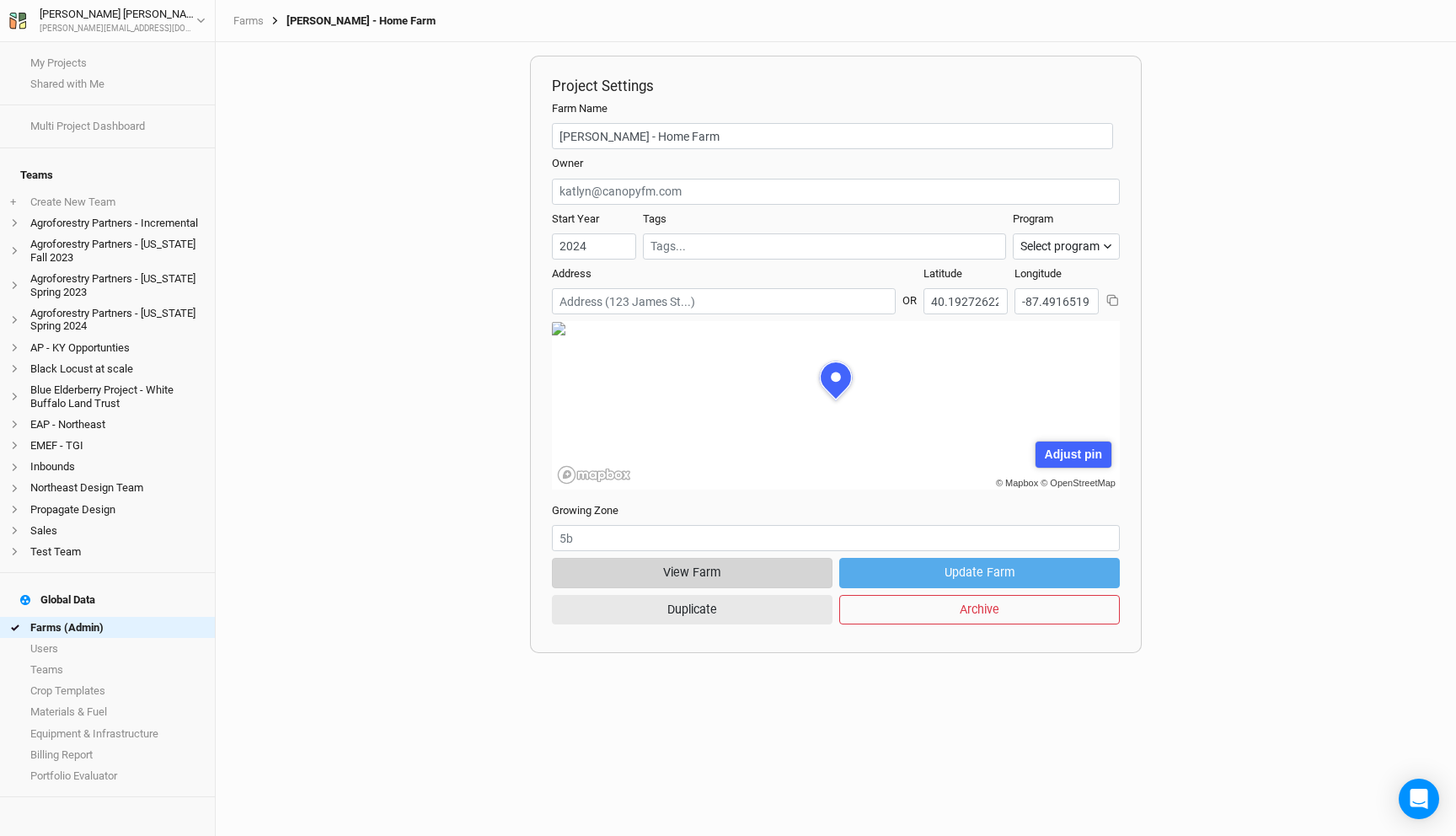
click at [725, 572] on button "View Farm" at bounding box center [692, 572] width 280 height 30
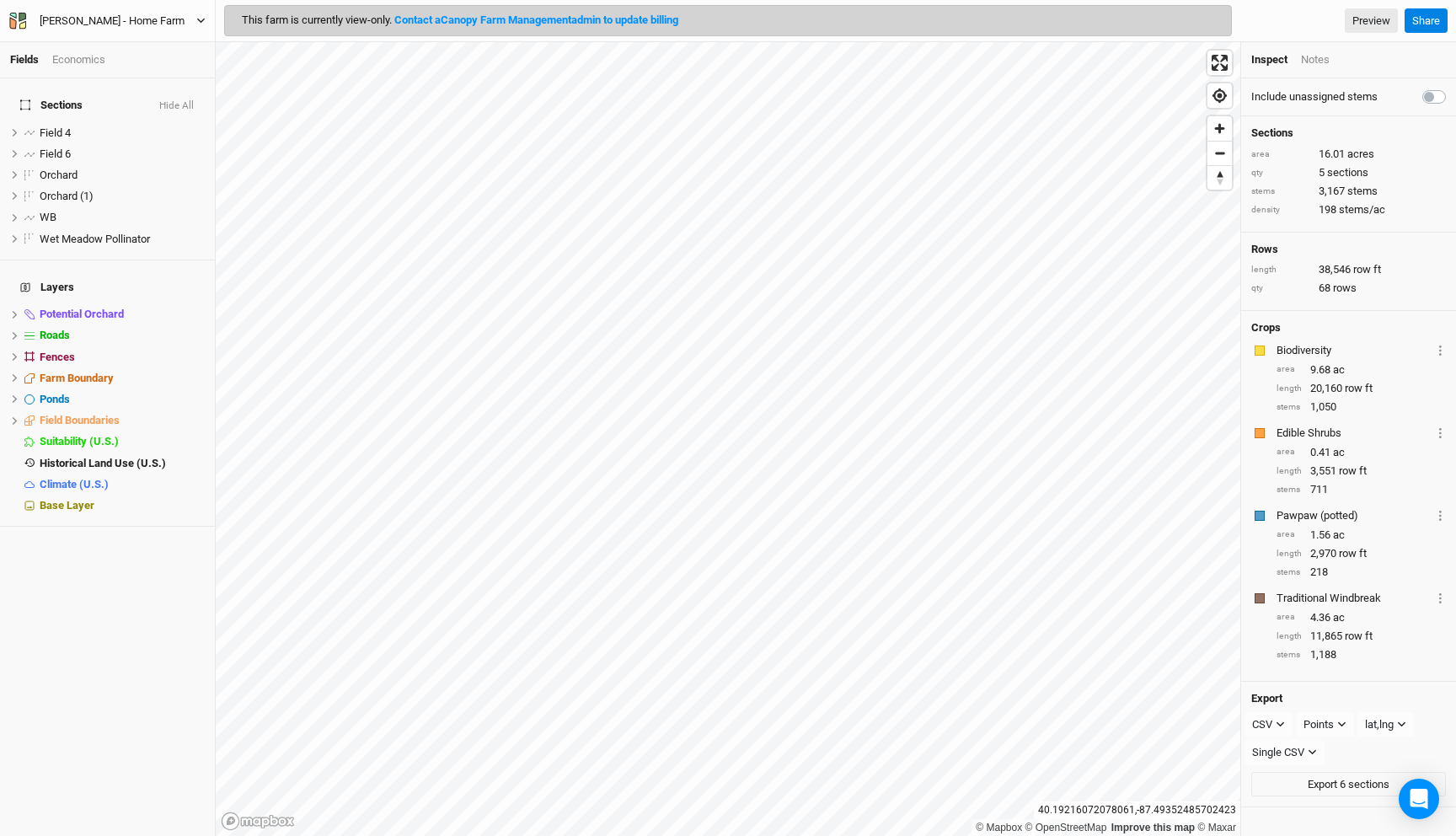
click at [92, 23] on div "[PERSON_NAME] - Home Farm" at bounding box center [112, 20] width 145 height 16
click at [145, 44] on button "Back" at bounding box center [140, 47] width 133 height 22
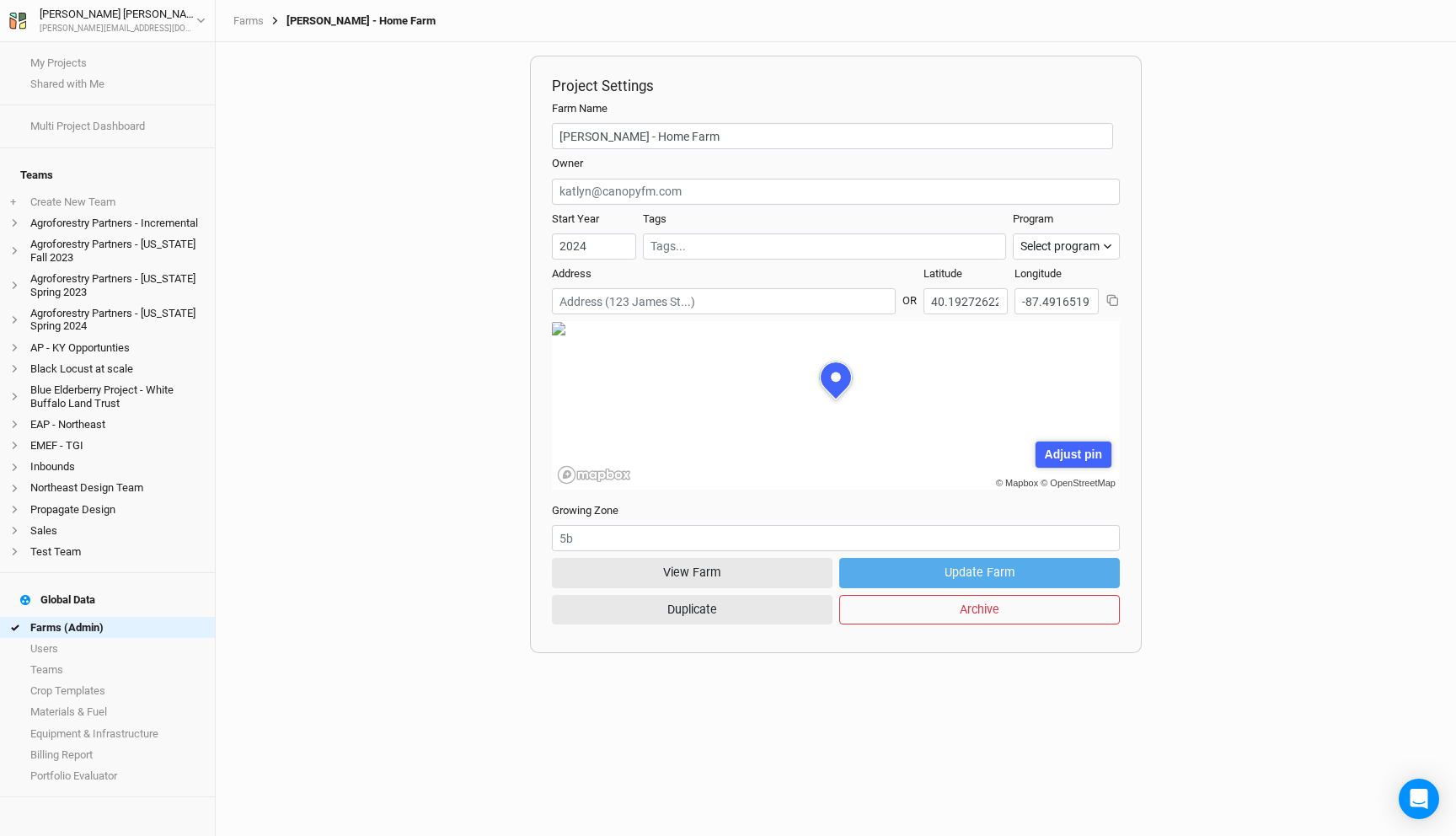
scroll to position [84, 255]
drag, startPoint x: 722, startPoint y: 569, endPoint x: 439, endPoint y: 474, distance: 298.5
click at [439, 478] on div "Project Settings Farm Name [PERSON_NAME] - Home Farm Team Owner Start Year [DAT…" at bounding box center [836, 440] width 1241 height 794
click at [87, 60] on link "My Projects" at bounding box center [107, 63] width 214 height 21
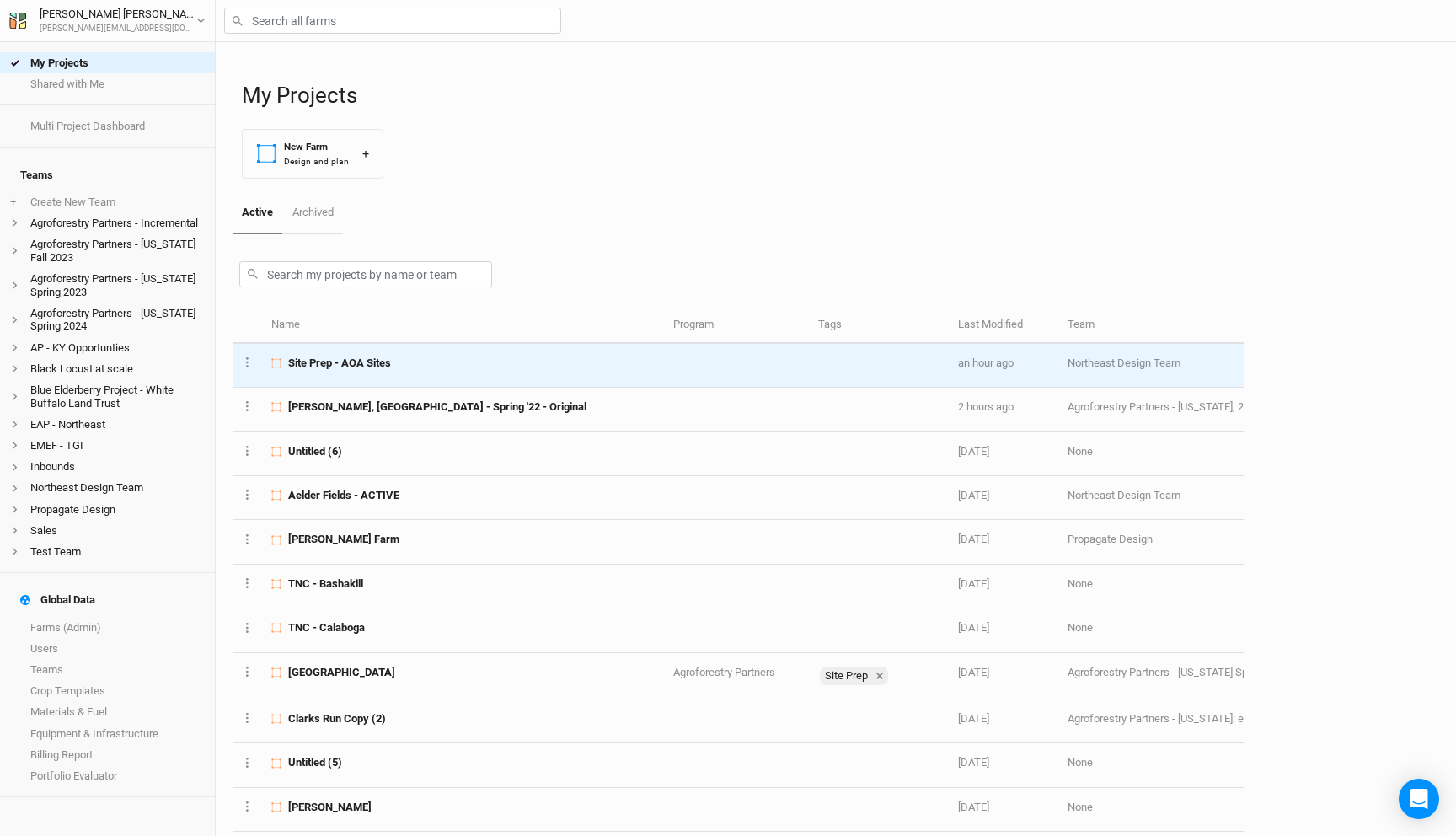
click at [385, 367] on span "Site Prep - AOA Sites" at bounding box center [339, 363] width 102 height 15
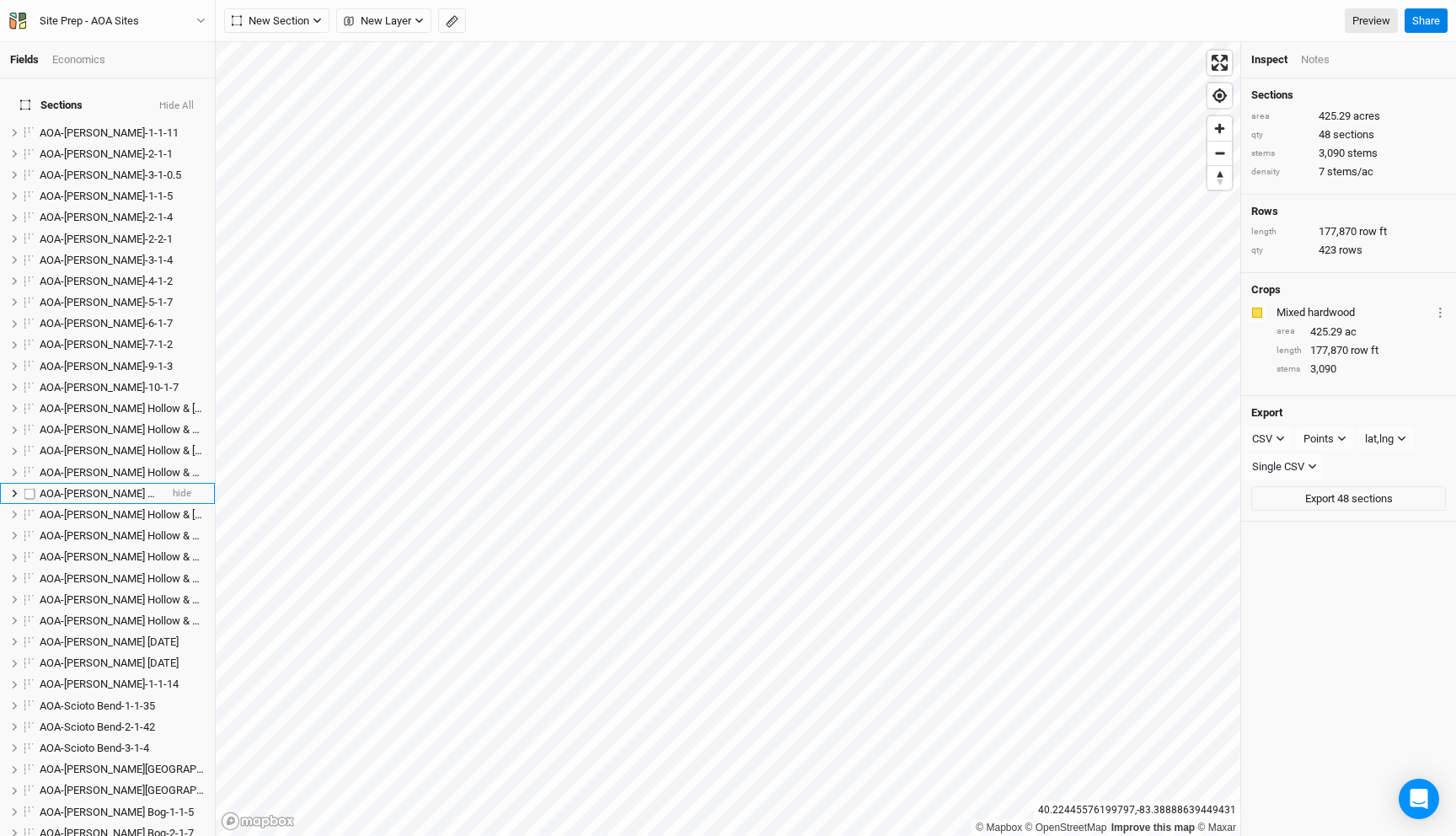
scroll to position [603, 0]
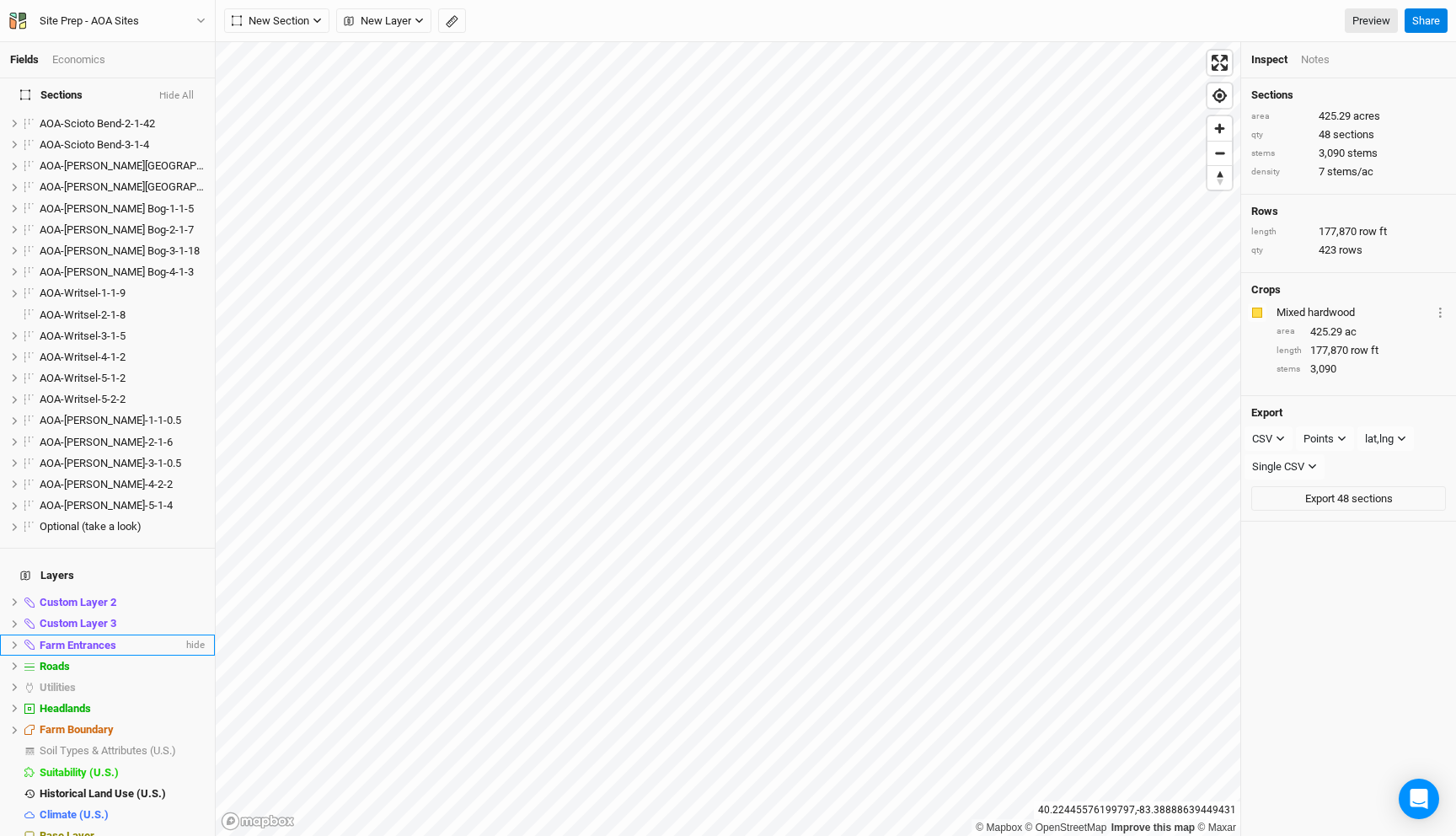
click at [128, 639] on div "Farm Entrances" at bounding box center [111, 646] width 143 height 14
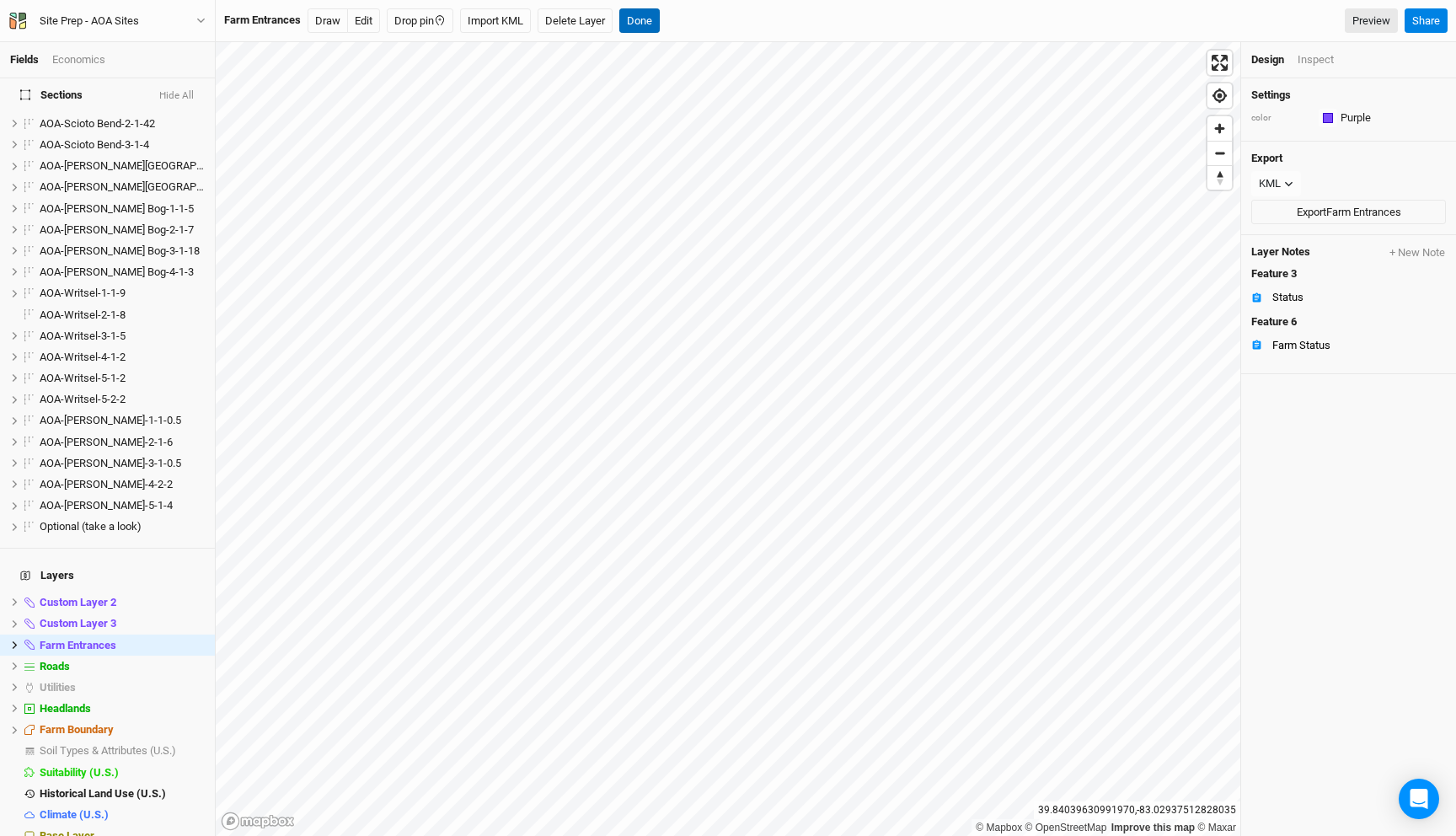
click at [650, 13] on button "Done" at bounding box center [640, 21] width 41 height 25
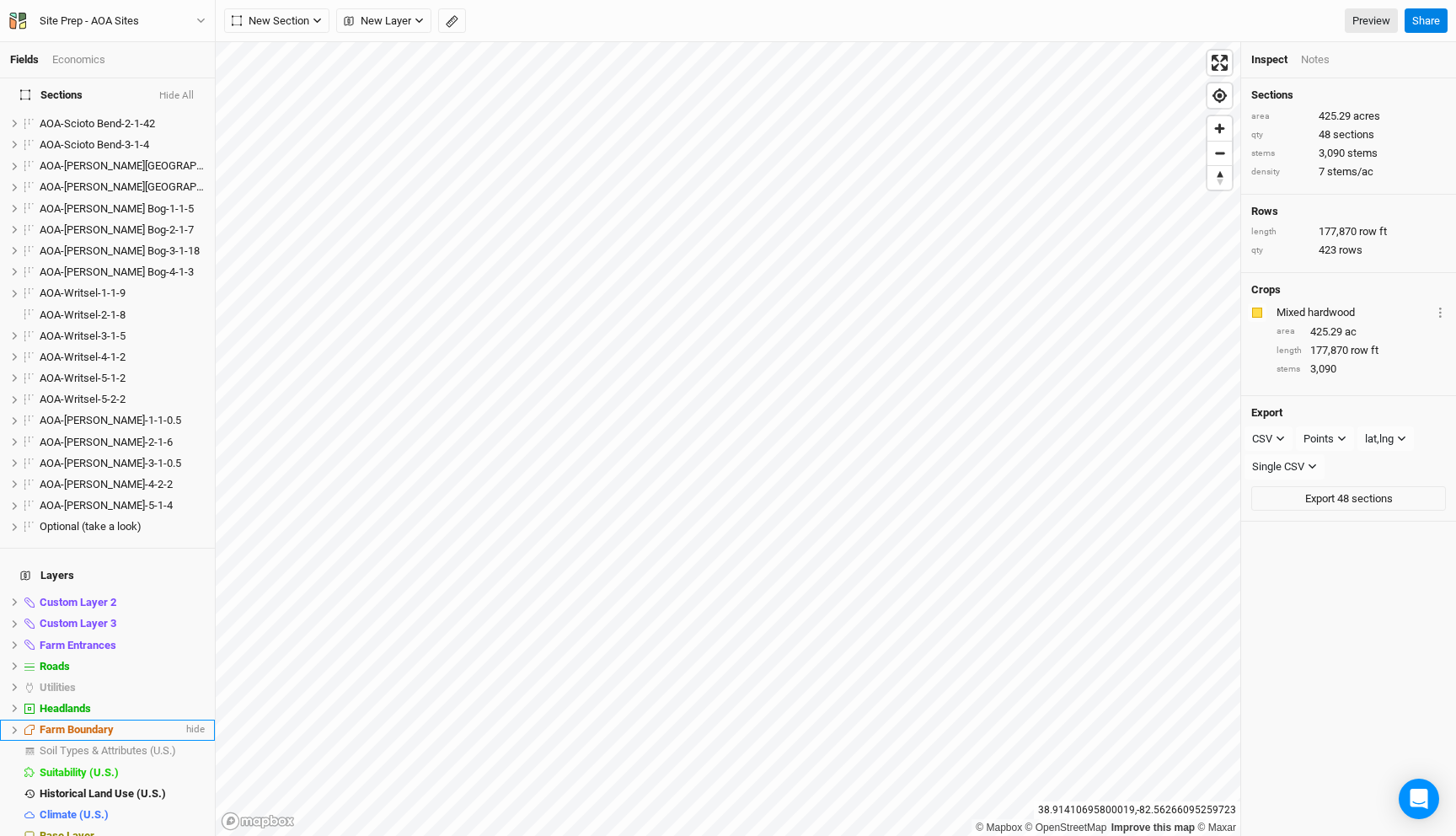
click at [16, 726] on icon at bounding box center [14, 731] width 10 height 10
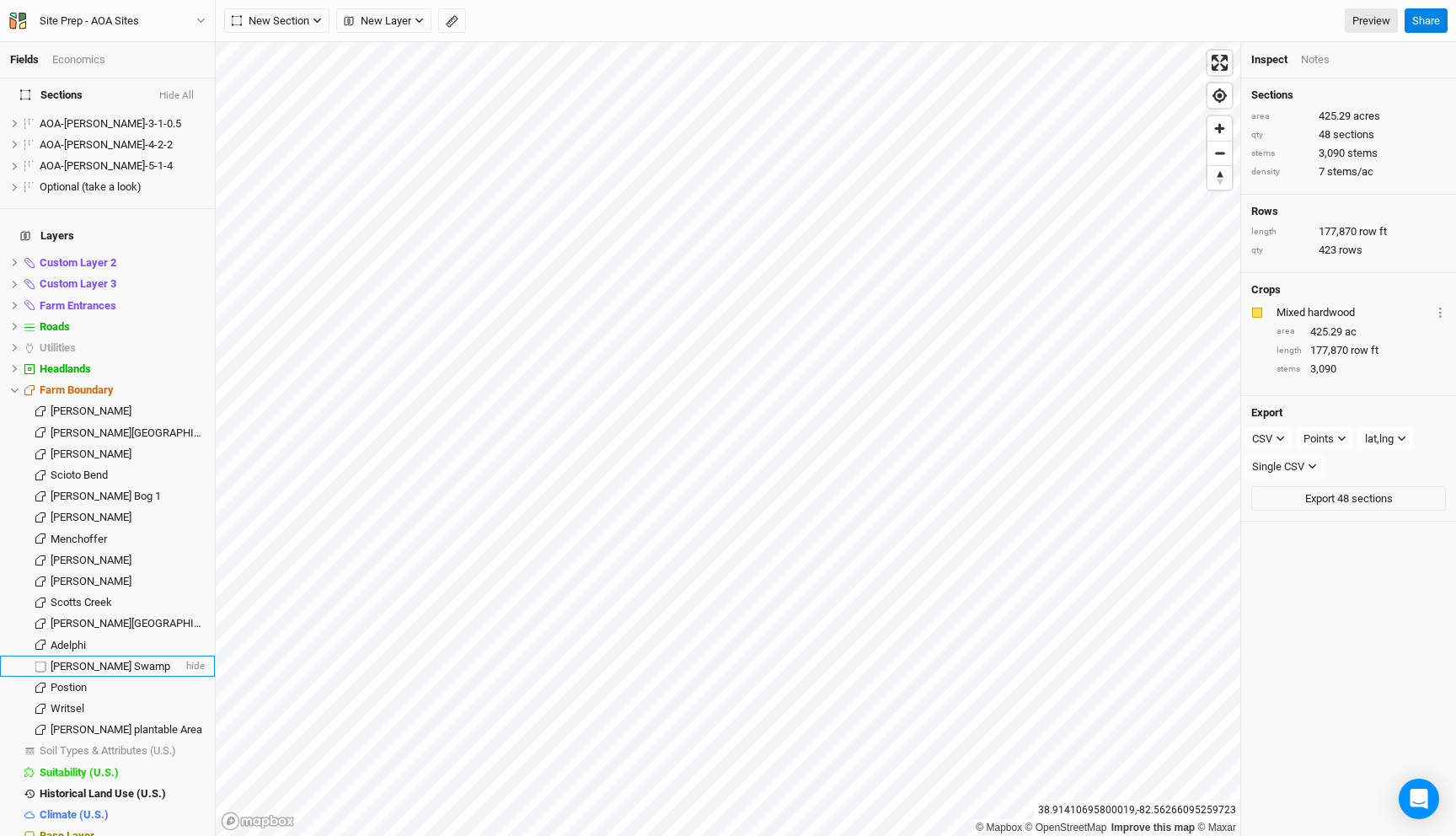
click at [110, 660] on span "[PERSON_NAME] Swamp" at bounding box center [110, 666] width 120 height 13
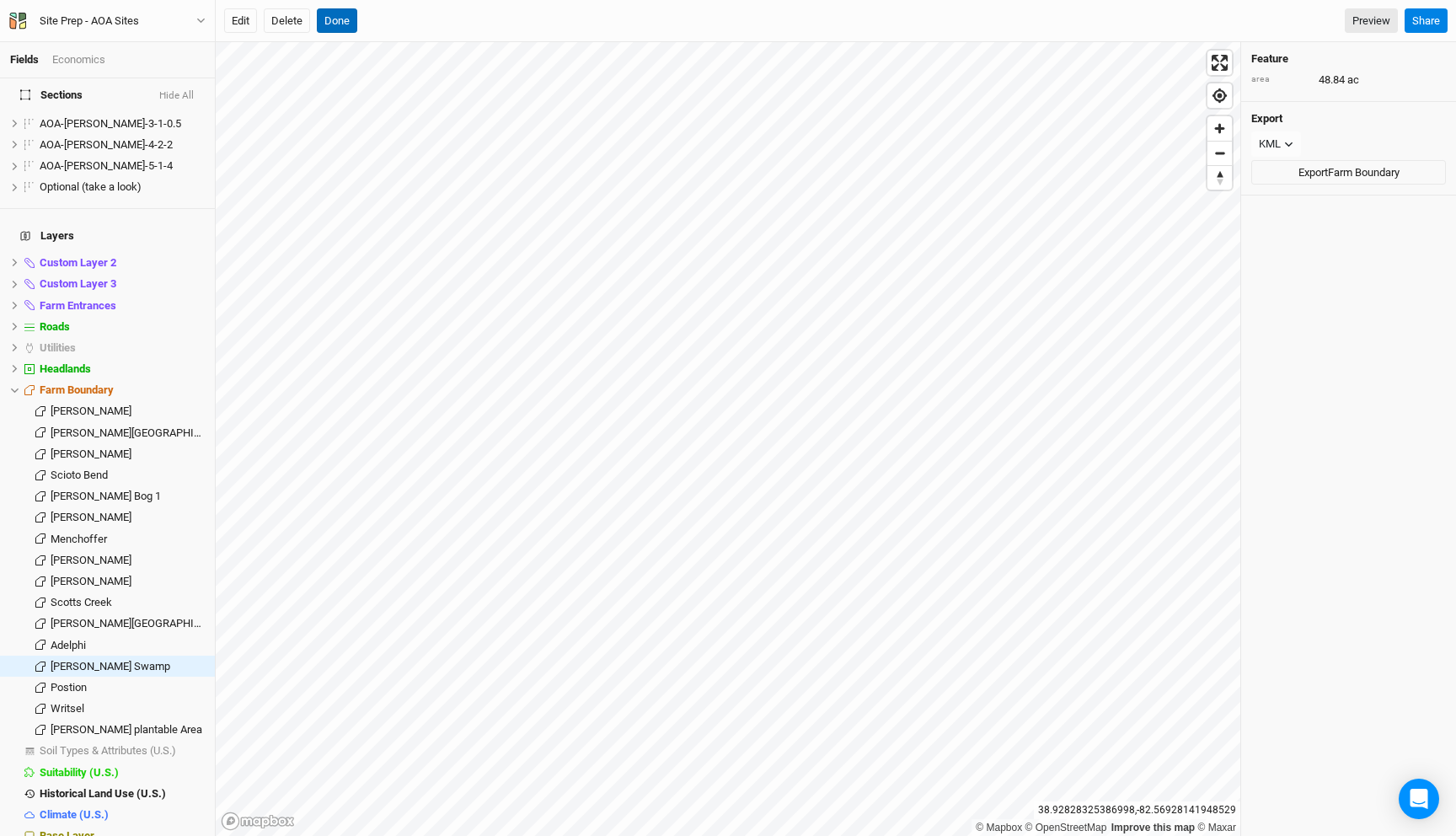
click at [335, 16] on button "Done" at bounding box center [337, 21] width 41 height 25
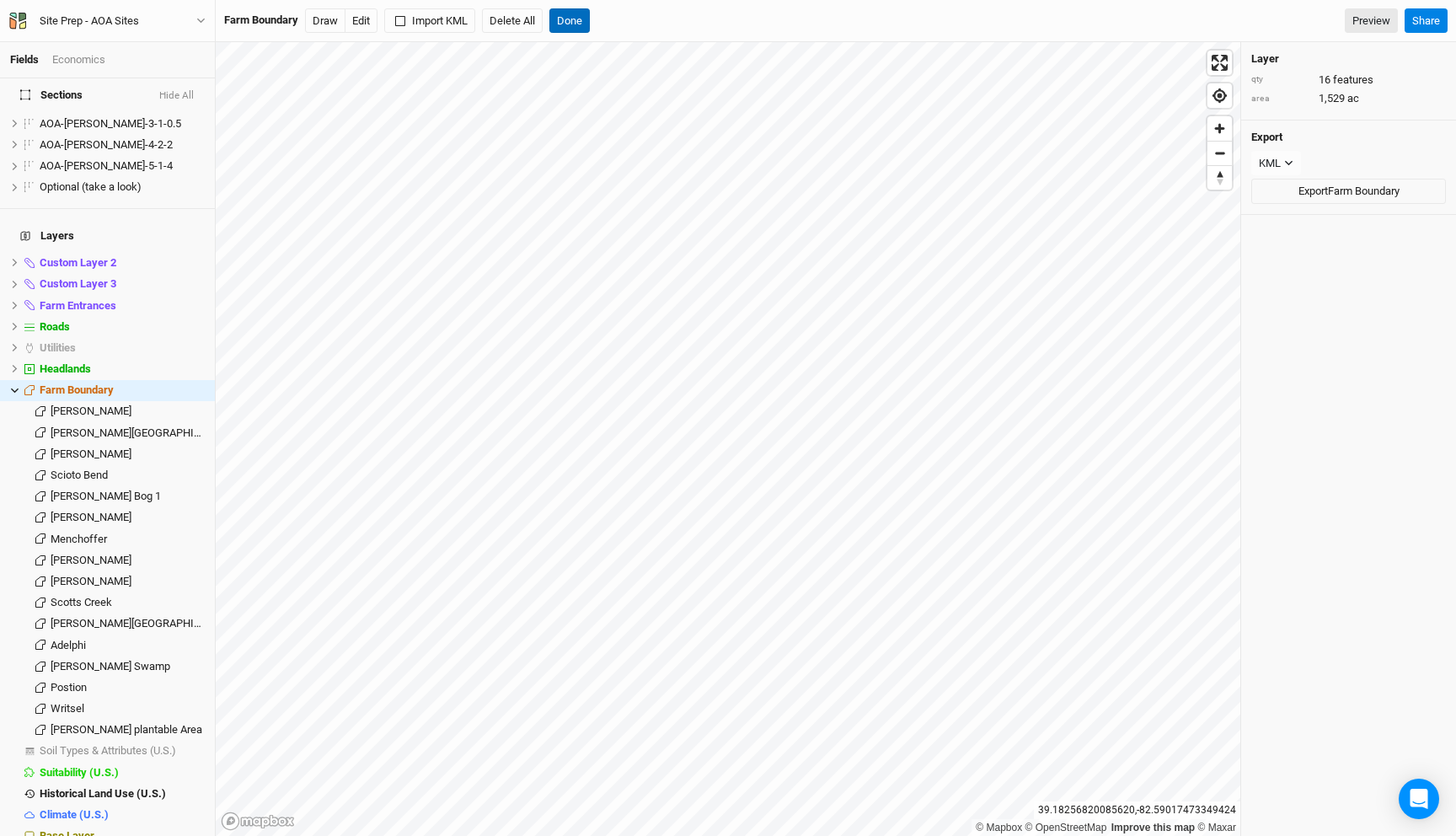
click at [571, 12] on button "Done" at bounding box center [570, 21] width 41 height 25
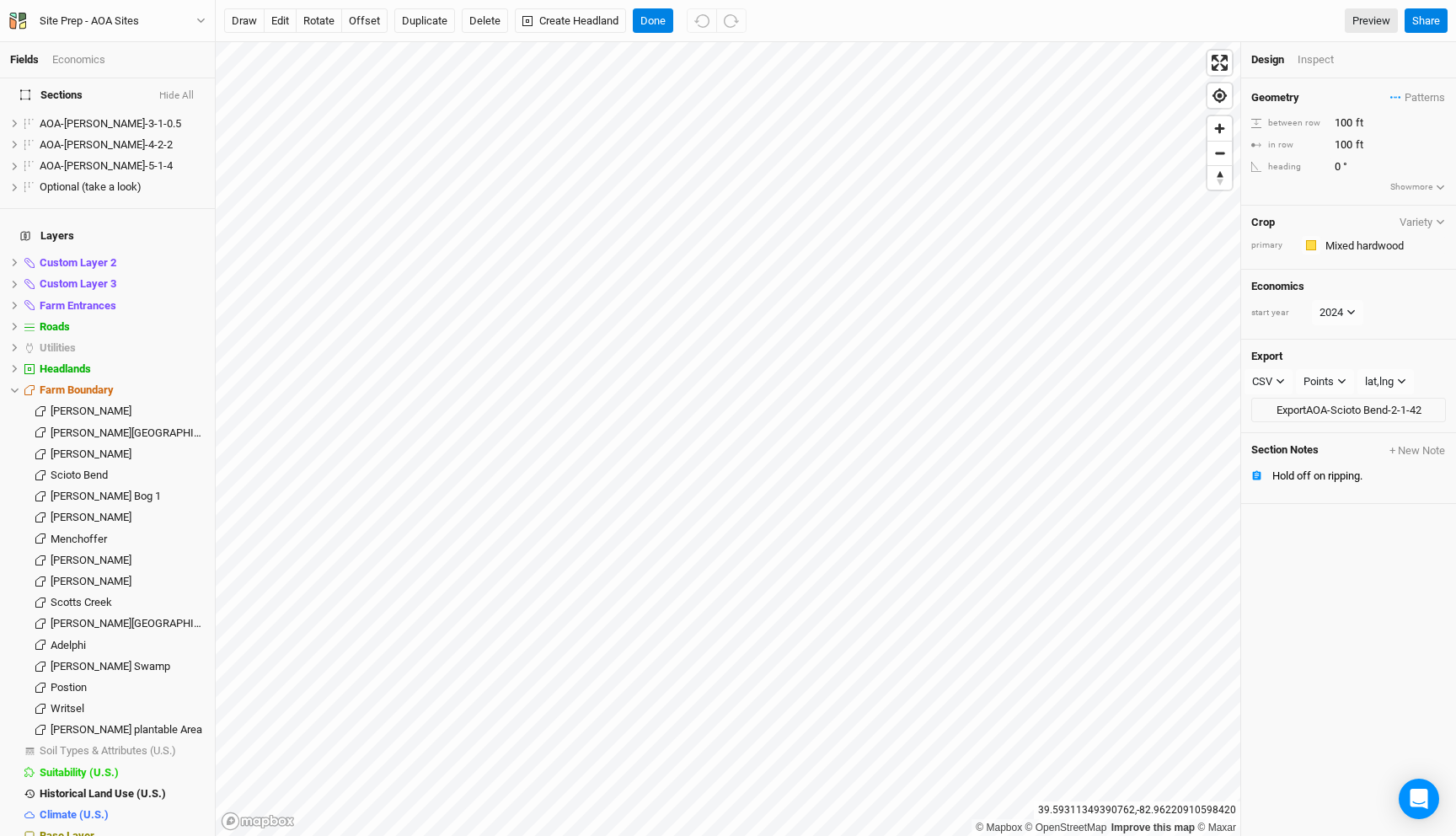
scroll to position [260, 0]
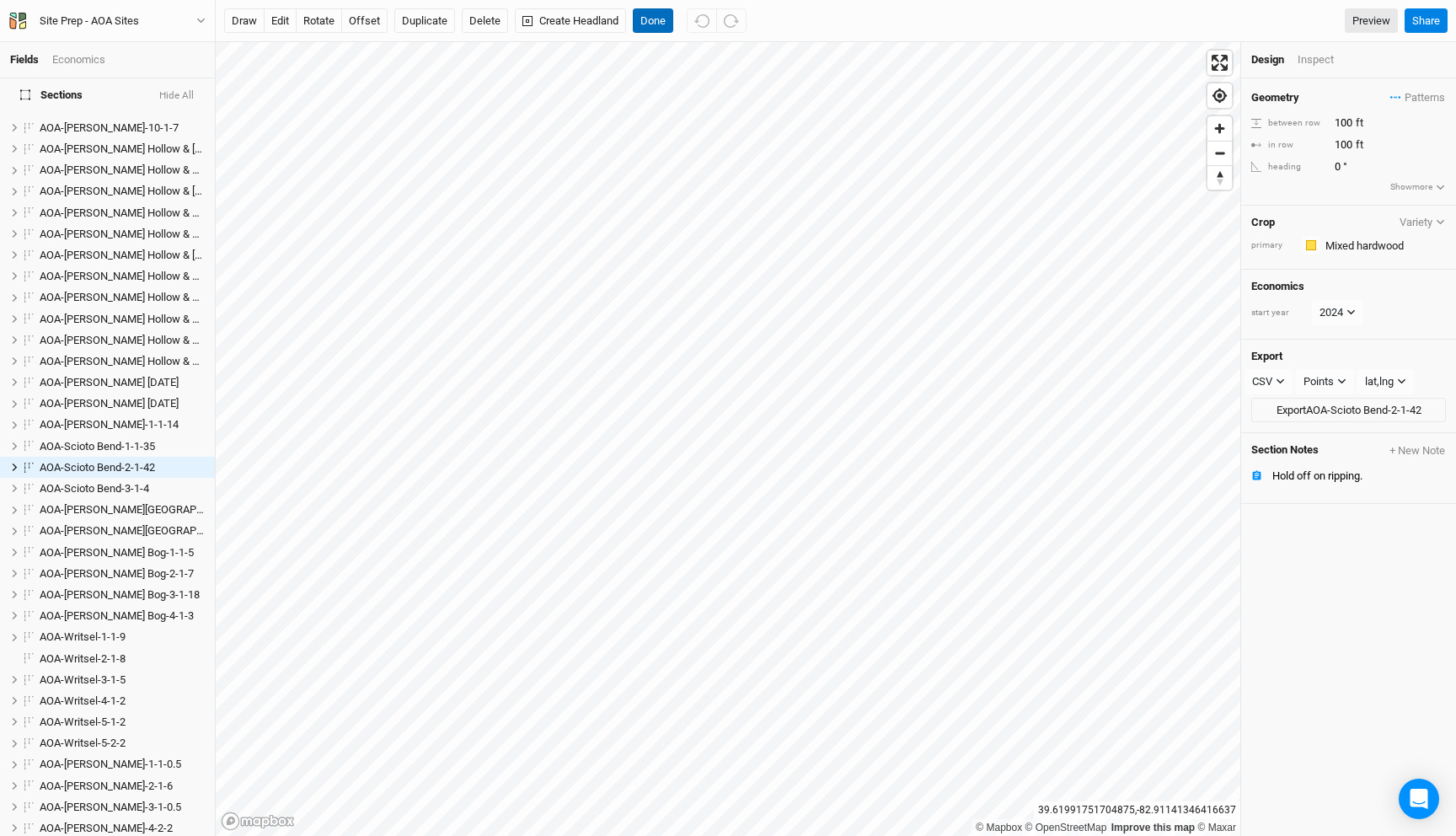
click at [652, 21] on button "Done" at bounding box center [653, 21] width 41 height 25
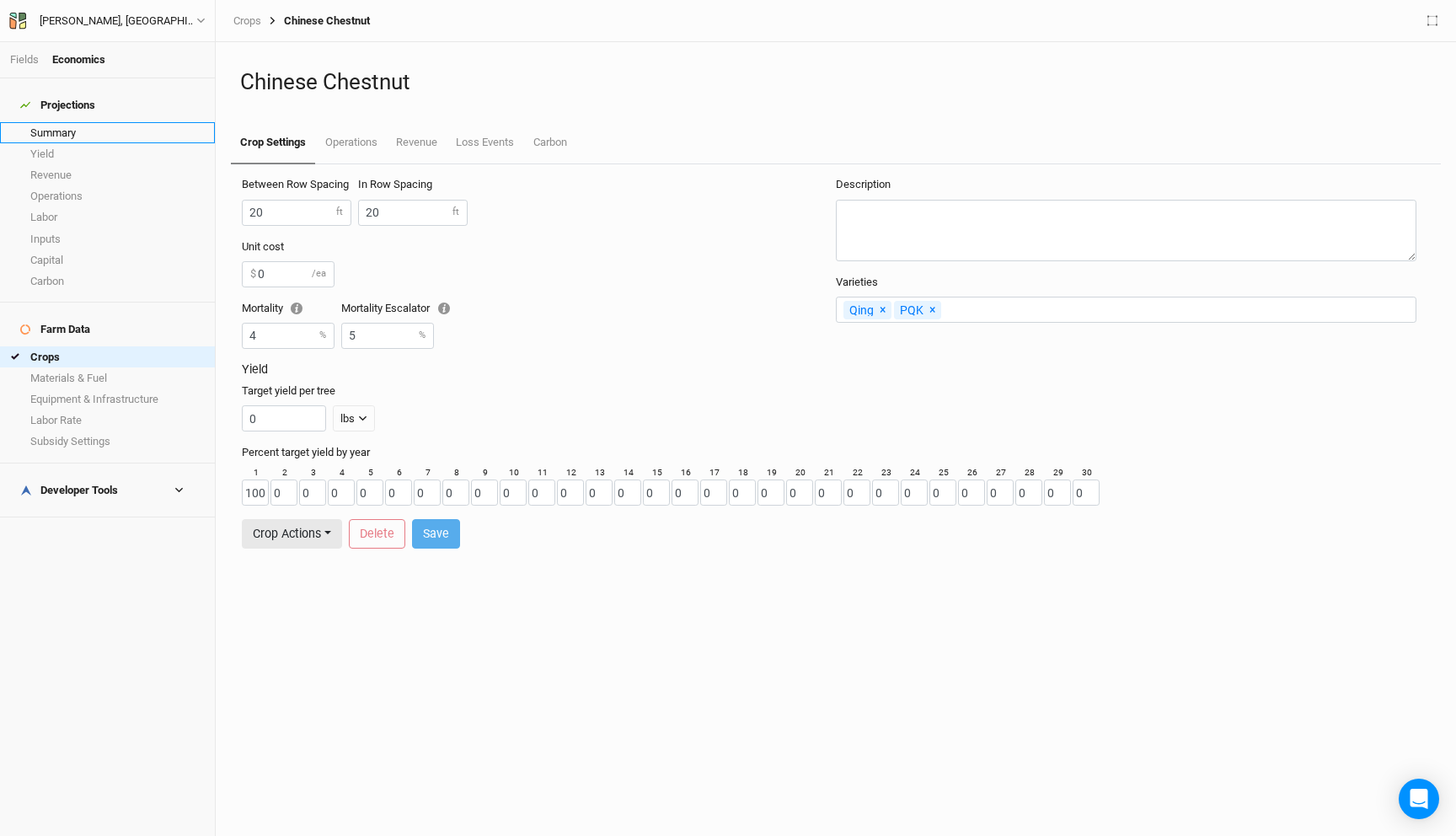
click at [63, 122] on link "Summary" at bounding box center [107, 132] width 214 height 21
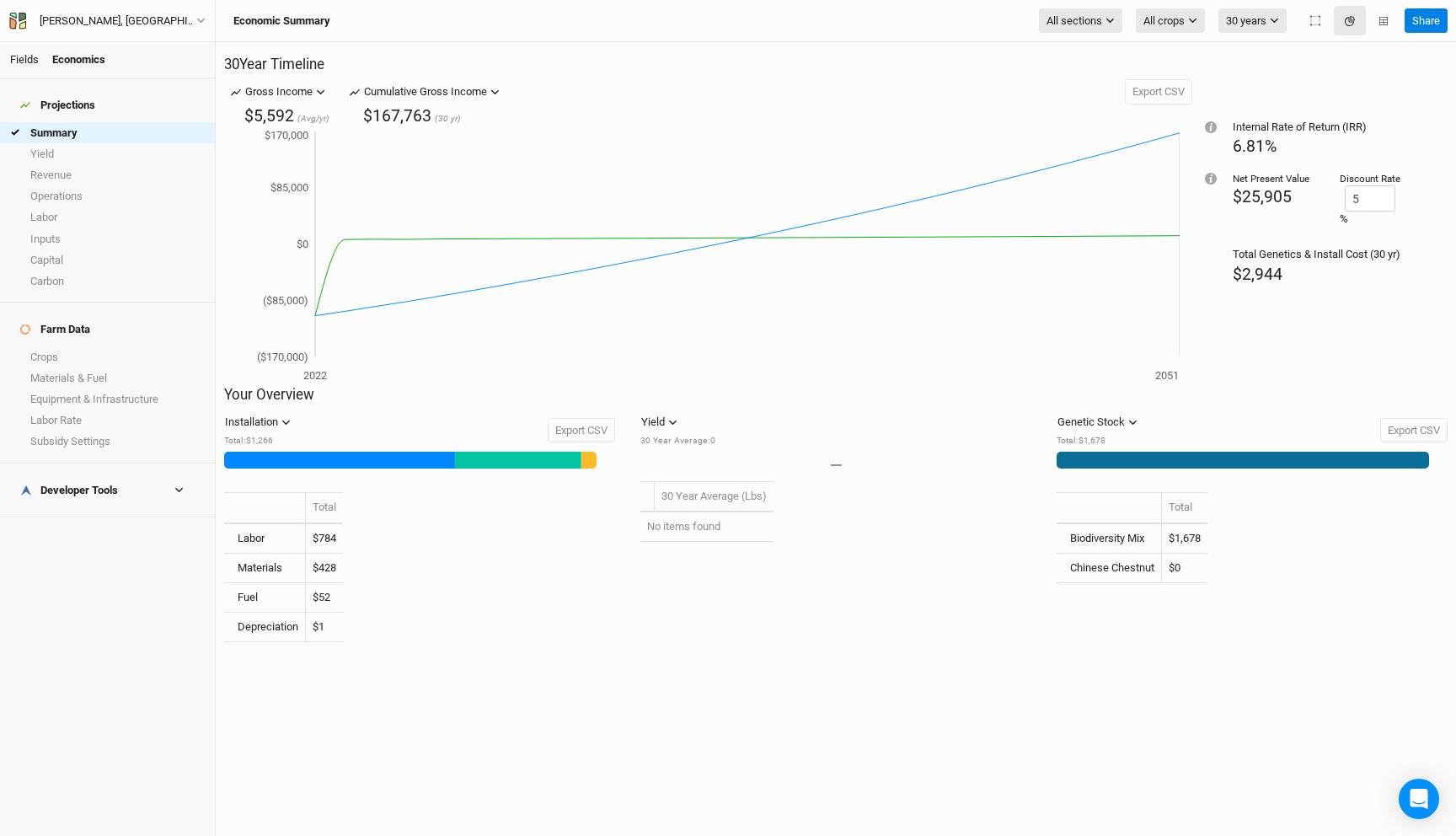
click at [21, 61] on link "Fields" at bounding box center [24, 59] width 29 height 13
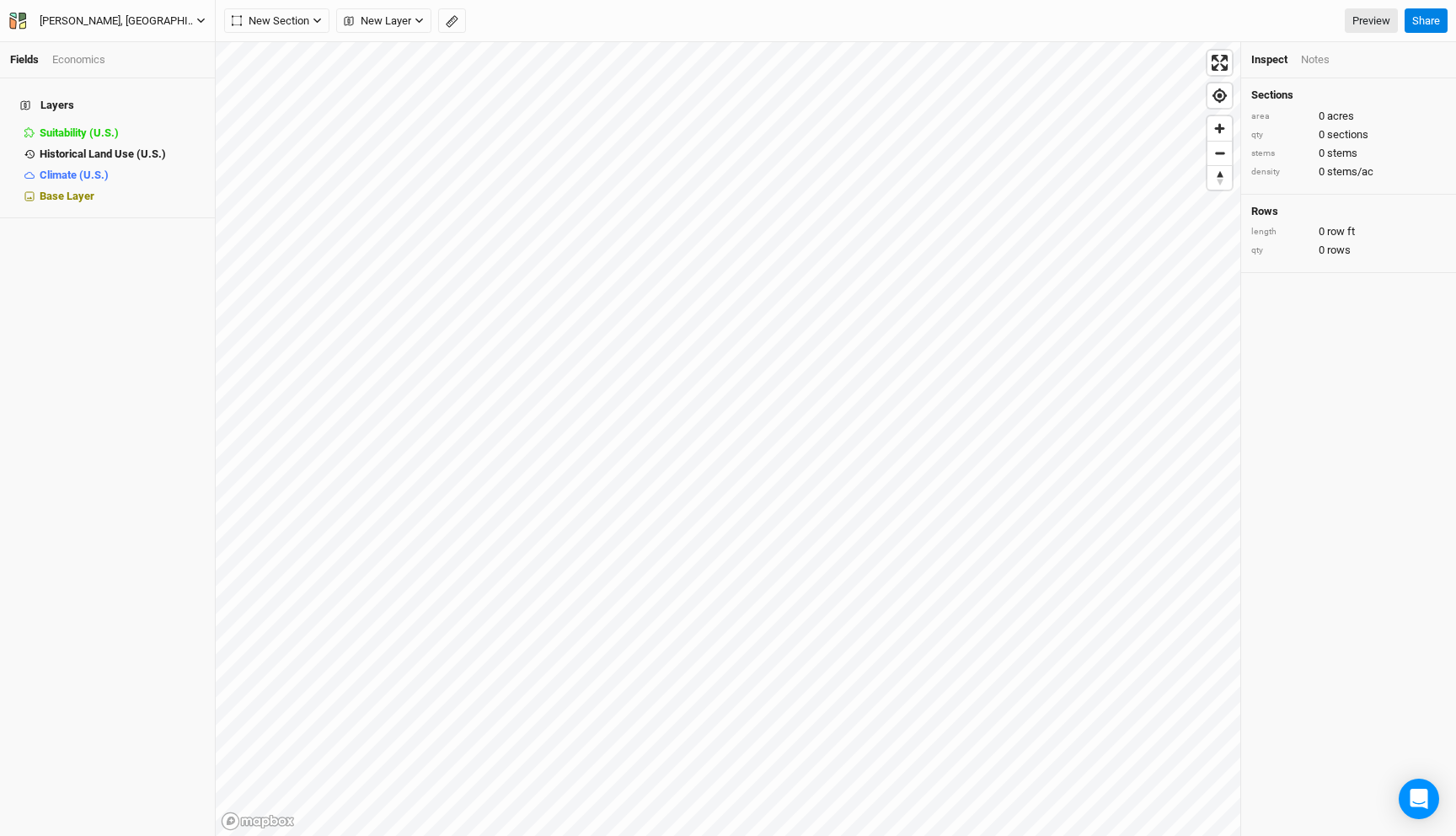
click at [109, 14] on div "[PERSON_NAME], [GEOGRAPHIC_DATA] - Spring '22 - Original" at bounding box center [118, 20] width 157 height 16
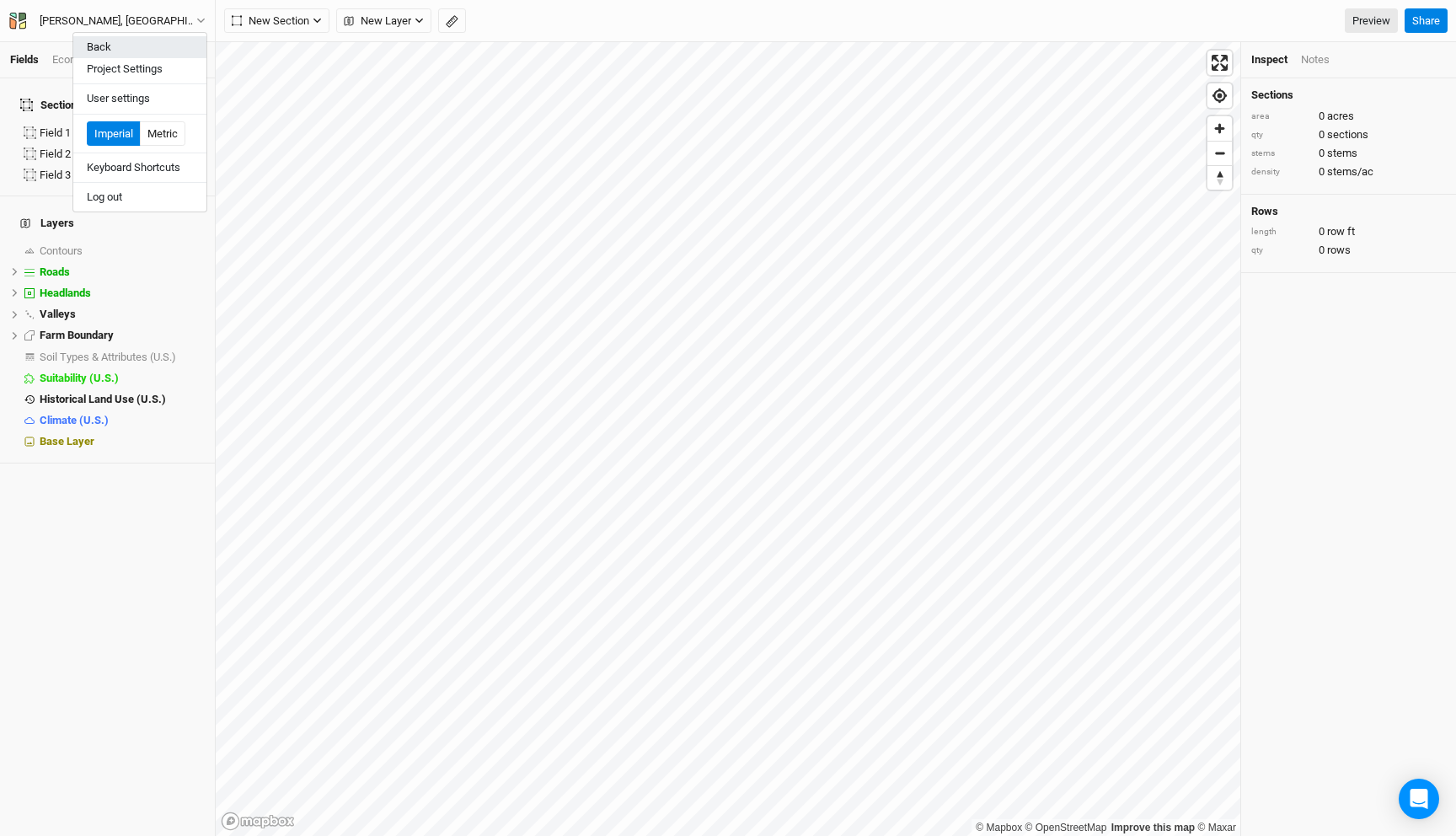
click at [117, 48] on button "Back" at bounding box center [140, 47] width 133 height 22
